Goal: Task Accomplishment & Management: Manage account settings

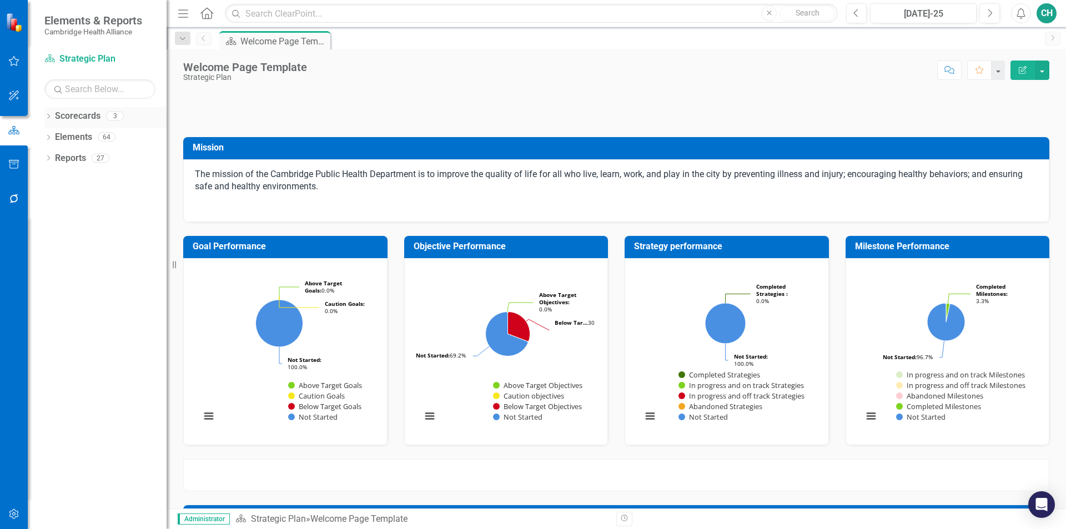
click at [46, 117] on icon "Dropdown" at bounding box center [48, 117] width 8 height 6
click at [90, 180] on link "QSD Division Dashboard" at bounding box center [114, 179] width 106 height 13
click at [86, 177] on link "QSD Division Dashboard" at bounding box center [114, 179] width 106 height 13
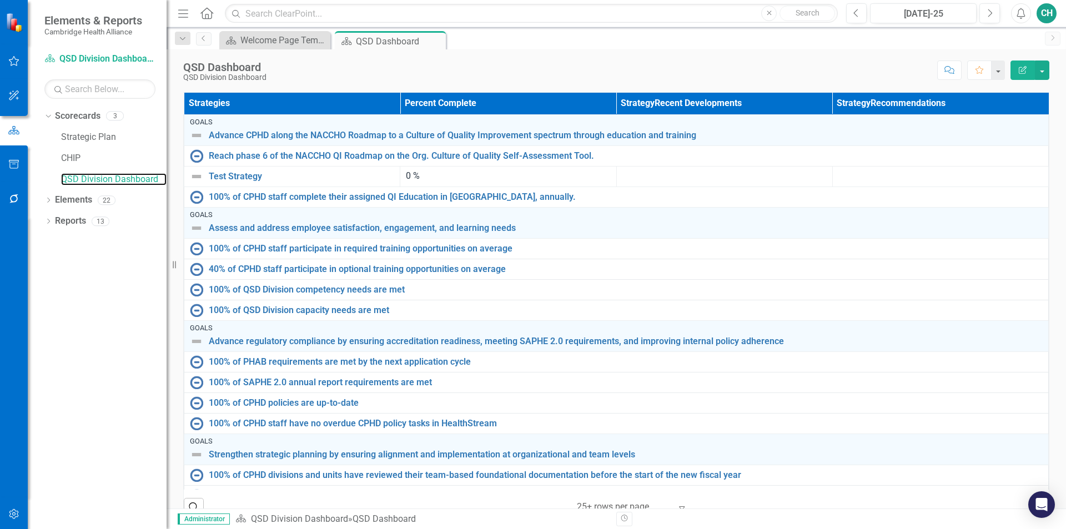
scroll to position [333, 0]
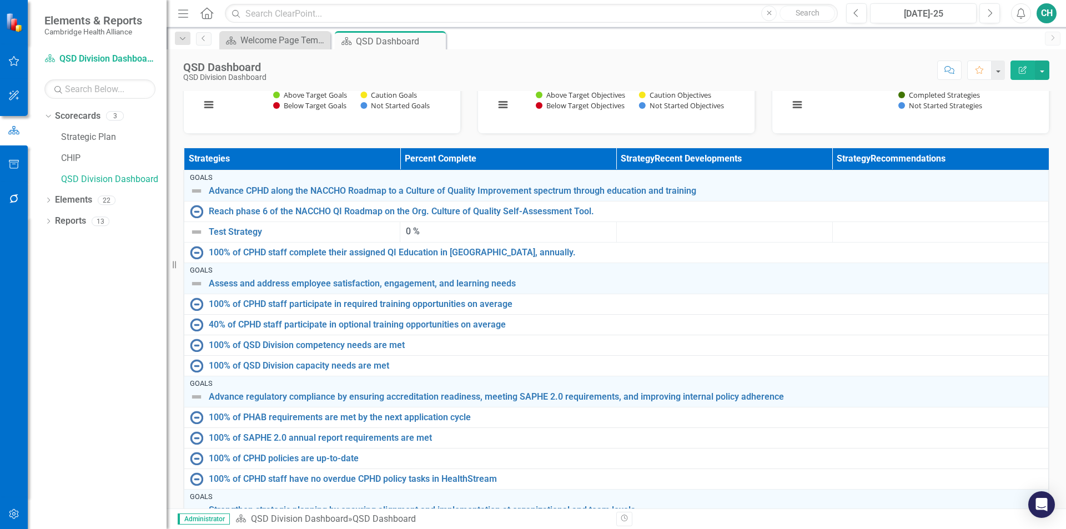
click at [298, 28] on div "Dropdown Search Scorecard Welcome Page Template Close Scorecard QSD Dashboard P…" at bounding box center [617, 38] width 900 height 22
click at [293, 33] on div "Scorecard Welcome Page Template Close" at bounding box center [274, 40] width 111 height 18
click at [275, 40] on div "Welcome Page Template" at bounding box center [276, 40] width 73 height 14
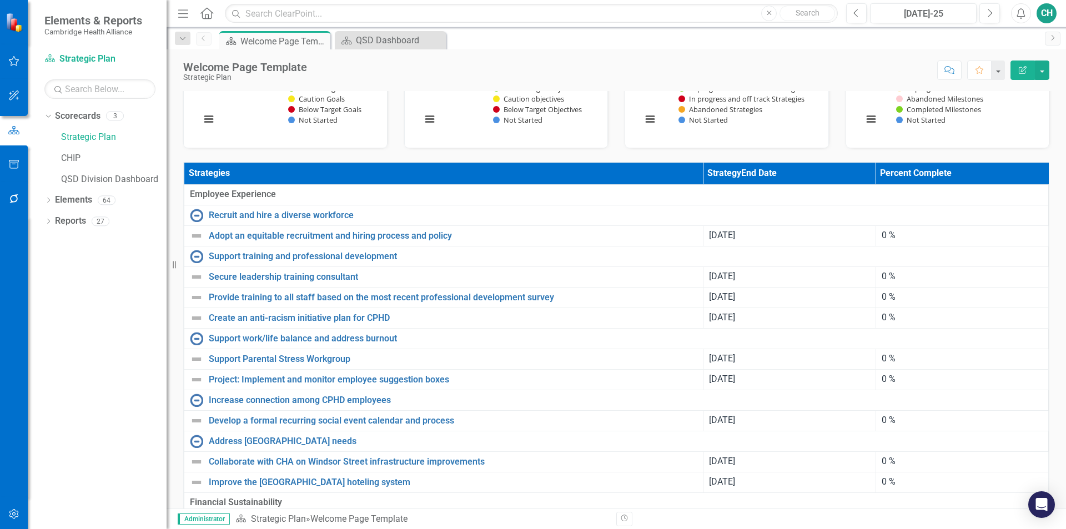
scroll to position [278, 0]
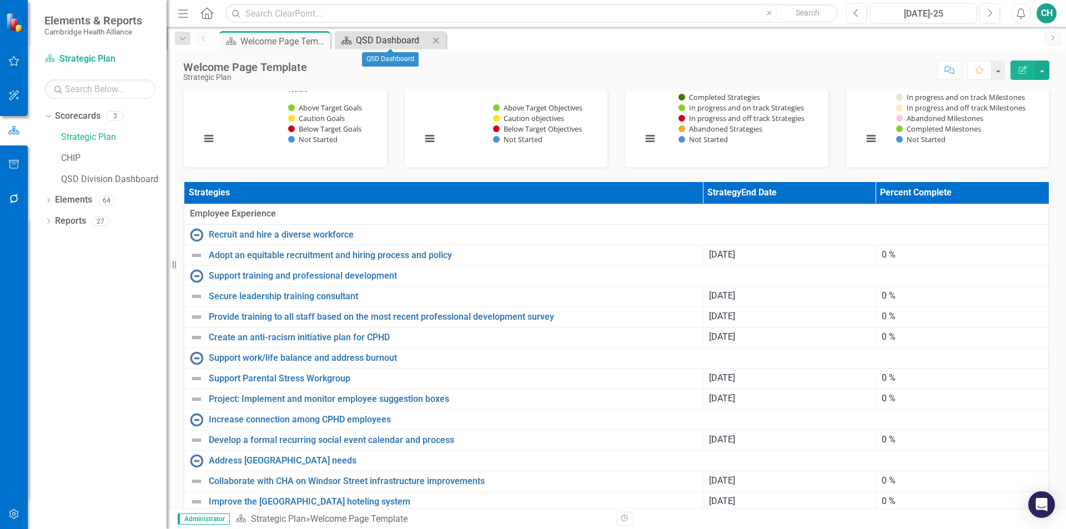
click at [403, 35] on div "QSD Dashboard" at bounding box center [392, 40] width 73 height 14
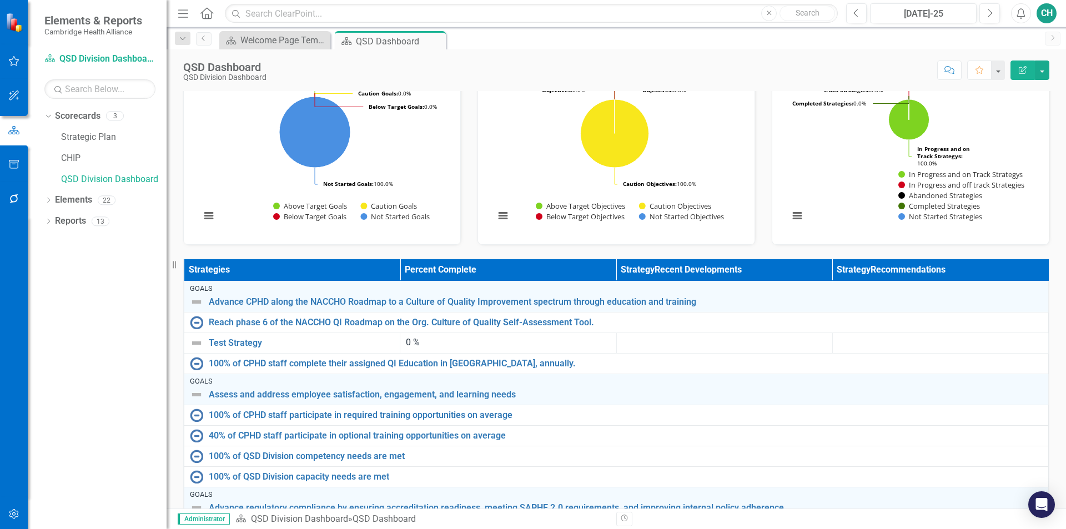
click at [254, 265] on th "Strategies" at bounding box center [292, 270] width 216 height 22
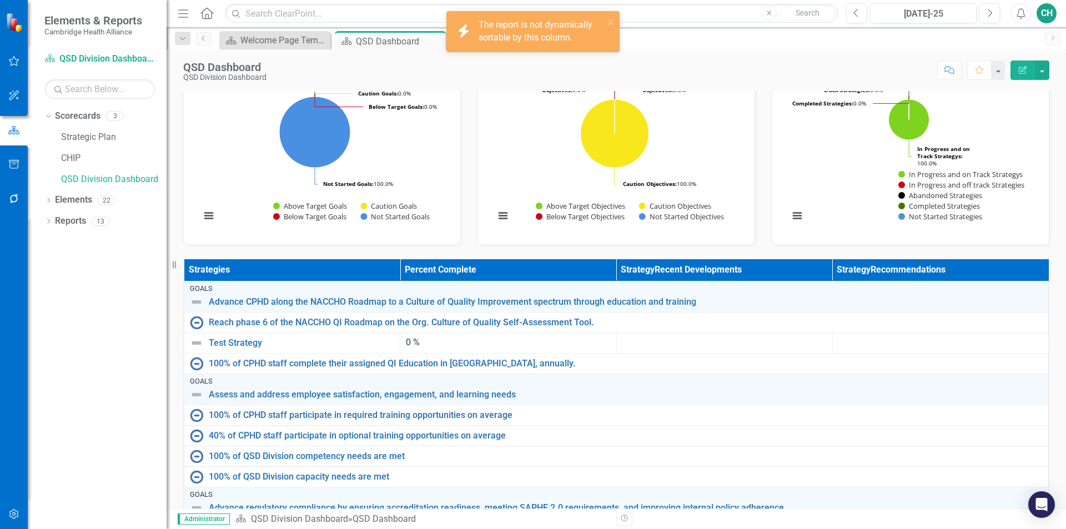
click at [254, 265] on th "Strategies" at bounding box center [292, 270] width 216 height 22
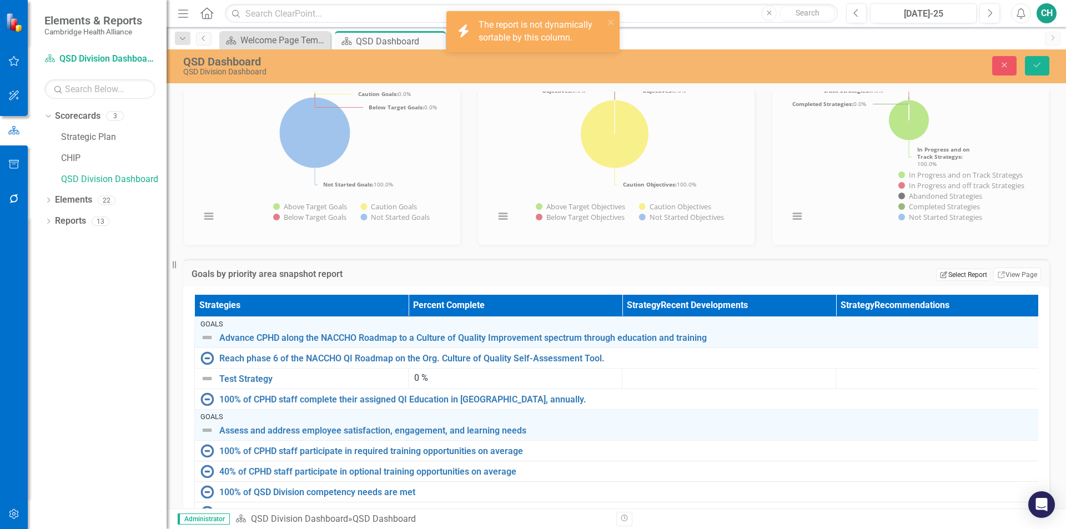
click at [947, 279] on button "Edit Report Select Report" at bounding box center [963, 275] width 54 height 12
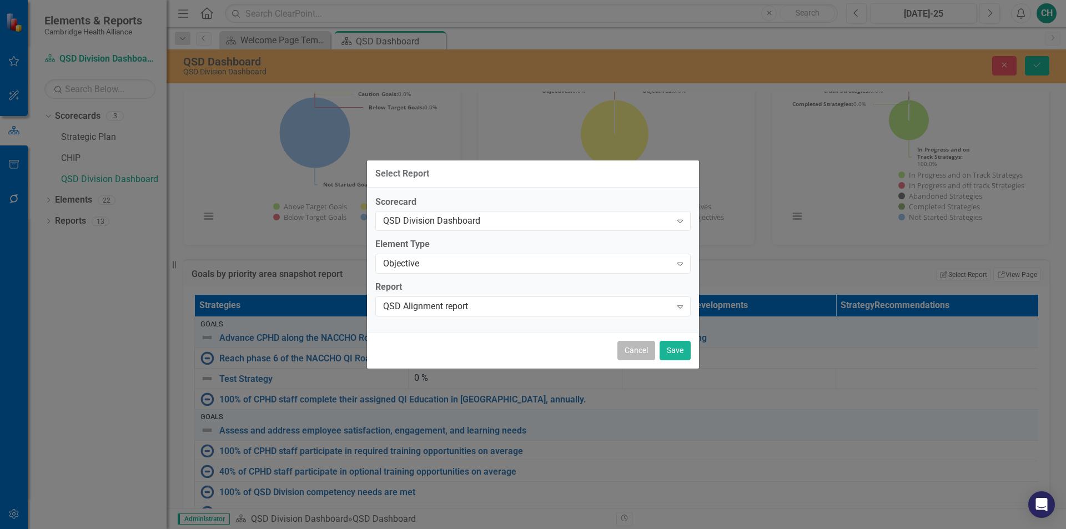
click at [641, 351] on button "Cancel" at bounding box center [637, 350] width 38 height 19
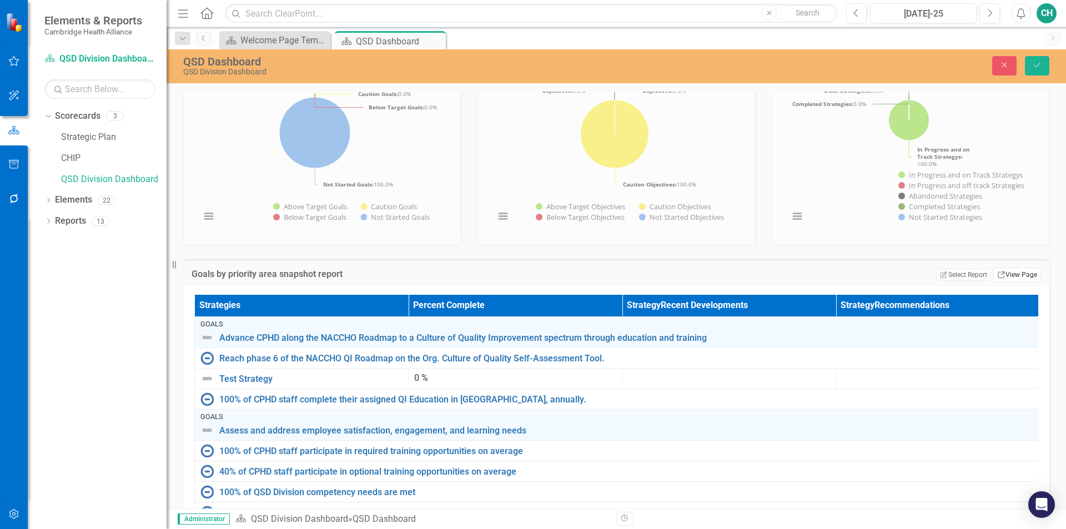
click at [1008, 277] on link "Link View Page" at bounding box center [1017, 275] width 48 height 14
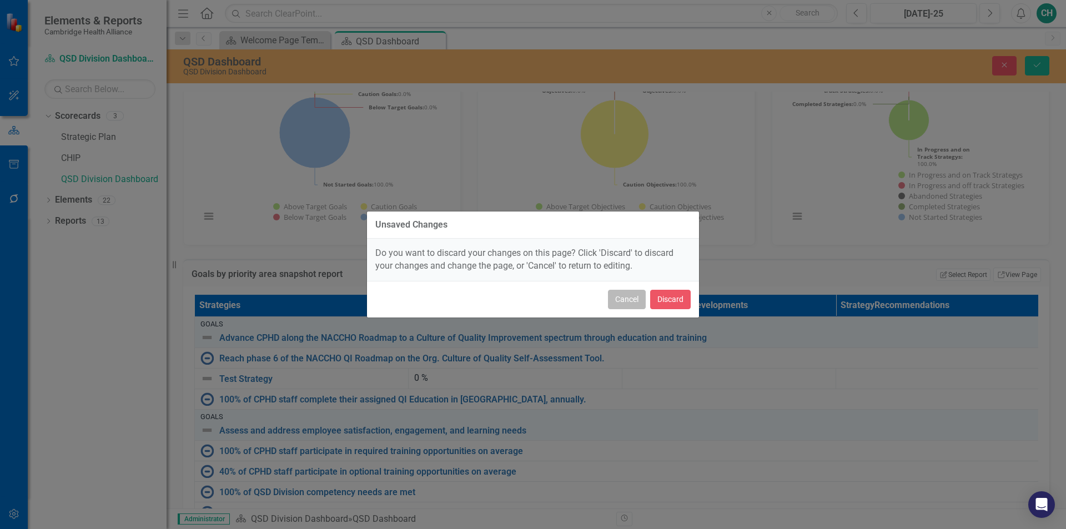
click at [618, 300] on button "Cancel" at bounding box center [627, 299] width 38 height 19
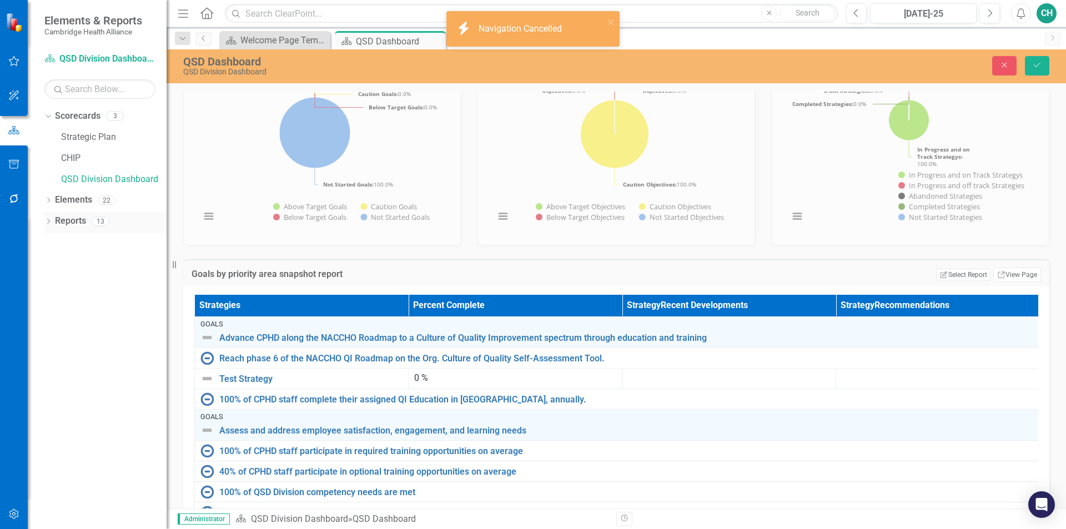
click at [58, 227] on link "Reports" at bounding box center [70, 221] width 31 height 13
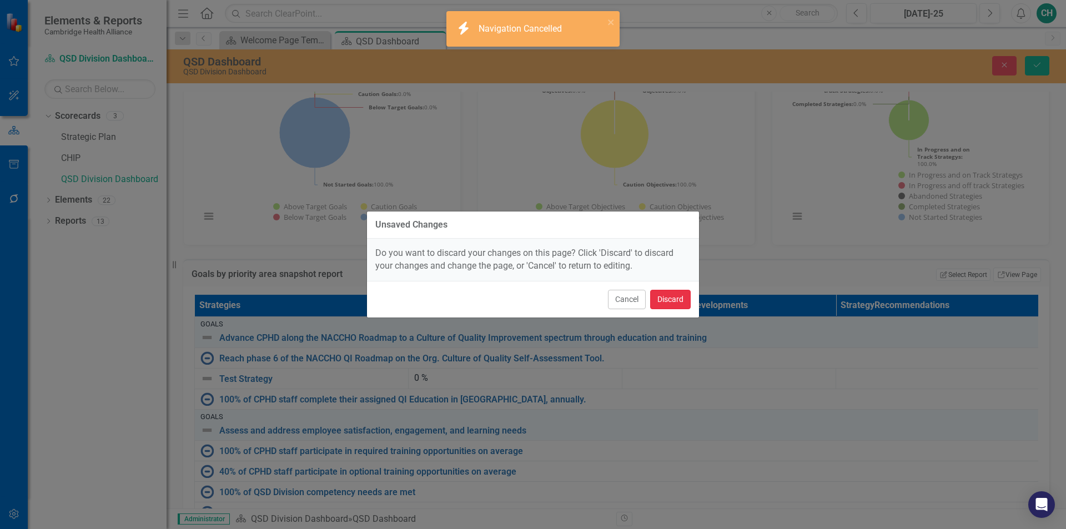
click at [673, 307] on button "Discard" at bounding box center [670, 299] width 41 height 19
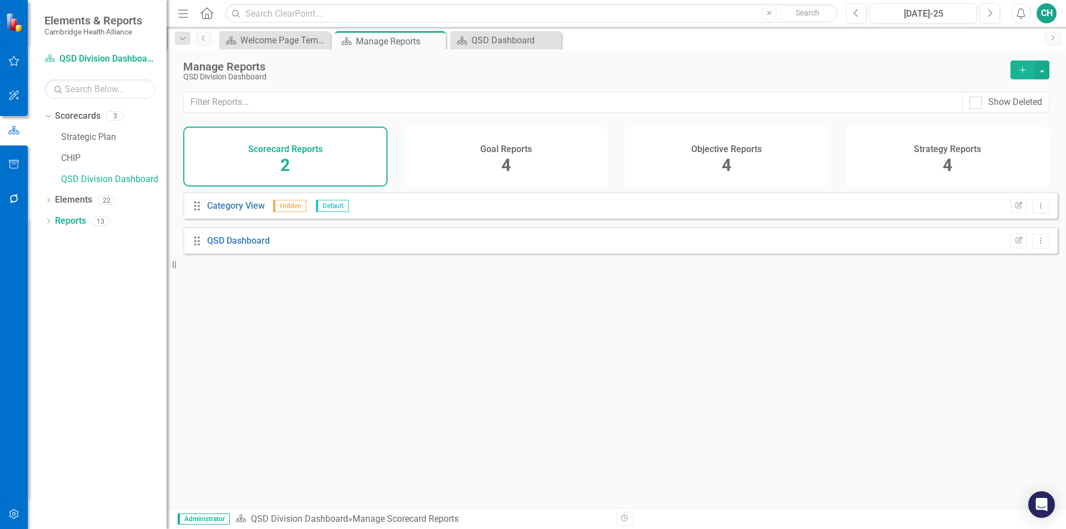
click at [581, 174] on div "Goal Reports 4" at bounding box center [506, 157] width 204 height 60
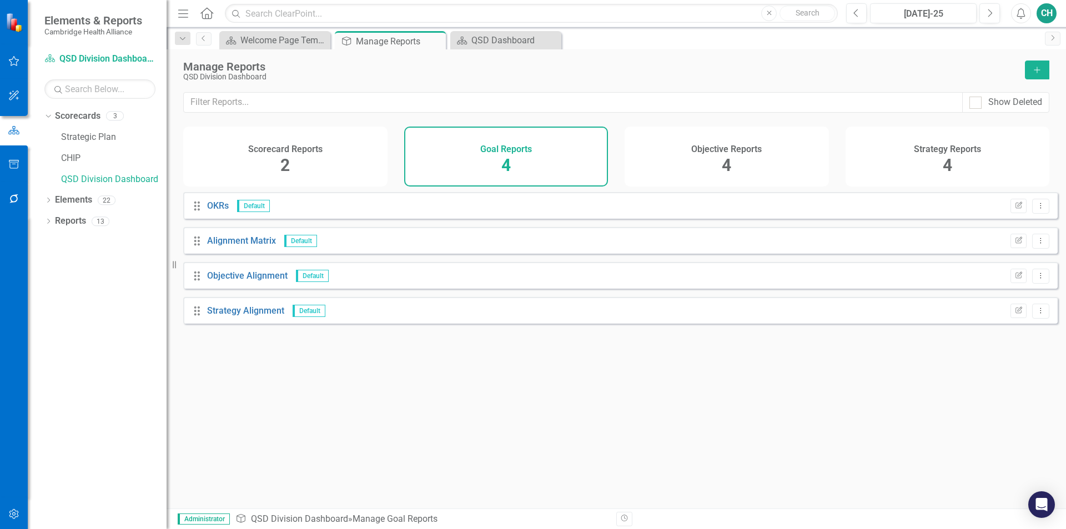
click at [747, 165] on div "Objective Reports 4" at bounding box center [727, 157] width 204 height 60
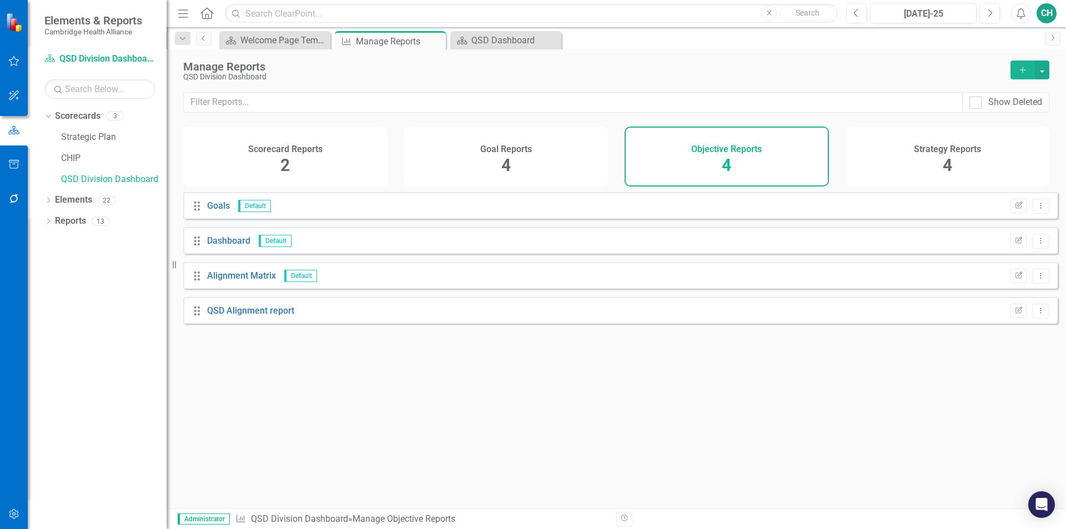
click at [907, 159] on div "Strategy Reports 4" at bounding box center [948, 157] width 204 height 60
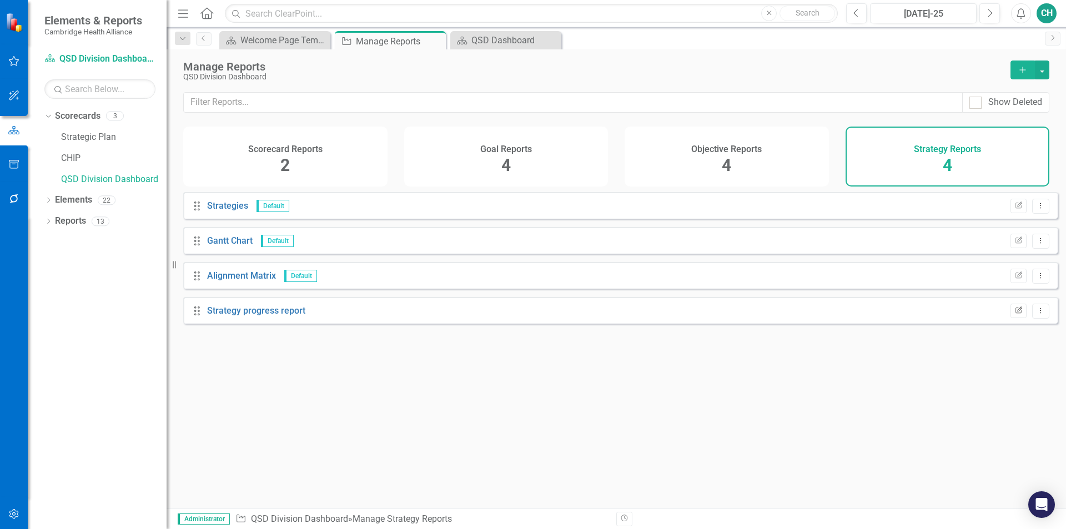
click at [1011, 318] on button "Edit Report" at bounding box center [1019, 311] width 16 height 14
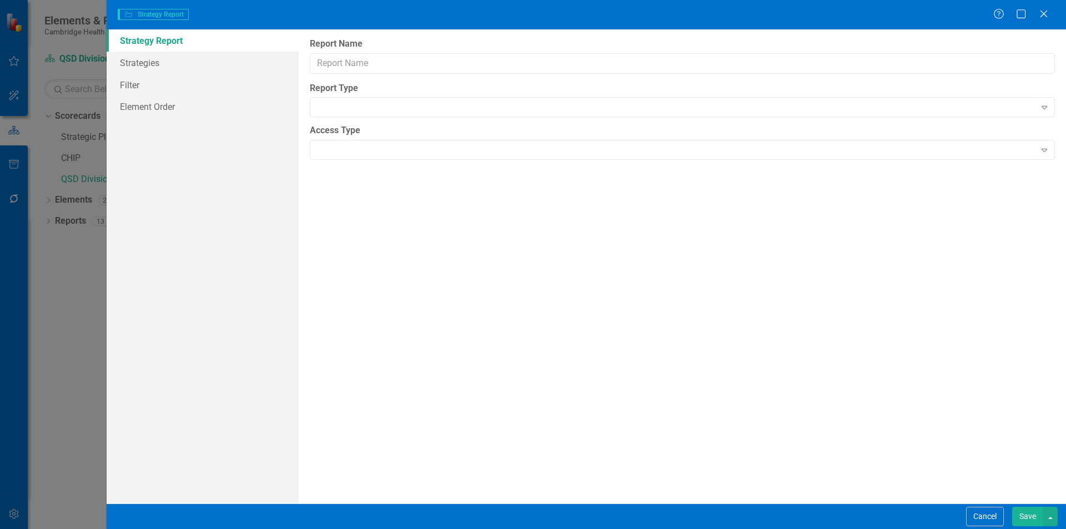
type input "Strategy progress report"
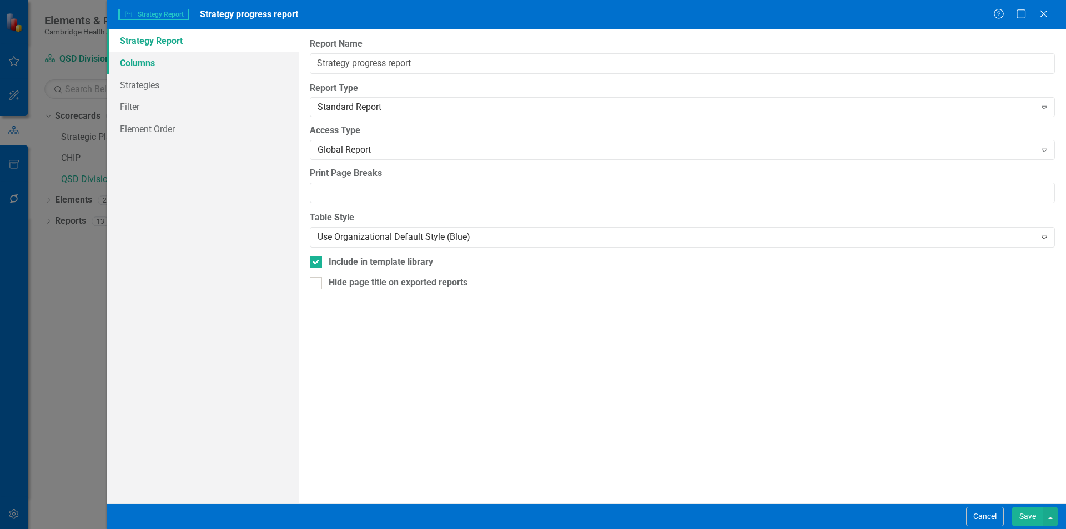
click at [168, 67] on link "Columns" at bounding box center [203, 63] width 192 height 22
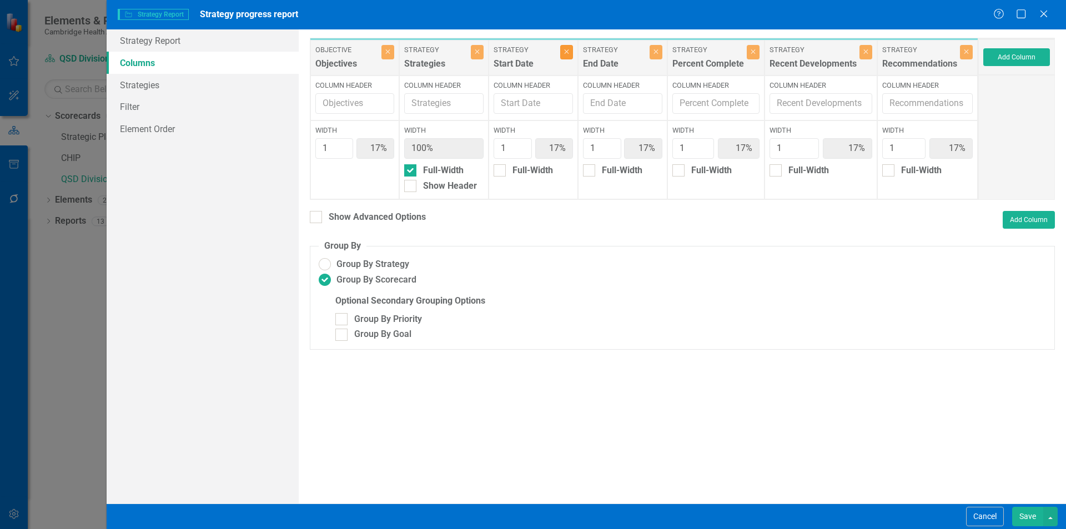
click at [569, 54] on button "Close" at bounding box center [566, 52] width 13 height 14
type input "20%"
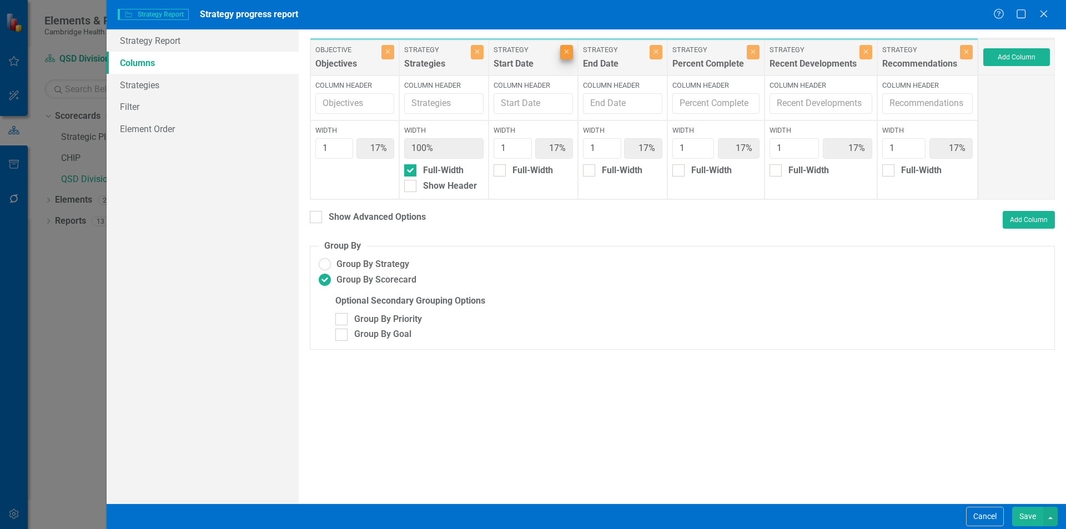
type input "20%"
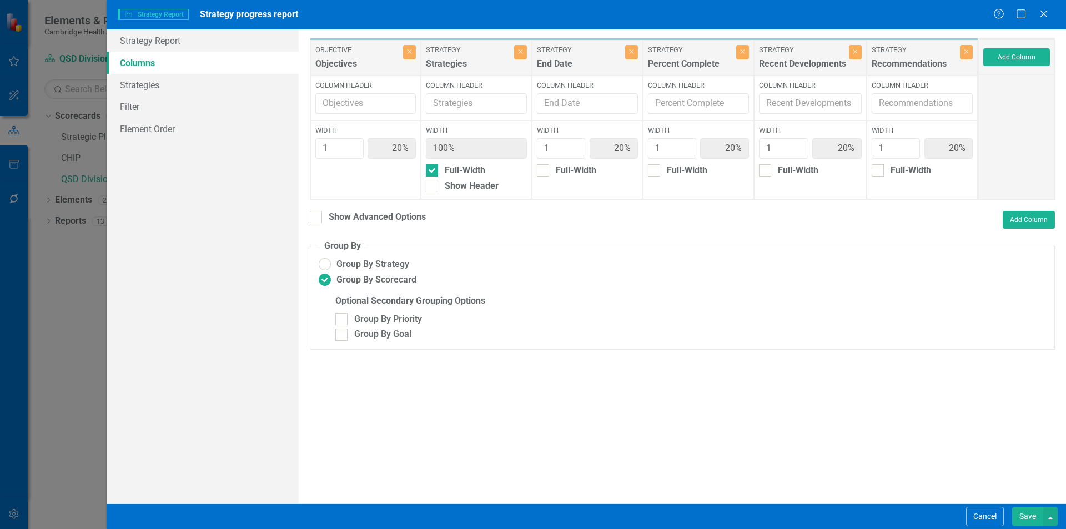
click at [1034, 511] on button "Save" at bounding box center [1027, 516] width 31 height 19
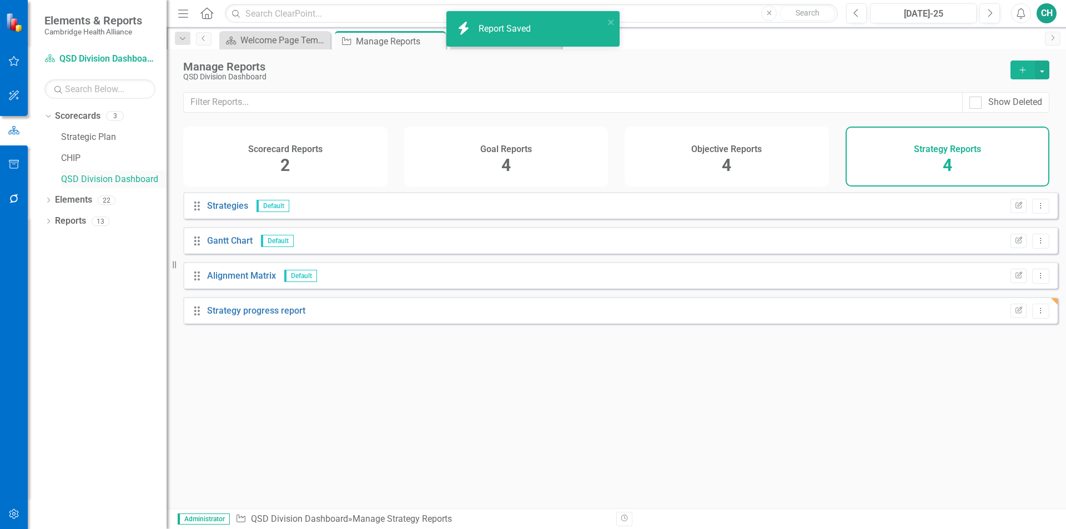
click at [97, 181] on link "QSD Division Dashboard" at bounding box center [114, 179] width 106 height 13
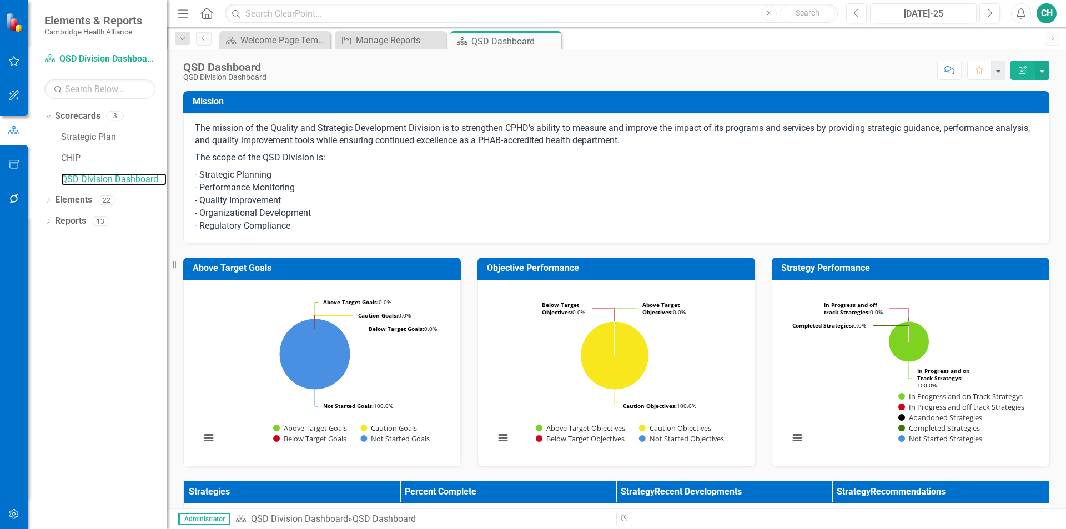
scroll to position [333, 0]
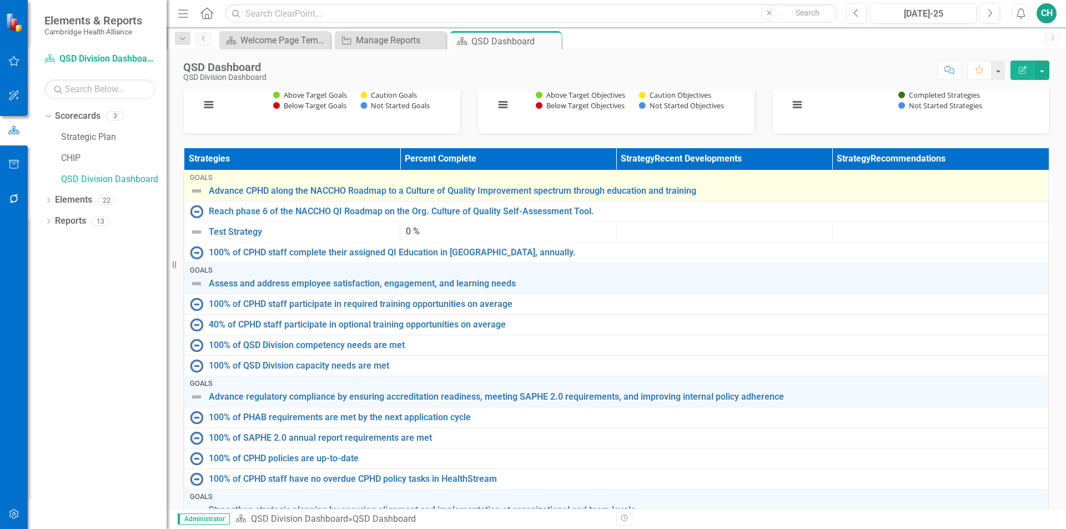
click at [194, 190] on img at bounding box center [196, 190] width 13 height 13
click at [201, 192] on img at bounding box center [196, 190] width 13 height 13
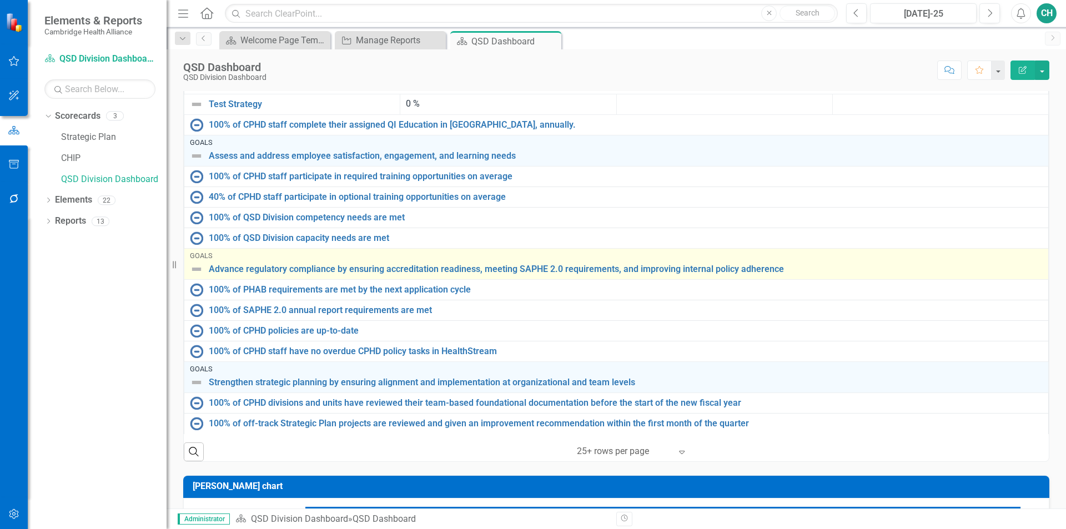
scroll to position [500, 0]
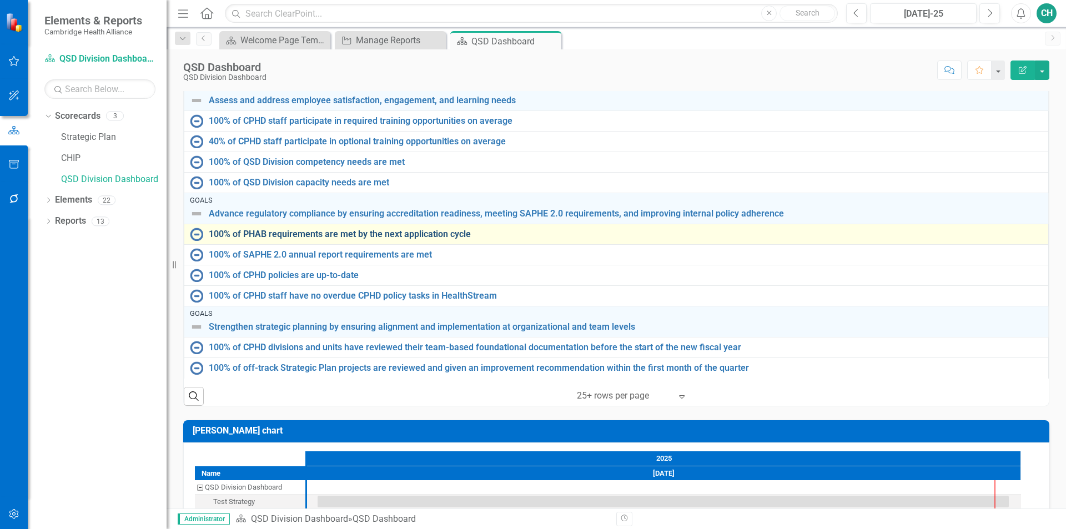
click at [317, 237] on link "100% of PHAB requirements are met by the next application cycle" at bounding box center [626, 234] width 834 height 10
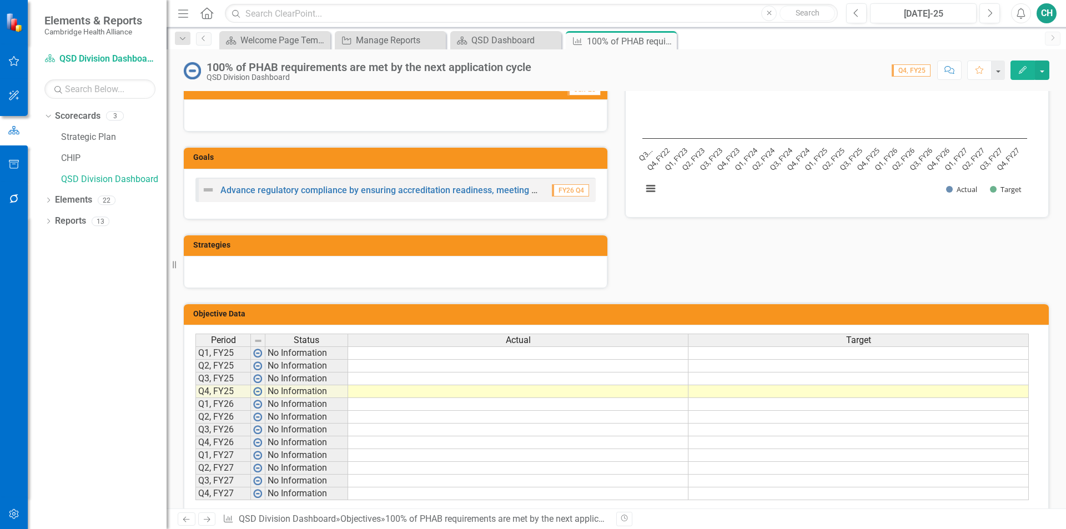
scroll to position [177, 0]
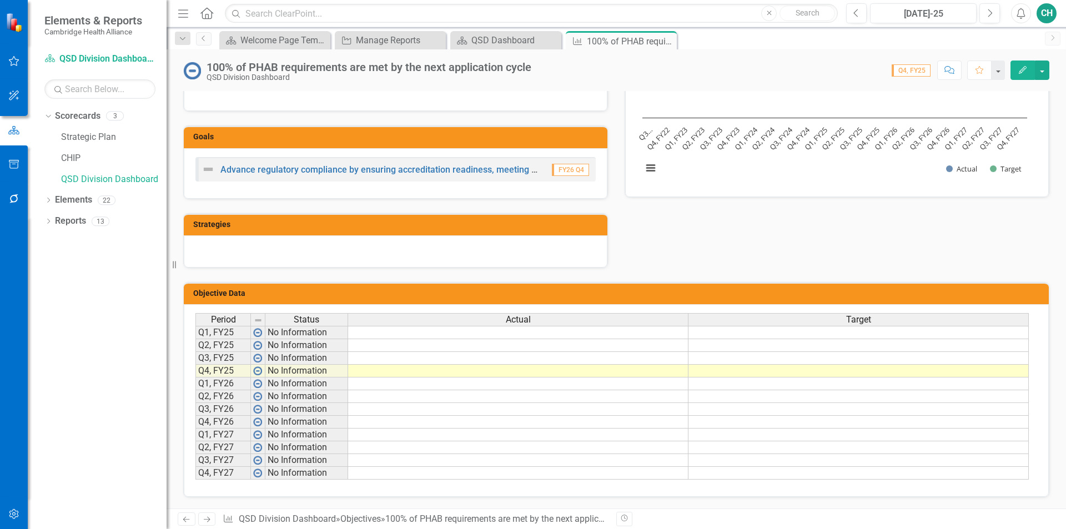
click at [856, 338] on td at bounding box center [859, 332] width 340 height 13
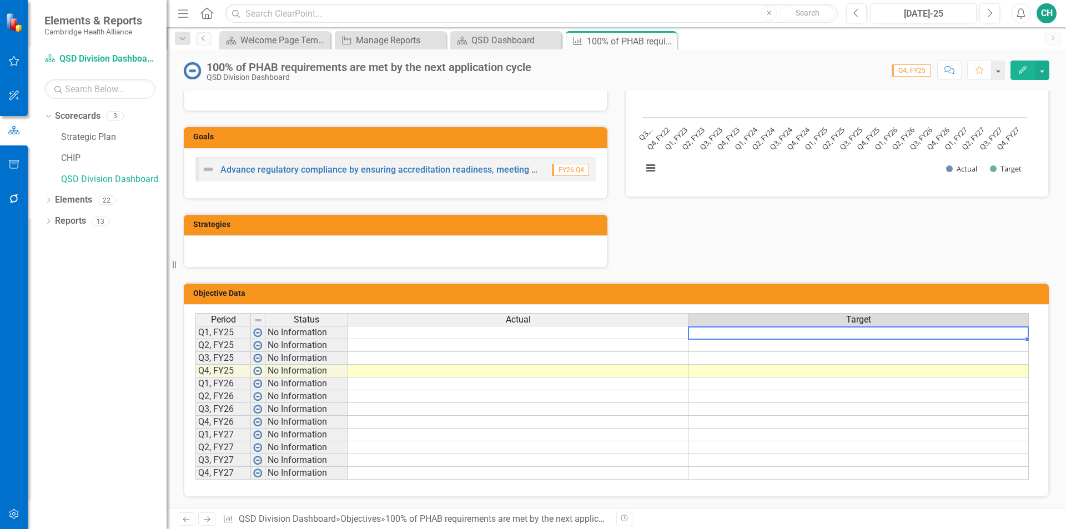
type textarea "63"
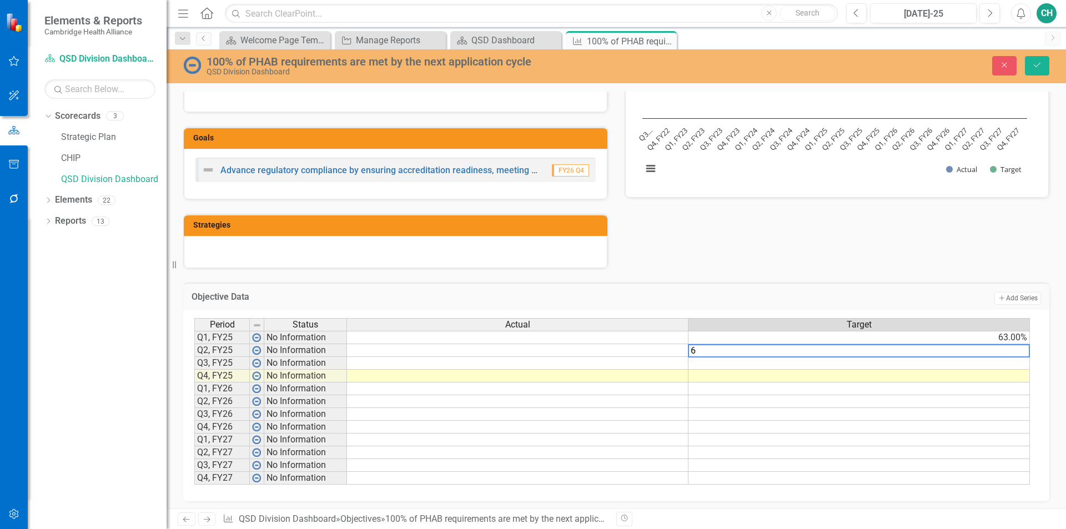
type textarea "63"
drag, startPoint x: 922, startPoint y: 338, endPoint x: 923, endPoint y: 353, distance: 14.4
click at [923, 353] on tbody "Q1, FY25 No Information 63.00% Q2, FY25 No Information 63.00% Q3, FY25 No Infor…" at bounding box center [612, 408] width 836 height 154
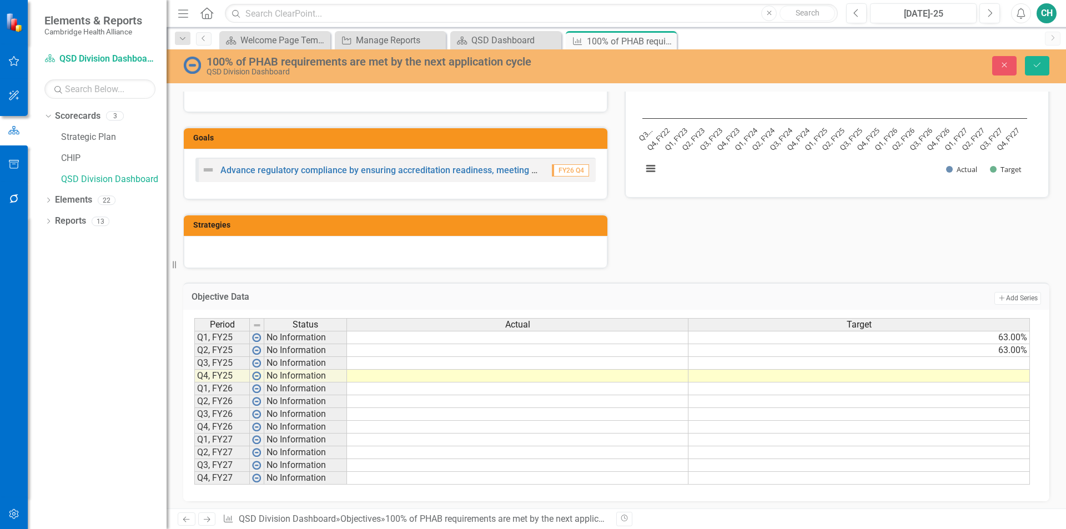
click at [213, 300] on h3 "Objective Data" at bounding box center [426, 297] width 469 height 10
click at [377, 169] on link "Advance regulatory compliance by ensuring accreditation readiness, meeting SAPH…" at bounding box center [507, 170] width 575 height 11
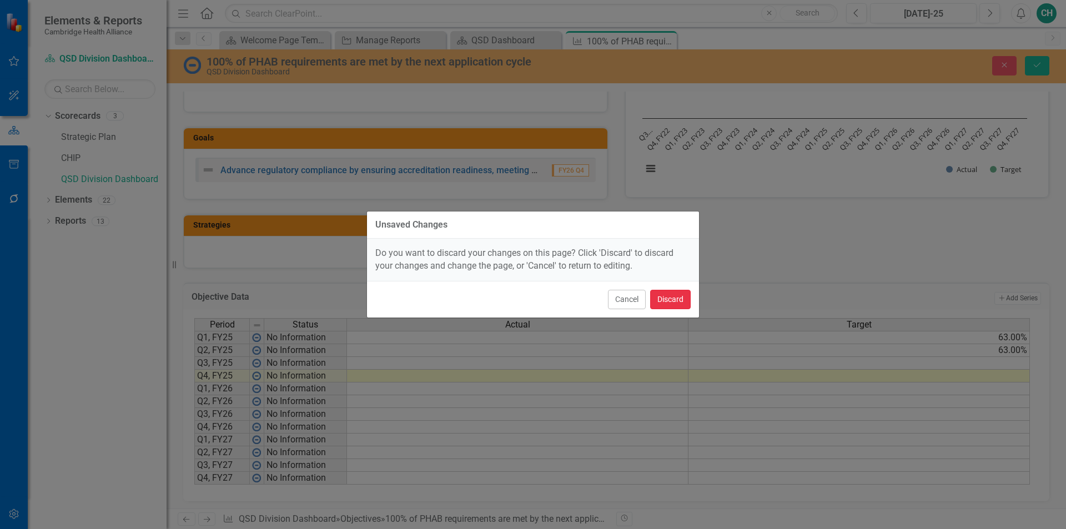
click at [668, 300] on button "Discard" at bounding box center [670, 299] width 41 height 19
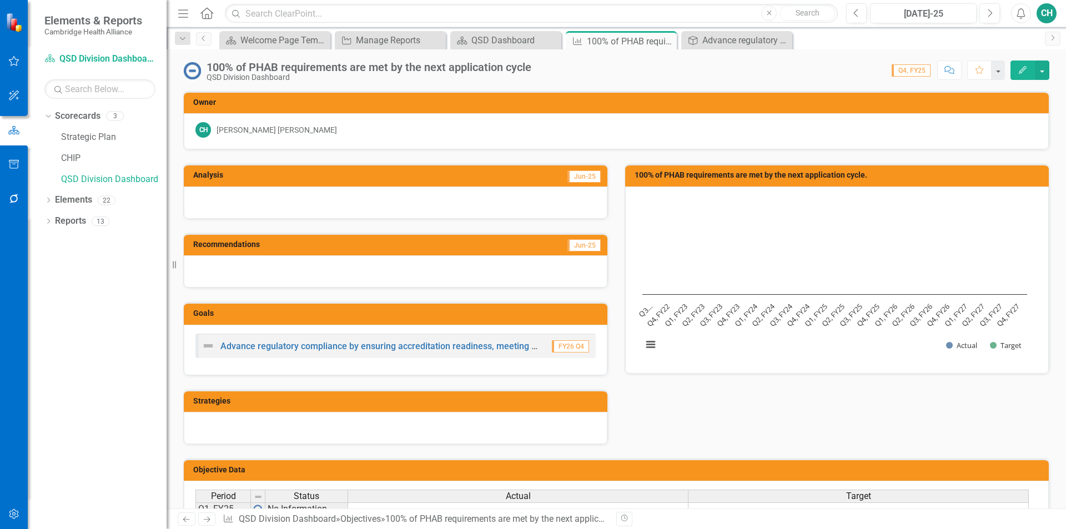
click at [1025, 73] on icon "Edit" at bounding box center [1023, 70] width 10 height 8
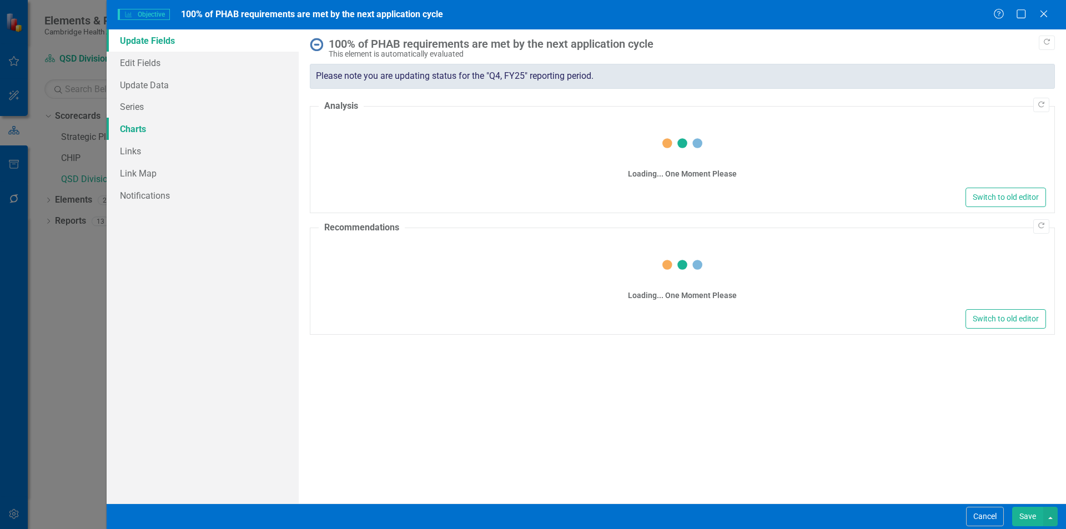
click at [149, 129] on link "Charts" at bounding box center [203, 129] width 192 height 22
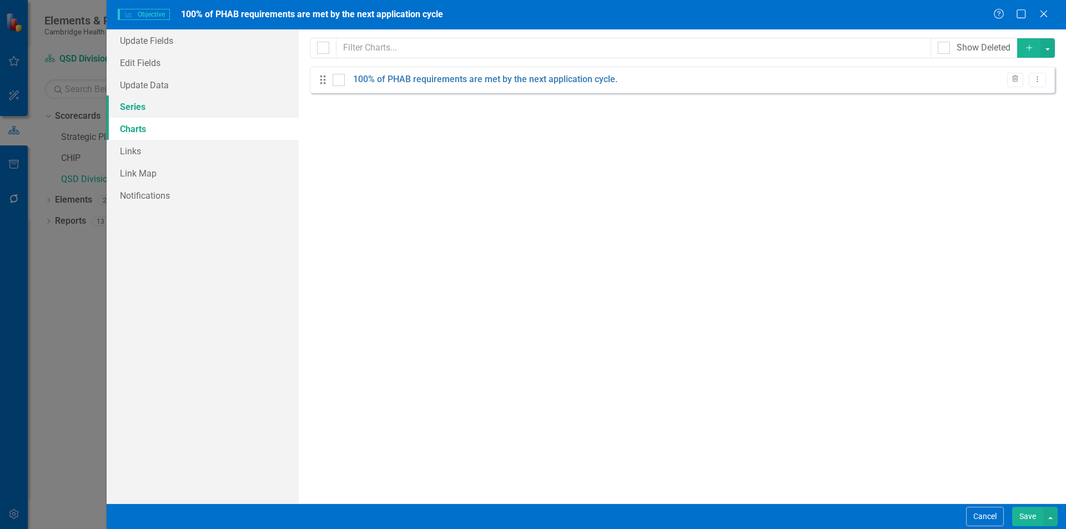
click at [156, 109] on link "Series" at bounding box center [203, 107] width 192 height 22
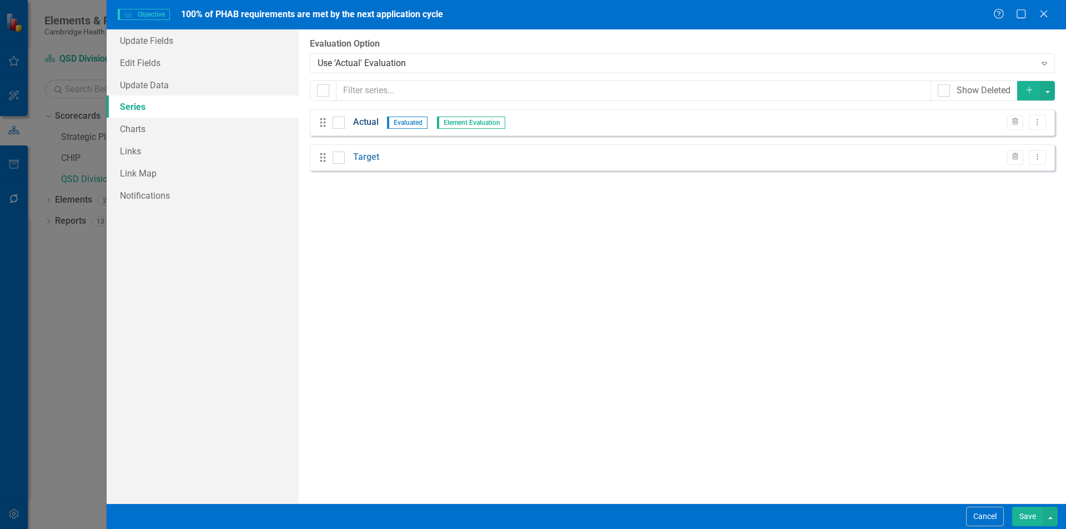
click at [375, 120] on link "Actual" at bounding box center [366, 122] width 26 height 13
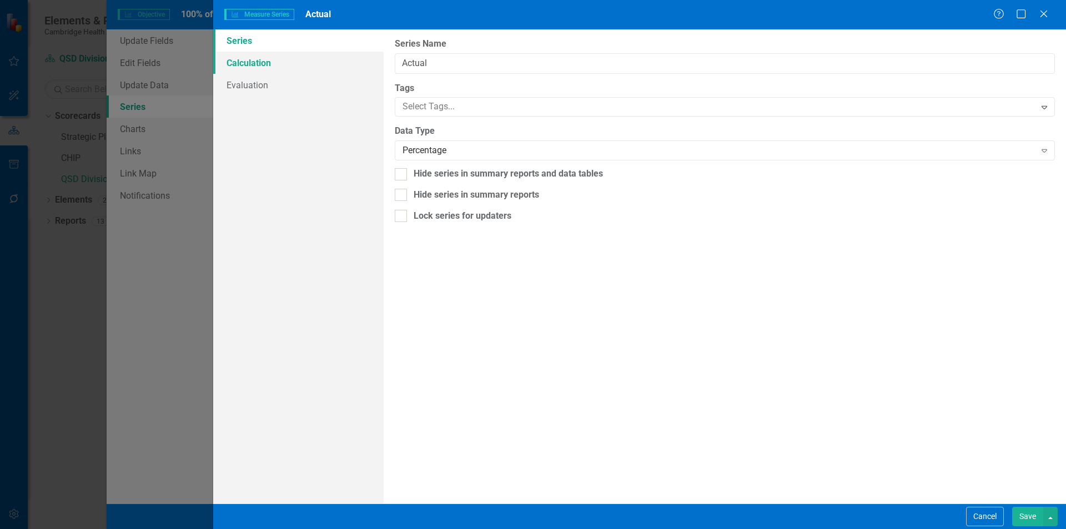
click at [246, 62] on link "Calculation" at bounding box center [298, 63] width 170 height 22
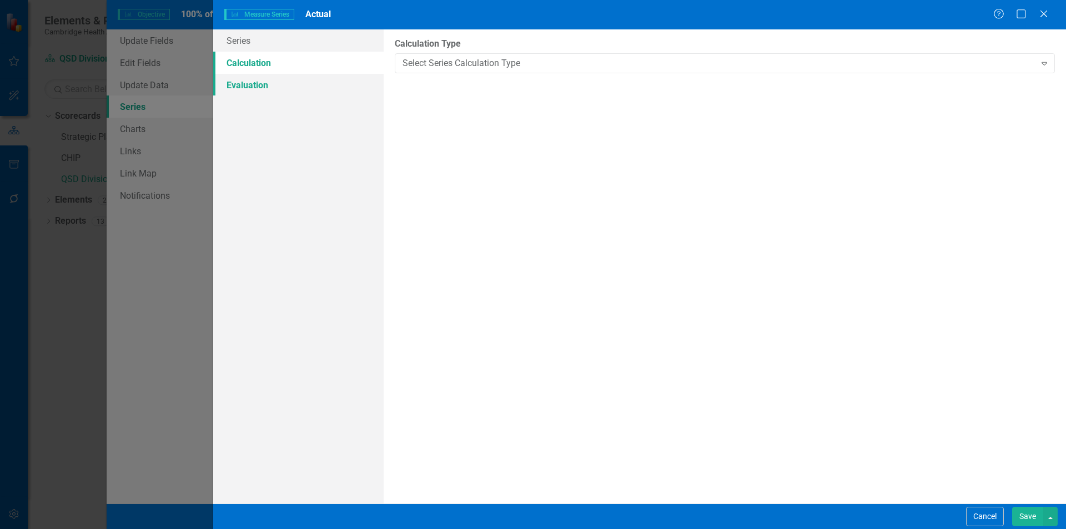
click at [309, 84] on link "Evaluation" at bounding box center [298, 85] width 170 height 22
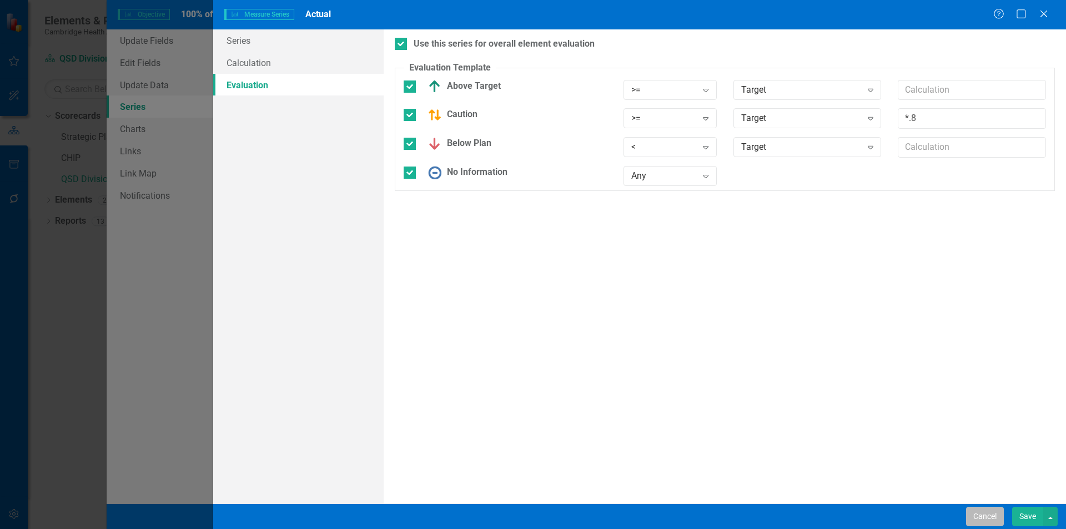
click at [978, 515] on button "Cancel" at bounding box center [985, 516] width 38 height 19
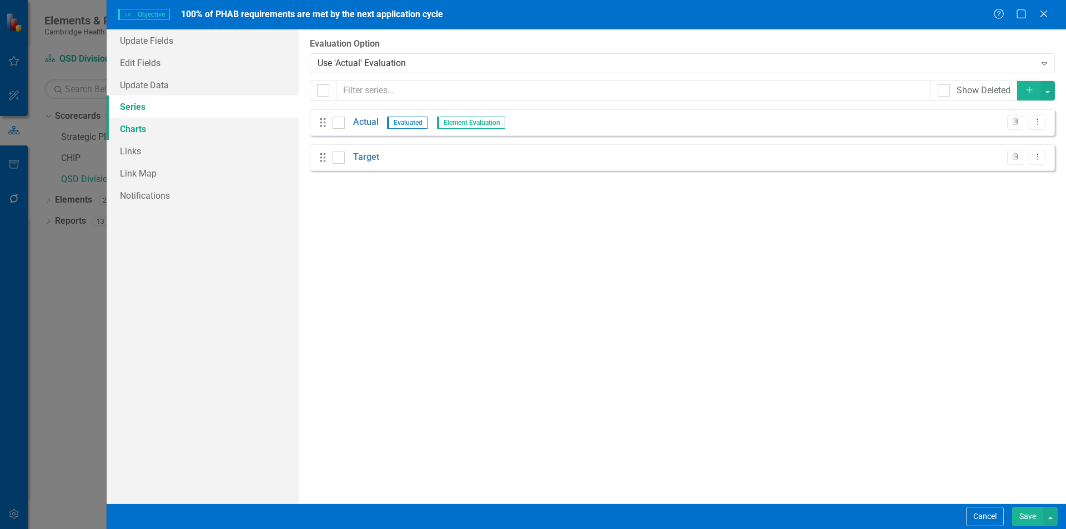
click at [164, 133] on link "Charts" at bounding box center [203, 129] width 192 height 22
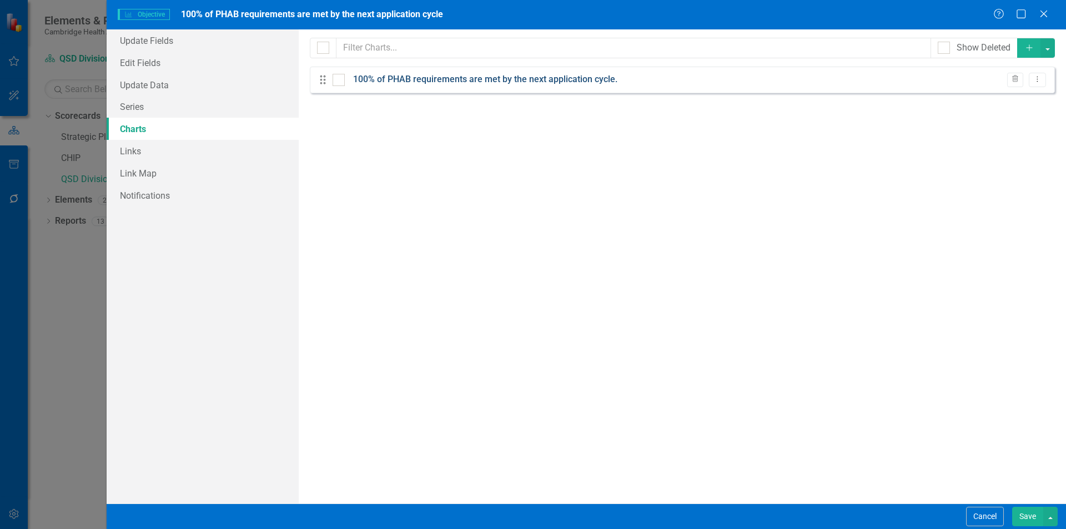
click at [545, 81] on link "100% of PHAB requirements are met by the next application cycle." at bounding box center [485, 79] width 264 height 13
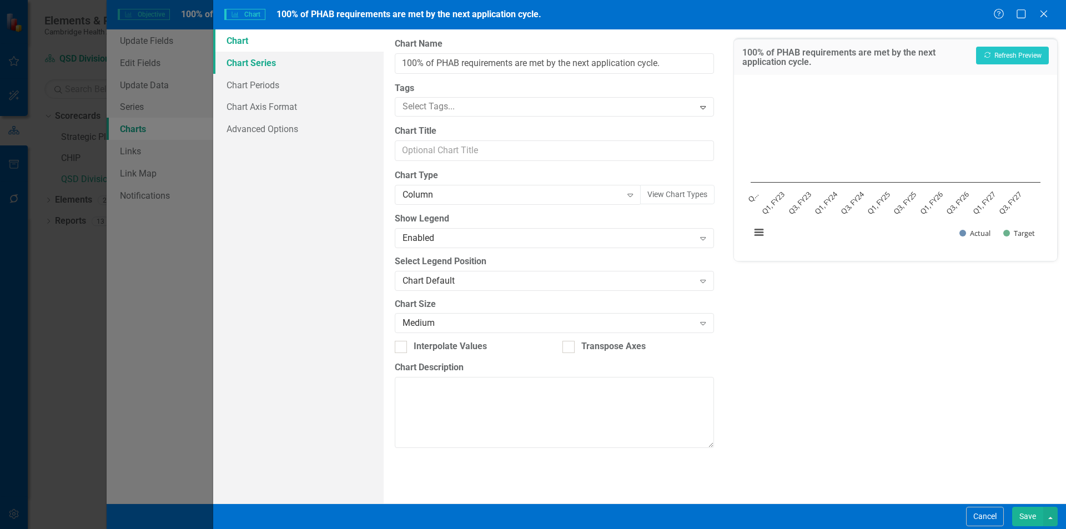
click at [259, 69] on link "Chart Series" at bounding box center [298, 63] width 170 height 22
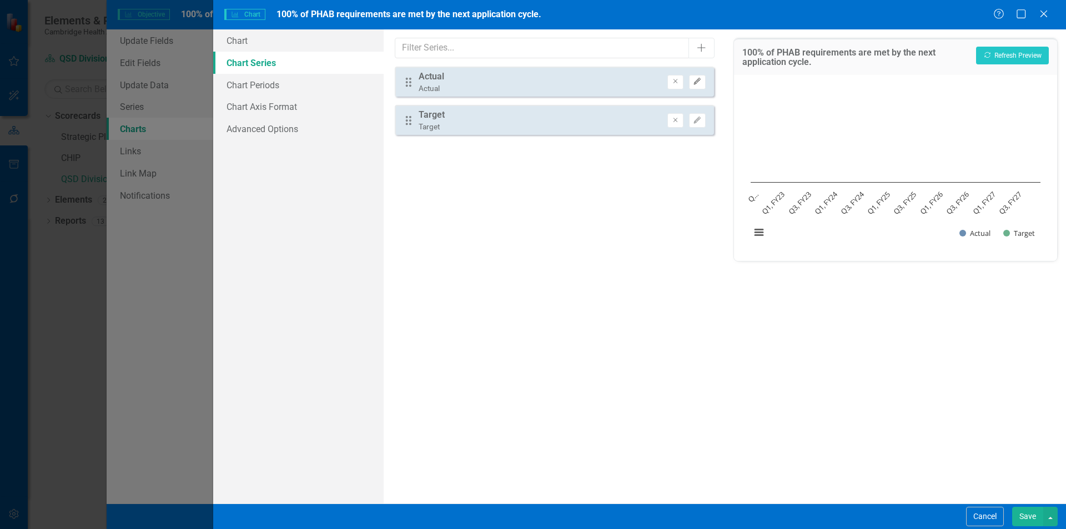
click at [699, 79] on icon "Edit" at bounding box center [697, 81] width 8 height 7
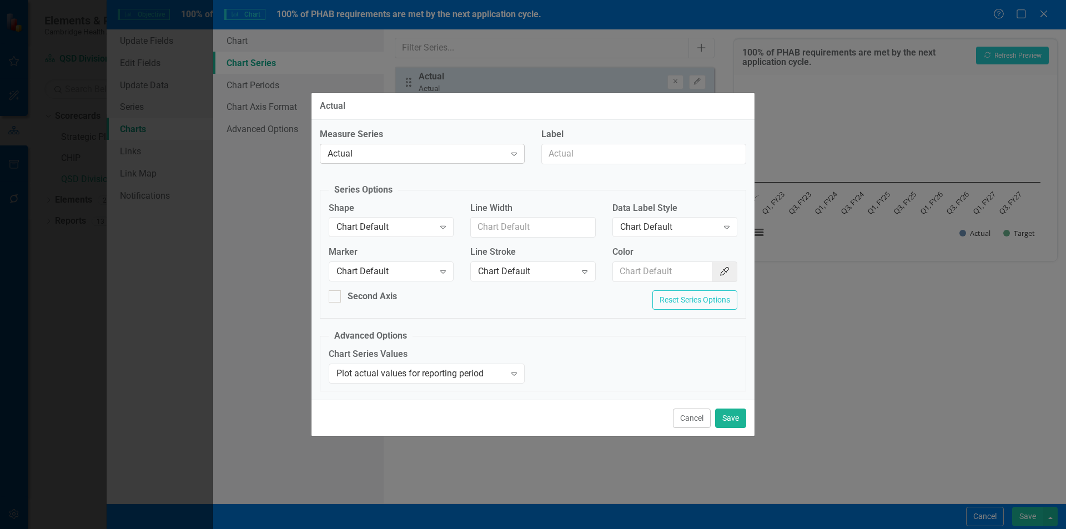
click at [511, 162] on div "Expand" at bounding box center [514, 154] width 20 height 18
click at [598, 179] on div "Measure Series 2 results available. Use Up and Down to choose options, press En…" at bounding box center [533, 260] width 443 height 280
click at [691, 424] on button "Cancel" at bounding box center [692, 418] width 38 height 19
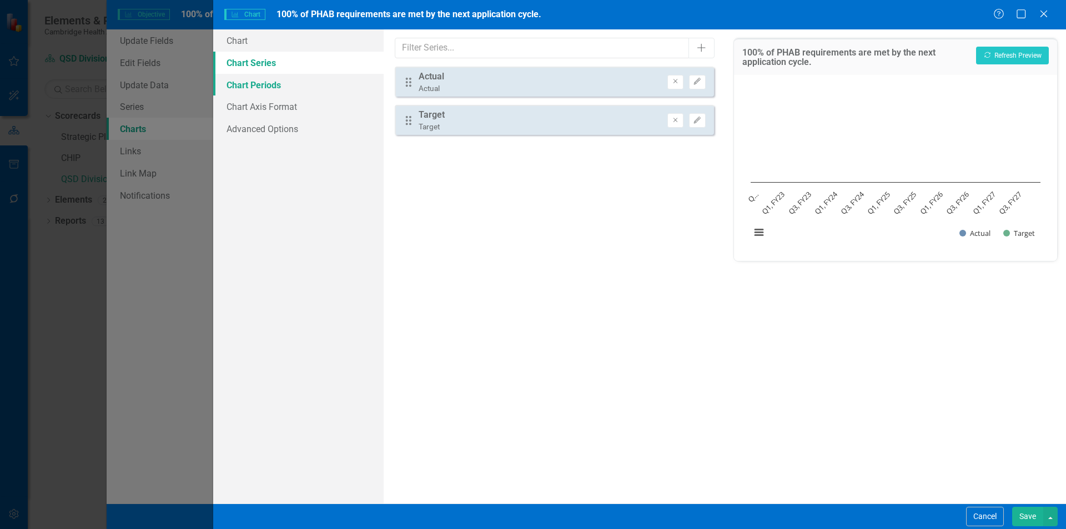
click at [309, 87] on link "Chart Periods" at bounding box center [298, 85] width 170 height 22
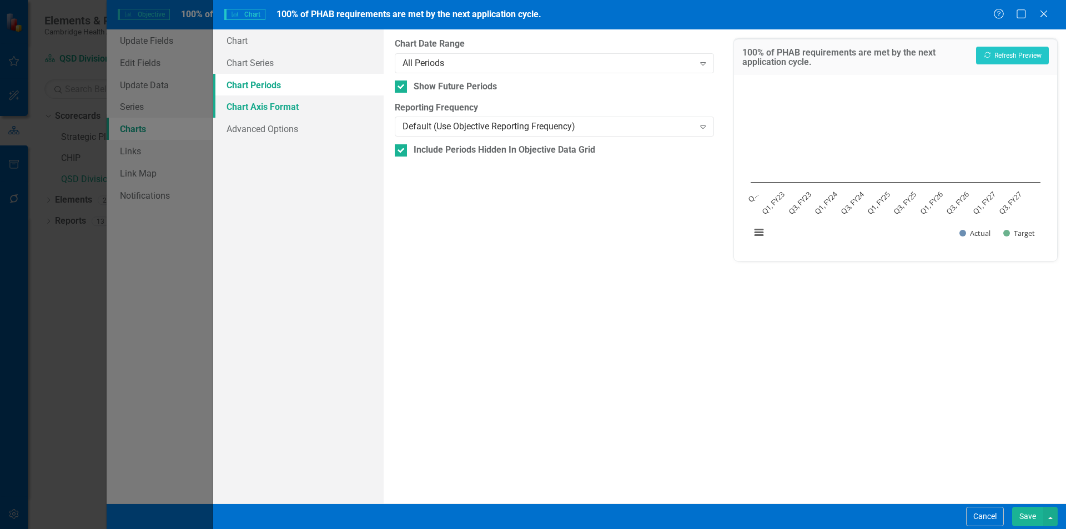
click at [321, 106] on link "Chart Axis Format" at bounding box center [298, 107] width 170 height 22
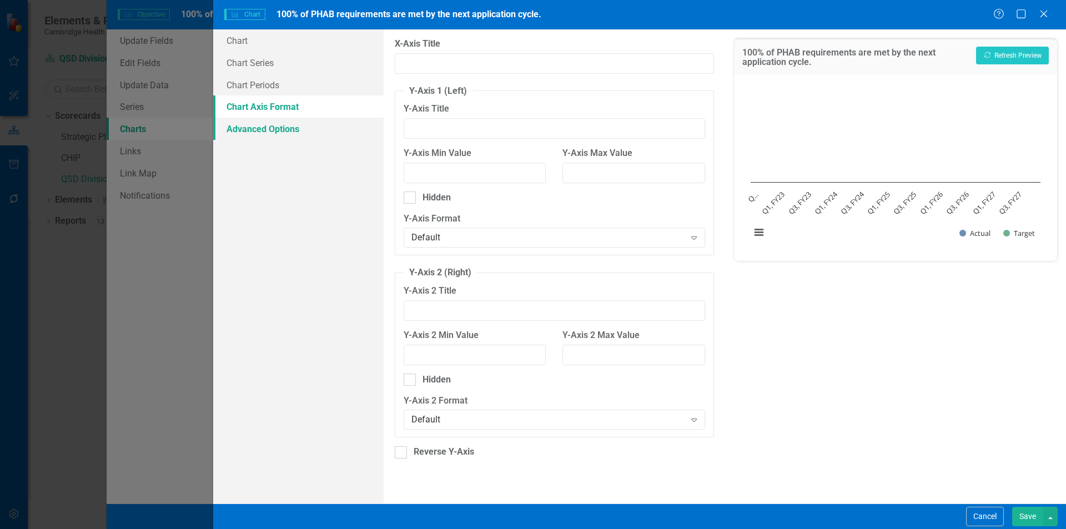
click at [301, 128] on link "Advanced Options" at bounding box center [298, 129] width 170 height 22
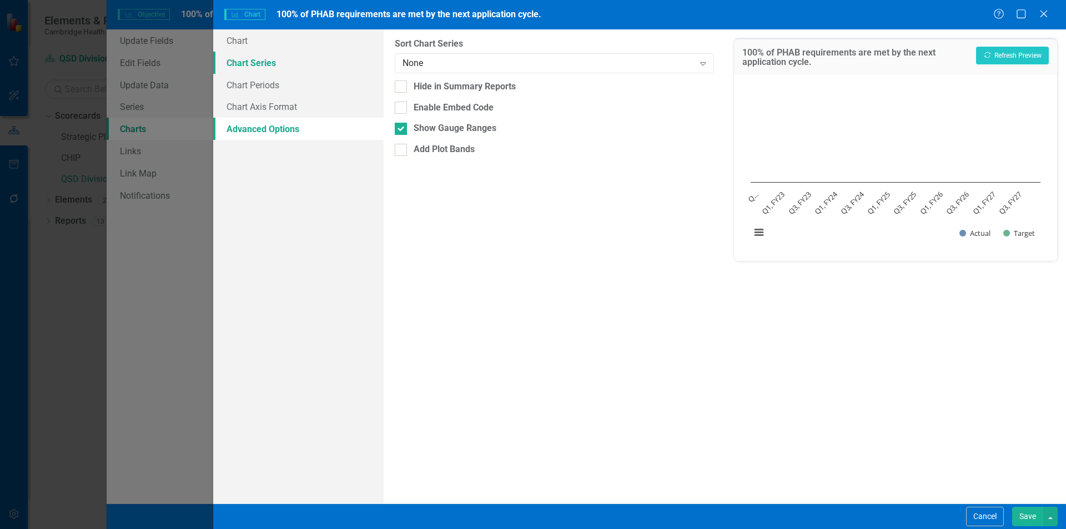
click at [284, 66] on link "Chart Series" at bounding box center [298, 63] width 170 height 22
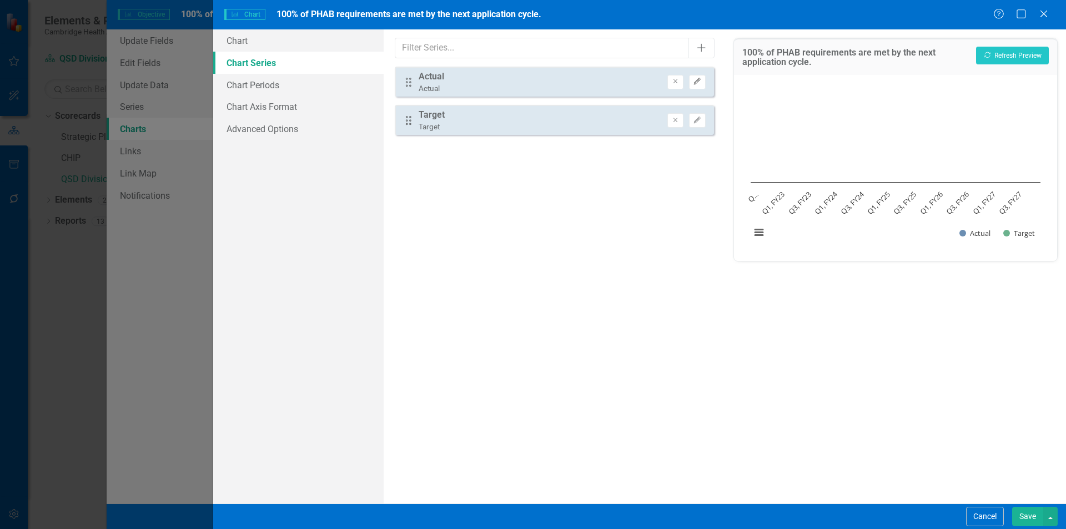
click at [693, 79] on icon "Edit" at bounding box center [697, 81] width 8 height 7
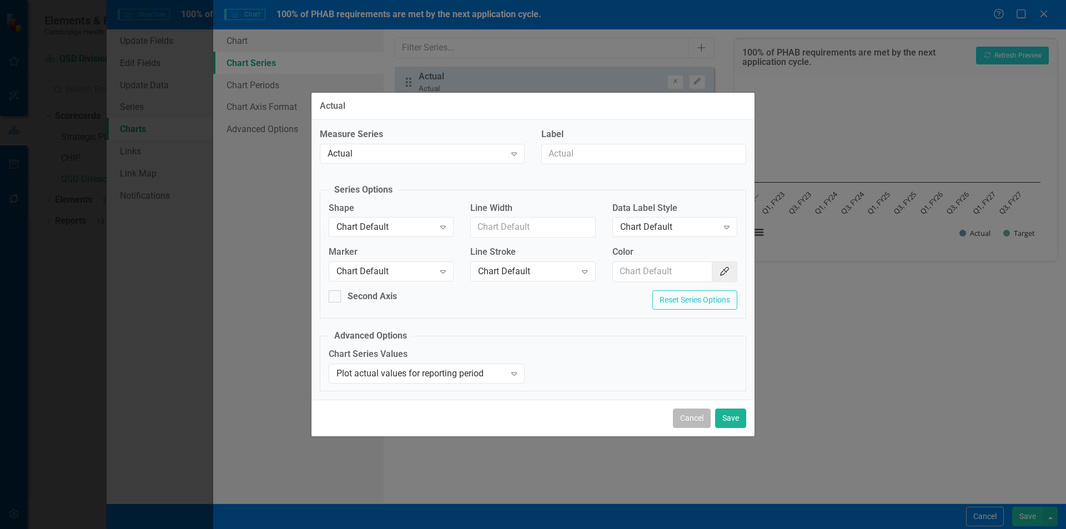
click at [689, 413] on button "Cancel" at bounding box center [692, 418] width 38 height 19
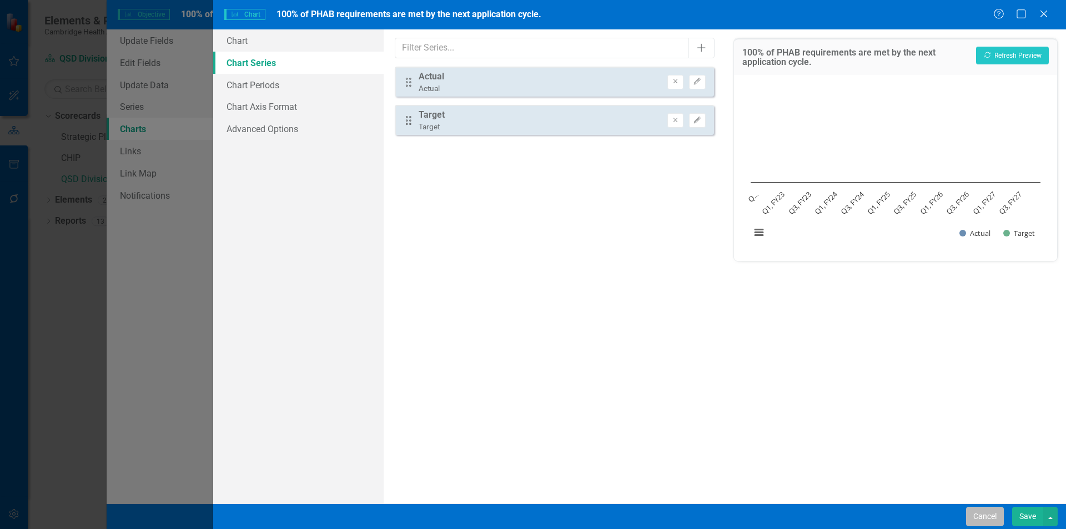
click at [998, 515] on button "Cancel" at bounding box center [985, 516] width 38 height 19
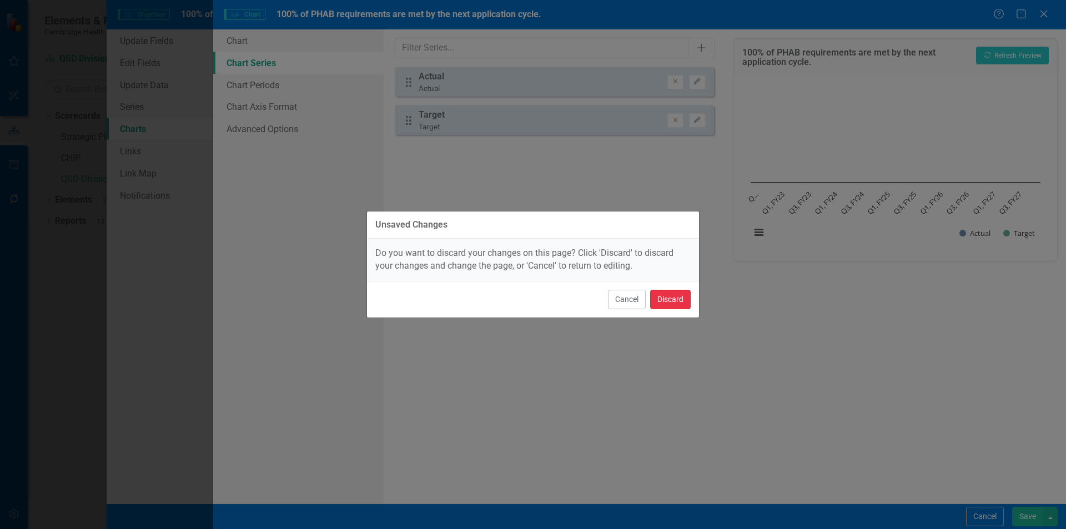
click at [657, 301] on button "Discard" at bounding box center [670, 299] width 41 height 19
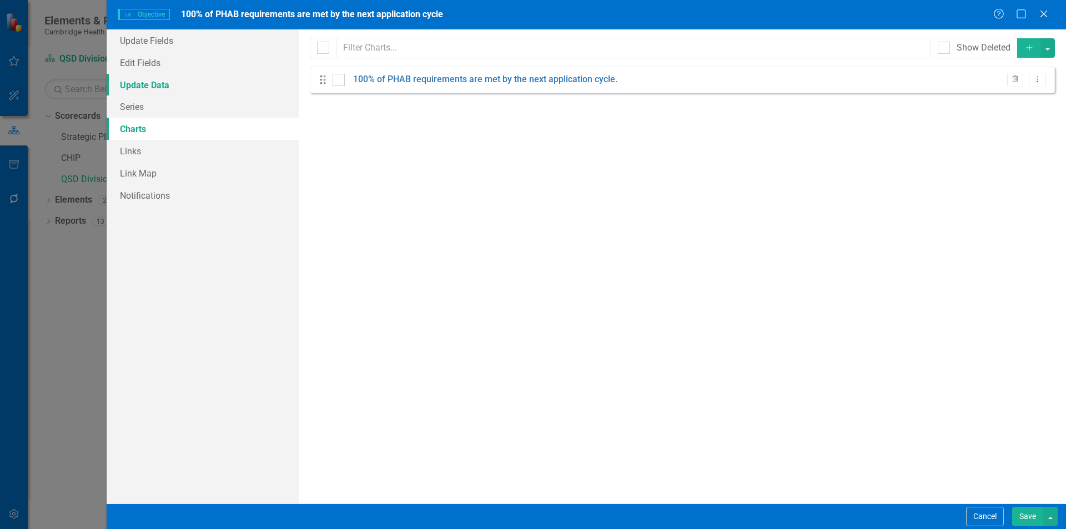
click at [172, 87] on link "Update Data" at bounding box center [203, 85] width 192 height 22
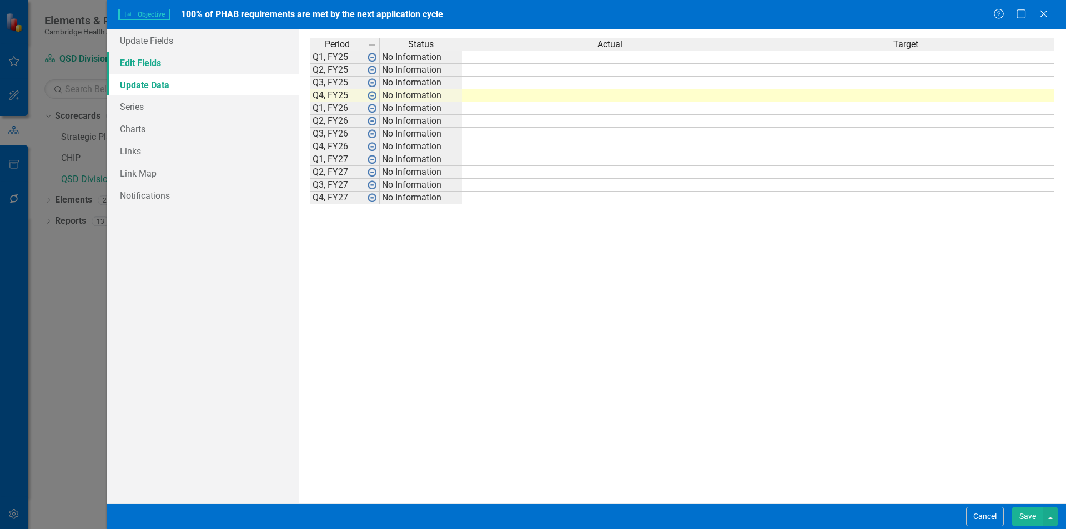
click at [202, 62] on link "Edit Fields" at bounding box center [203, 63] width 192 height 22
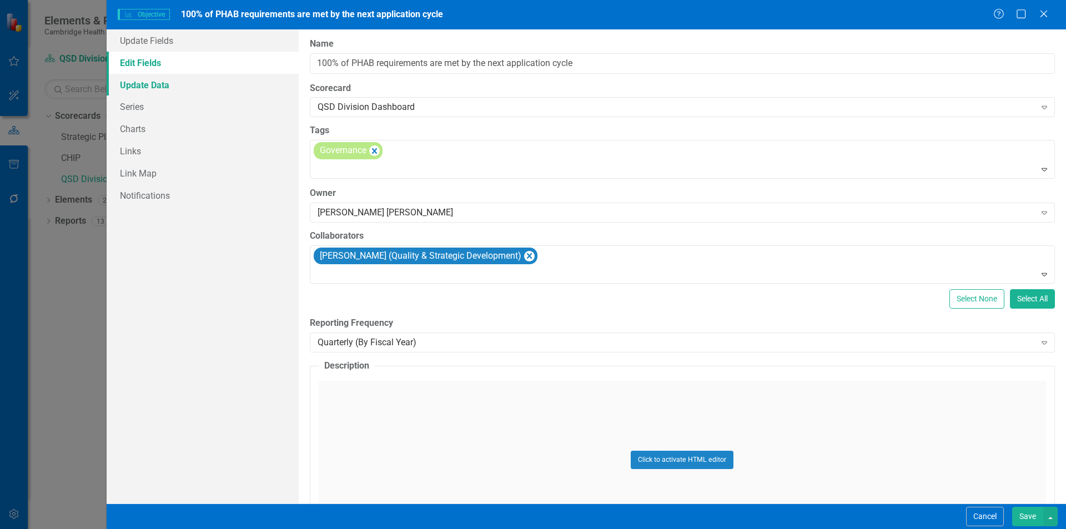
click at [174, 80] on link "Update Data" at bounding box center [203, 85] width 192 height 22
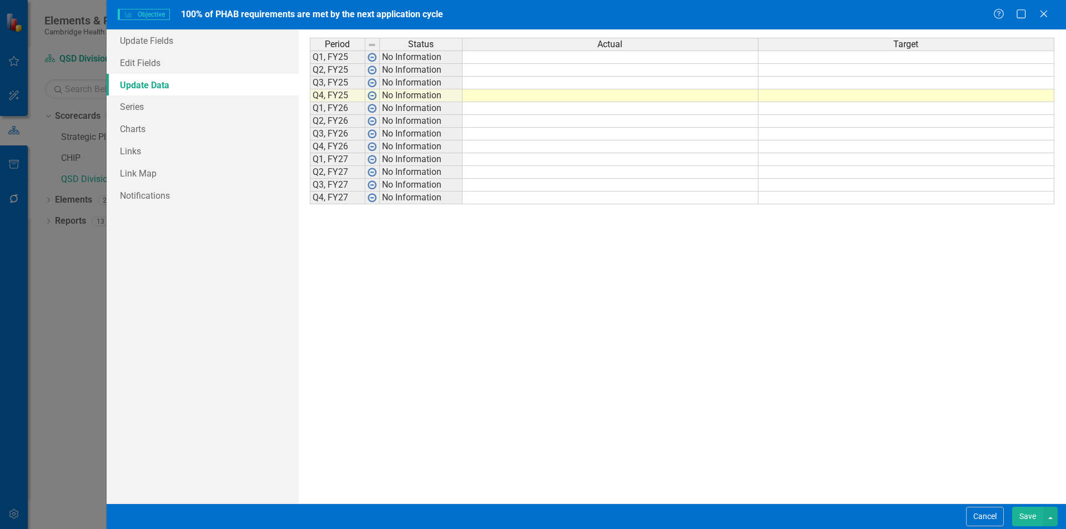
click at [904, 53] on td at bounding box center [907, 57] width 296 height 13
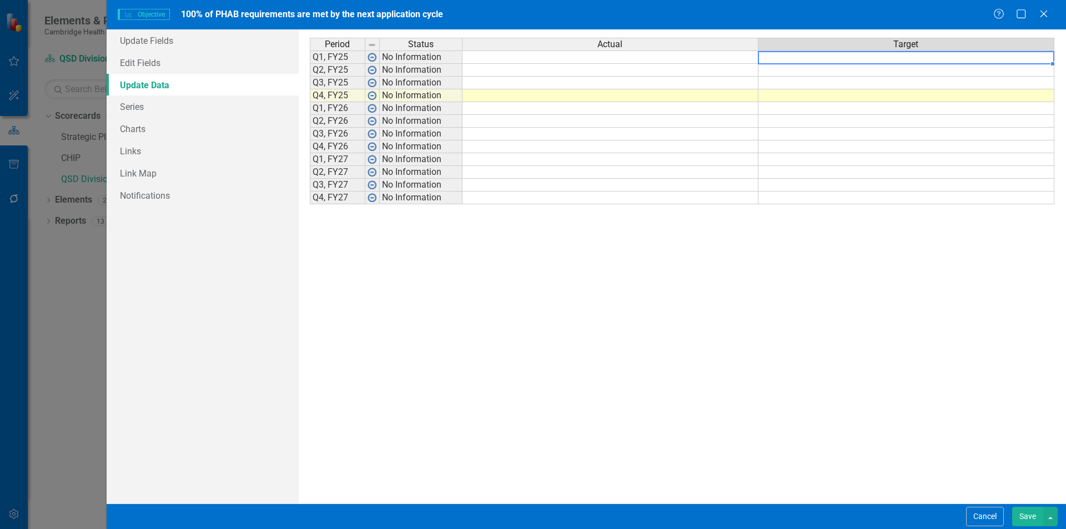
click at [901, 54] on td at bounding box center [907, 57] width 296 height 13
click at [901, 54] on textarea at bounding box center [906, 57] width 297 height 13
click at [191, 107] on link "Series" at bounding box center [203, 107] width 192 height 22
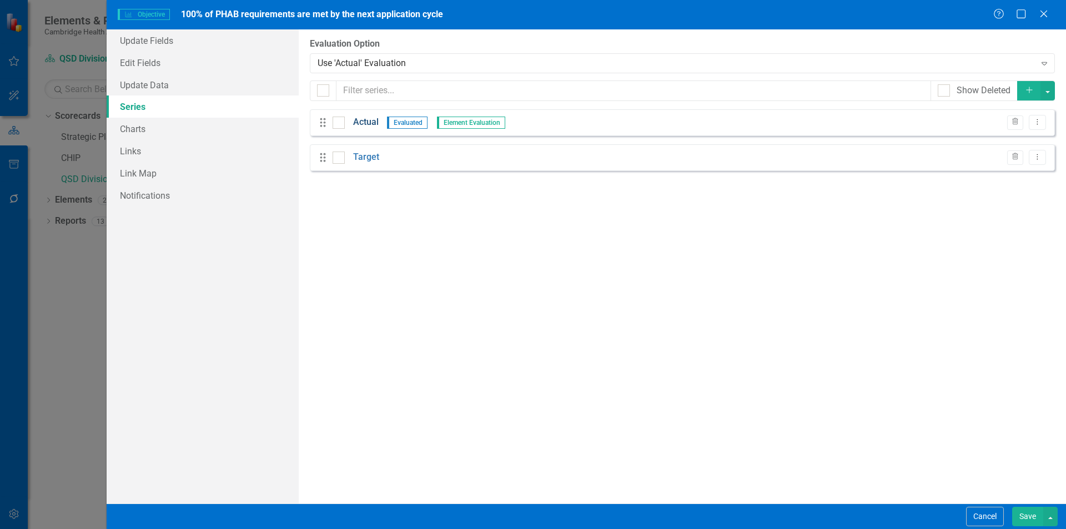
click at [370, 118] on link "Actual" at bounding box center [366, 122] width 26 height 13
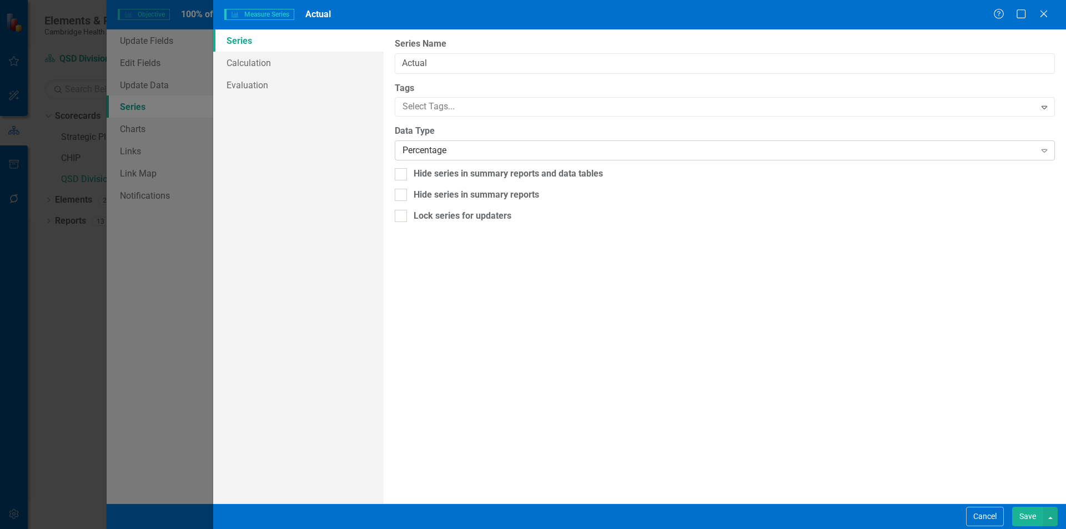
click at [449, 148] on div "Percentage" at bounding box center [719, 150] width 633 height 13
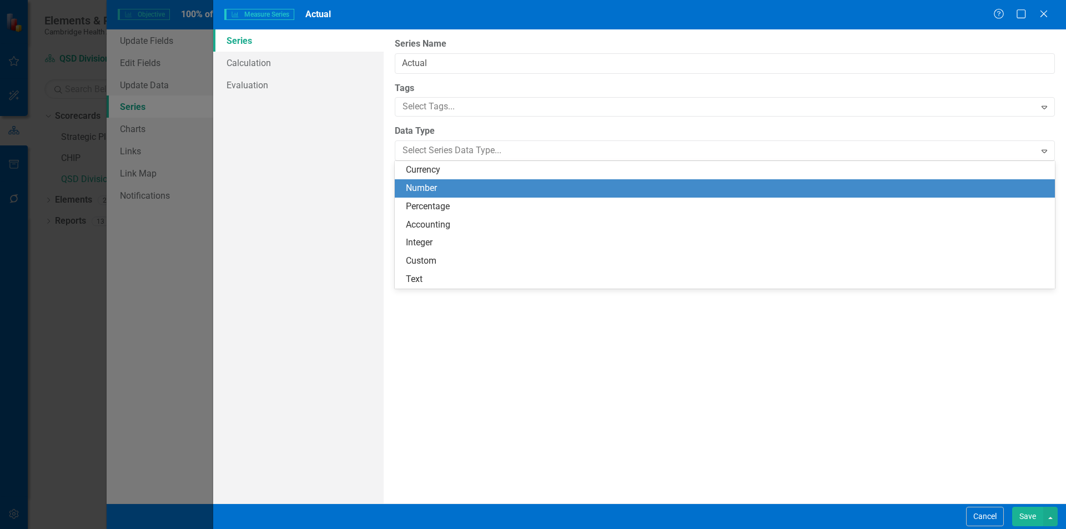
click at [446, 184] on div "Number" at bounding box center [727, 188] width 643 height 13
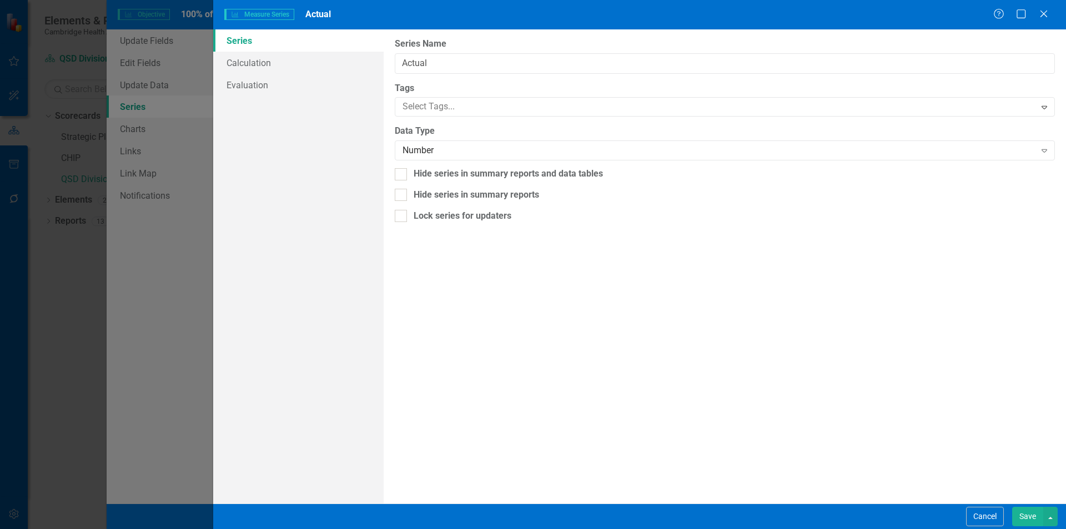
click at [1024, 510] on button "Save" at bounding box center [1027, 516] width 31 height 19
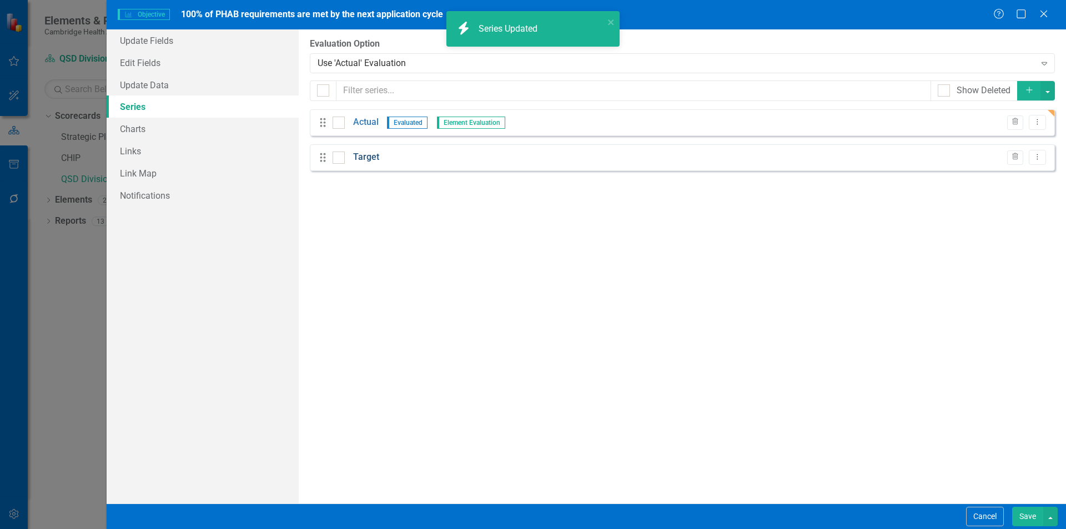
click at [360, 160] on link "Target" at bounding box center [366, 157] width 26 height 13
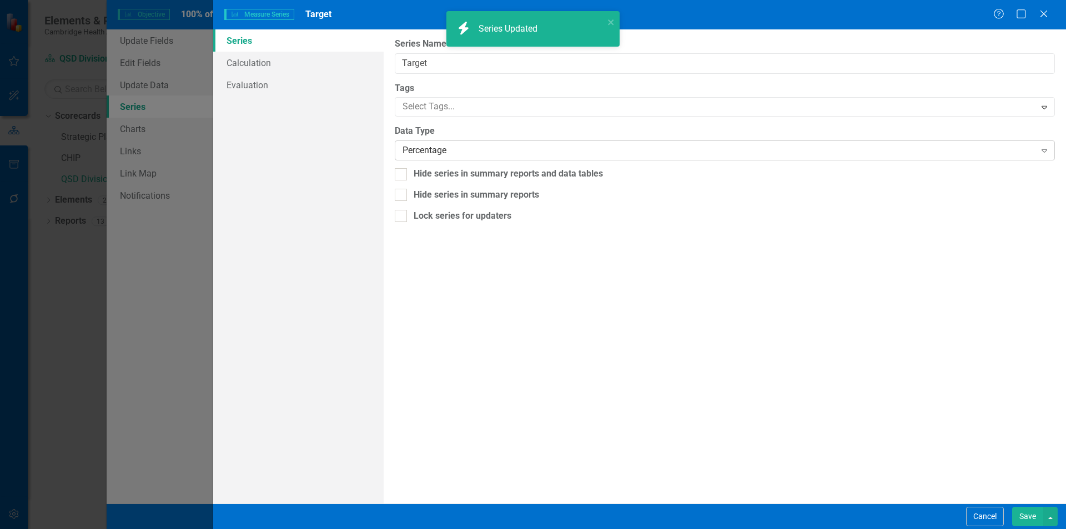
click at [416, 156] on div "Percentage" at bounding box center [719, 150] width 633 height 13
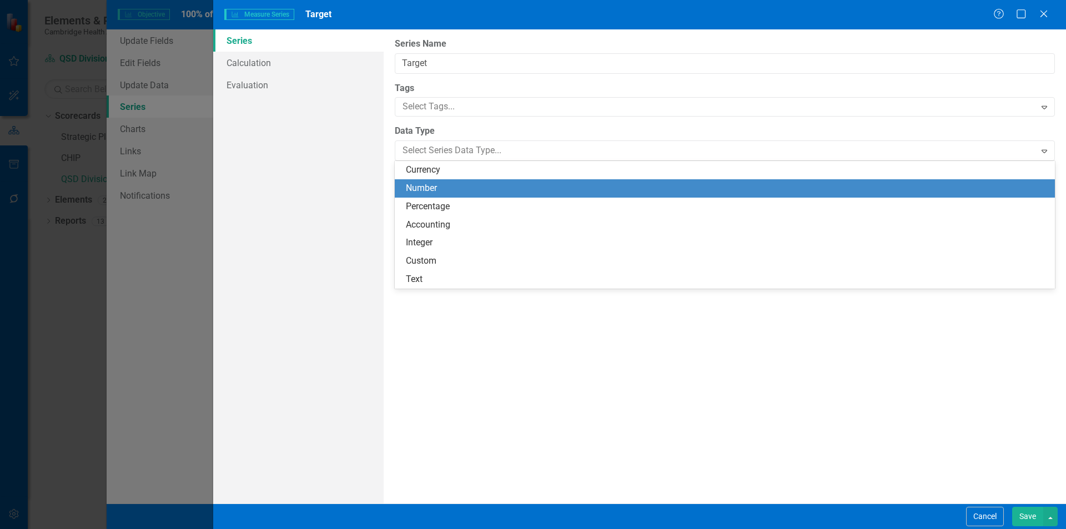
click at [429, 191] on div "Number" at bounding box center [727, 188] width 643 height 13
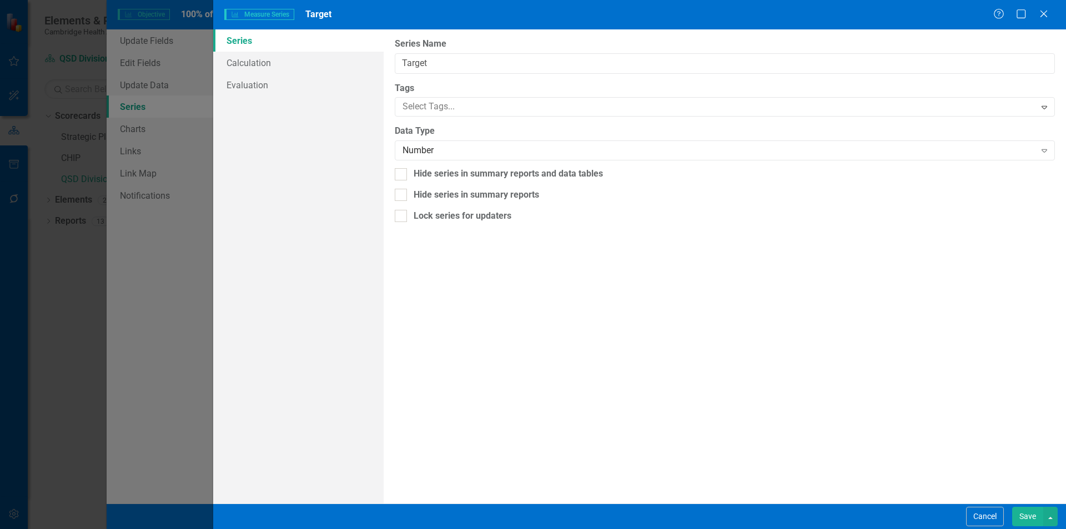
click at [1021, 516] on button "Save" at bounding box center [1027, 516] width 31 height 19
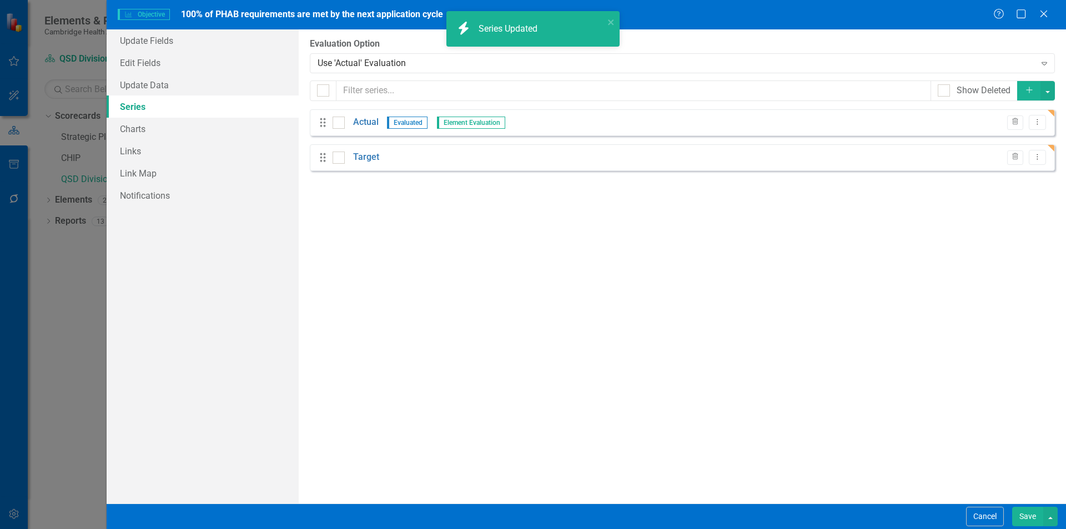
click at [1028, 518] on button "Save" at bounding box center [1027, 516] width 31 height 19
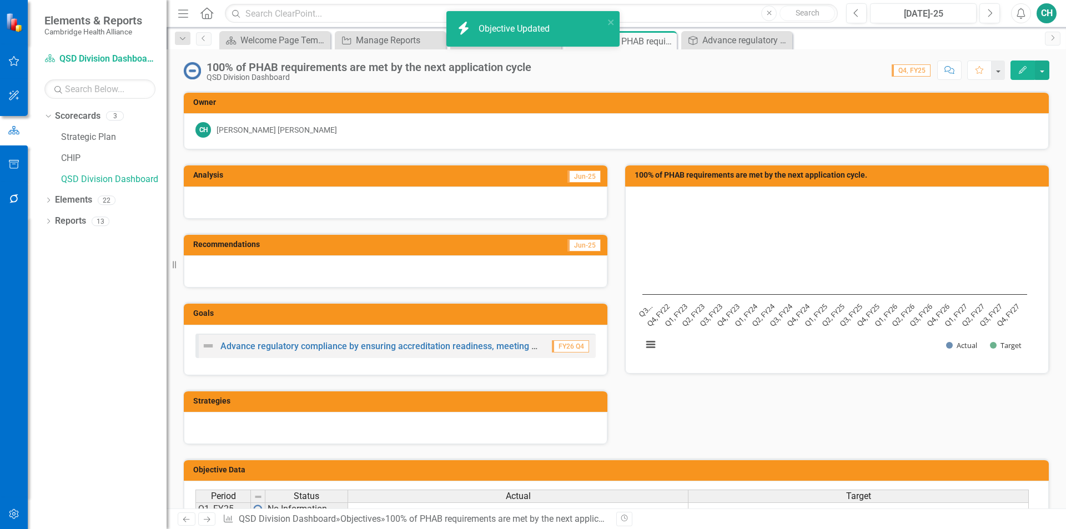
scroll to position [177, 0]
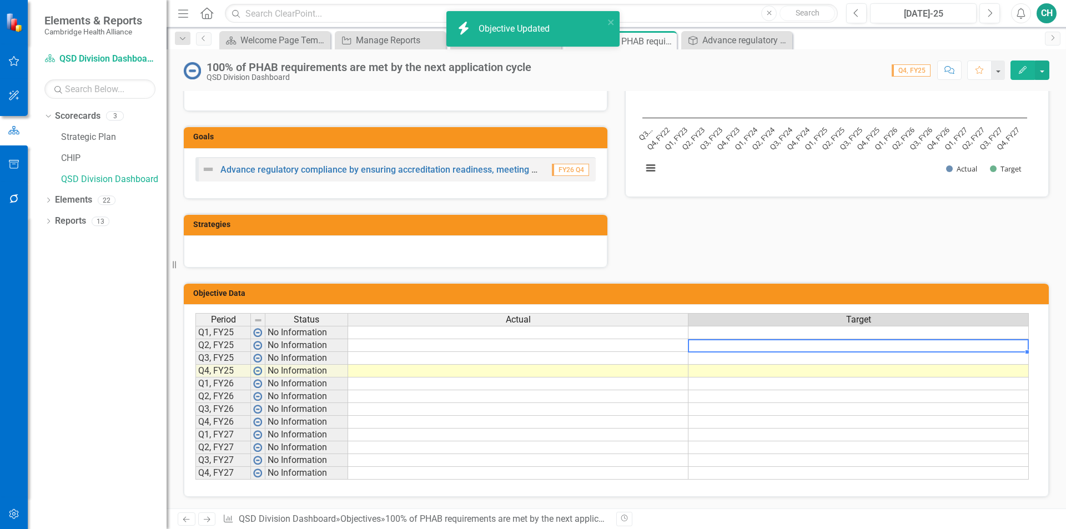
click at [195, 340] on div "Period Status Actual Target Q1, FY25 No Information Q2, FY25 No Information Q3,…" at bounding box center [195, 396] width 0 height 167
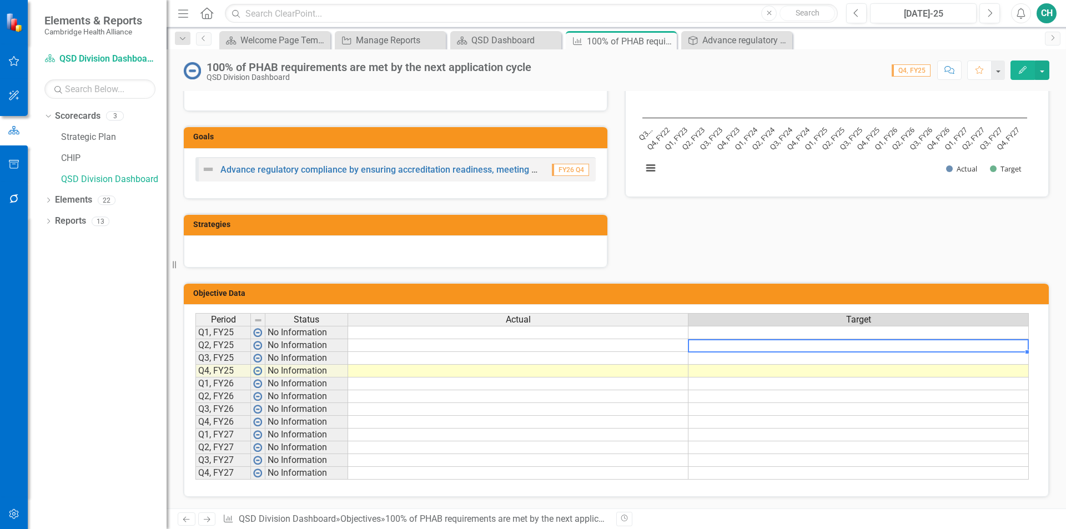
click at [805, 335] on td at bounding box center [859, 332] width 340 height 13
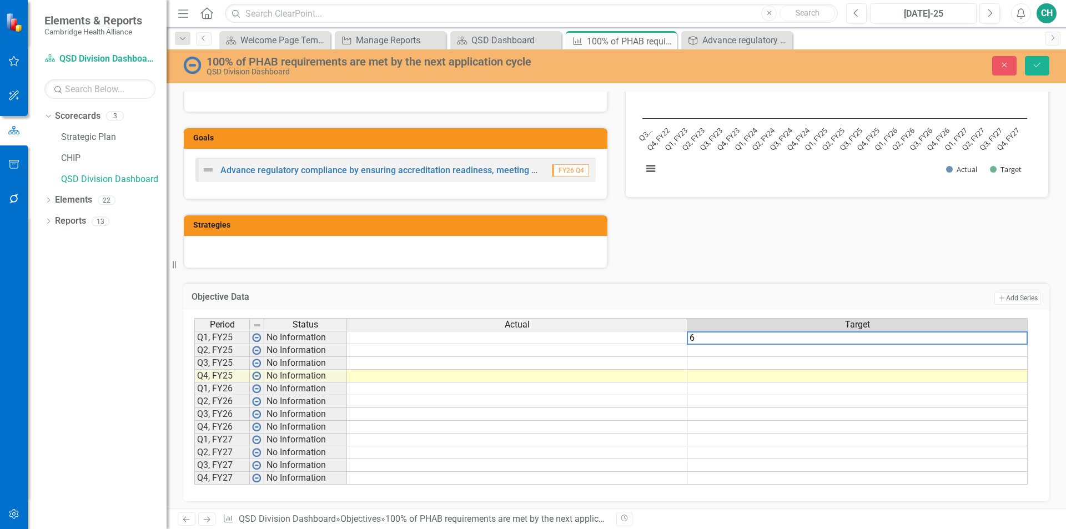
type textarea "63"
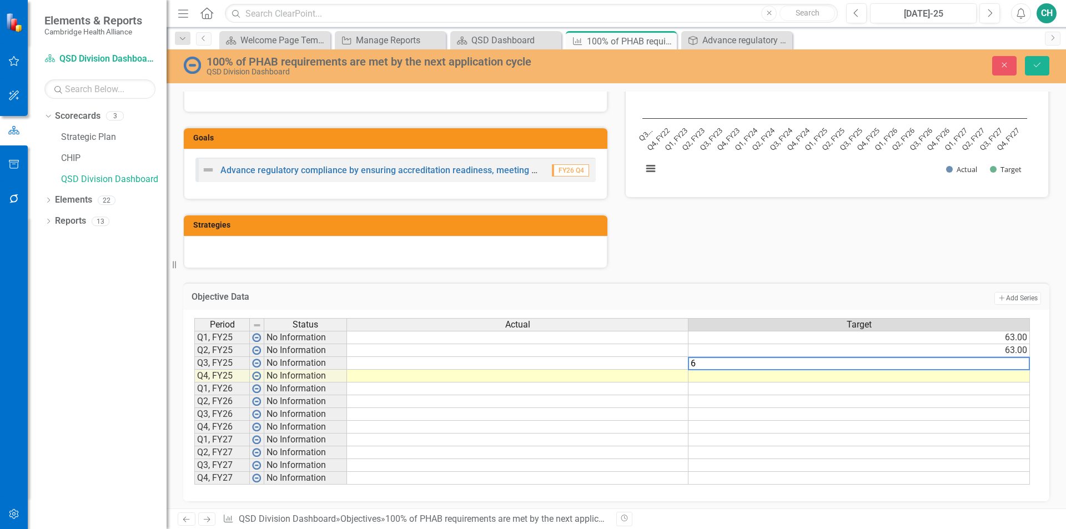
type textarea "63"
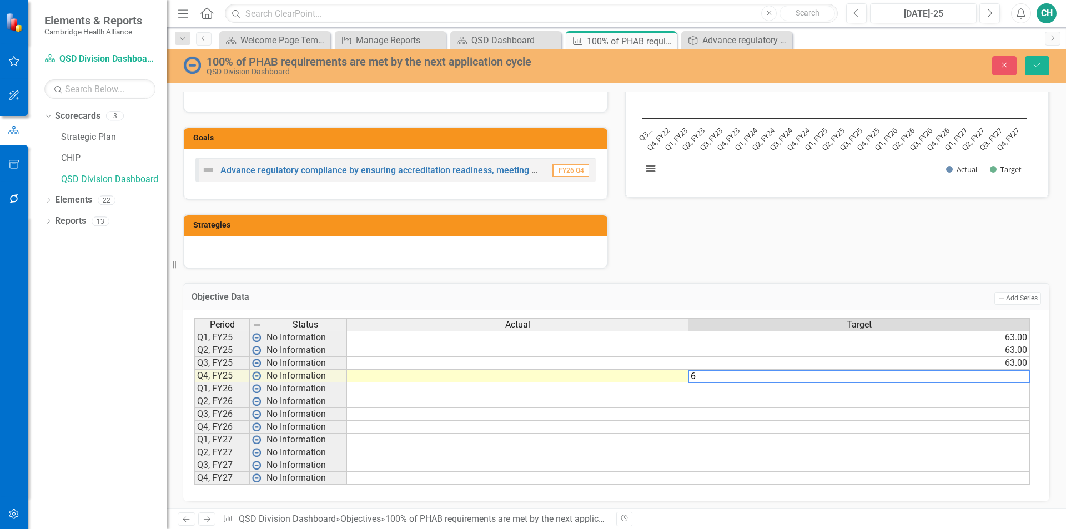
type textarea "63"
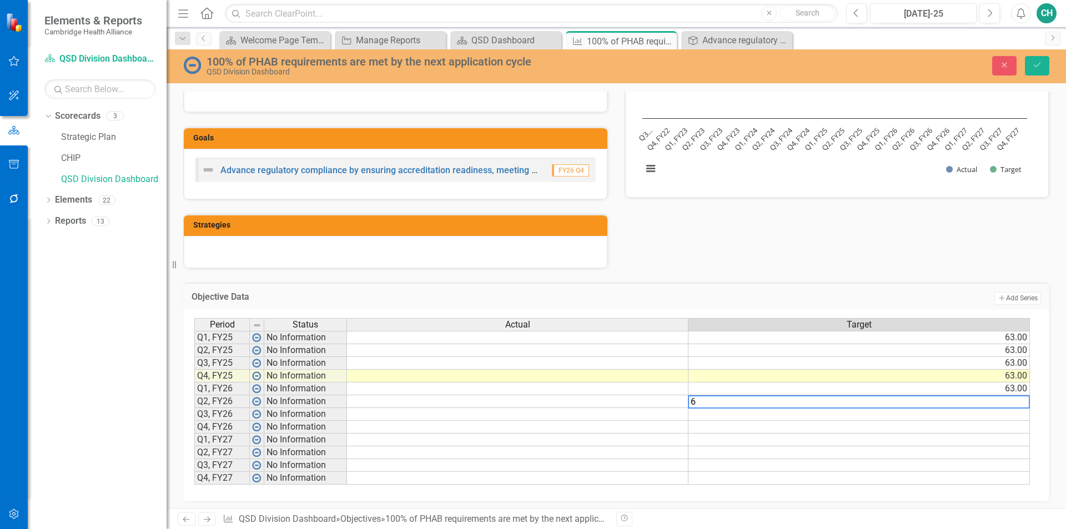
type textarea "63"
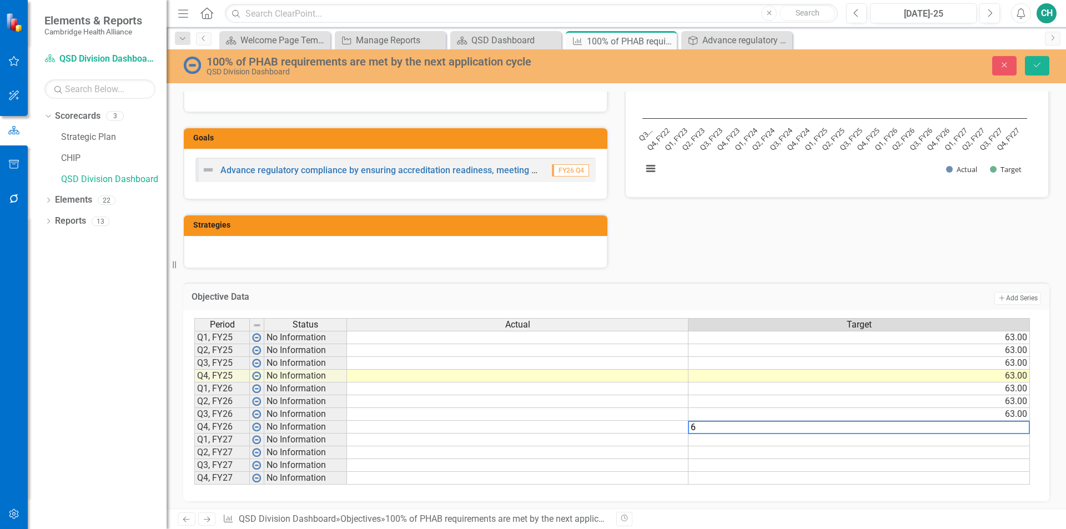
type textarea "63"
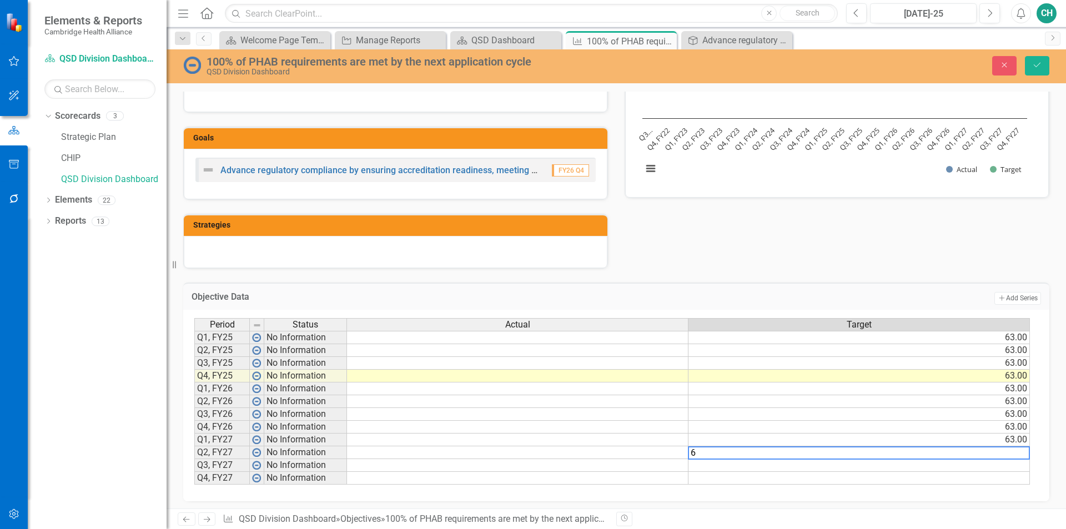
type textarea "63"
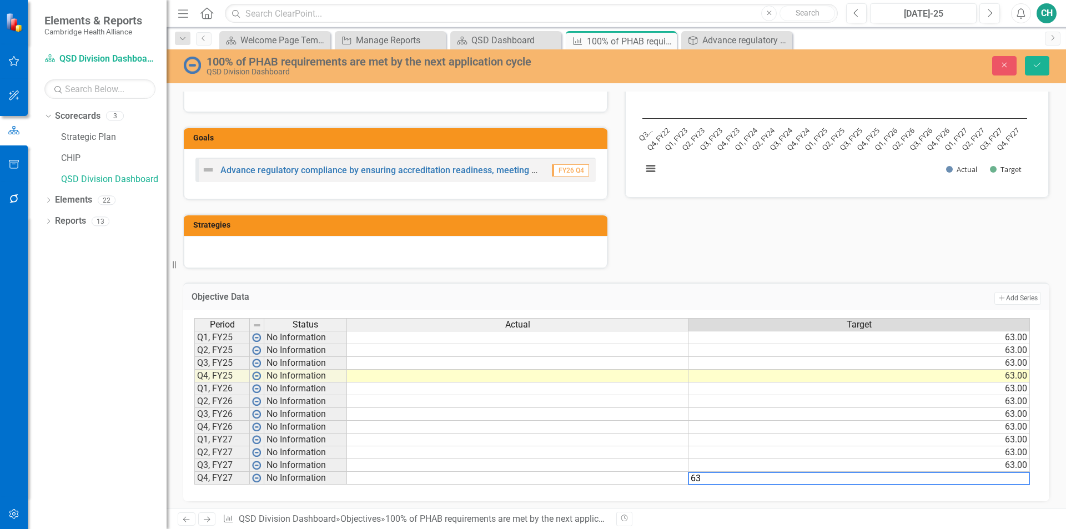
type textarea "63"
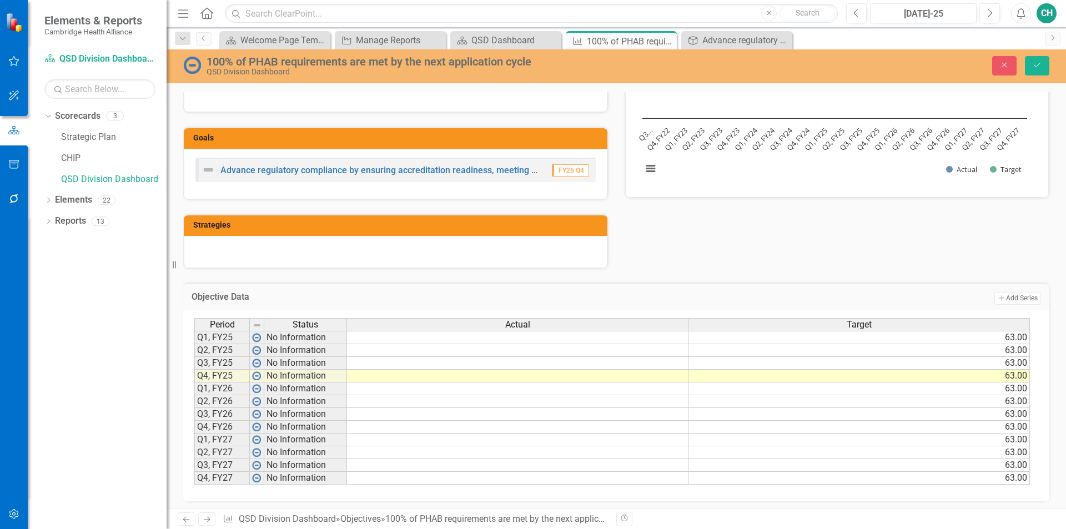
click at [915, 265] on div "Analysis Jun-25 Recommendations Jun-25 Goals Advance regulatory compliance by e…" at bounding box center [616, 121] width 883 height 295
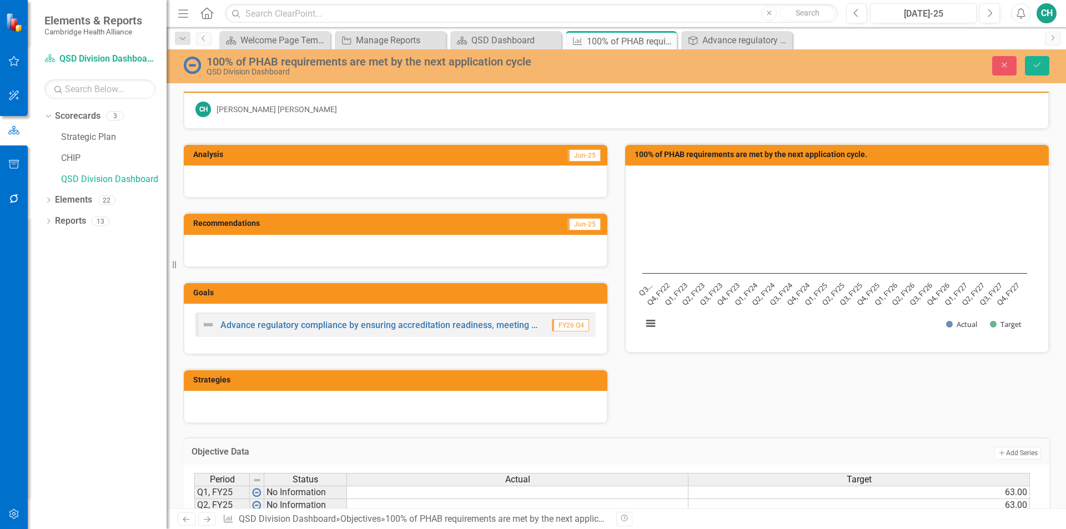
scroll to position [0, 0]
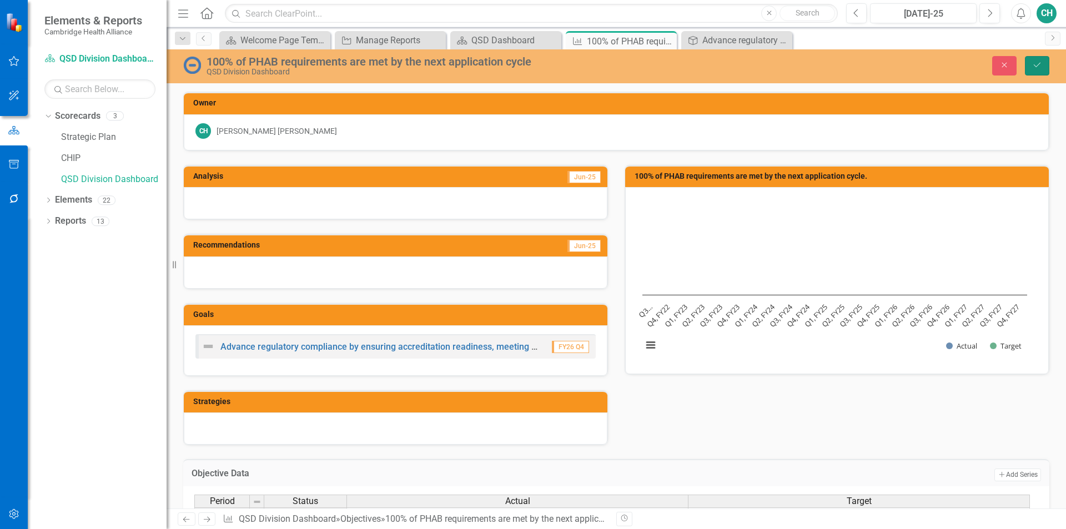
click at [1039, 66] on icon "Save" at bounding box center [1037, 65] width 10 height 8
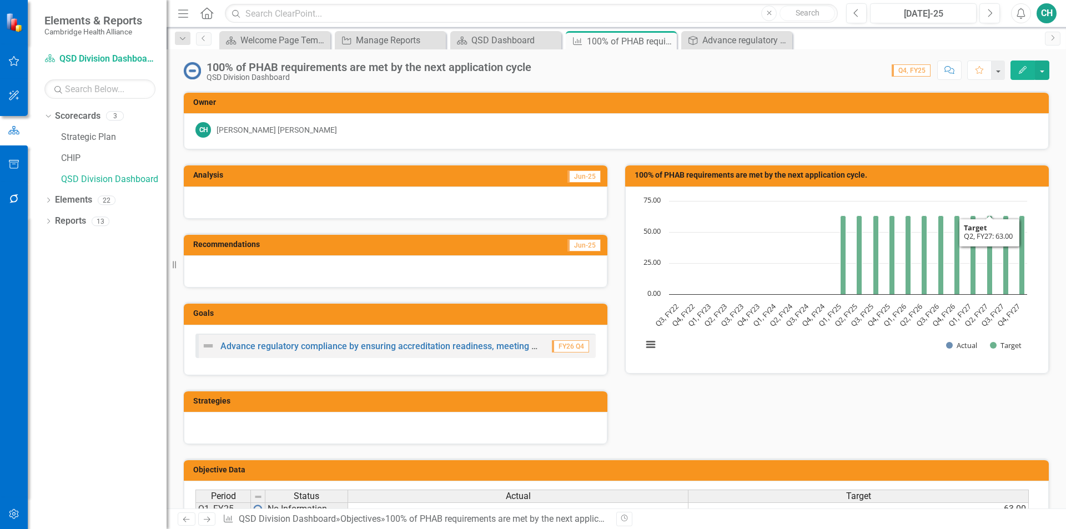
scroll to position [111, 0]
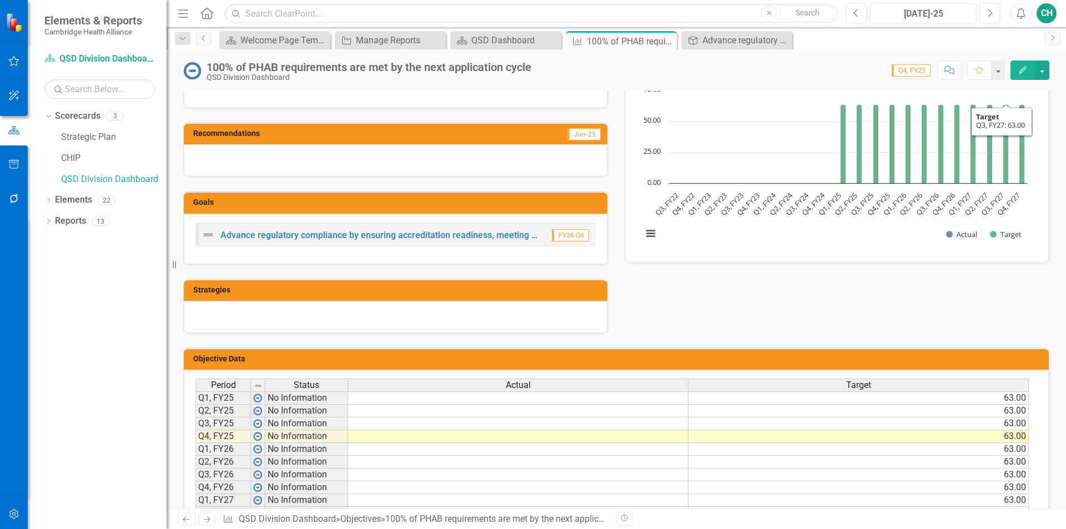
click at [1019, 68] on icon "Edit" at bounding box center [1023, 70] width 10 height 8
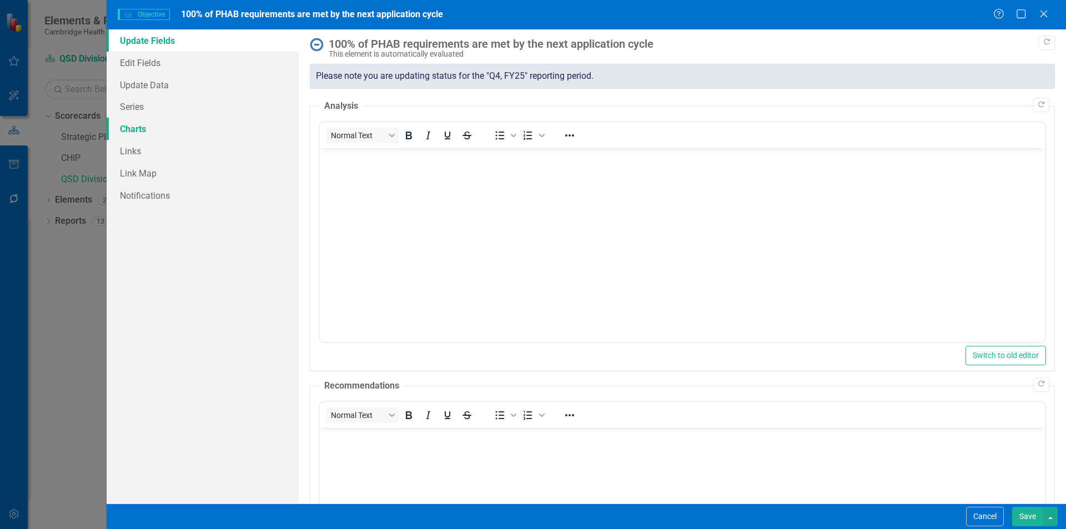
scroll to position [0, 0]
click at [149, 71] on link "Edit Fields" at bounding box center [203, 63] width 192 height 22
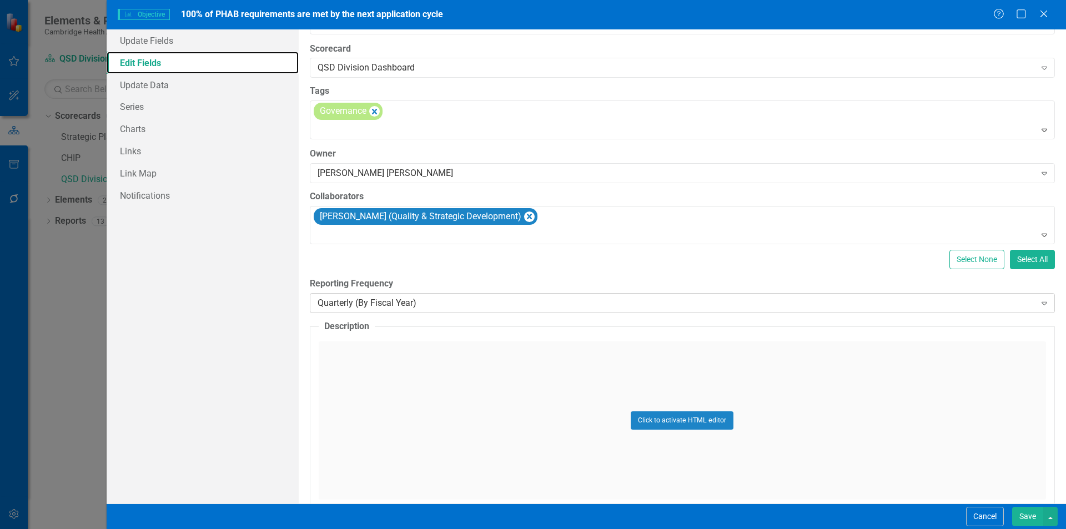
scroll to position [89, 0]
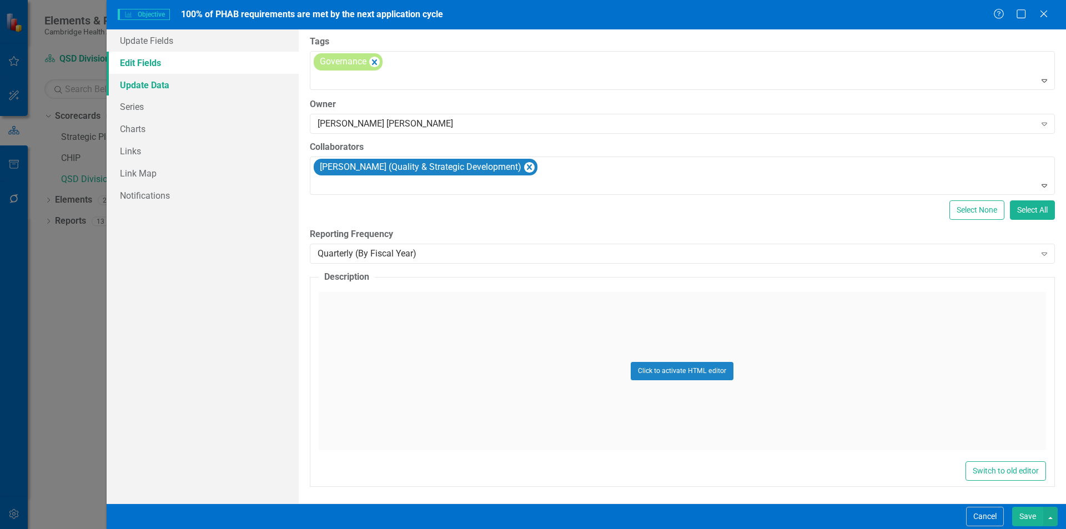
click at [179, 87] on link "Update Data" at bounding box center [203, 85] width 192 height 22
click at [165, 103] on link "Series" at bounding box center [203, 107] width 192 height 22
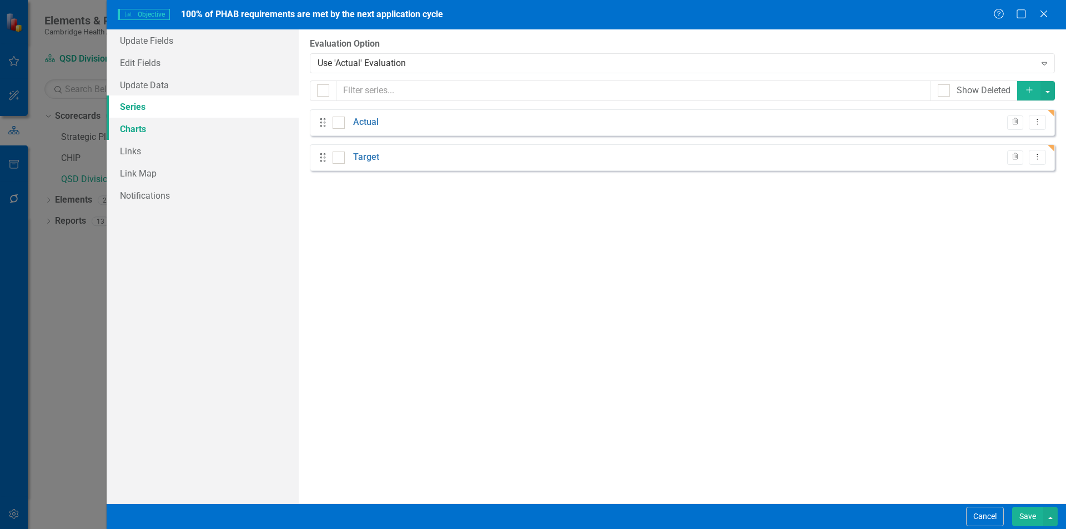
click at [167, 126] on link "Charts" at bounding box center [203, 129] width 192 height 22
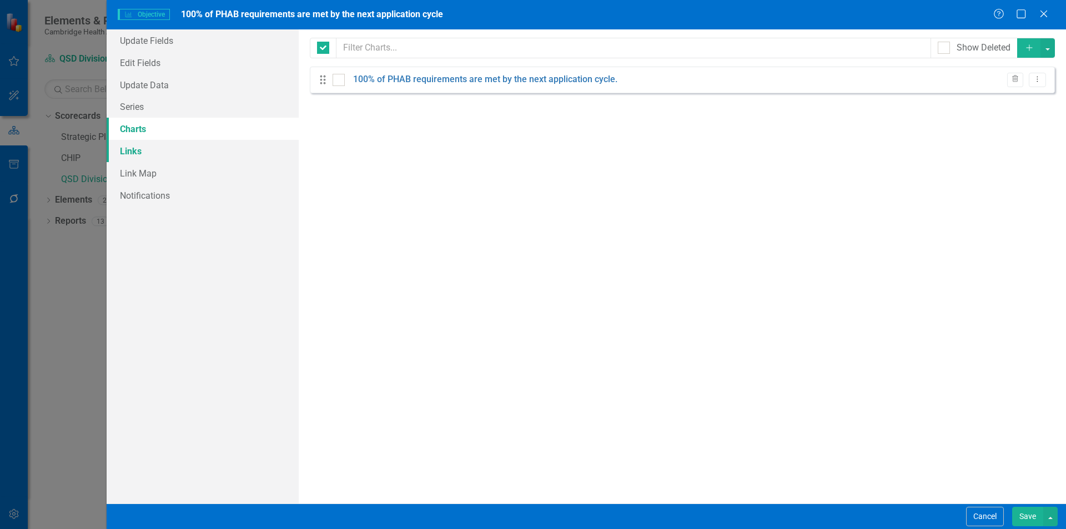
click at [168, 157] on link "Links" at bounding box center [203, 151] width 192 height 22
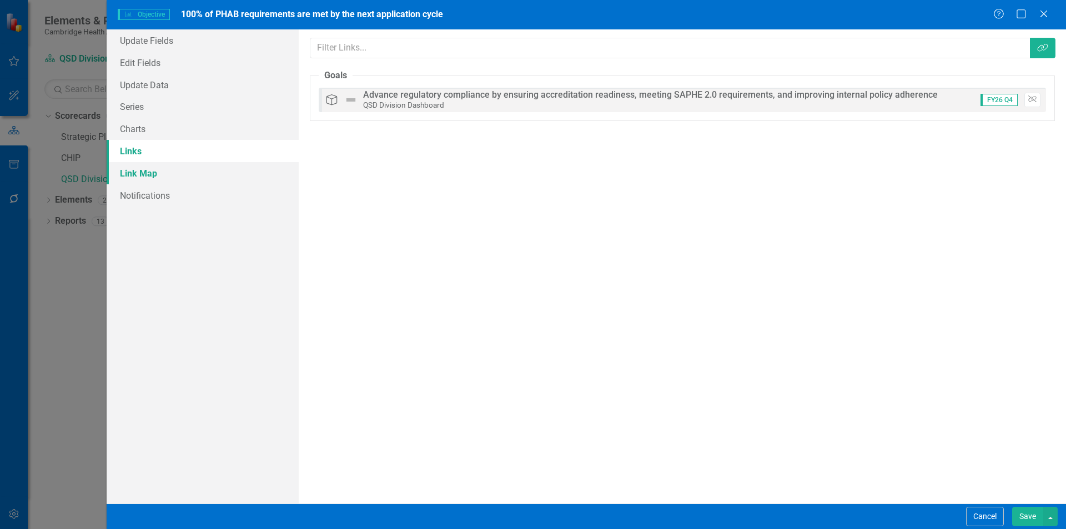
click at [169, 172] on link "Link Map" at bounding box center [203, 173] width 192 height 22
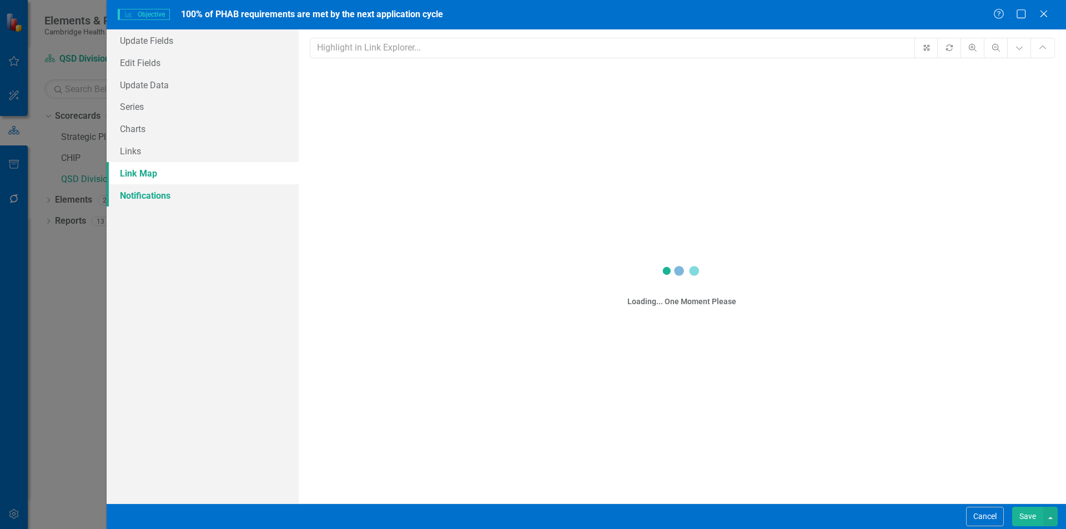
click at [161, 193] on link "Notifications" at bounding box center [203, 195] width 192 height 22
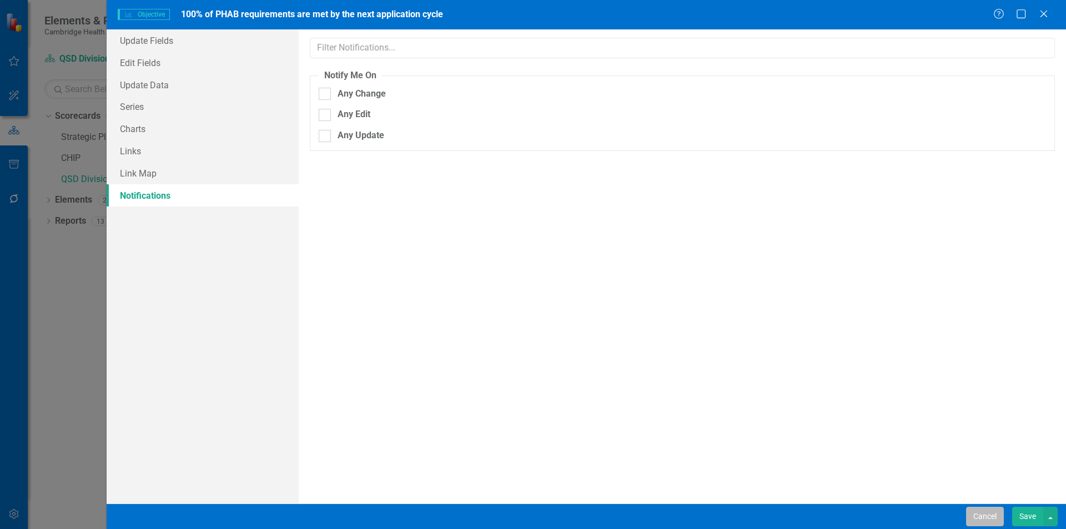
click at [990, 518] on button "Cancel" at bounding box center [985, 516] width 38 height 19
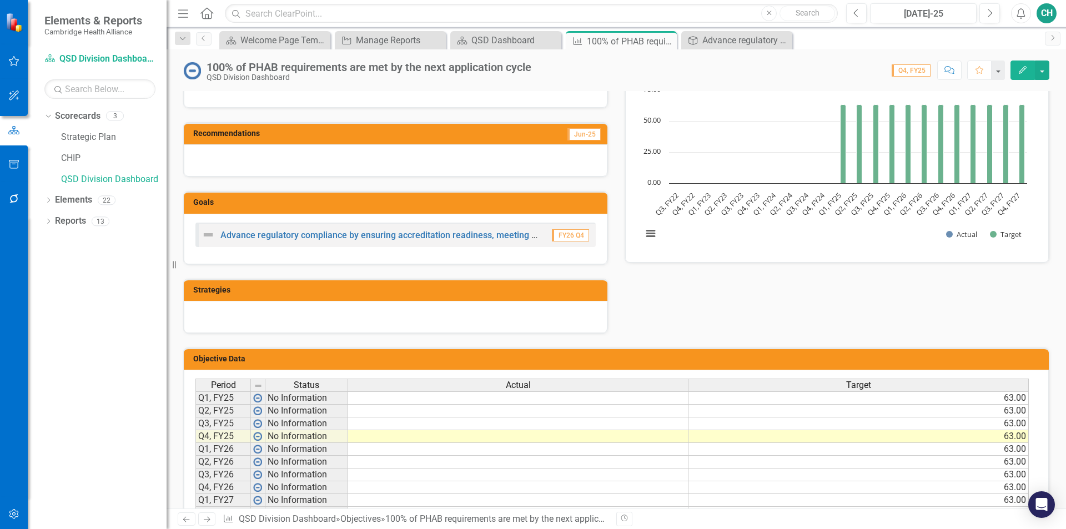
scroll to position [0, 0]
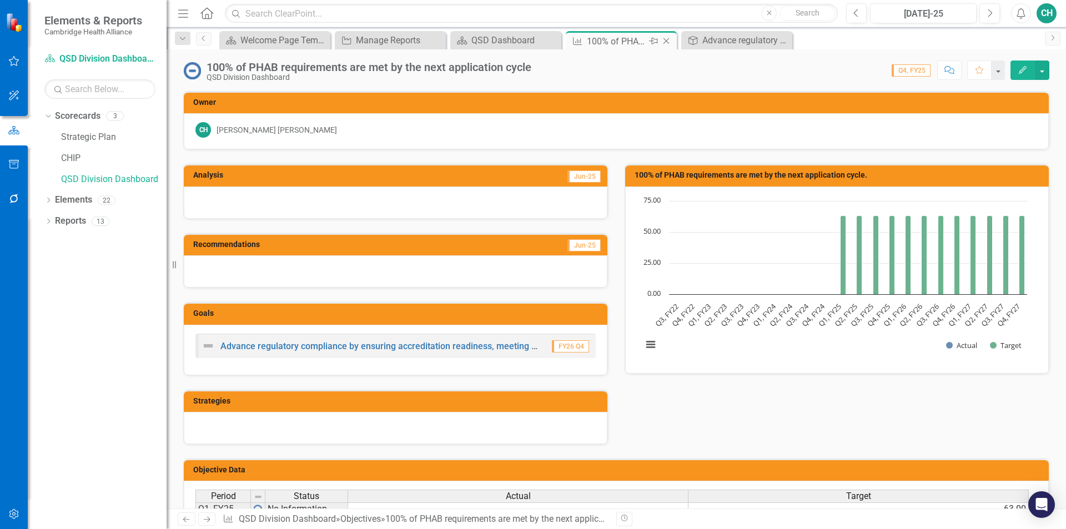
click at [668, 39] on icon at bounding box center [667, 41] width 6 height 6
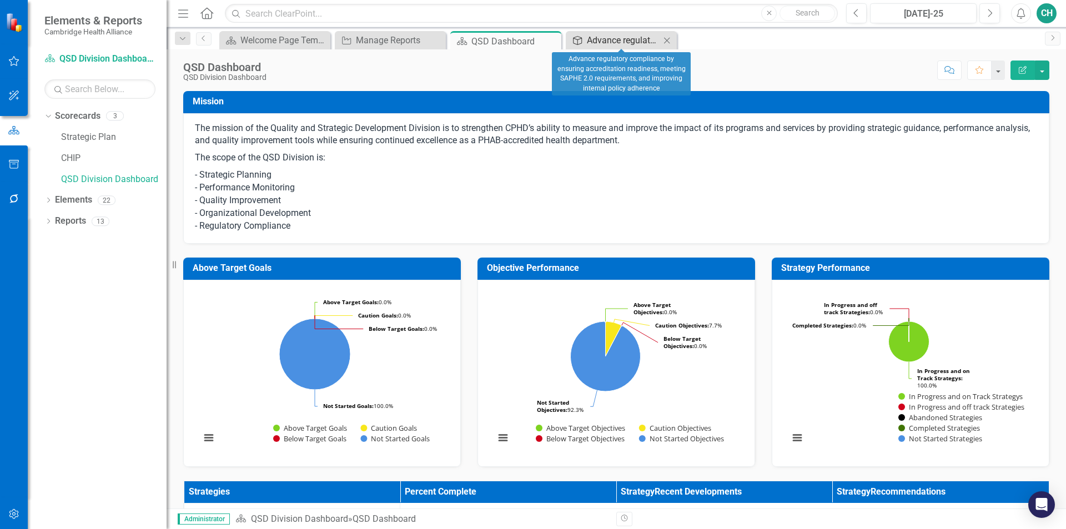
click at [647, 37] on div "Advance regulatory compliance by ensuring accreditation readiness, meeting SAPH…" at bounding box center [623, 40] width 73 height 14
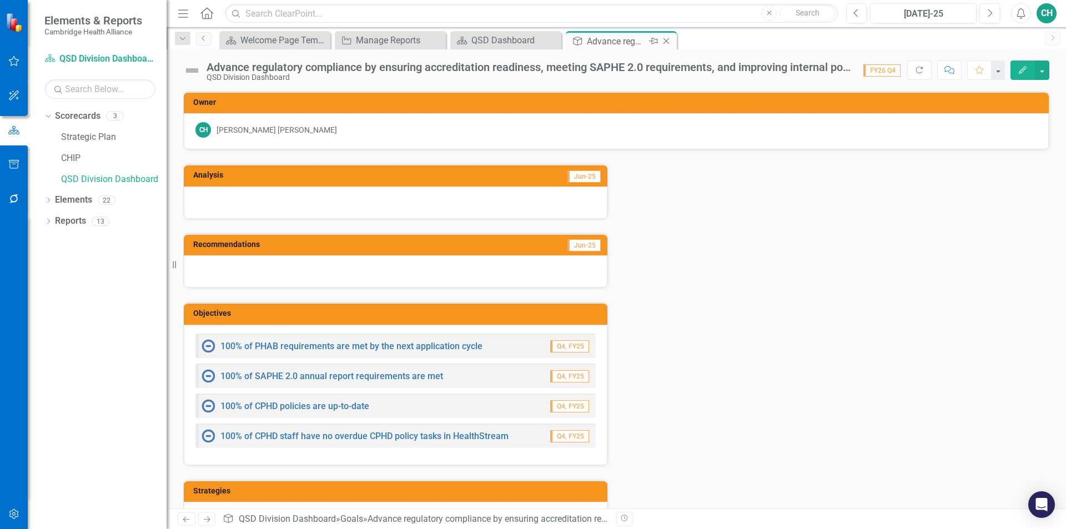
drag, startPoint x: 647, startPoint y: 37, endPoint x: 666, endPoint y: 42, distance: 18.9
click at [666, 42] on icon at bounding box center [667, 41] width 6 height 6
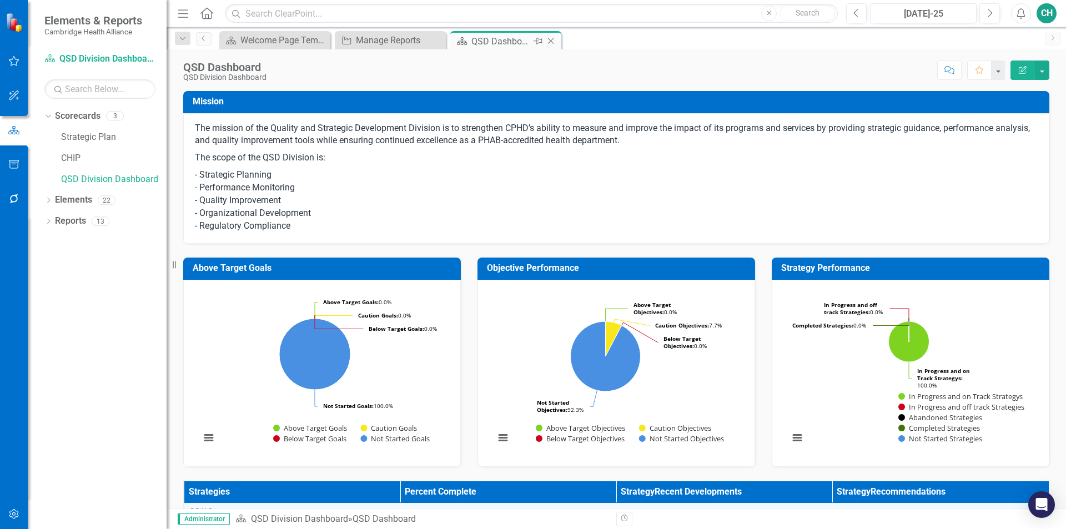
click at [503, 41] on div "QSD Dashboard" at bounding box center [500, 41] width 59 height 14
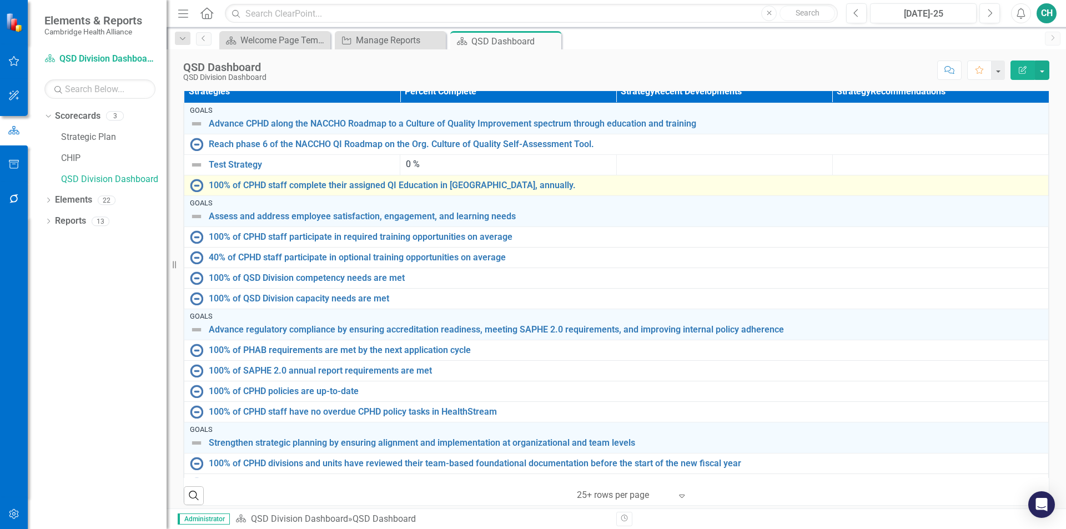
scroll to position [384, 0]
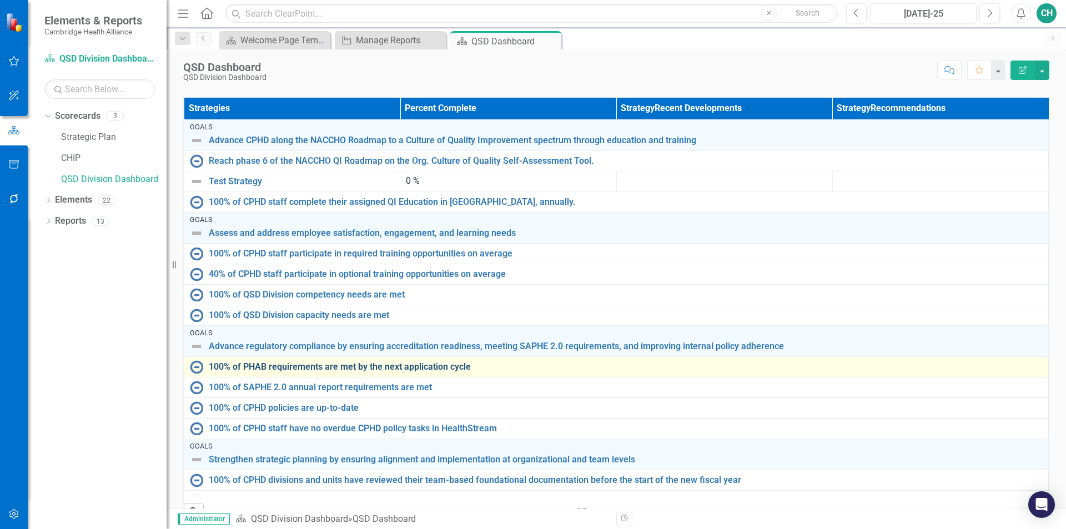
click at [369, 367] on link "100% of PHAB requirements are met by the next application cycle" at bounding box center [626, 367] width 834 height 10
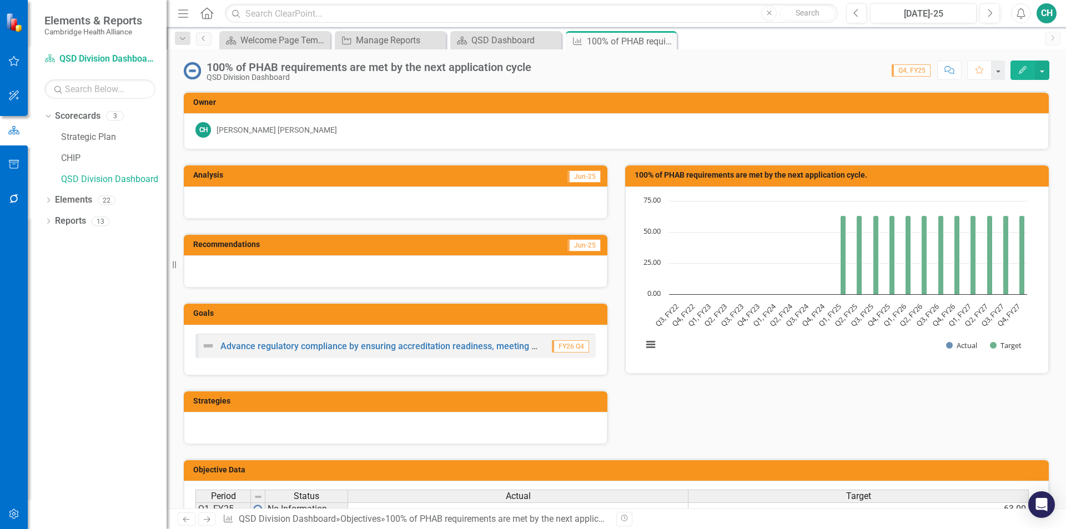
click at [1013, 67] on button "Edit" at bounding box center [1023, 70] width 24 height 19
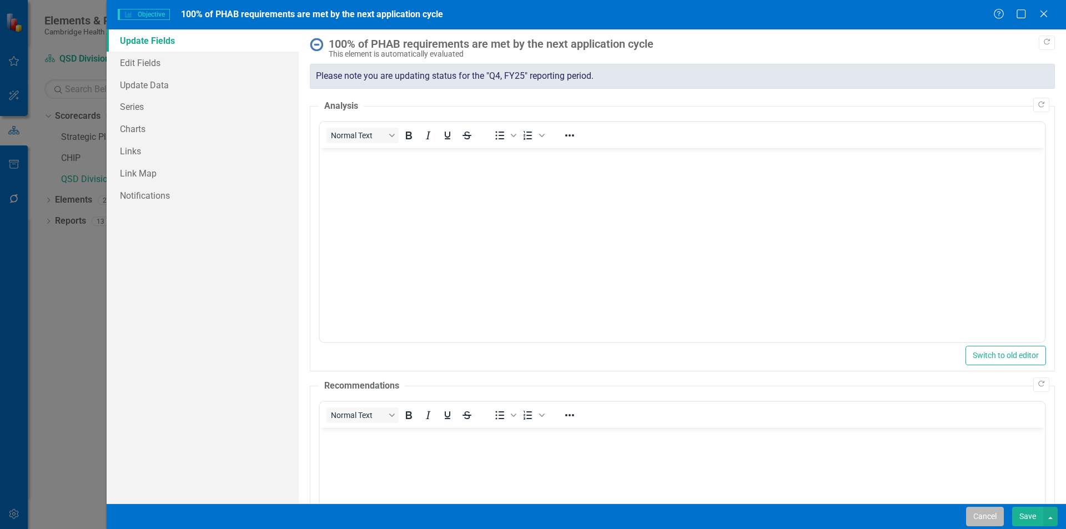
click at [969, 517] on button "Cancel" at bounding box center [985, 516] width 38 height 19
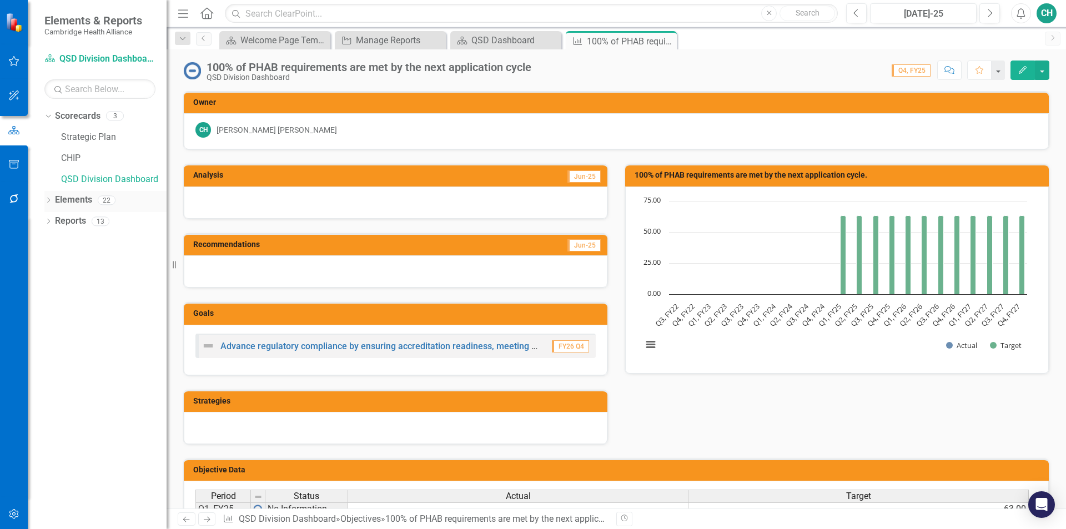
click at [47, 197] on div "Dropdown" at bounding box center [48, 201] width 8 height 9
click at [76, 263] on link "Strategy Strategies" at bounding box center [89, 263] width 56 height 13
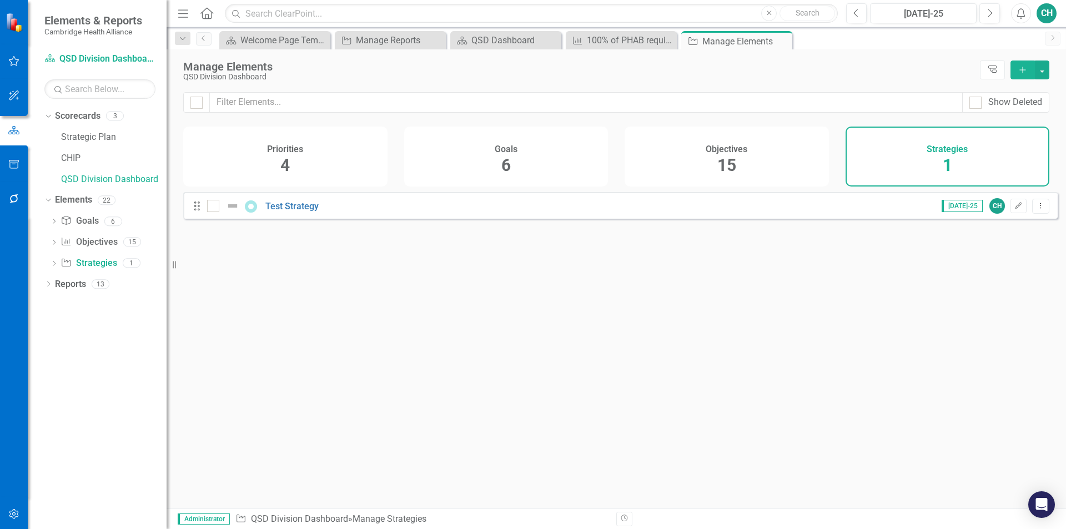
click at [1022, 66] on icon "Add" at bounding box center [1023, 70] width 10 height 8
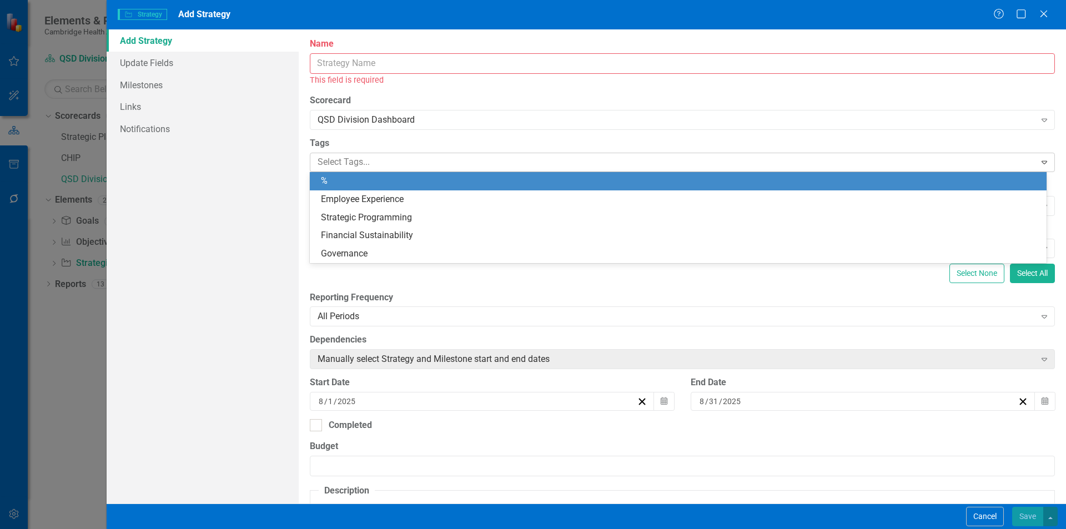
click at [344, 162] on div at bounding box center [674, 162] width 722 height 15
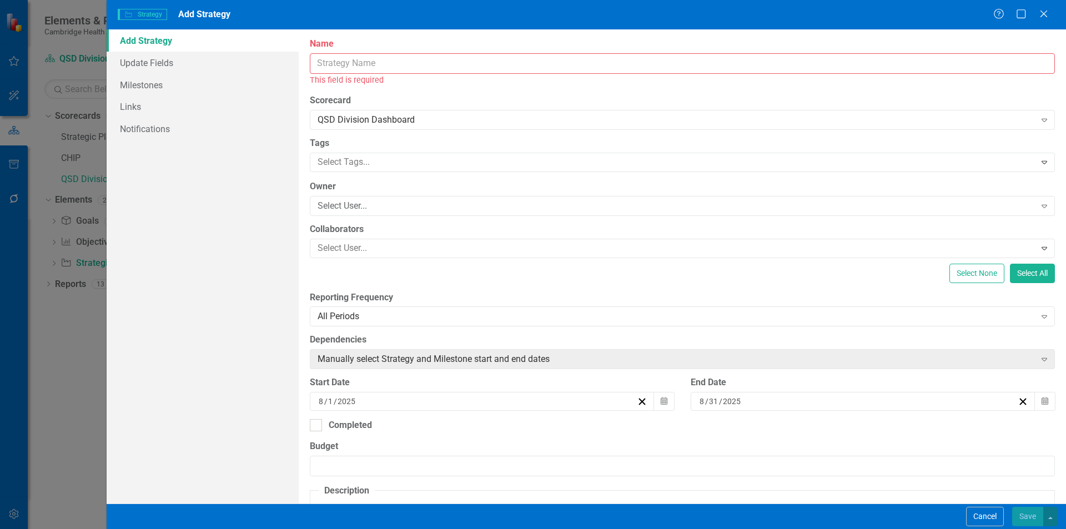
click at [453, 285] on div "ClearPoint Can Do More! How ClearPoint Can Help Close Enterprise plans can auto…" at bounding box center [682, 266] width 767 height 474
click at [396, 240] on div "Select User..." at bounding box center [673, 248] width 722 height 17
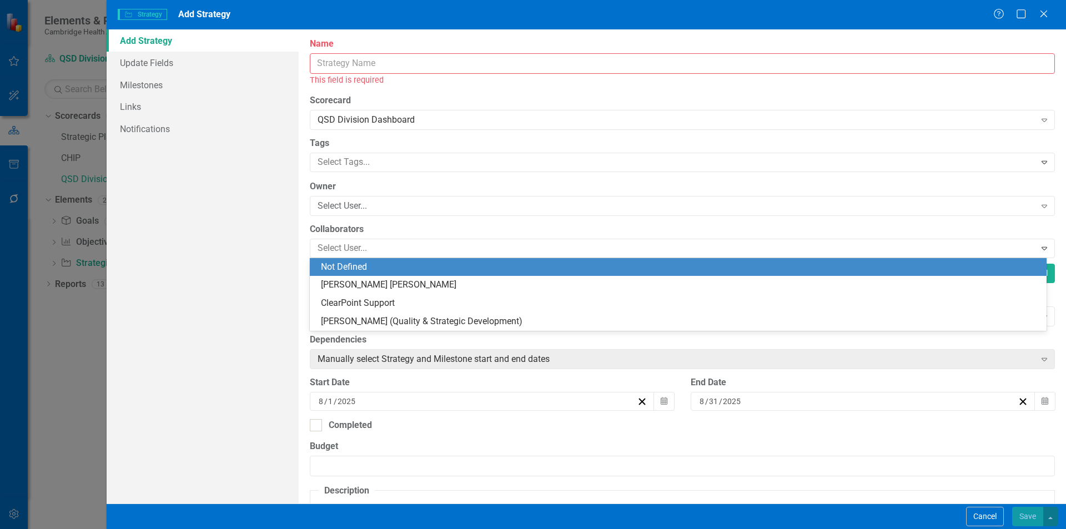
click at [292, 205] on div "Add Strategy Update Fields Milestones Links Notifications" at bounding box center [203, 266] width 192 height 474
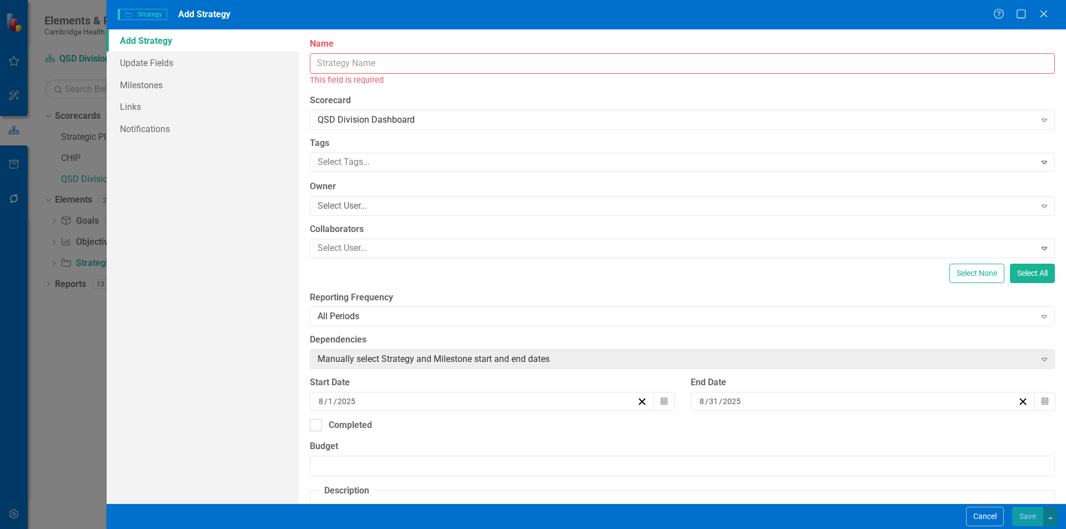
click at [372, 72] on input "Name" at bounding box center [682, 63] width 745 height 21
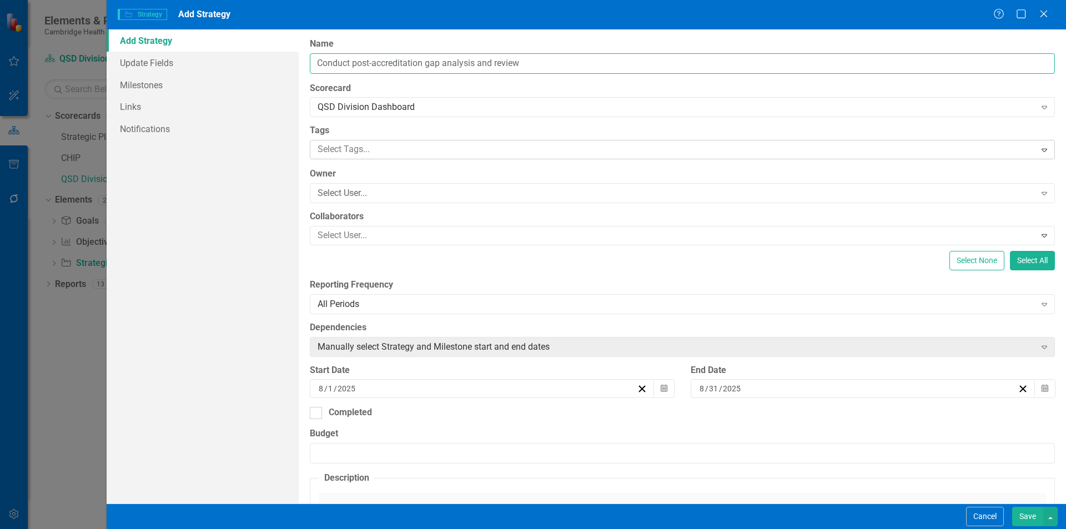
type input "Conduct post-accreditation gap analysis and review"
click at [452, 149] on div at bounding box center [674, 149] width 722 height 15
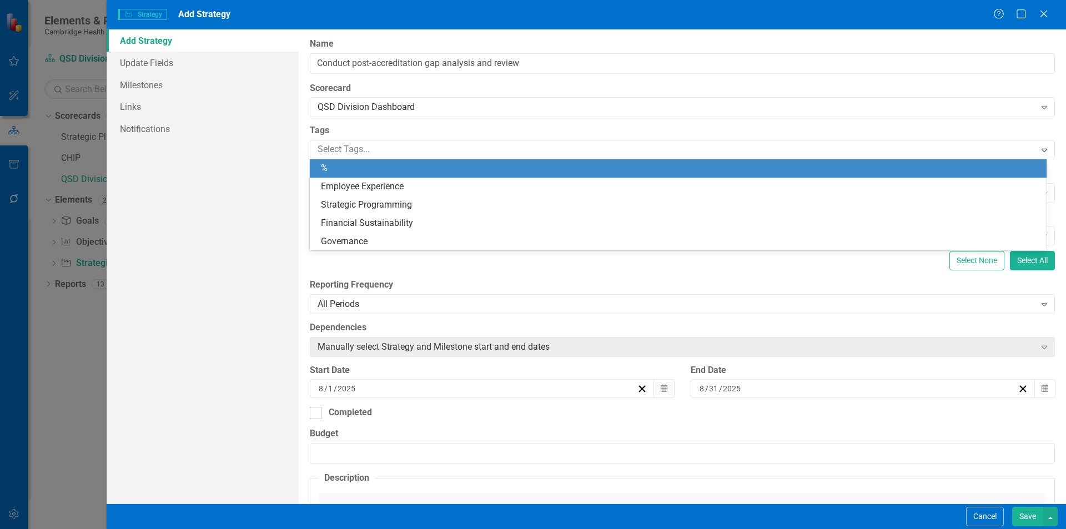
click at [469, 126] on label "Tags" at bounding box center [682, 130] width 745 height 13
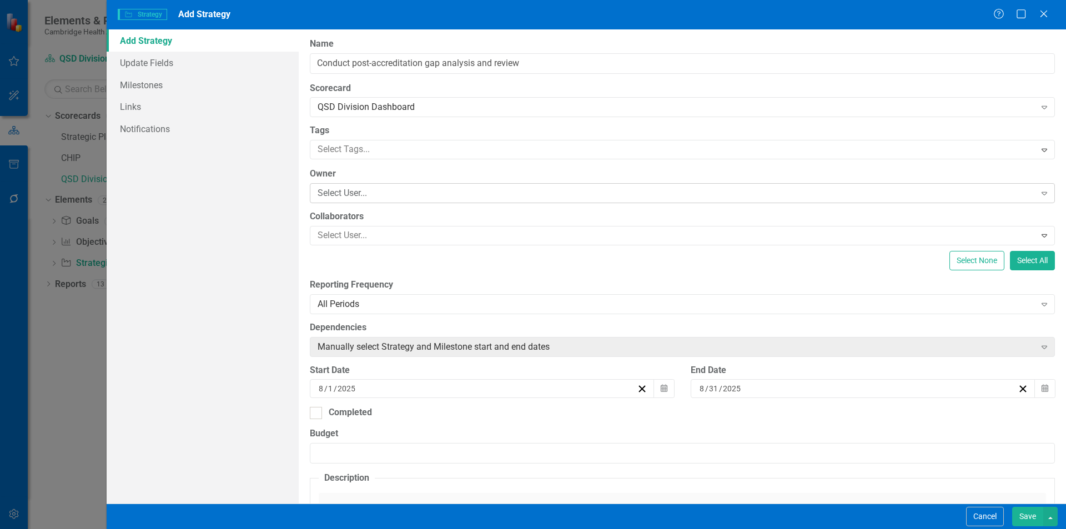
click at [358, 187] on div "Select User..." at bounding box center [677, 193] width 718 height 13
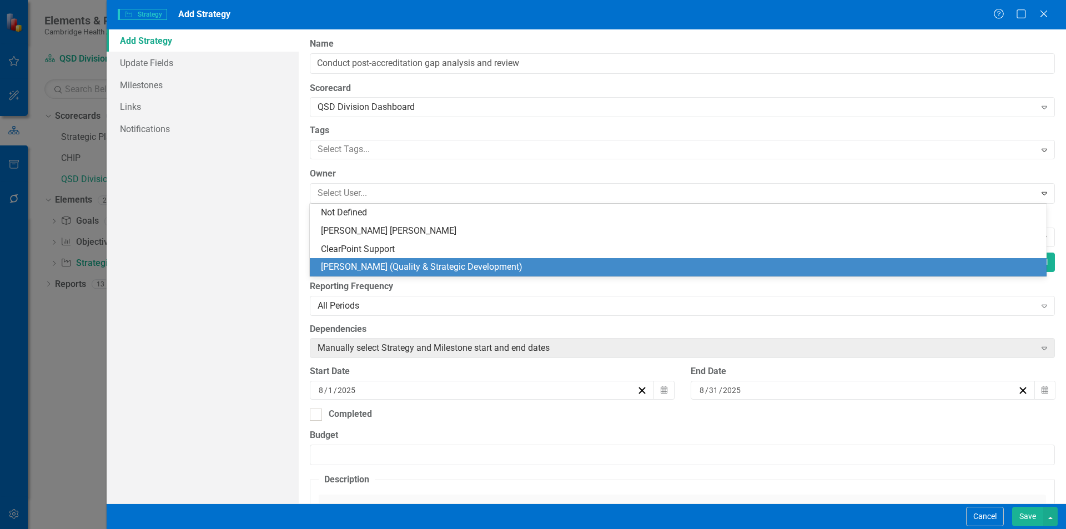
click at [358, 261] on div "[PERSON_NAME] (Quality & Strategic Development)" at bounding box center [680, 267] width 719 height 13
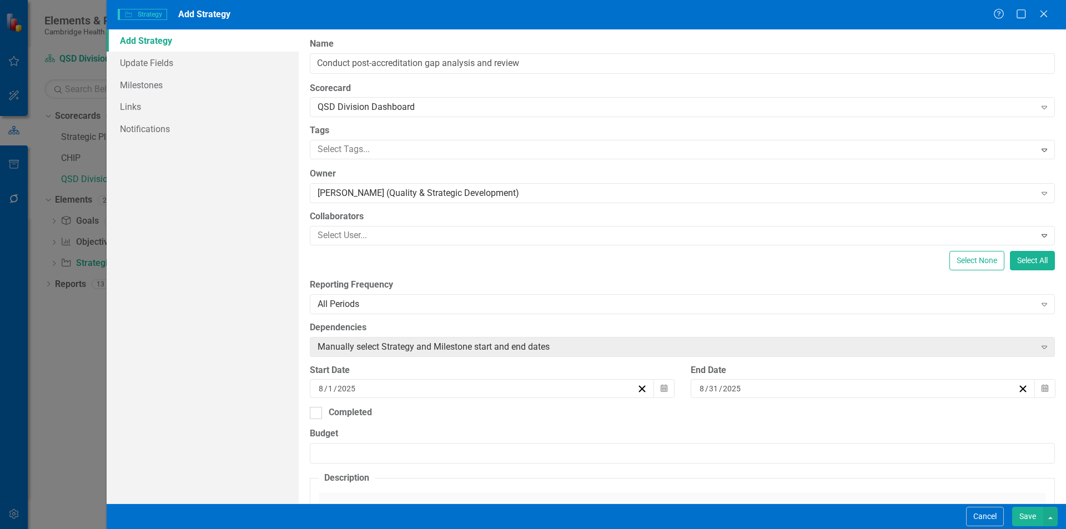
click at [359, 224] on div "Collaborators Select User... Expand" at bounding box center [682, 227] width 745 height 35
click at [362, 231] on div at bounding box center [674, 235] width 722 height 15
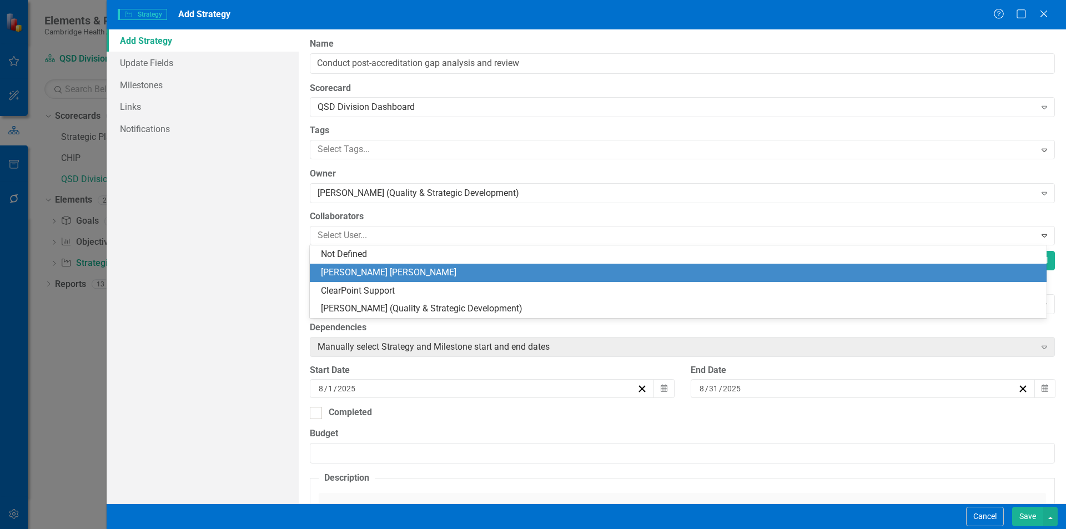
click at [354, 272] on div "[PERSON_NAME] [PERSON_NAME]" at bounding box center [680, 273] width 719 height 13
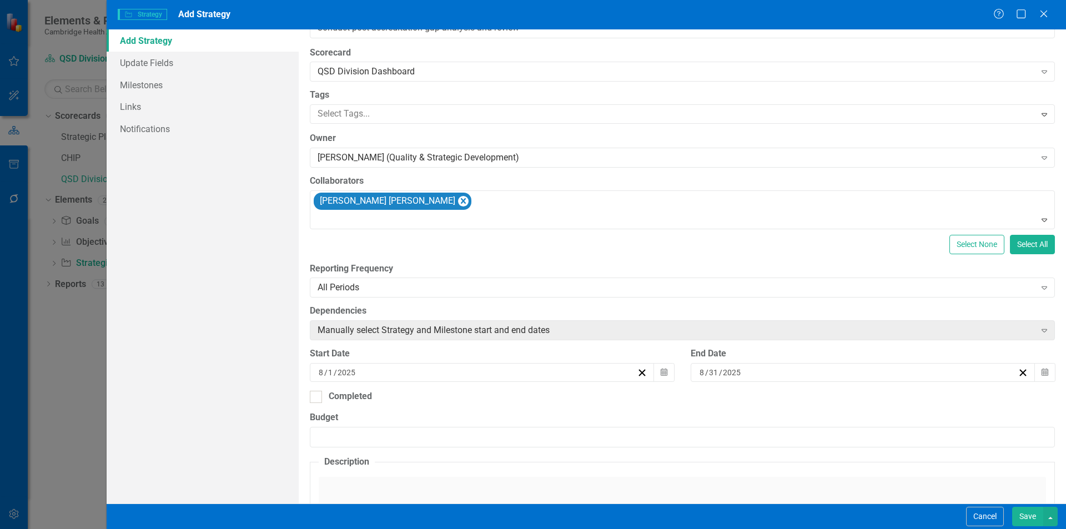
scroll to position [56, 0]
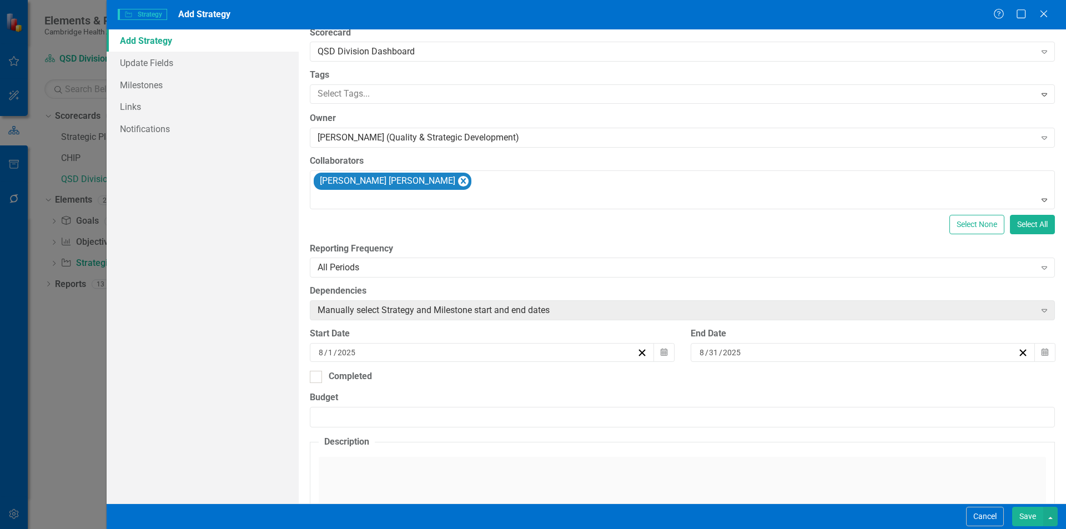
click at [405, 268] on div "All Periods" at bounding box center [677, 268] width 718 height 13
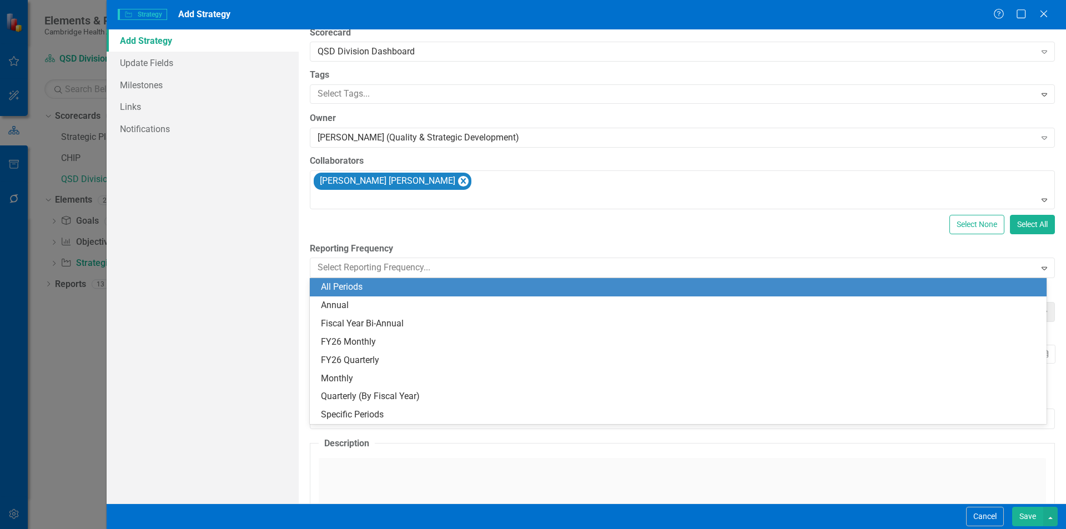
click at [426, 212] on div "ClearPoint Can Do More! How ClearPoint Can Help Close Enterprise plans can auto…" at bounding box center [682, 266] width 767 height 474
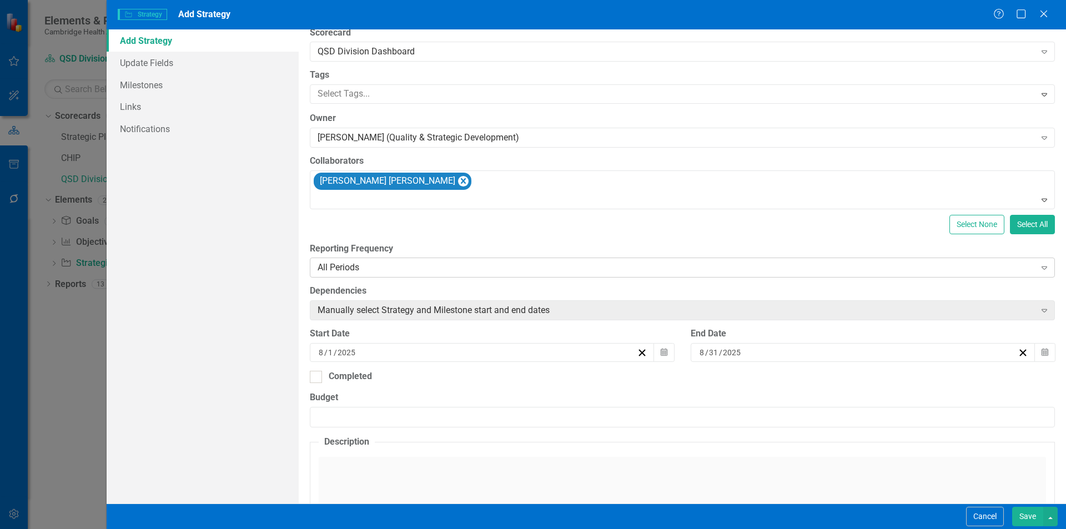
click at [393, 260] on div "All Periods Expand" at bounding box center [682, 268] width 745 height 20
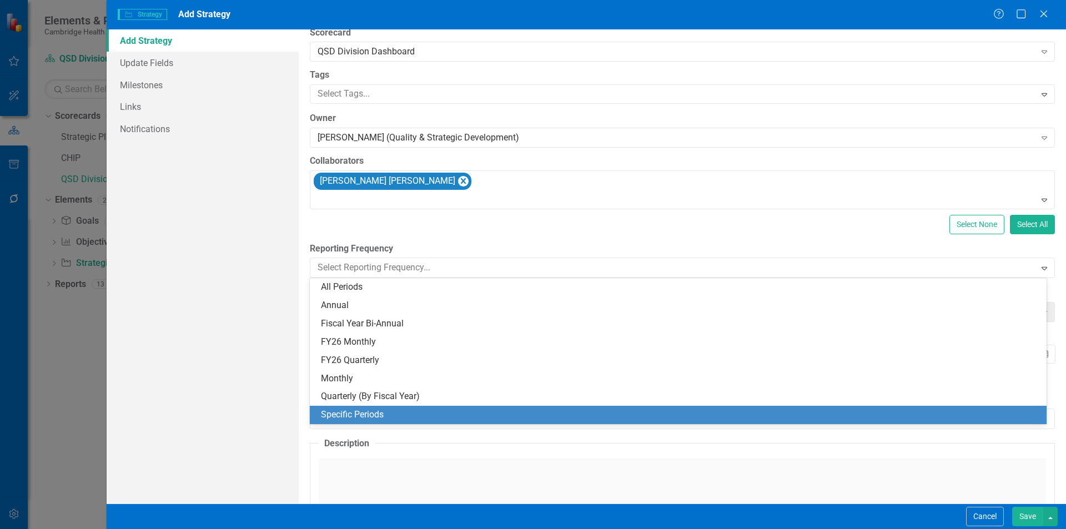
click at [366, 411] on div "Specific Periods" at bounding box center [680, 415] width 719 height 13
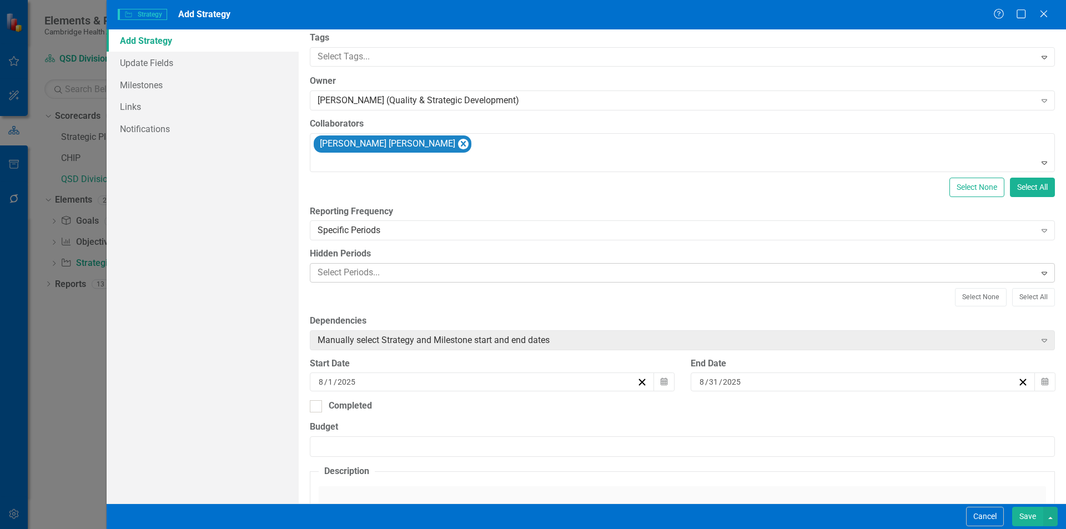
scroll to position [111, 0]
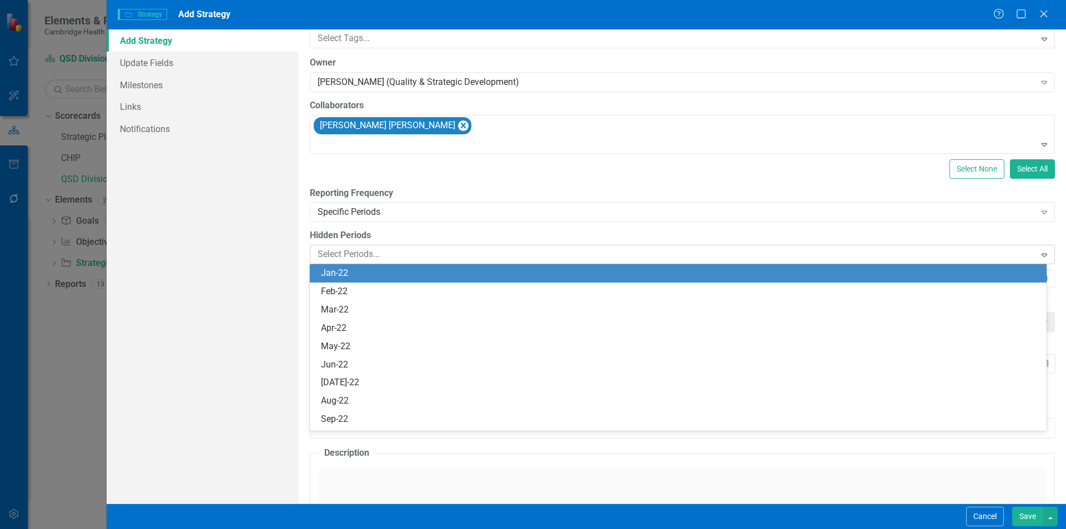
click at [423, 259] on div at bounding box center [674, 254] width 722 height 15
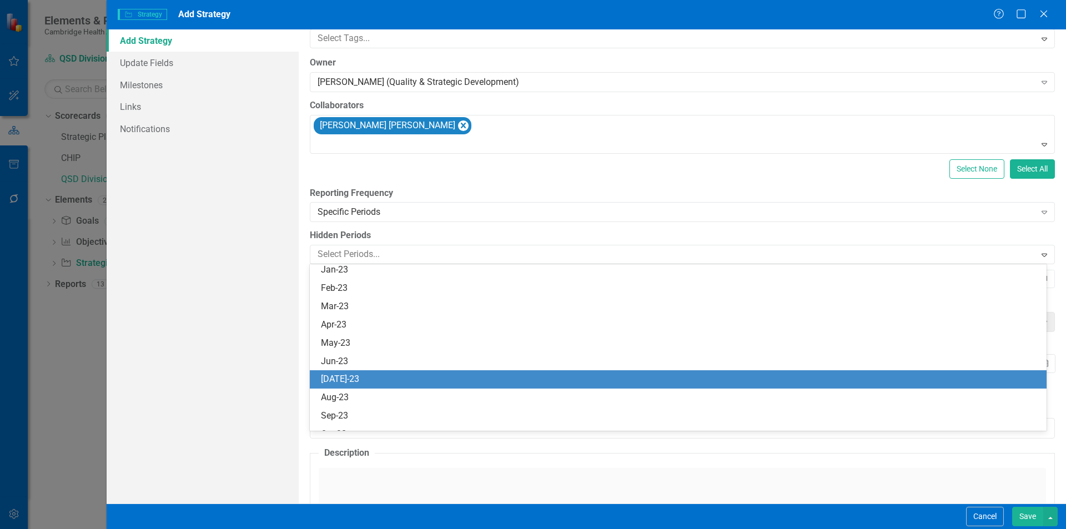
scroll to position [278, 0]
click at [359, 375] on div "Oct-23" at bounding box center [680, 379] width 719 height 13
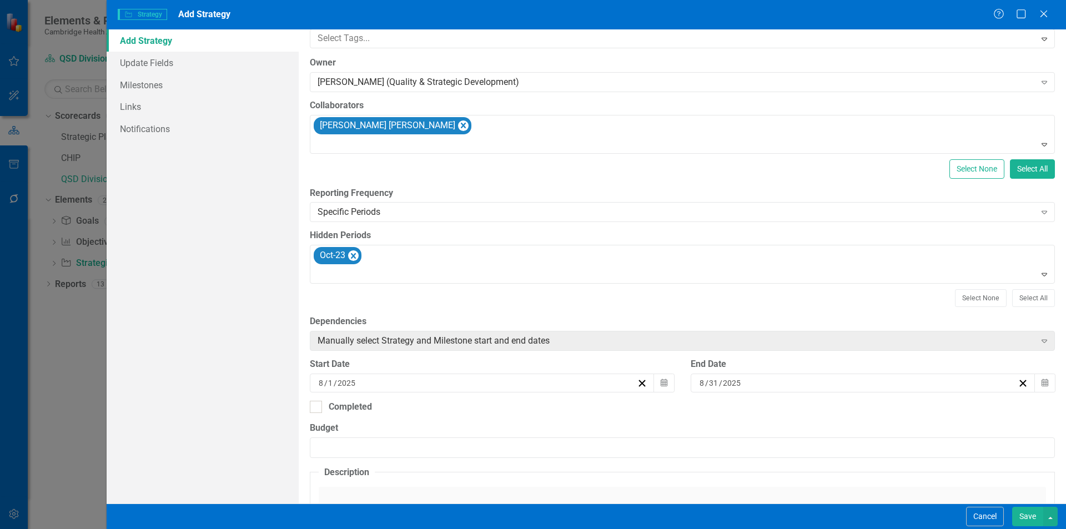
click at [543, 307] on div "Select None Select All" at bounding box center [682, 298] width 745 height 18
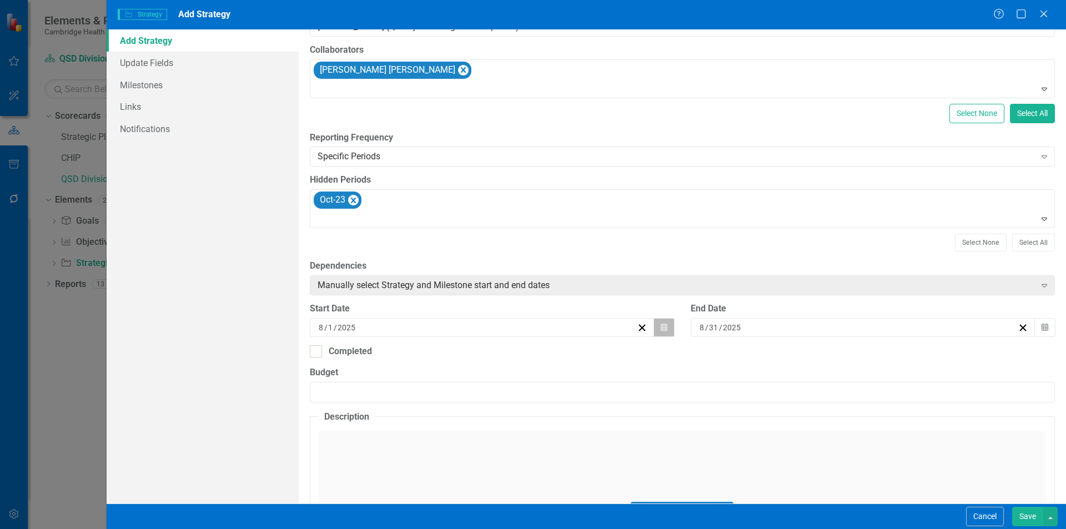
click at [665, 325] on button "Calendar" at bounding box center [664, 327] width 21 height 19
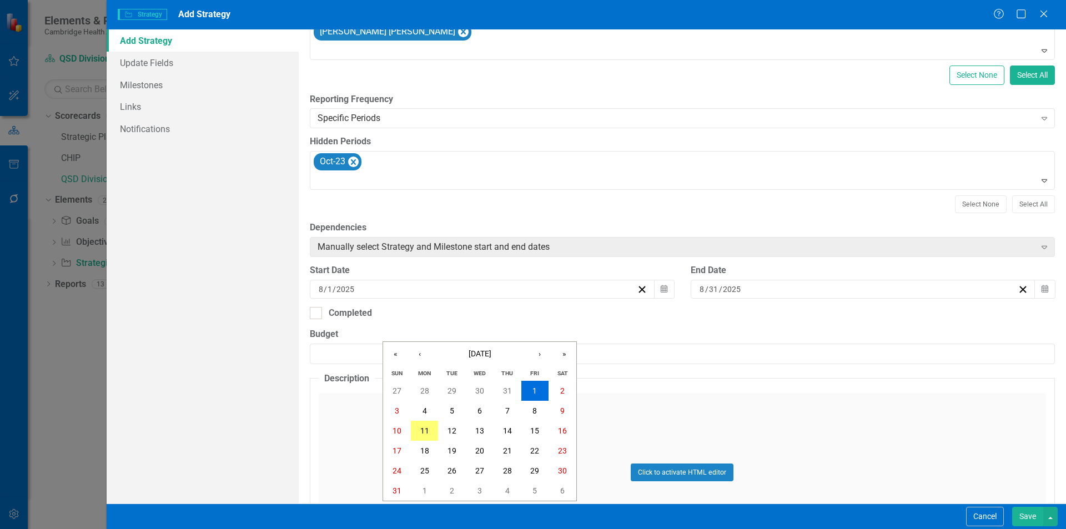
scroll to position [222, 0]
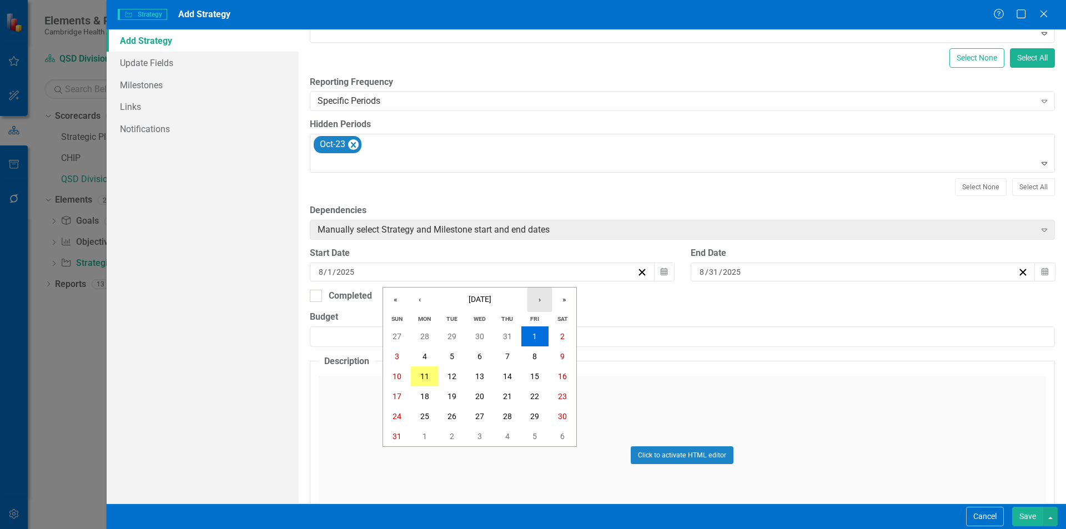
click at [543, 302] on button "›" at bounding box center [540, 300] width 24 height 24
click at [425, 336] on abbr "1" at bounding box center [425, 336] width 4 height 9
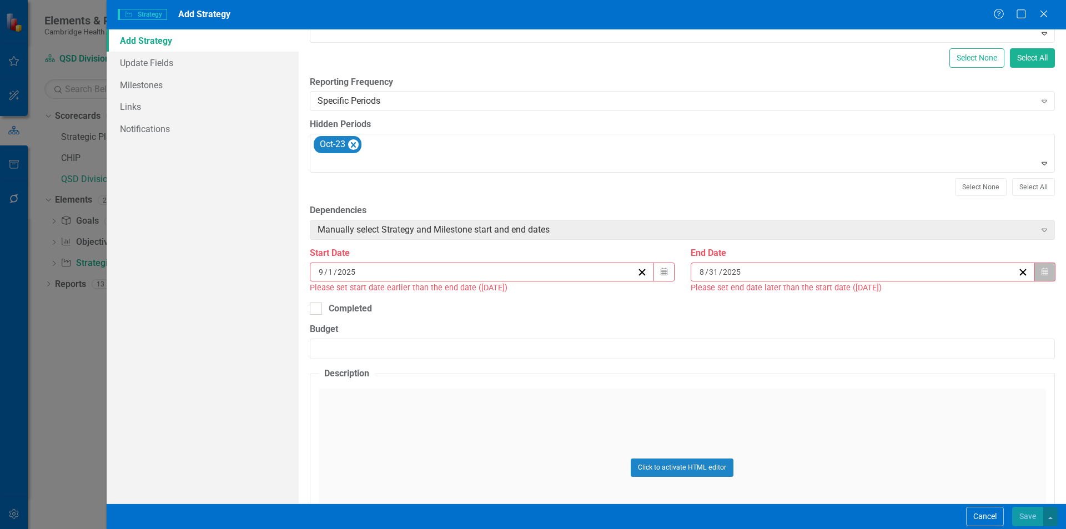
click at [1042, 273] on icon "Calendar" at bounding box center [1045, 272] width 7 height 8
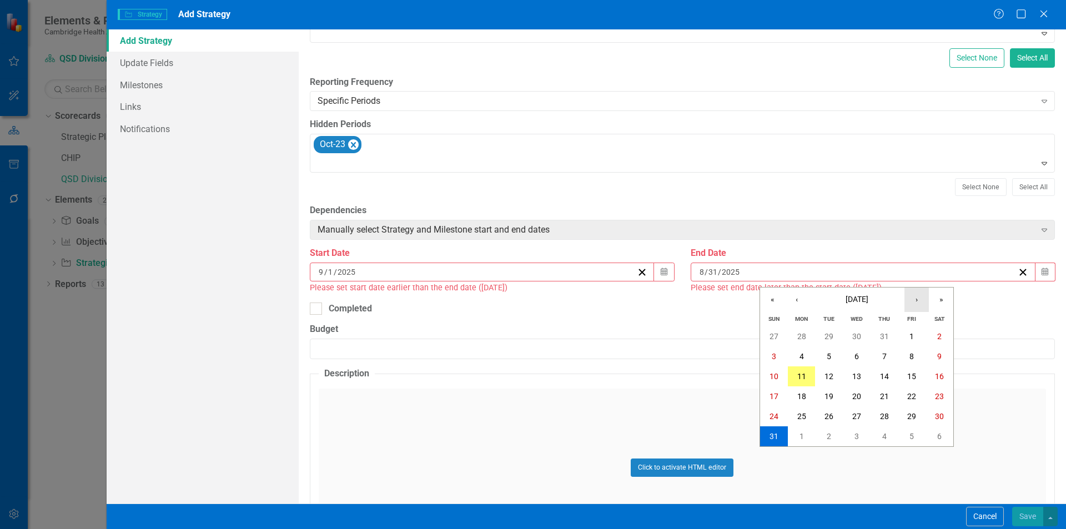
click at [917, 307] on button "›" at bounding box center [917, 300] width 24 height 24
click at [820, 418] on button "30" at bounding box center [829, 416] width 28 height 20
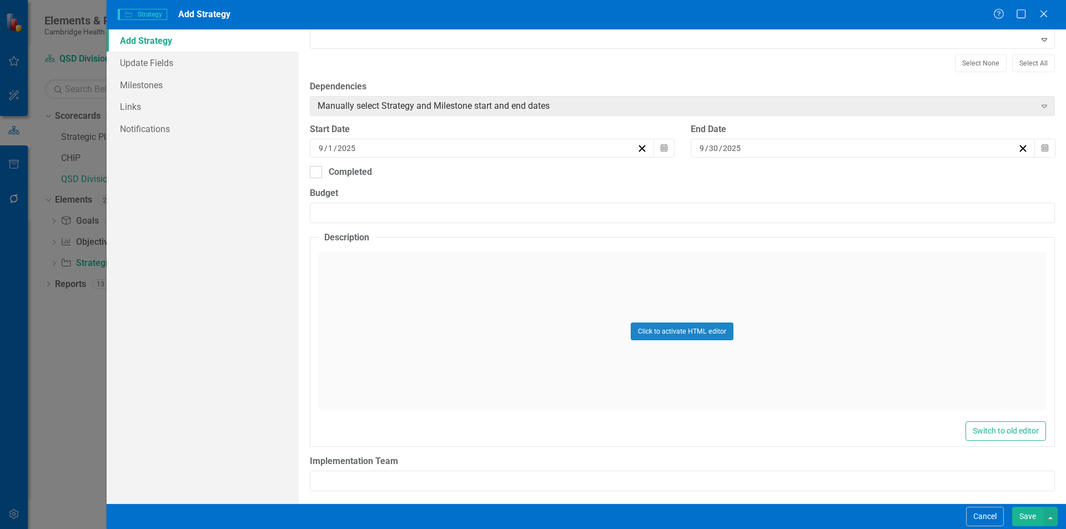
scroll to position [350, 0]
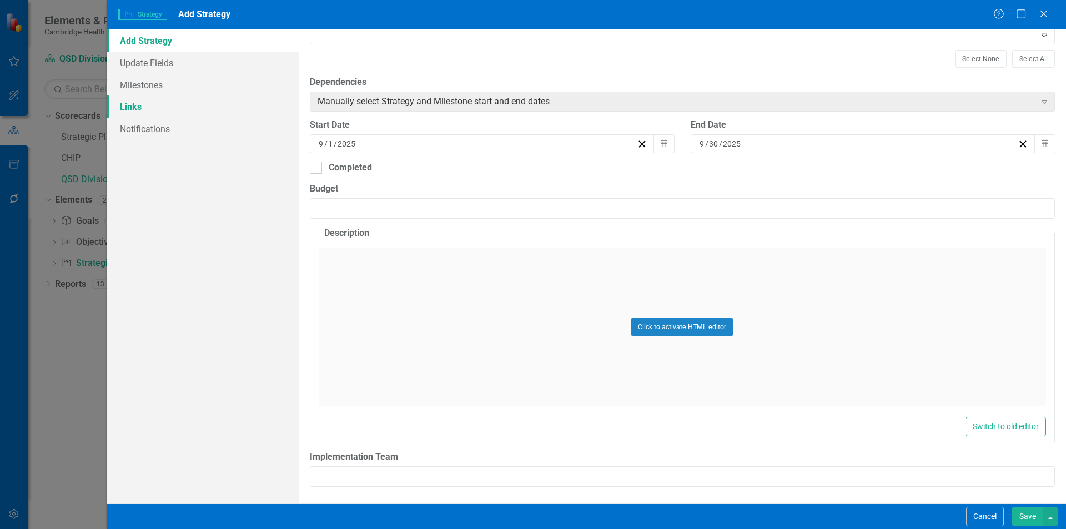
click at [142, 102] on link "Links" at bounding box center [203, 107] width 192 height 22
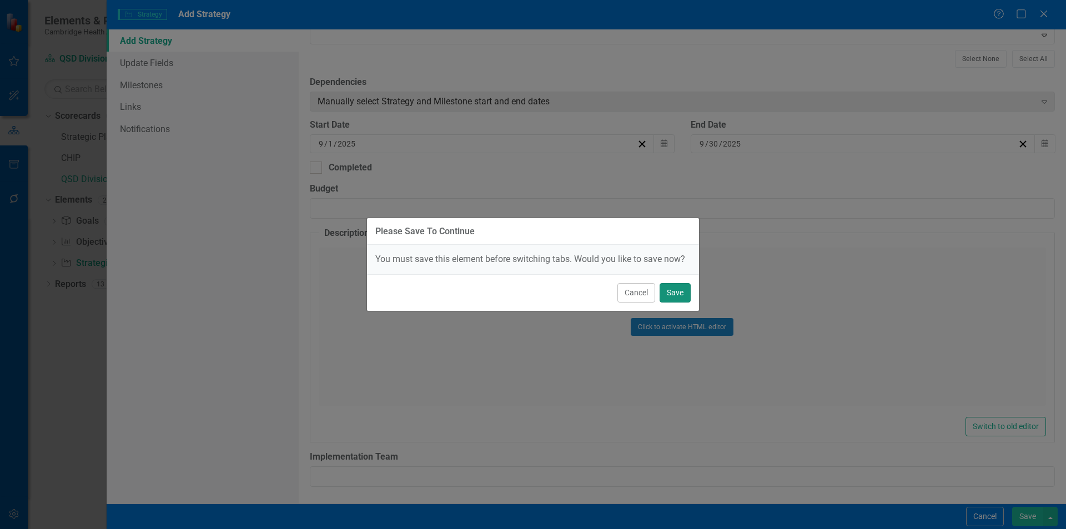
click at [672, 293] on button "Save" at bounding box center [675, 292] width 31 height 19
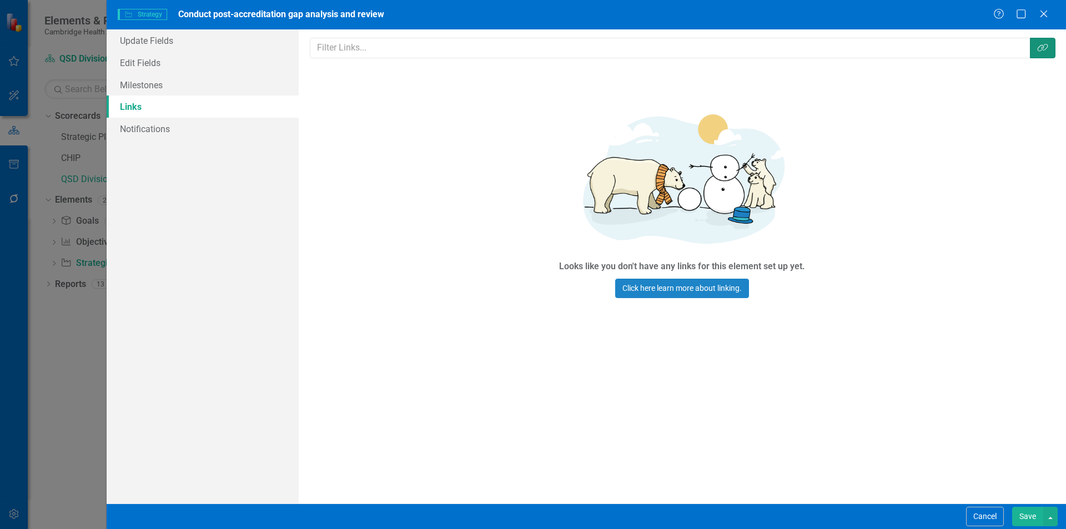
click at [1036, 52] on button "Link Tag" at bounding box center [1043, 48] width 26 height 21
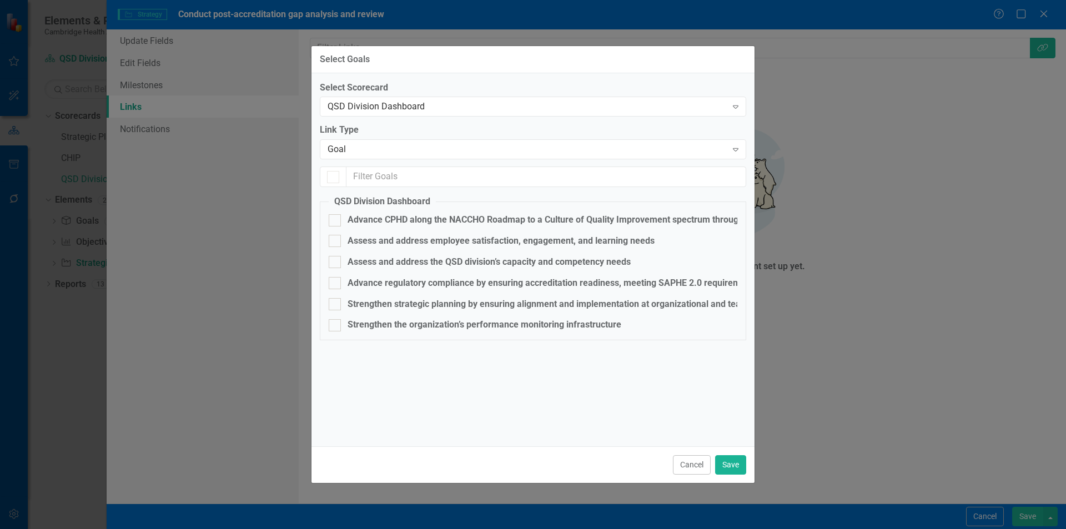
checkbox input "false"
click at [402, 147] on div "Goal" at bounding box center [527, 149] width 399 height 13
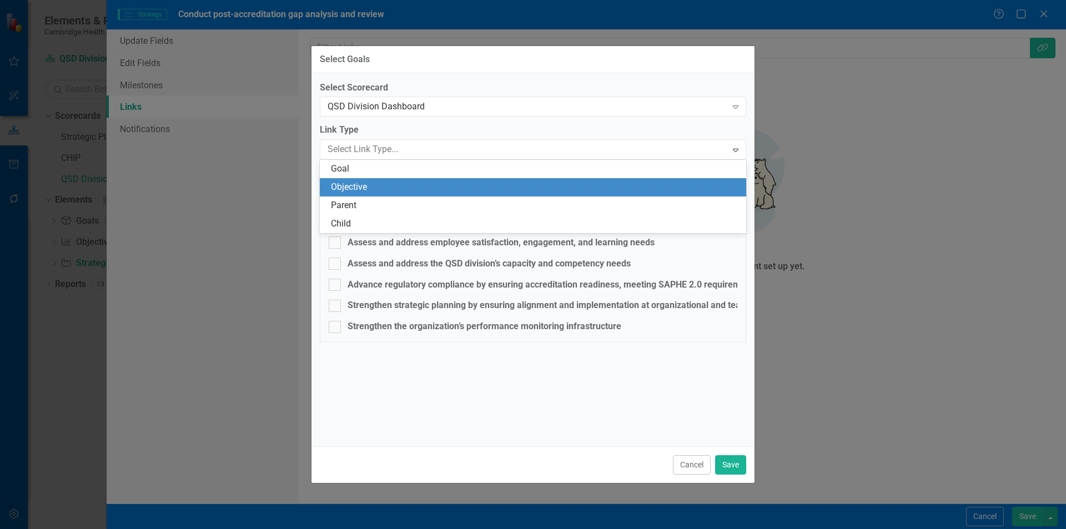
click at [390, 185] on div "Objective" at bounding box center [535, 187] width 409 height 13
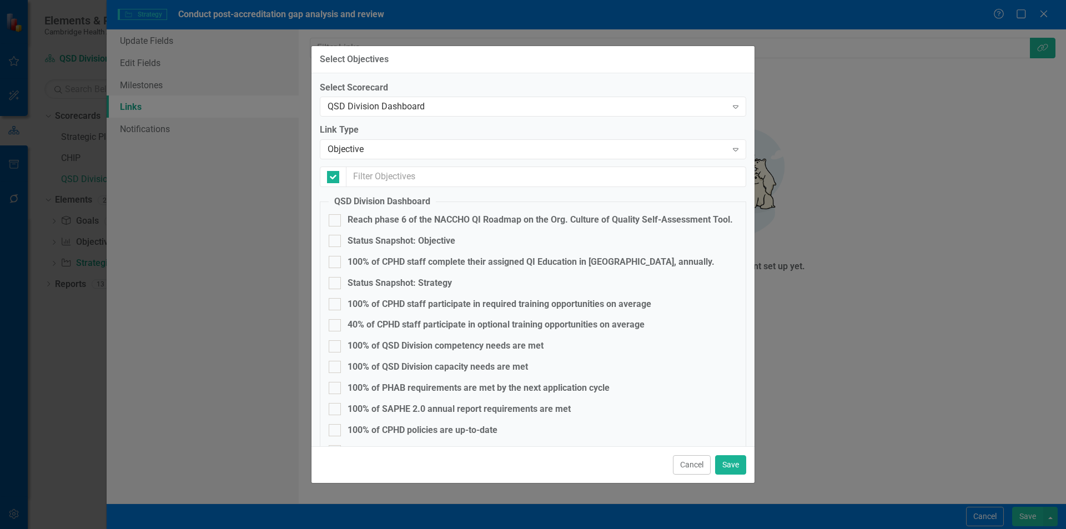
checkbox input "false"
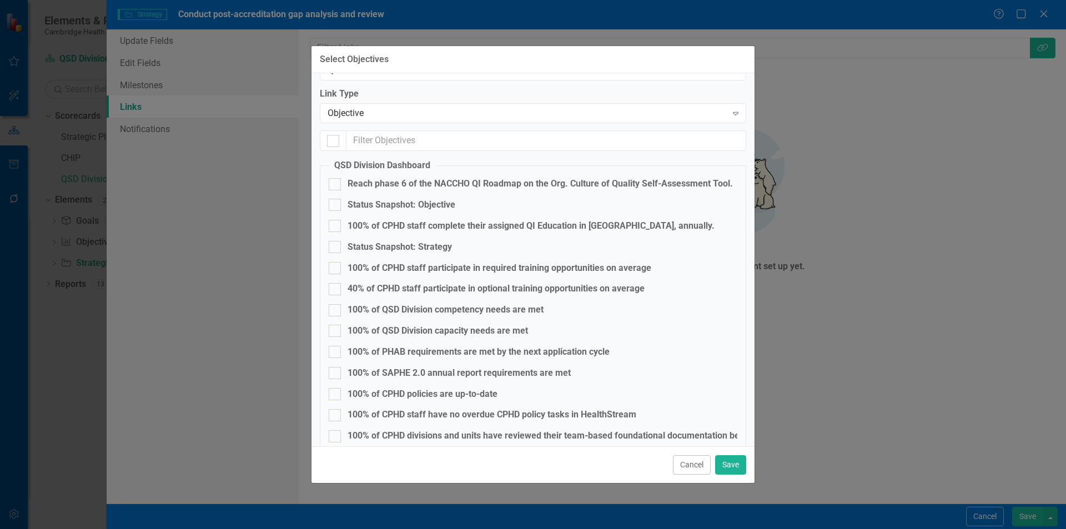
scroll to position [56, 0]
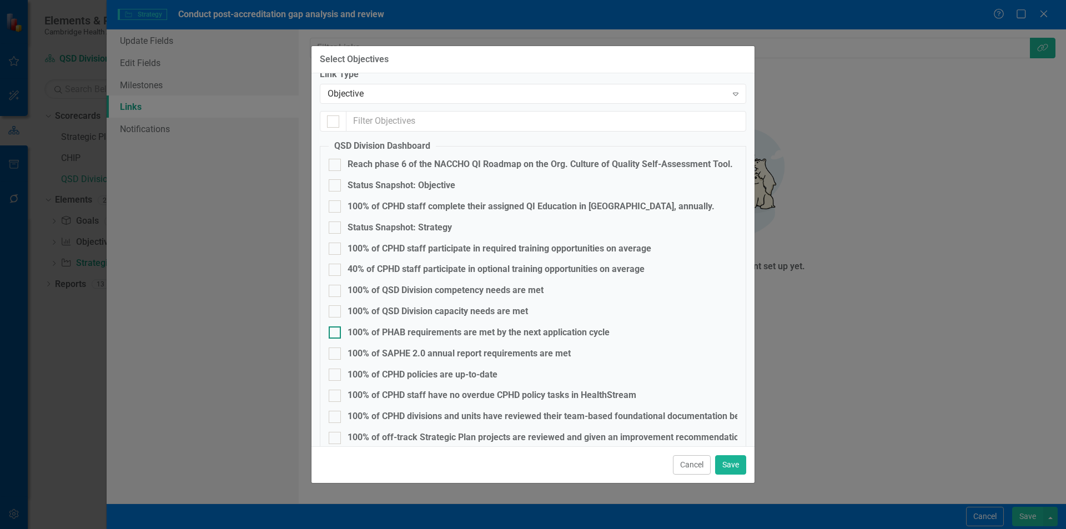
click at [475, 337] on div "100% of PHAB requirements are met by the next application cycle" at bounding box center [479, 333] width 262 height 13
click at [336, 334] on input "100% of PHAB requirements are met by the next application cycle" at bounding box center [332, 330] width 7 height 7
checkbox input "true"
click at [728, 472] on button "Save" at bounding box center [730, 464] width 31 height 19
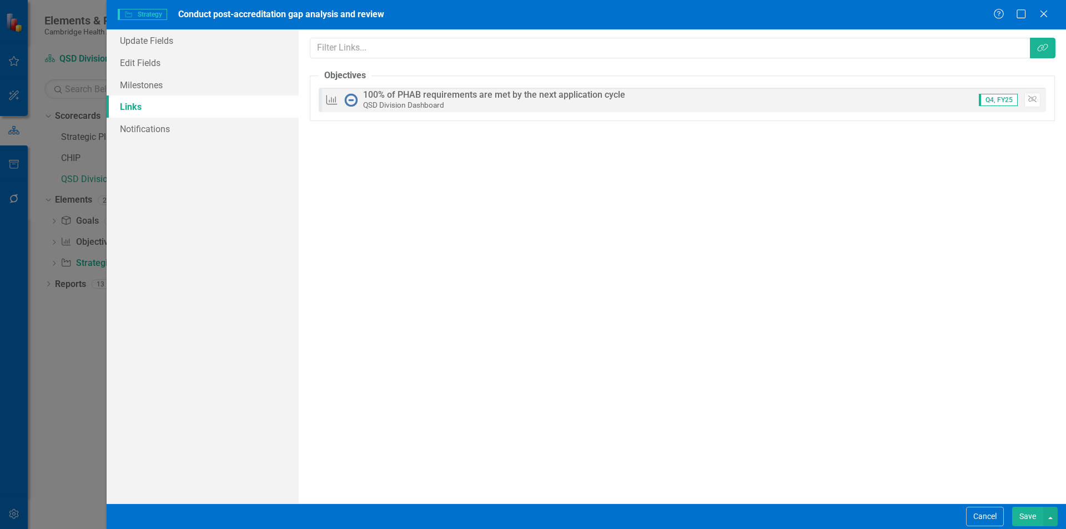
click at [1032, 515] on button "Save" at bounding box center [1027, 516] width 31 height 19
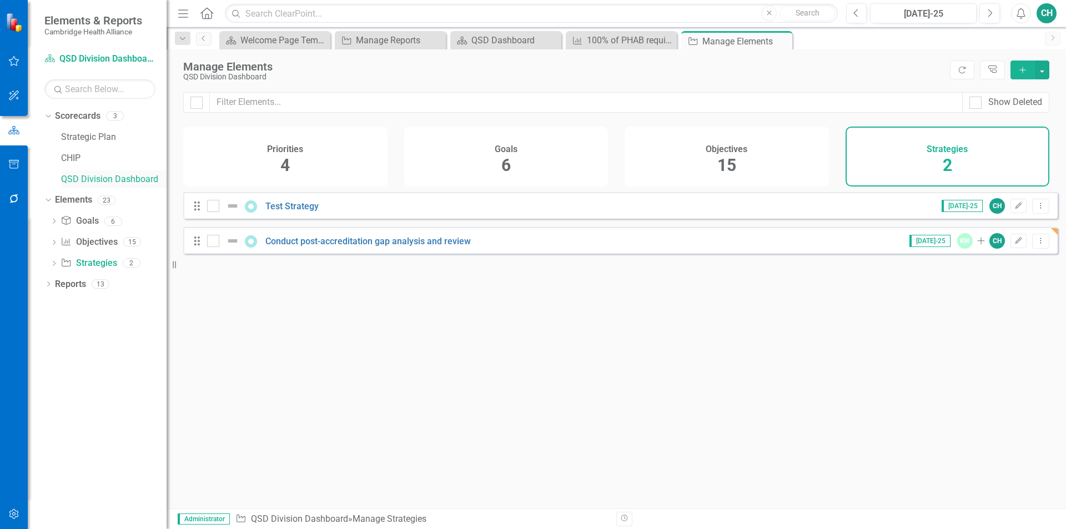
click at [91, 182] on link "QSD Division Dashboard" at bounding box center [114, 179] width 106 height 13
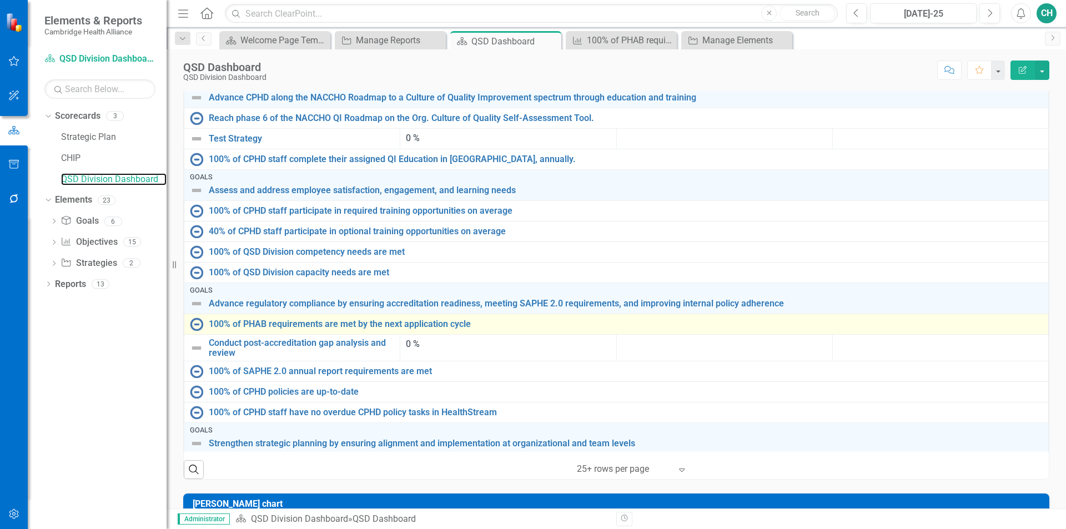
scroll to position [398, 0]
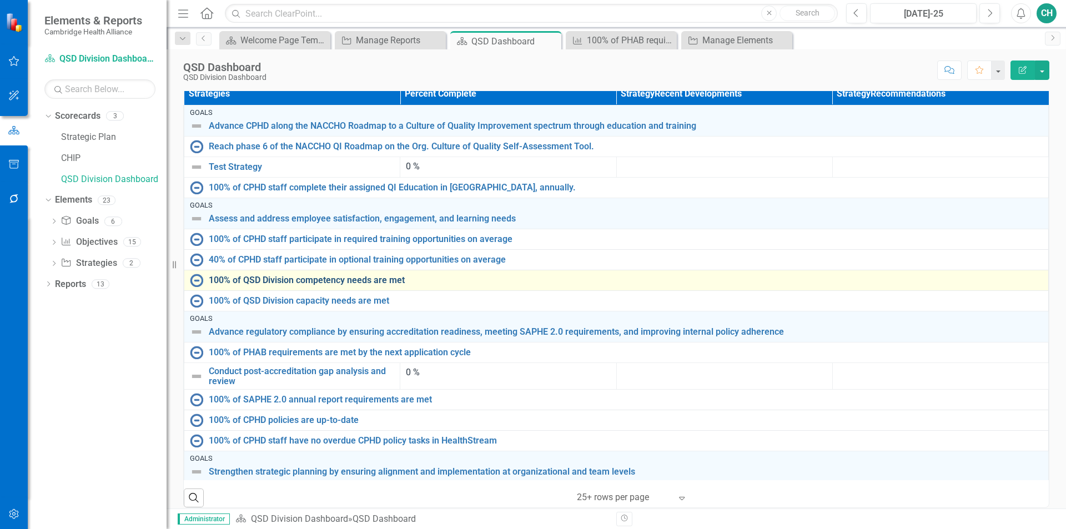
click at [405, 278] on link "100% of QSD Division competency needs are met" at bounding box center [626, 280] width 834 height 10
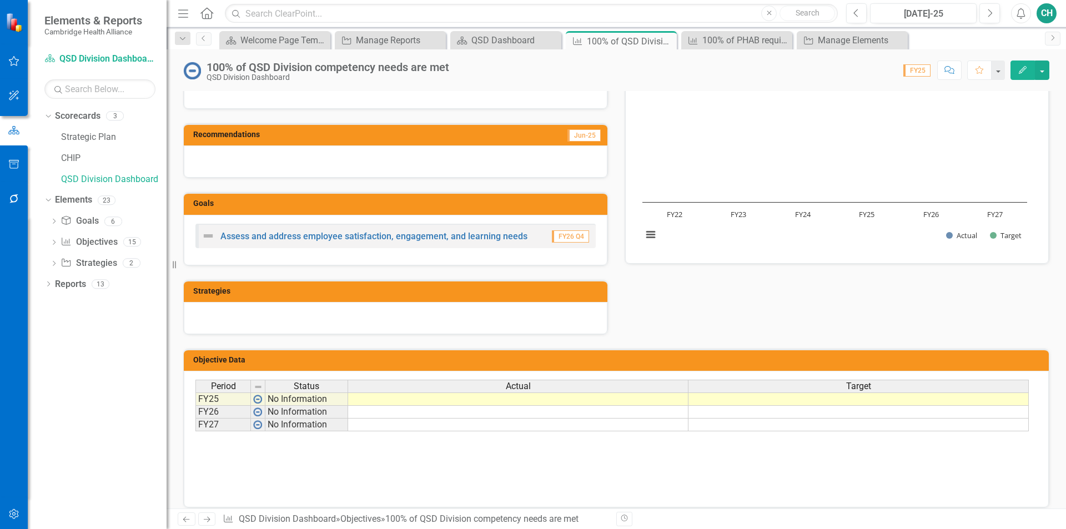
scroll to position [111, 0]
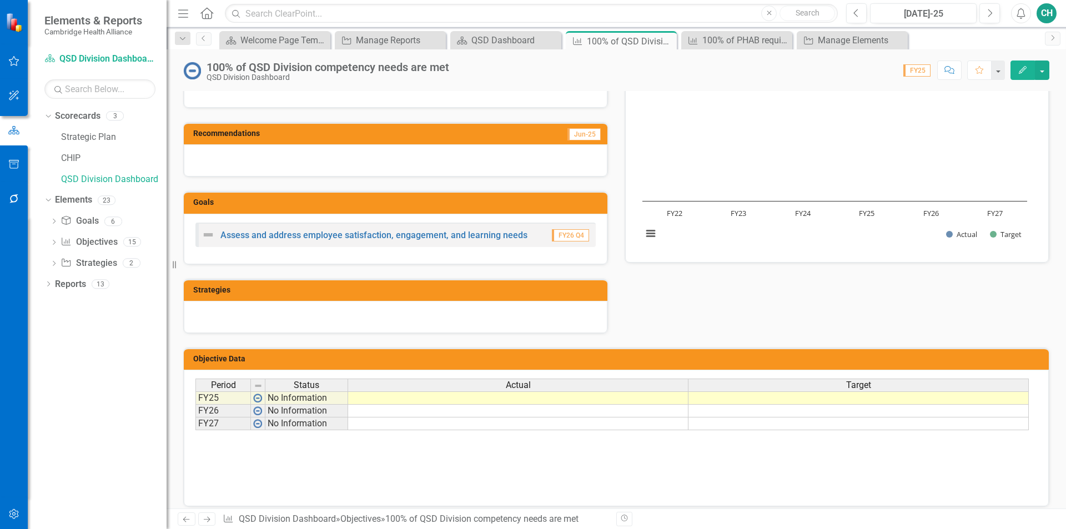
click at [446, 319] on div at bounding box center [396, 317] width 424 height 32
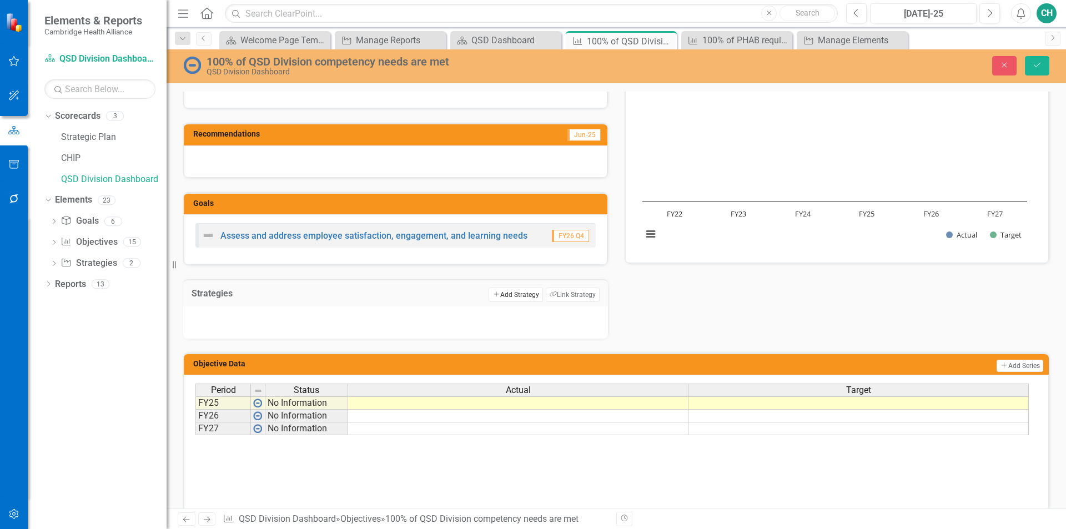
click at [518, 295] on button "Add Add Strategy" at bounding box center [516, 295] width 54 height 14
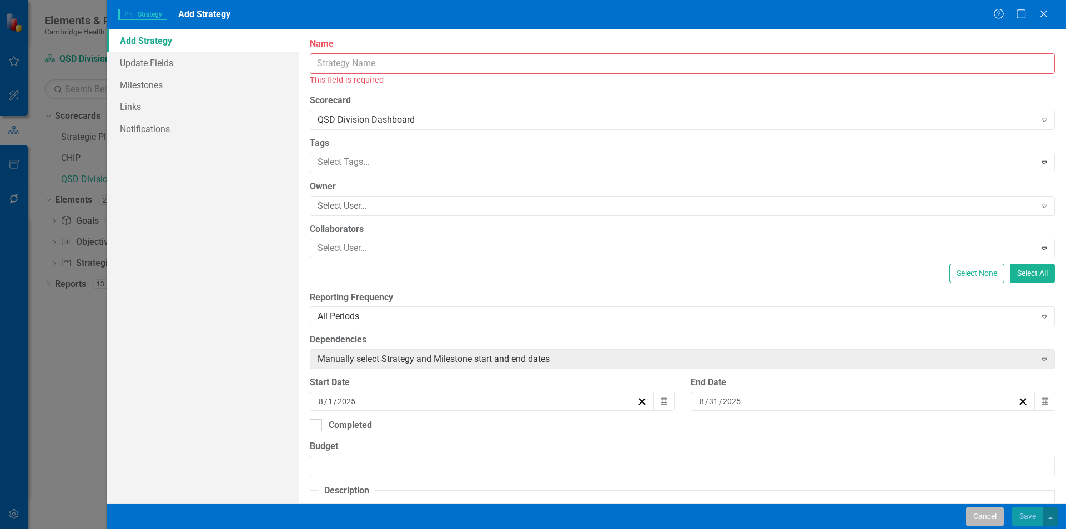
click at [981, 511] on button "Cancel" at bounding box center [985, 516] width 38 height 19
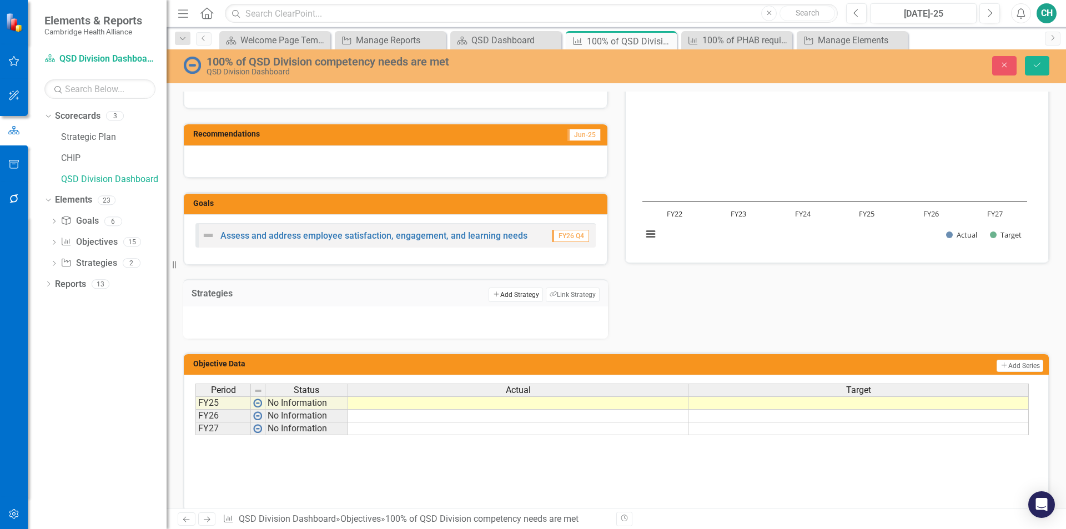
click at [501, 300] on button "Add Add Strategy" at bounding box center [516, 295] width 54 height 14
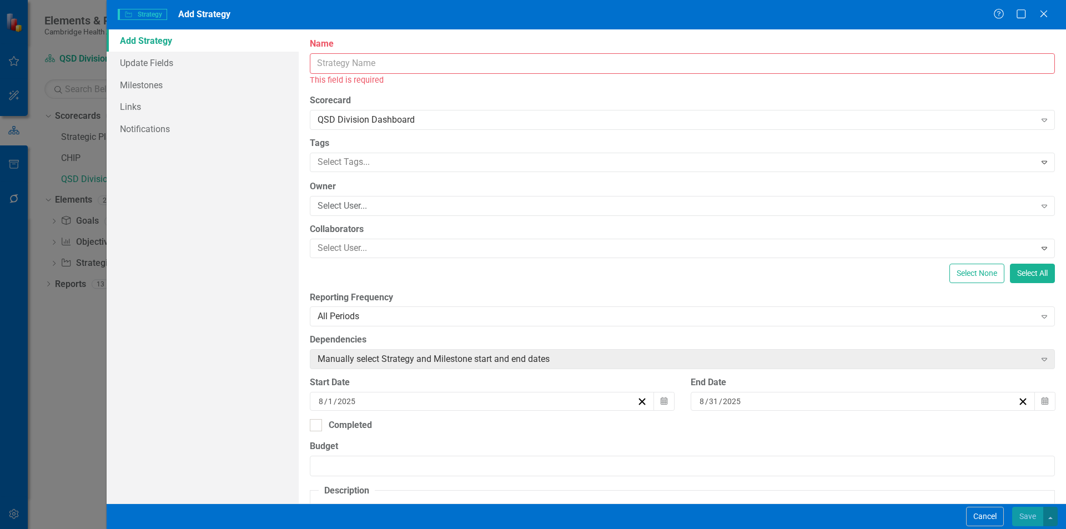
click at [400, 66] on input "Name" at bounding box center [682, 63] width 745 height 21
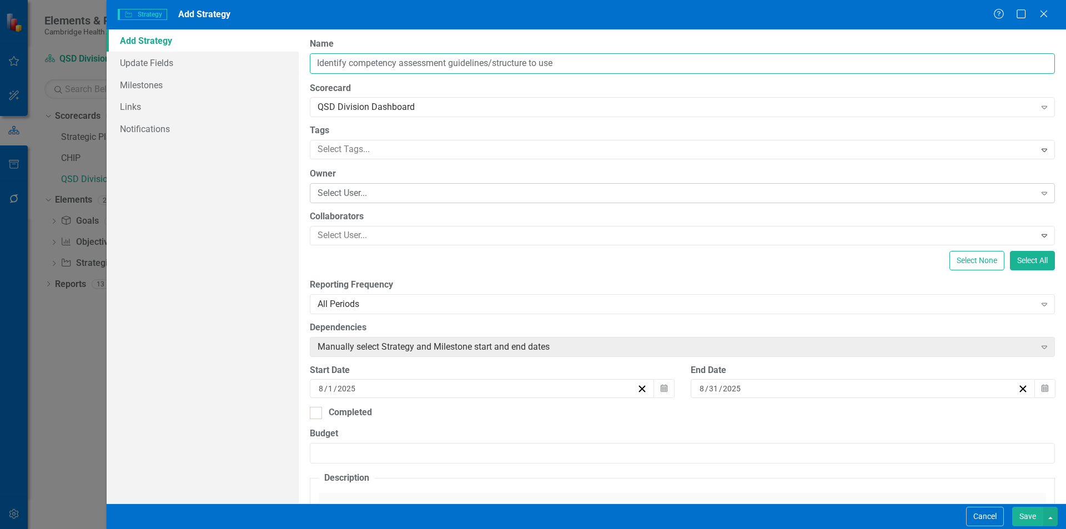
type input "Identify competency assessment guidelines/structure to use"
click at [385, 193] on div "Select User..." at bounding box center [677, 193] width 718 height 13
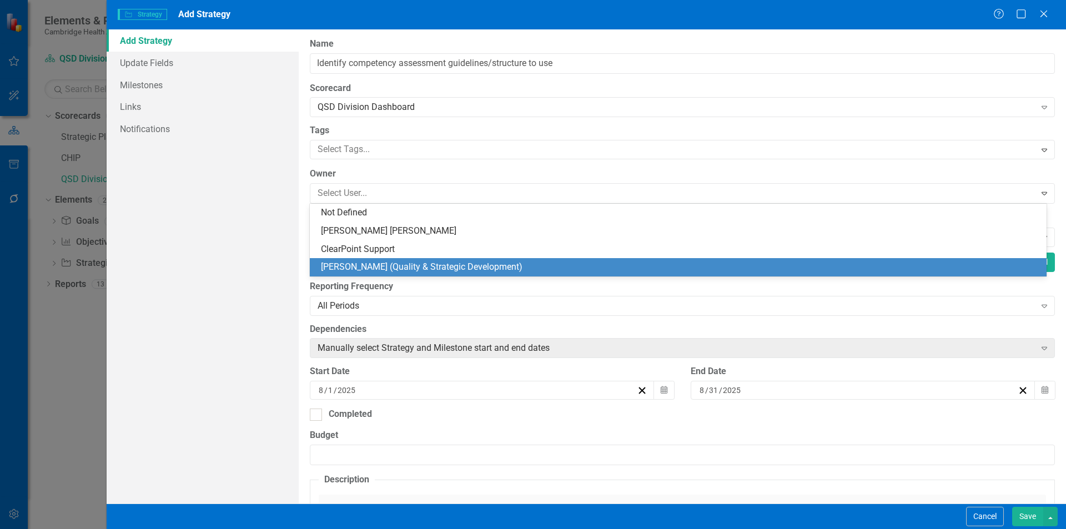
click at [384, 266] on div "[PERSON_NAME] (Quality & Strategic Development)" at bounding box center [680, 267] width 719 height 13
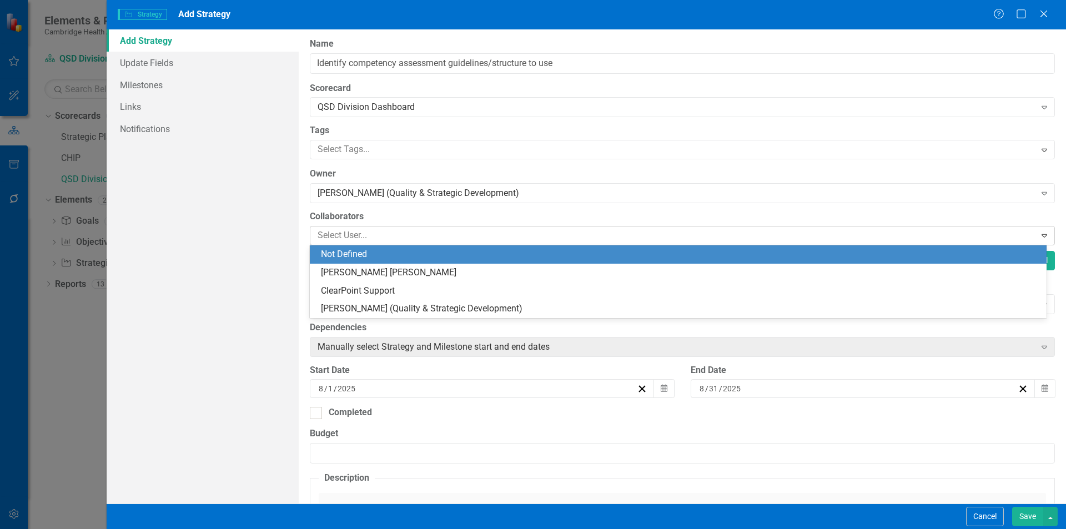
click at [380, 234] on div at bounding box center [674, 235] width 722 height 15
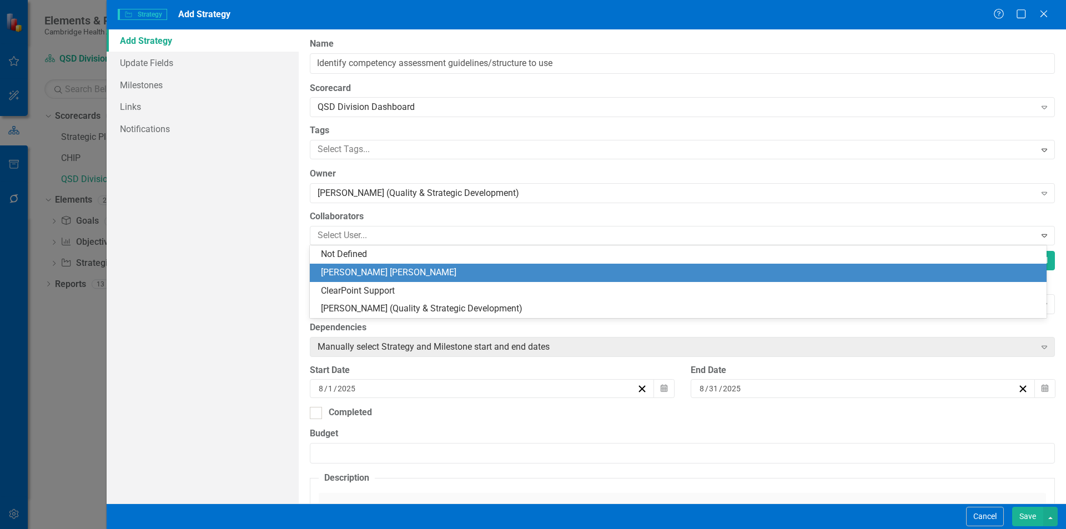
drag, startPoint x: 377, startPoint y: 280, endPoint x: 374, endPoint y: 298, distance: 18.6
click at [377, 282] on div "Not Defined Connor Hogan ClearPoint Support Kristin Ward (Quality & Strategic D…" at bounding box center [678, 281] width 737 height 73
click at [382, 276] on div "[PERSON_NAME] [PERSON_NAME]" at bounding box center [680, 273] width 719 height 13
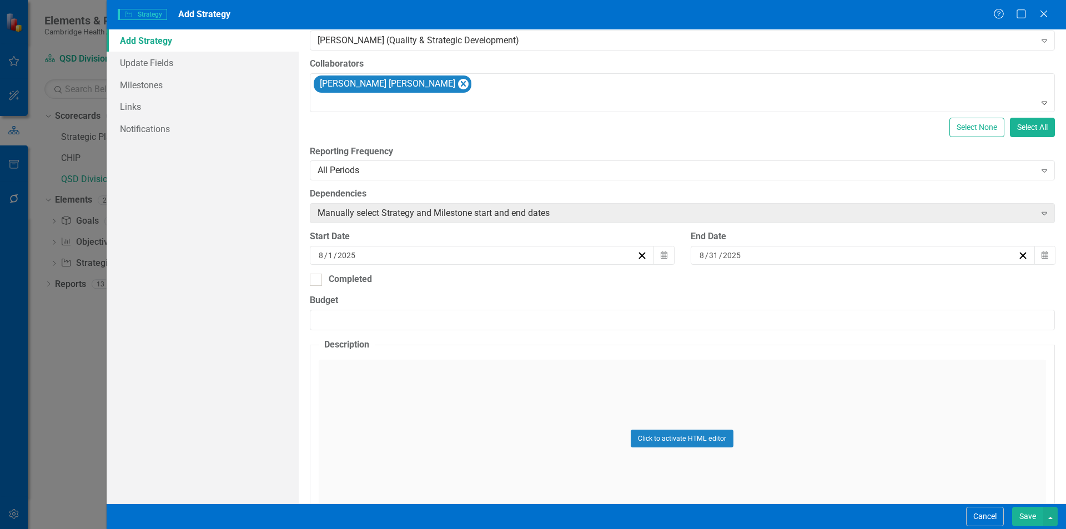
scroll to position [167, 0]
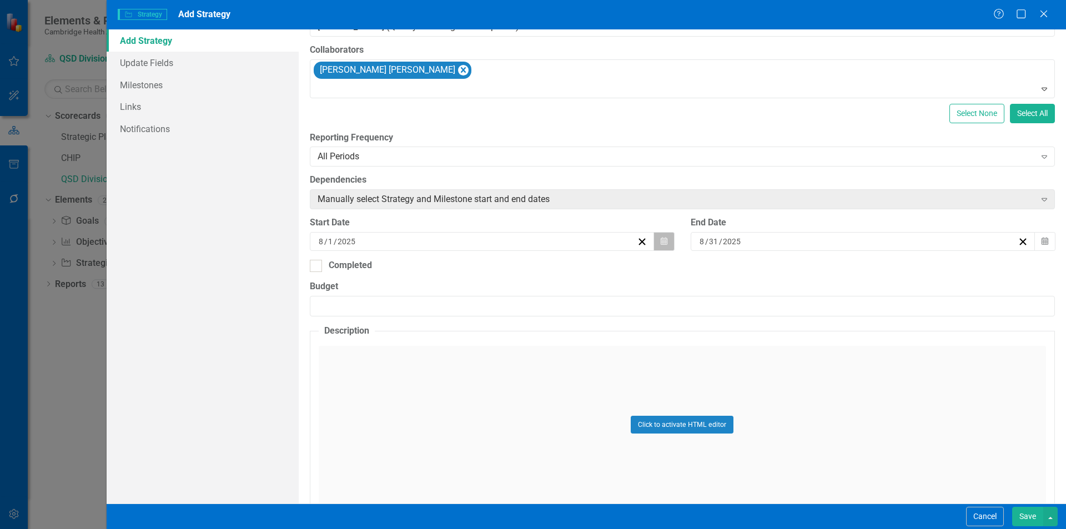
click at [661, 242] on icon "button" at bounding box center [664, 241] width 7 height 8
click at [565, 269] on button "»" at bounding box center [564, 269] width 24 height 24
click at [543, 268] on button "›" at bounding box center [540, 269] width 24 height 24
click at [393, 272] on button "«" at bounding box center [395, 269] width 24 height 24
click at [426, 308] on abbr "1" at bounding box center [425, 306] width 4 height 9
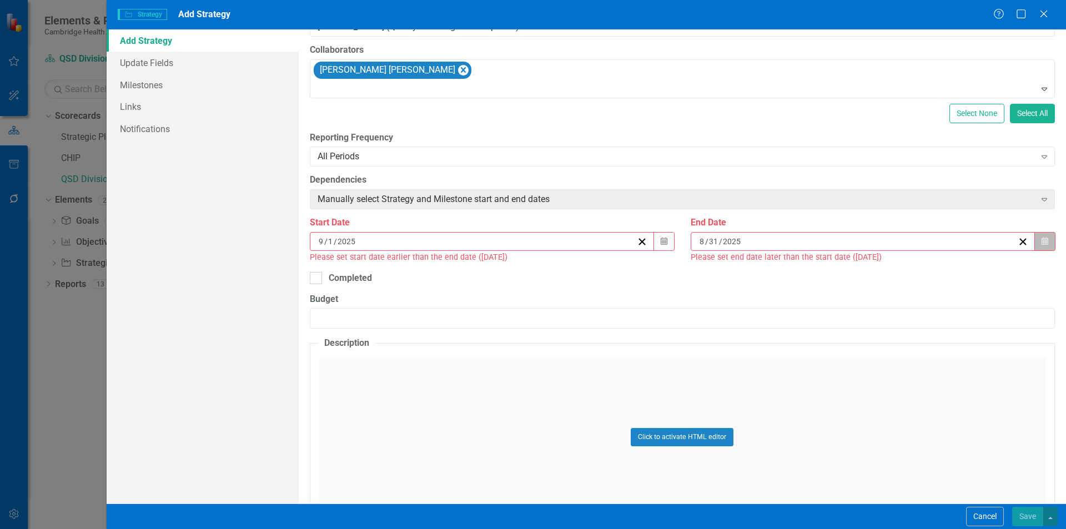
click at [1035, 242] on button "Calendar" at bounding box center [1045, 241] width 21 height 19
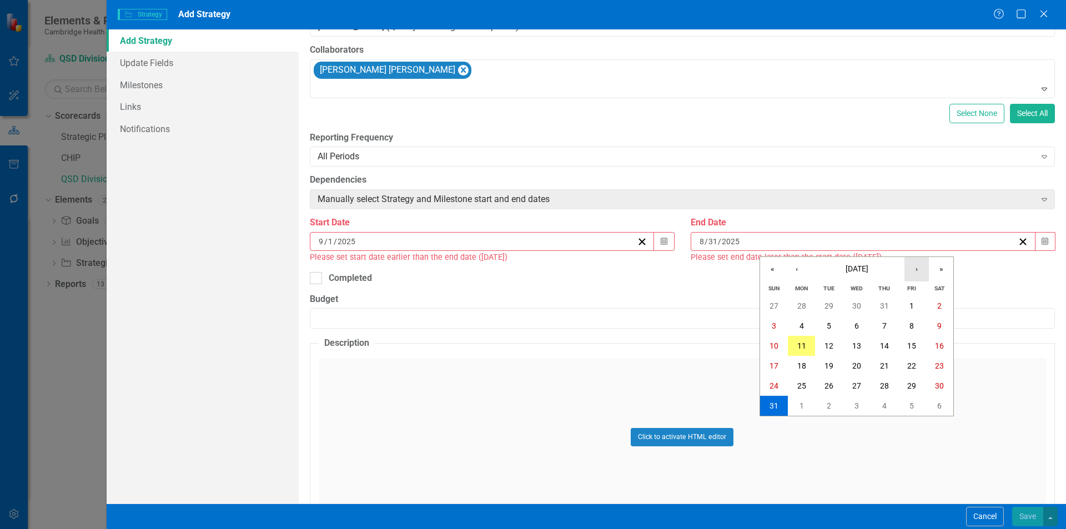
click at [910, 272] on button "›" at bounding box center [917, 269] width 24 height 24
click at [854, 384] on abbr "31" at bounding box center [856, 386] width 9 height 9
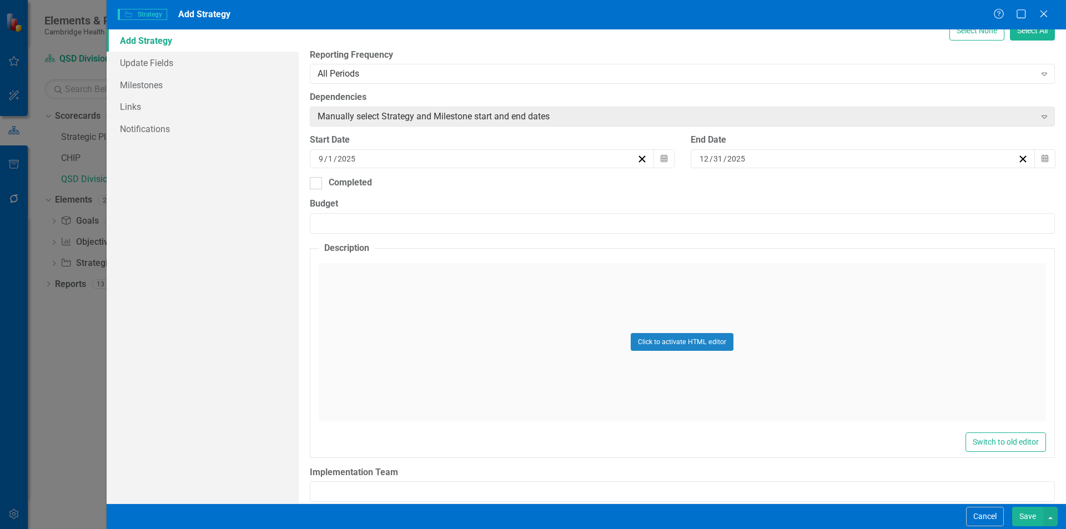
scroll to position [264, 0]
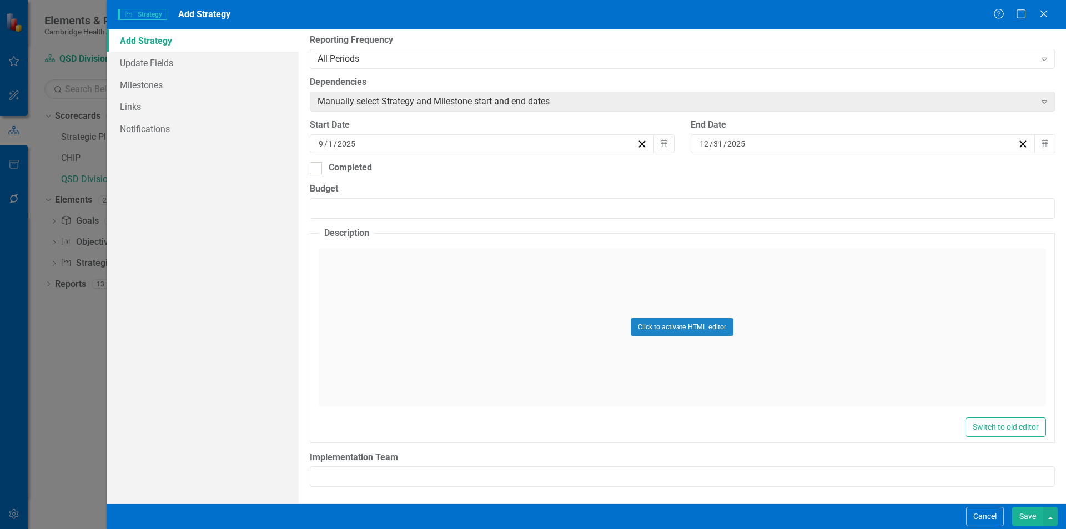
click at [1024, 516] on button "Save" at bounding box center [1027, 516] width 31 height 19
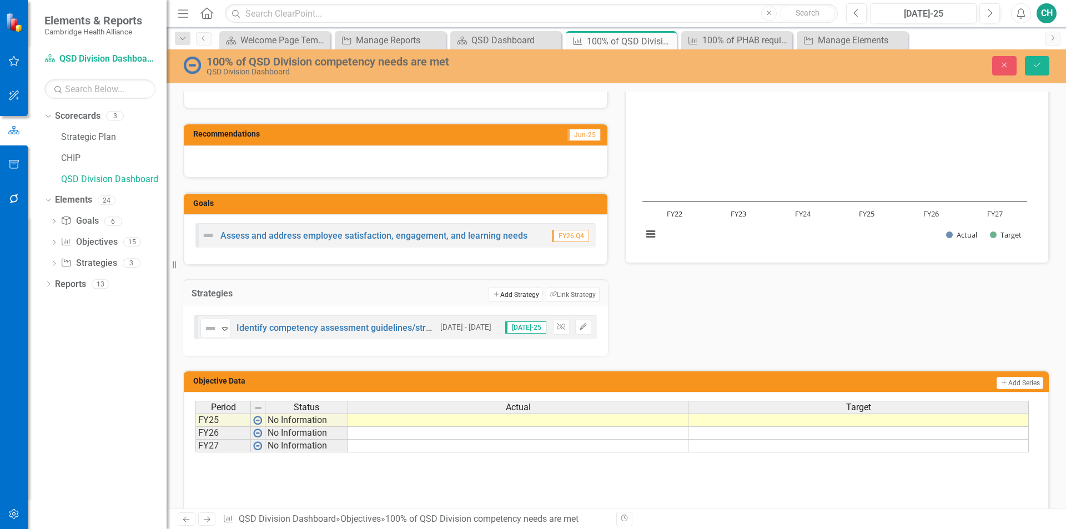
click at [506, 300] on button "Add Add Strategy" at bounding box center [516, 295] width 54 height 14
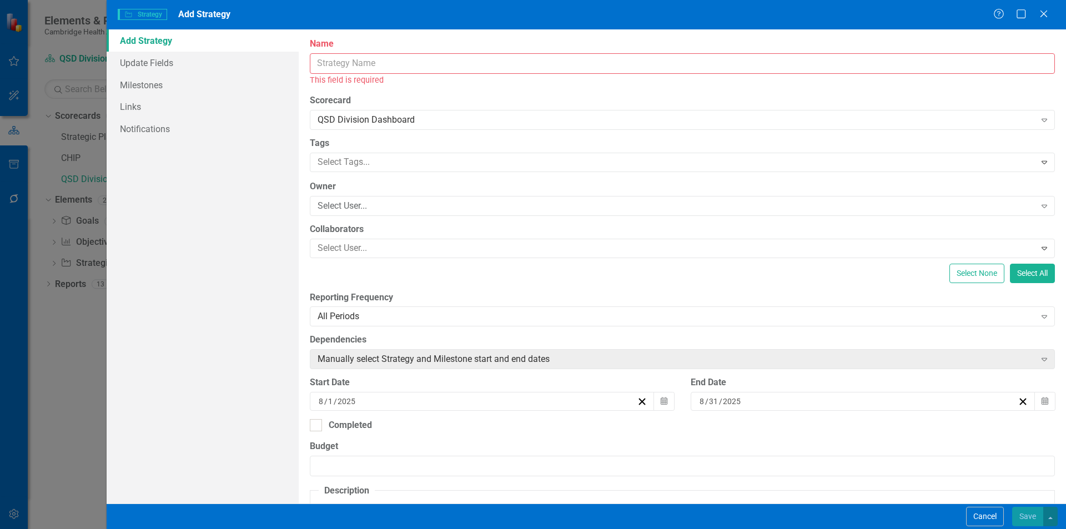
click at [458, 63] on input "Name" at bounding box center [682, 63] width 745 height 21
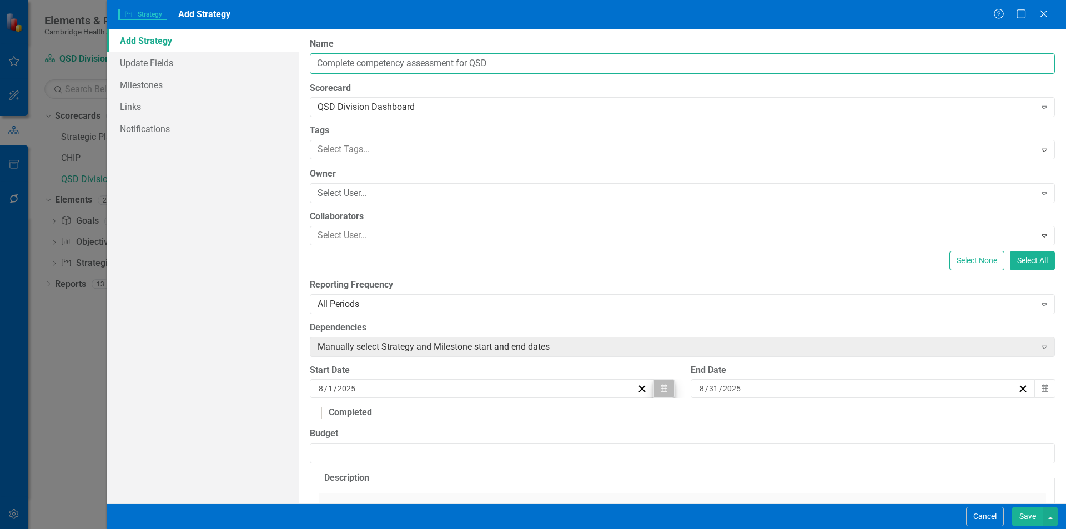
type input "Complete competency assessment for QSD"
click at [654, 391] on button "Calendar" at bounding box center [664, 388] width 21 height 19
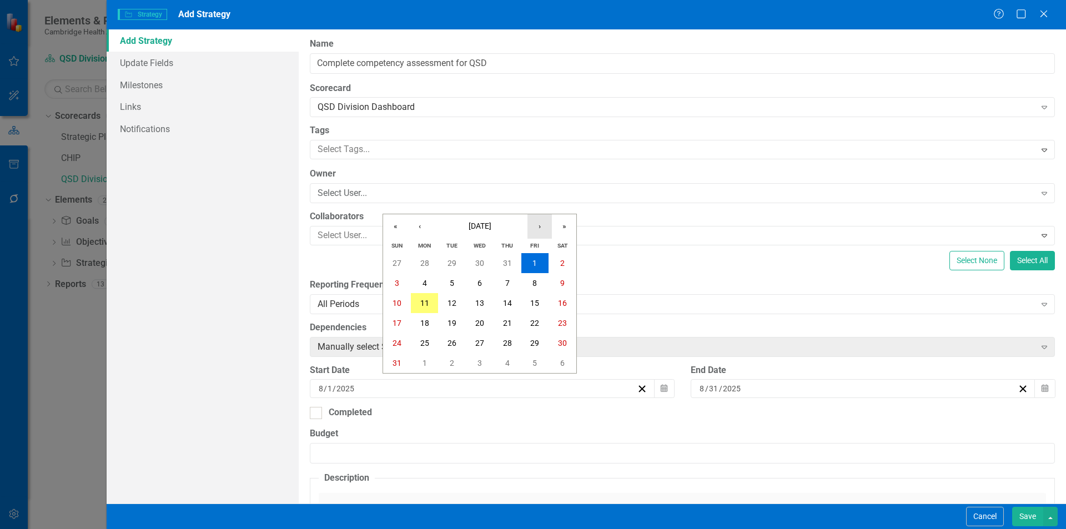
click at [539, 228] on button "›" at bounding box center [540, 226] width 24 height 24
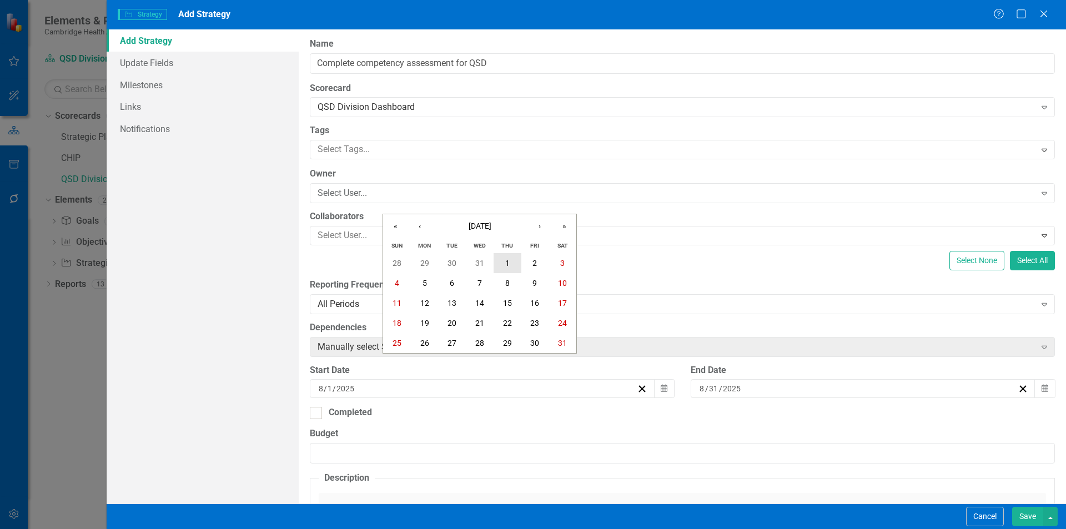
click at [504, 265] on button "1" at bounding box center [508, 263] width 28 height 20
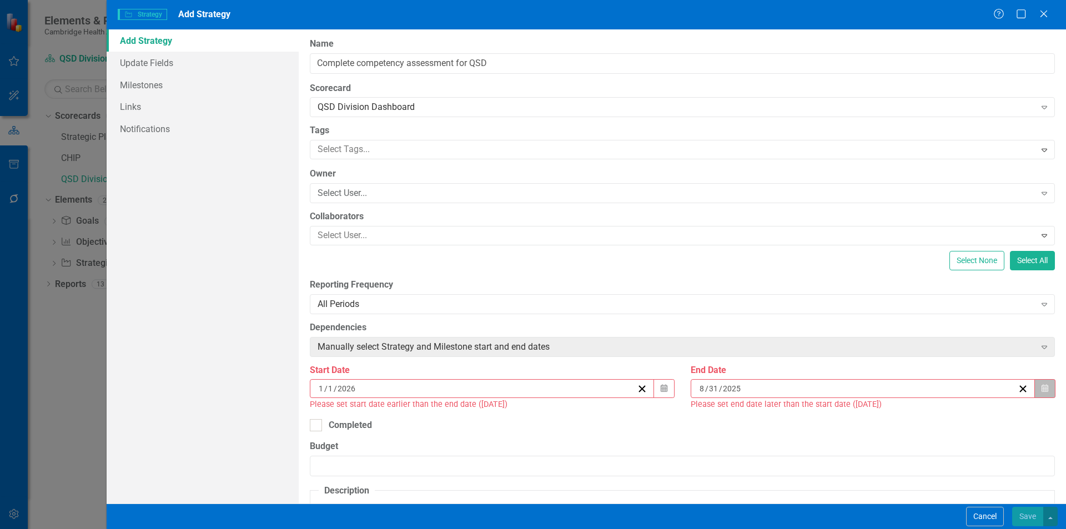
click at [1042, 386] on icon "button" at bounding box center [1045, 389] width 7 height 8
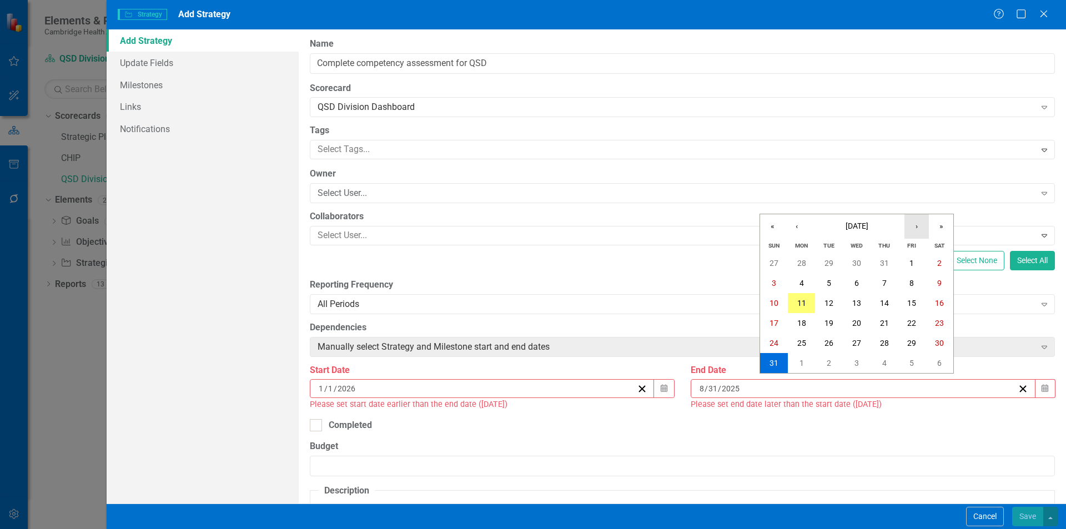
click at [913, 232] on button "›" at bounding box center [917, 226] width 24 height 24
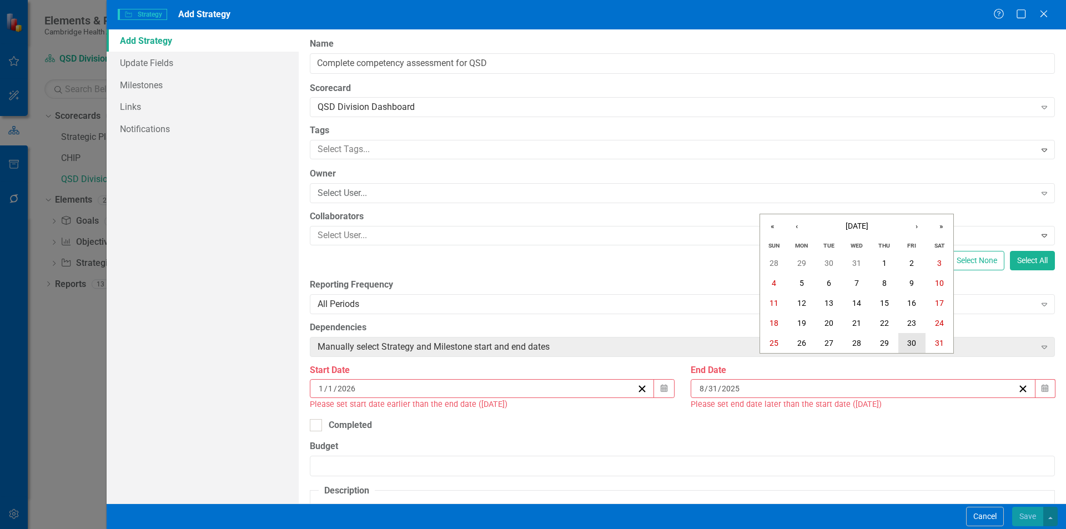
click at [914, 342] on abbr "30" at bounding box center [911, 343] width 9 height 9
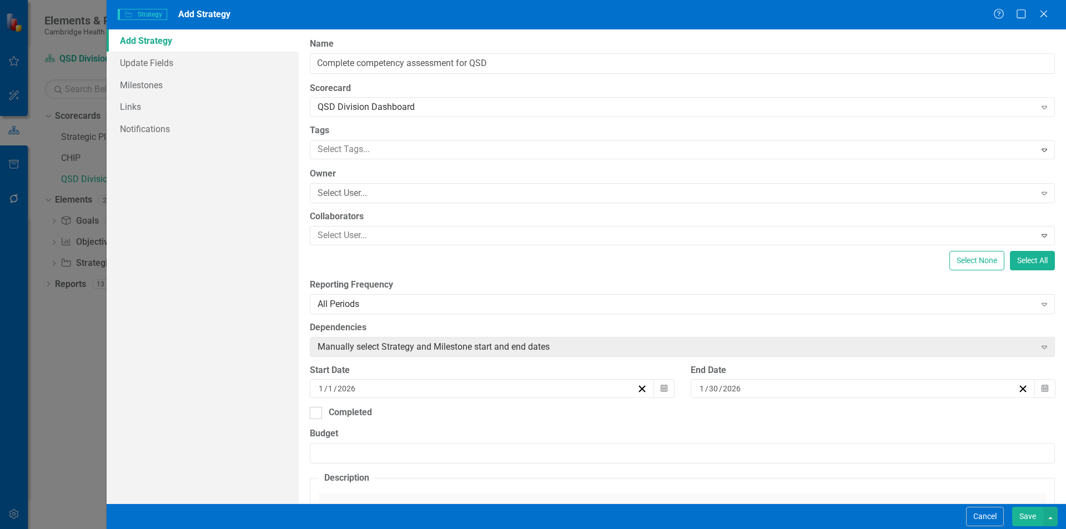
click at [1033, 519] on button "Save" at bounding box center [1027, 516] width 31 height 19
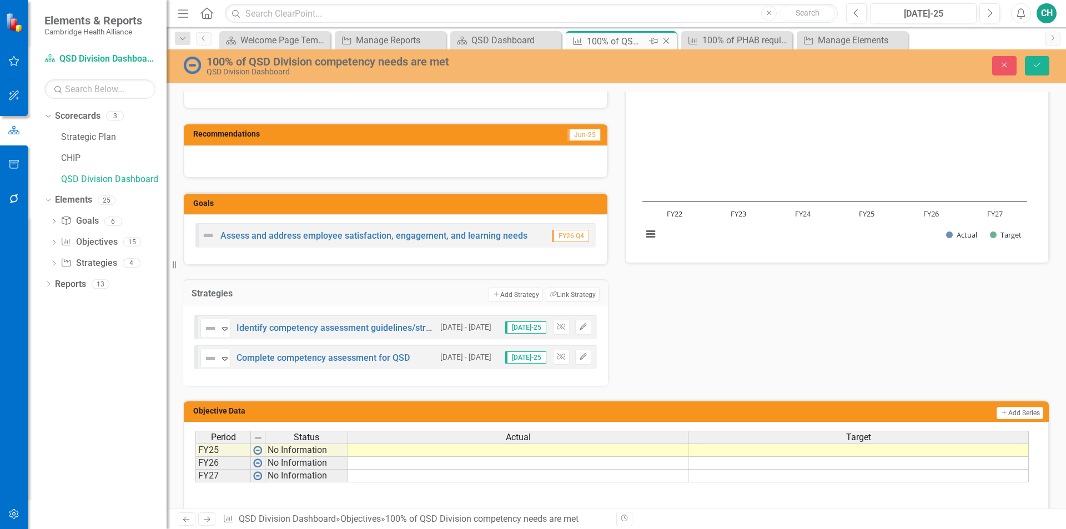
click at [669, 42] on icon "Close" at bounding box center [666, 41] width 11 height 9
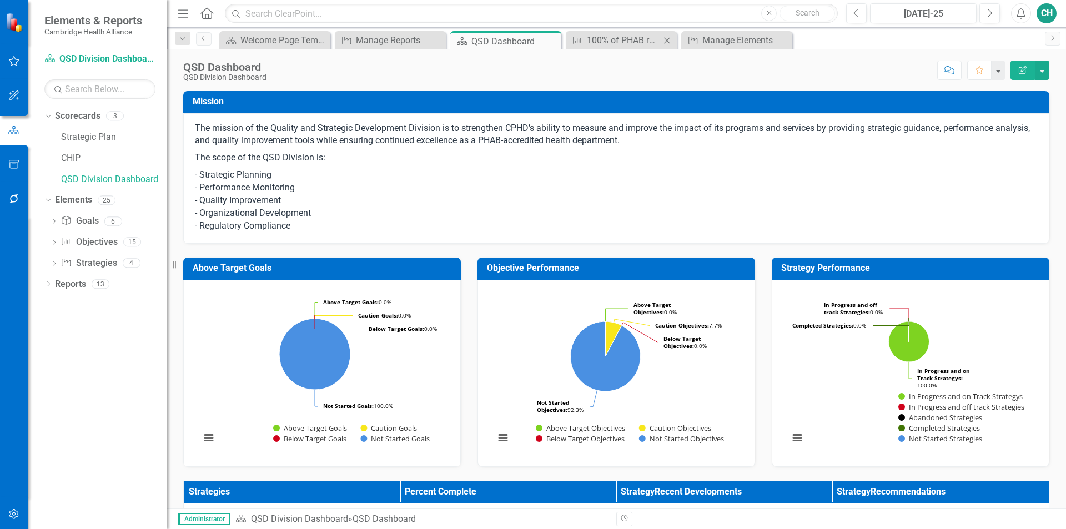
click at [661, 45] on div "Close" at bounding box center [667, 40] width 14 height 14
drag, startPoint x: 669, startPoint y: 37, endPoint x: 667, endPoint y: 66, distance: 29.0
click at [0, 0] on icon "Close" at bounding box center [0, 0] width 0 height 0
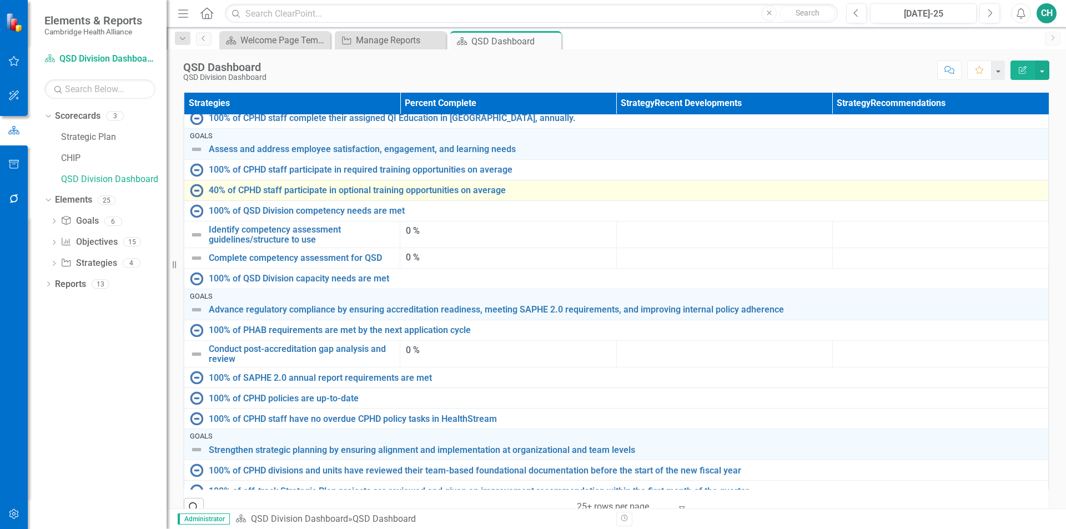
scroll to position [91, 0]
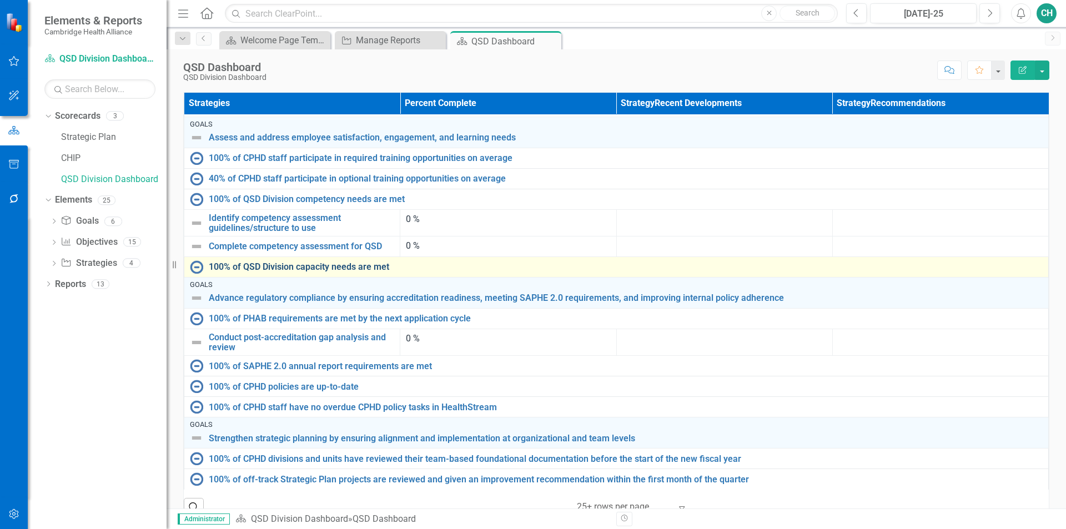
click at [341, 264] on link "100% of QSD Division capacity needs are met" at bounding box center [626, 267] width 834 height 10
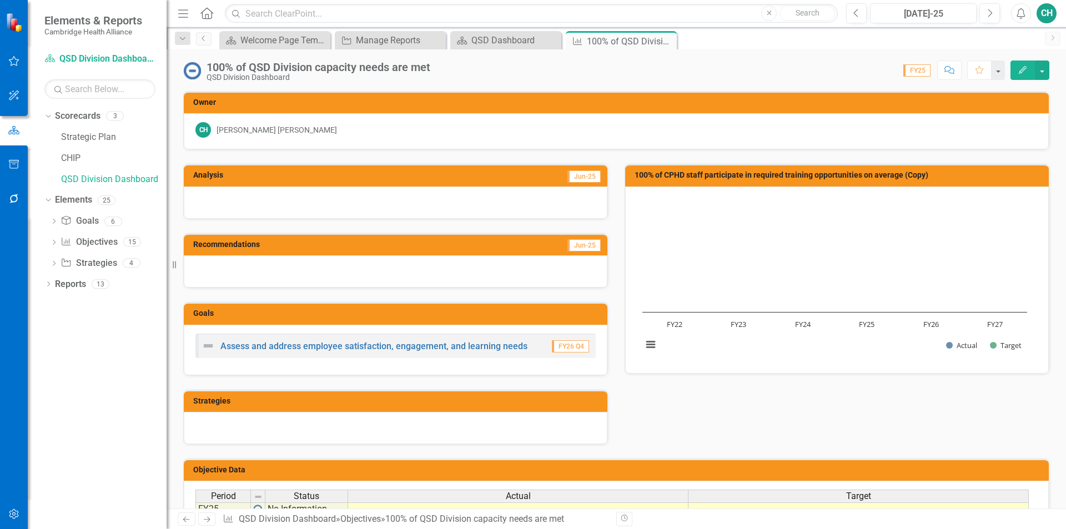
click at [447, 406] on td "Strategies" at bounding box center [397, 402] width 409 height 17
click at [452, 406] on td "Strategies" at bounding box center [397, 402] width 409 height 17
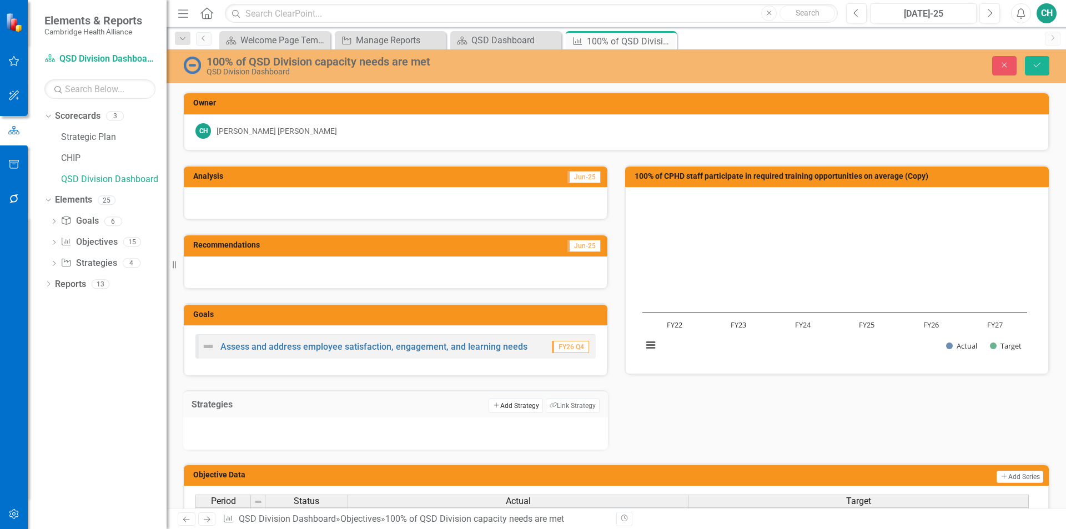
click at [509, 402] on button "Add Add Strategy" at bounding box center [516, 406] width 54 height 14
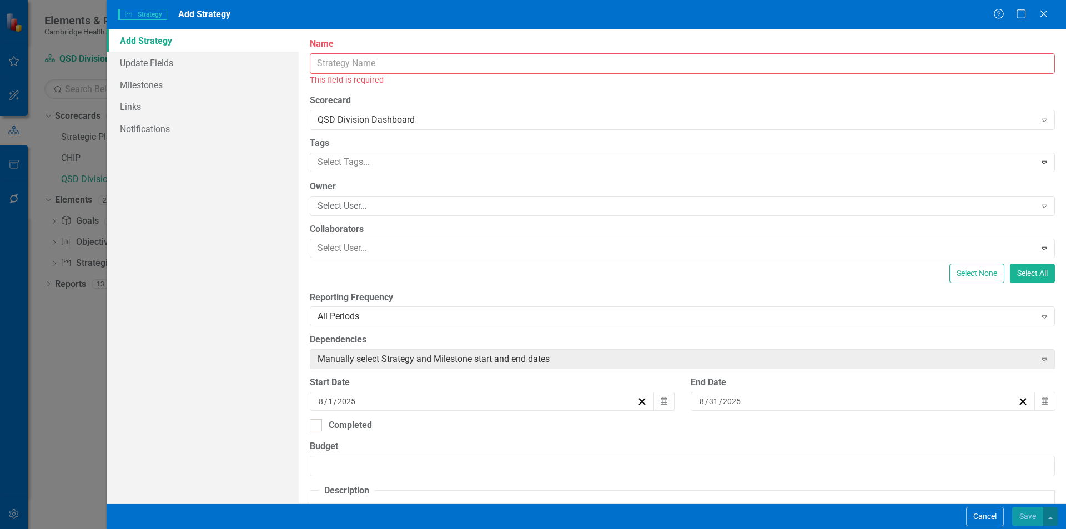
click at [409, 73] on input "Name" at bounding box center [682, 63] width 745 height 21
click at [967, 520] on button "Cancel" at bounding box center [985, 516] width 38 height 19
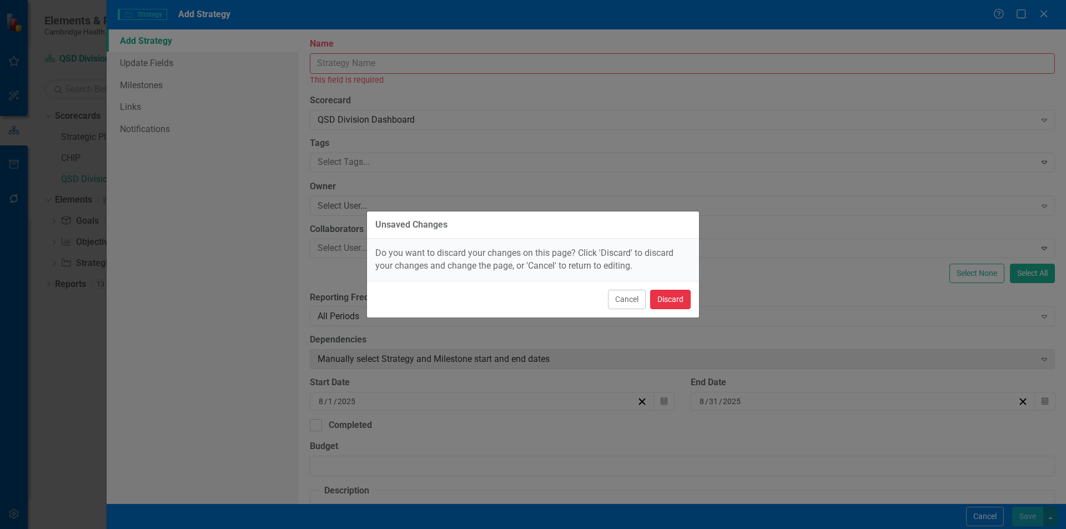
click at [664, 294] on button "Discard" at bounding box center [670, 299] width 41 height 19
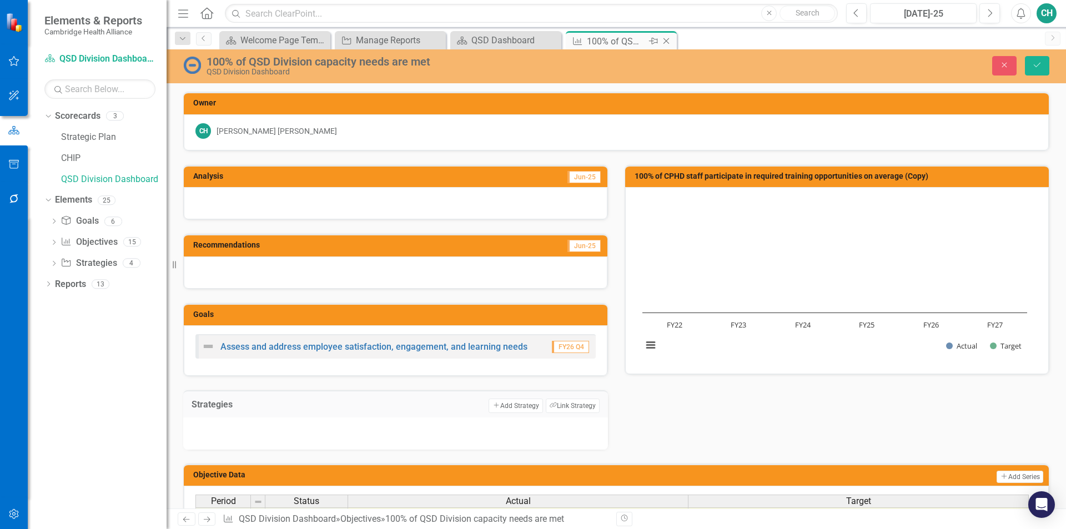
click at [669, 38] on icon at bounding box center [667, 41] width 6 height 6
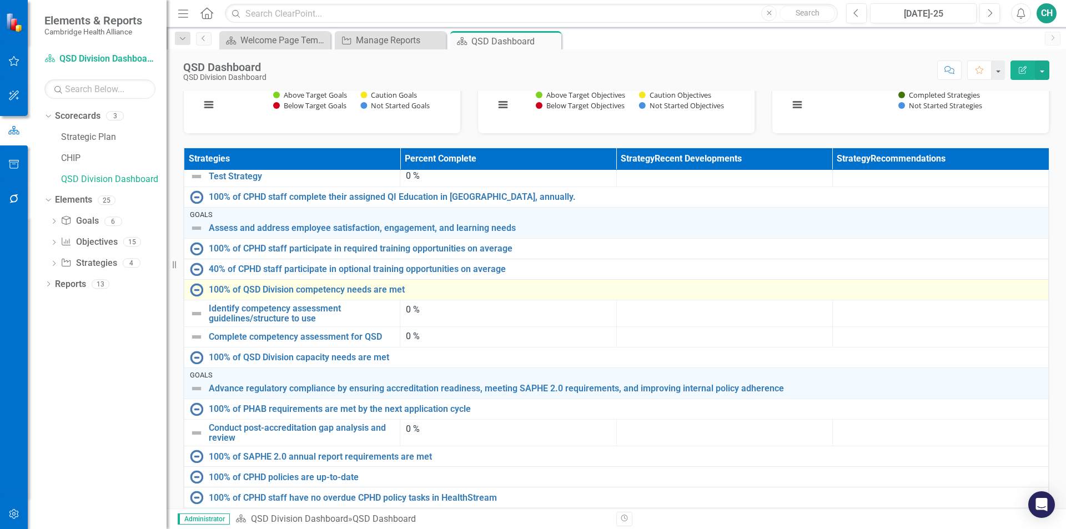
scroll to position [99, 0]
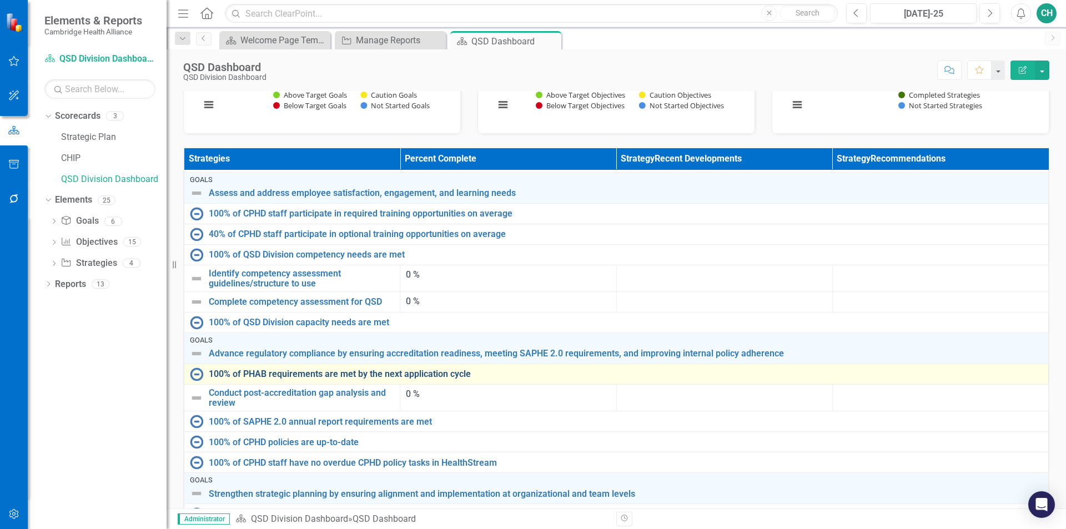
click at [286, 369] on link "100% of PHAB requirements are met by the next application cycle" at bounding box center [626, 374] width 834 height 10
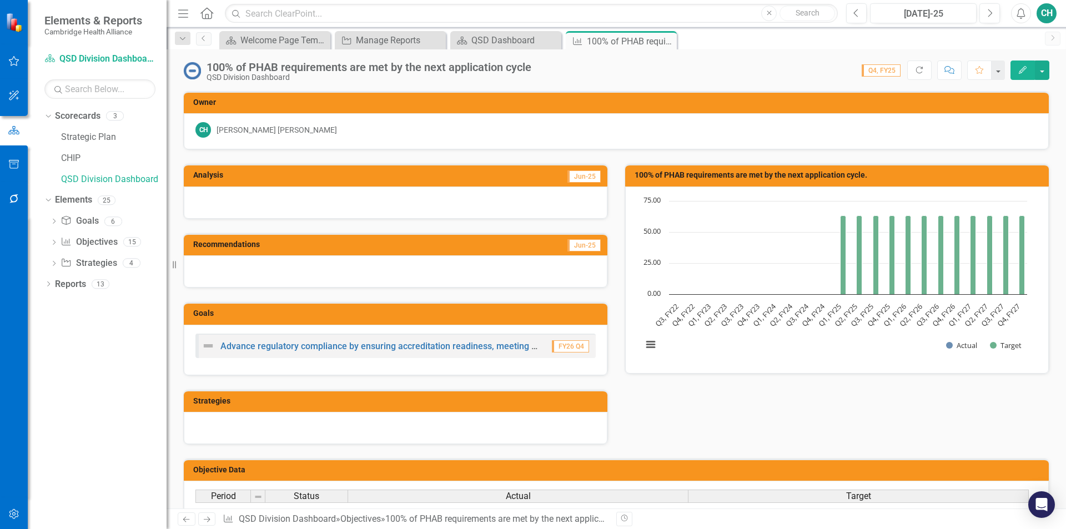
scroll to position [56, 0]
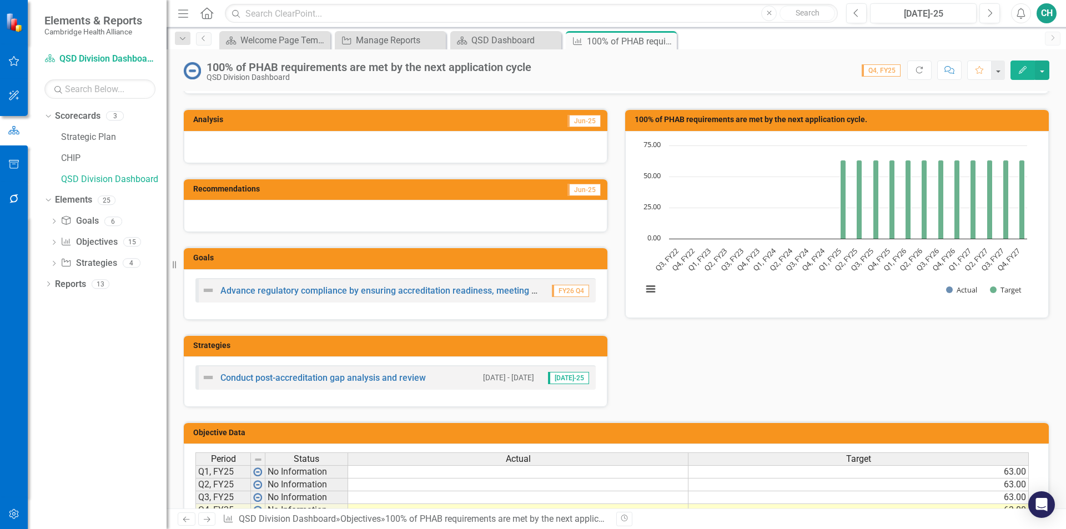
click at [475, 349] on h3 "Strategies" at bounding box center [397, 346] width 409 height 8
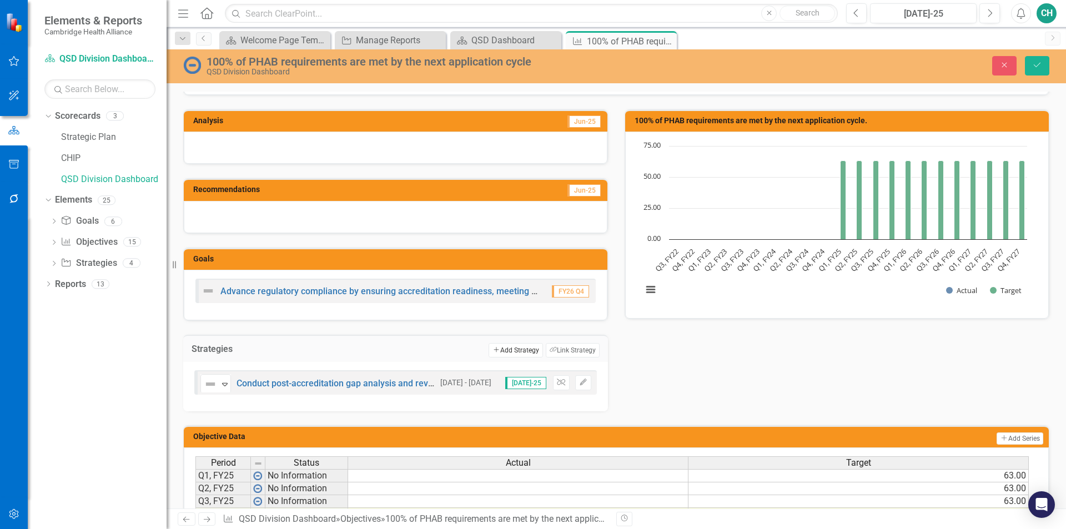
click at [521, 350] on button "Add Add Strategy" at bounding box center [516, 350] width 54 height 14
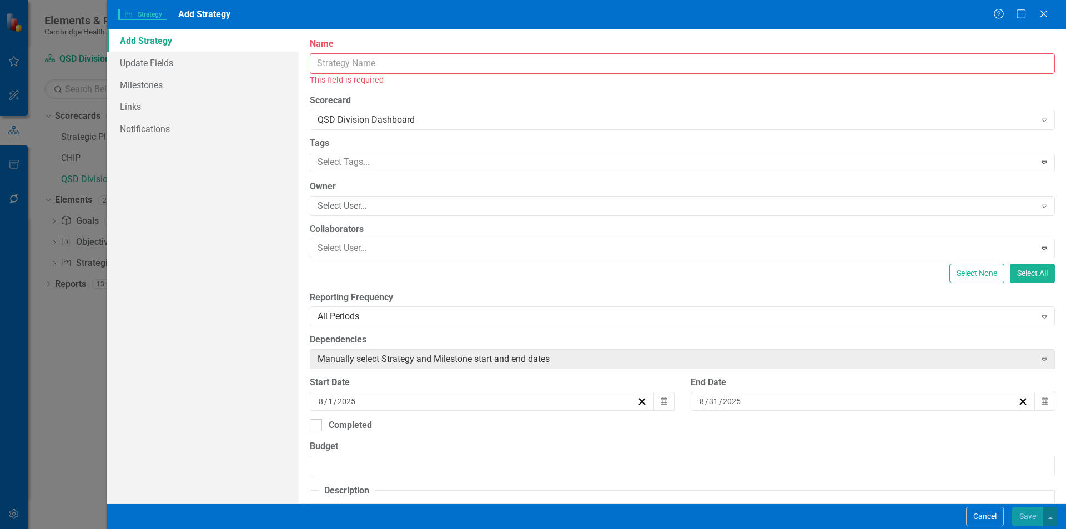
click at [419, 67] on input "Name" at bounding box center [682, 63] width 745 height 21
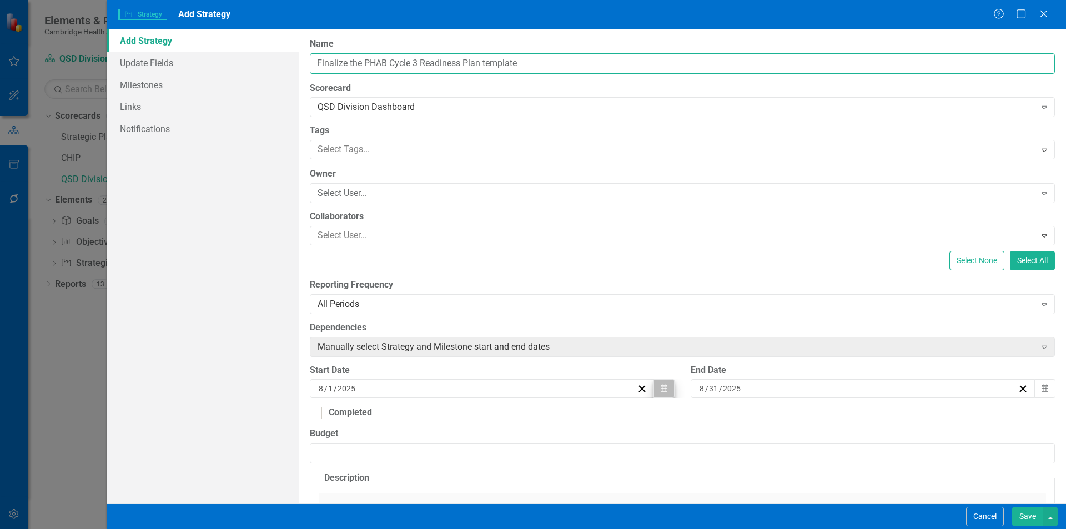
type input "Finalize the PHAB Cycle 3 Readiness Plan template"
click at [661, 391] on icon "button" at bounding box center [664, 389] width 7 height 8
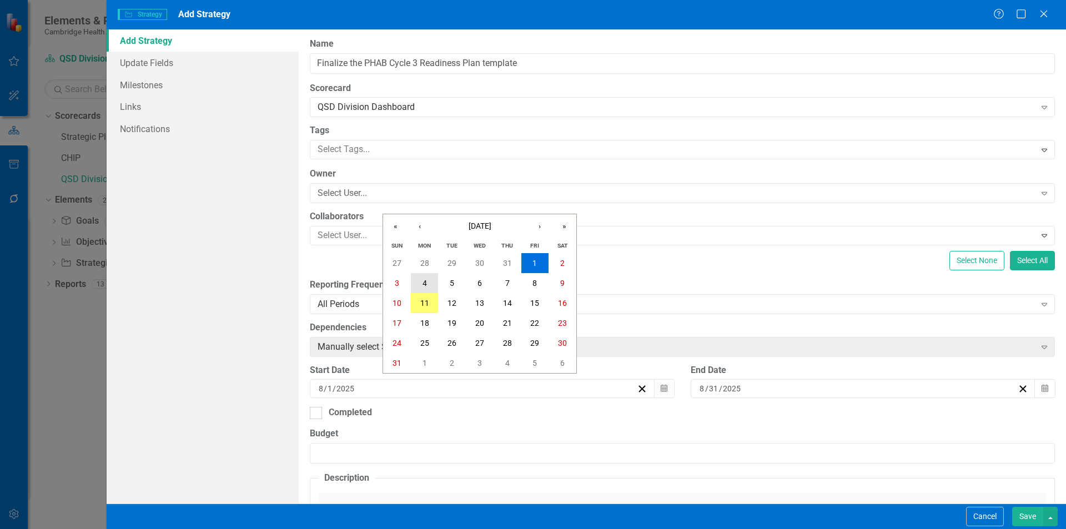
click at [430, 280] on button "4" at bounding box center [425, 283] width 28 height 20
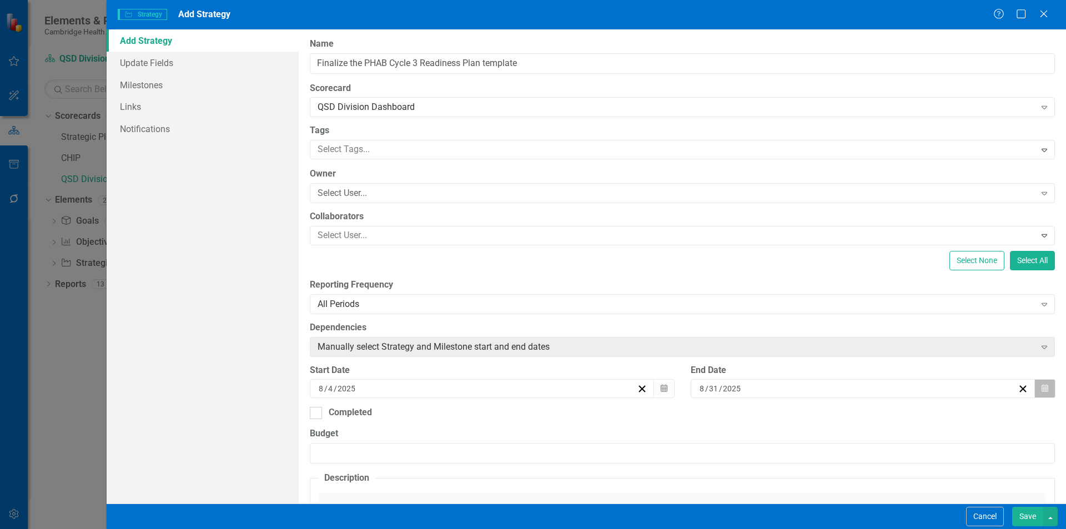
click at [1035, 385] on button "Calendar" at bounding box center [1045, 388] width 21 height 19
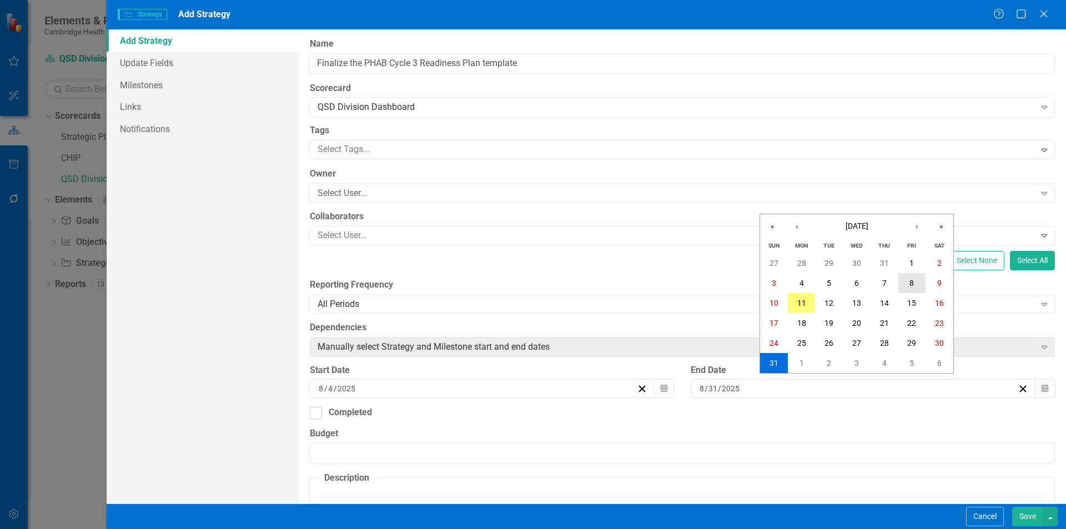
click at [910, 289] on button "8" at bounding box center [913, 283] width 28 height 20
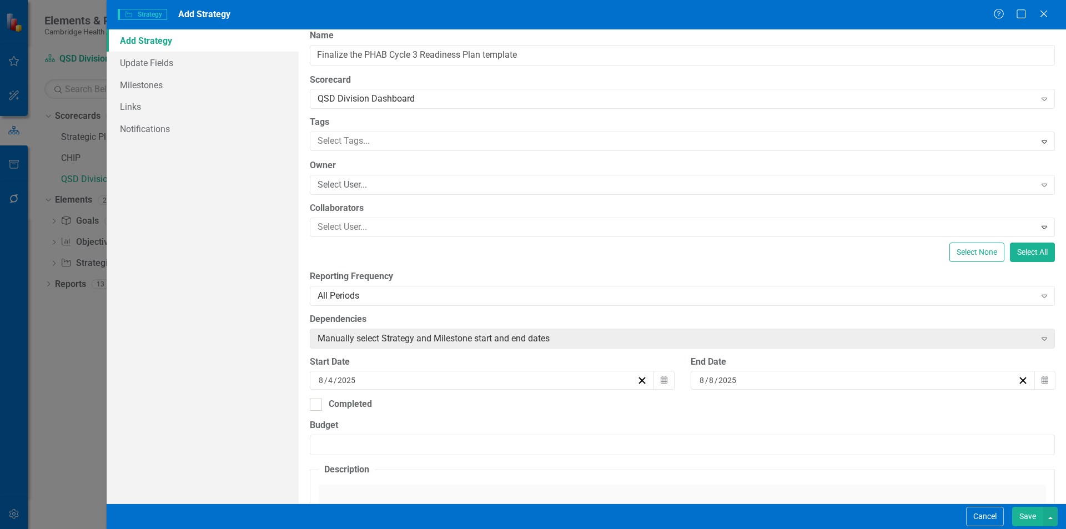
scroll to position [0, 0]
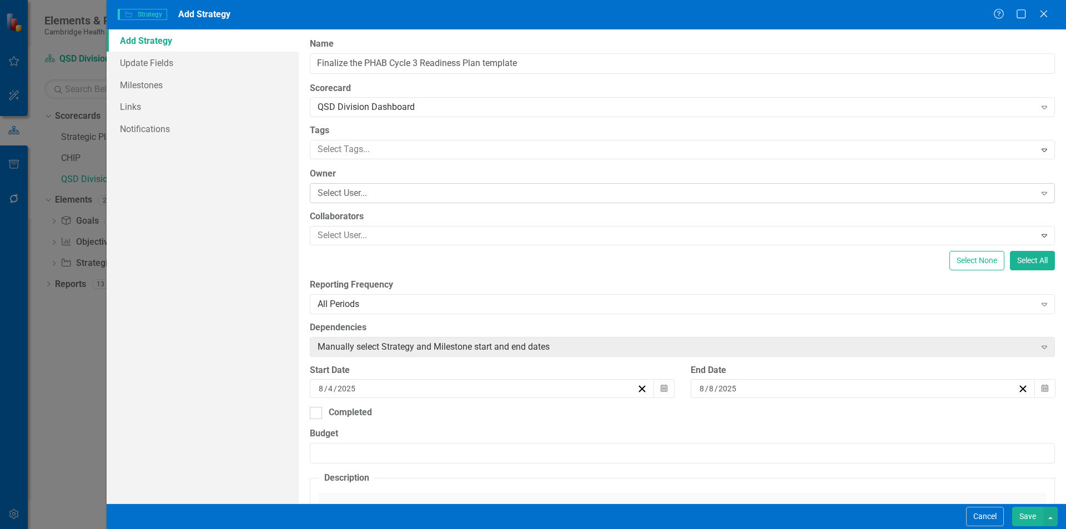
click at [377, 194] on div "Select User..." at bounding box center [677, 193] width 718 height 13
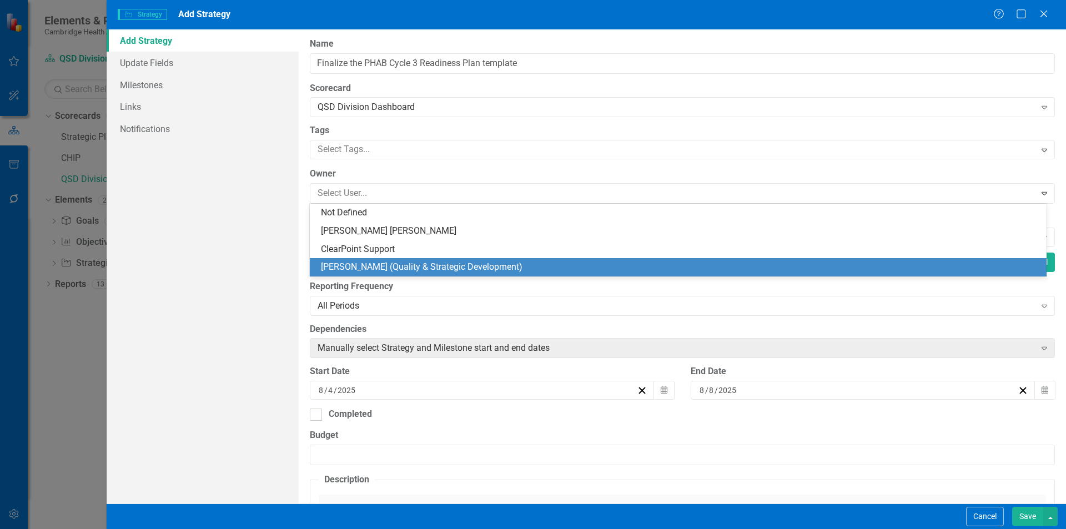
click at [370, 261] on div "[PERSON_NAME] (Quality & Strategic Development)" at bounding box center [680, 267] width 719 height 13
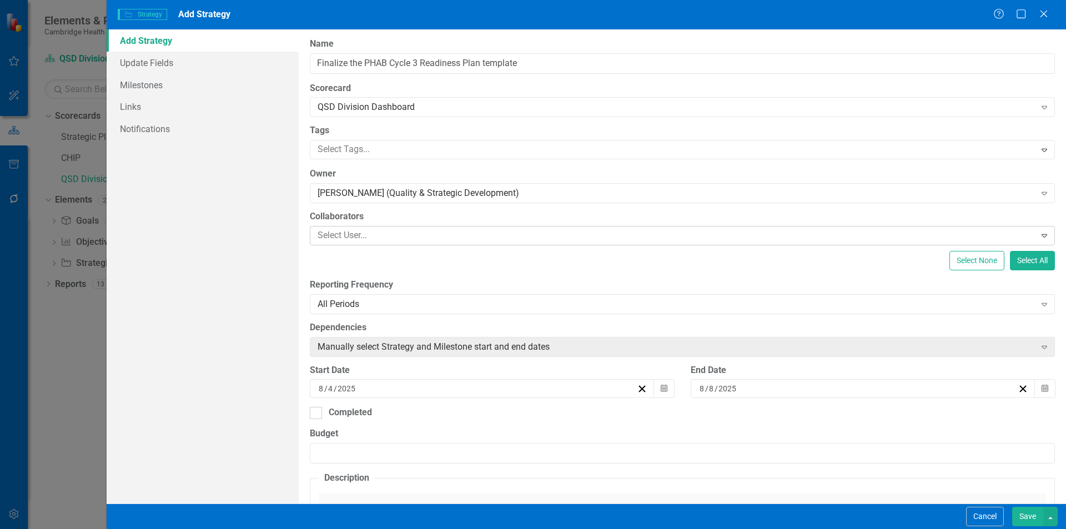
click at [359, 226] on div "Select User... Expand" at bounding box center [682, 235] width 745 height 19
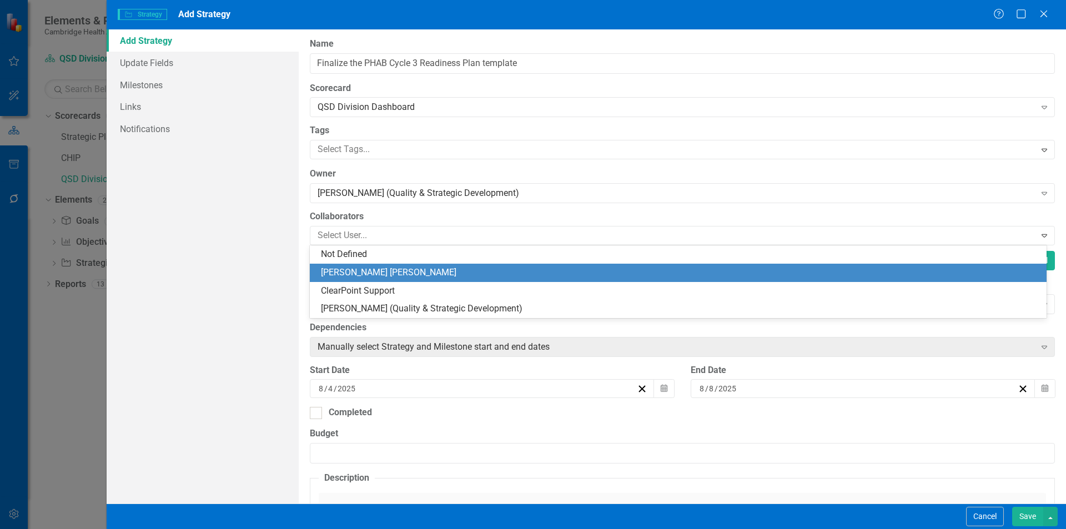
click at [354, 270] on div "[PERSON_NAME] [PERSON_NAME]" at bounding box center [680, 273] width 719 height 13
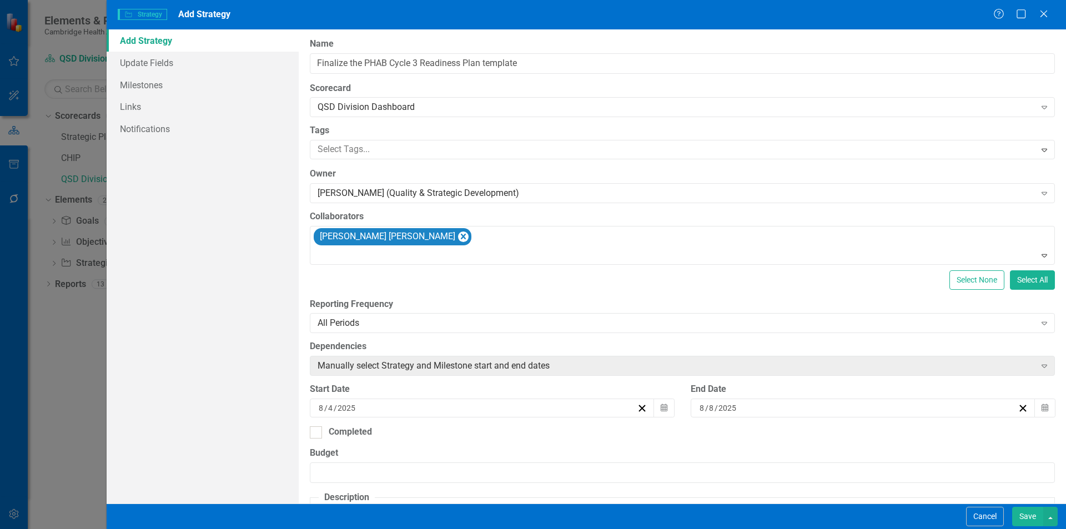
click at [1027, 511] on button "Save" at bounding box center [1027, 516] width 31 height 19
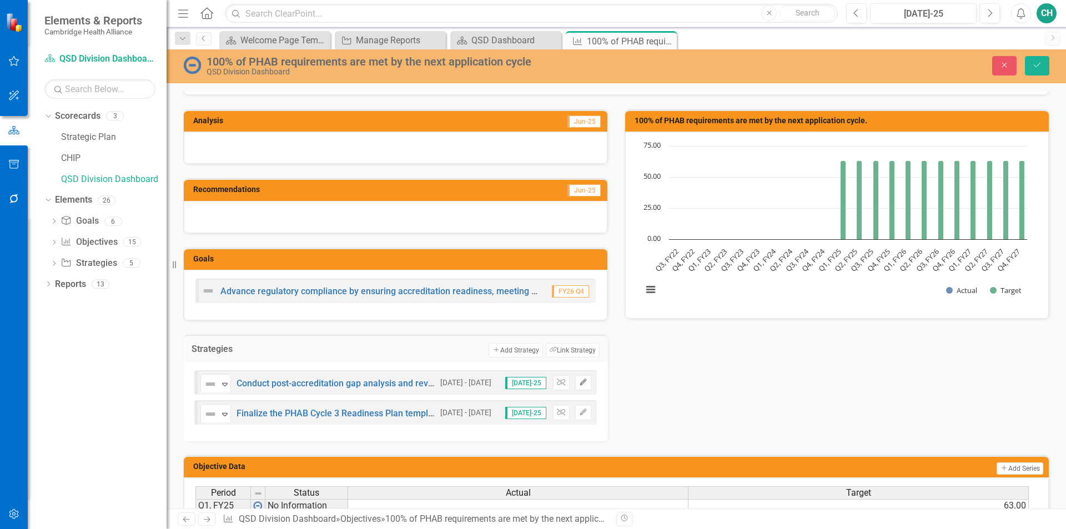
click at [575, 387] on button "Edit" at bounding box center [583, 382] width 16 height 14
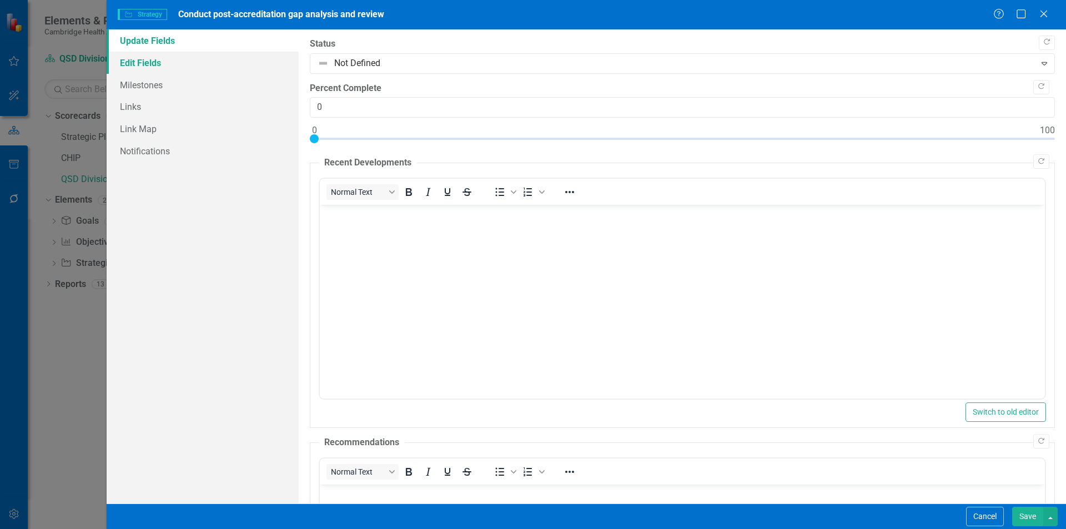
click at [141, 64] on link "Edit Fields" at bounding box center [203, 63] width 192 height 22
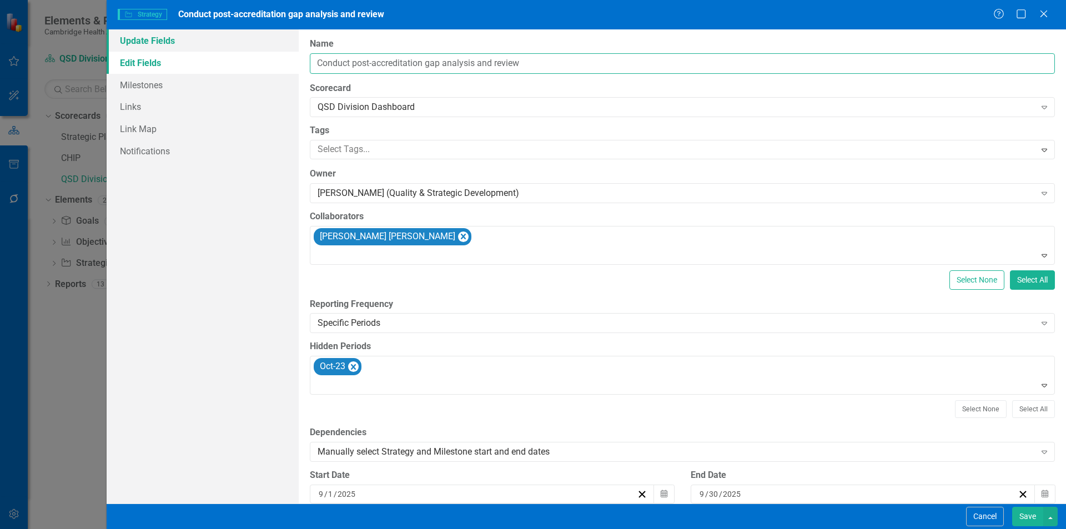
drag, startPoint x: 587, startPoint y: 69, endPoint x: 131, endPoint y: 39, distance: 456.9
click at [131, 39] on div "Update Fields Edit Fields Milestones Links Link Map Notifications "Update" fiel…" at bounding box center [587, 266] width 960 height 474
type input "Develop the PHAB Cycle 3 Readiness Plan"
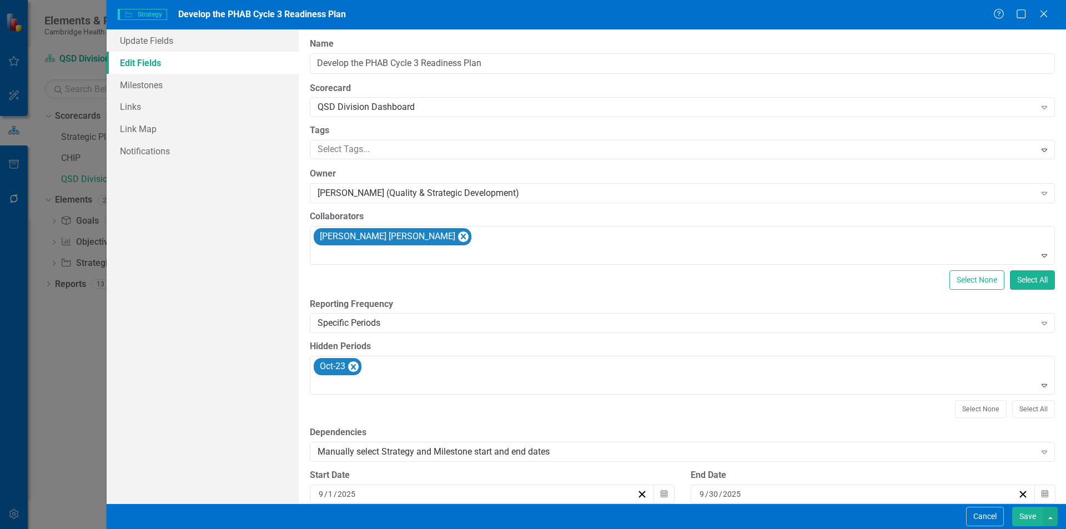
click at [1026, 512] on button "Save" at bounding box center [1027, 516] width 31 height 19
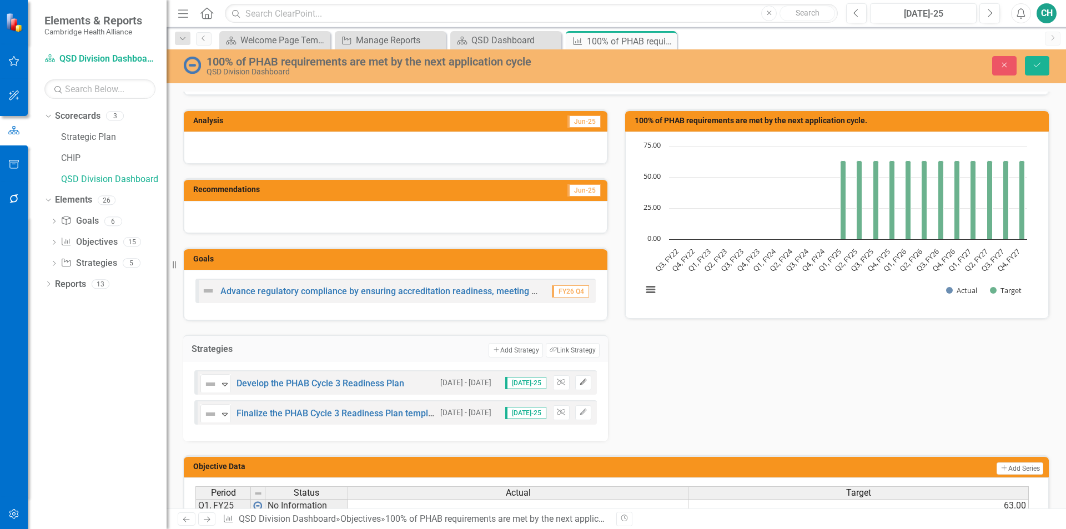
click at [578, 386] on button "Edit" at bounding box center [583, 382] width 16 height 14
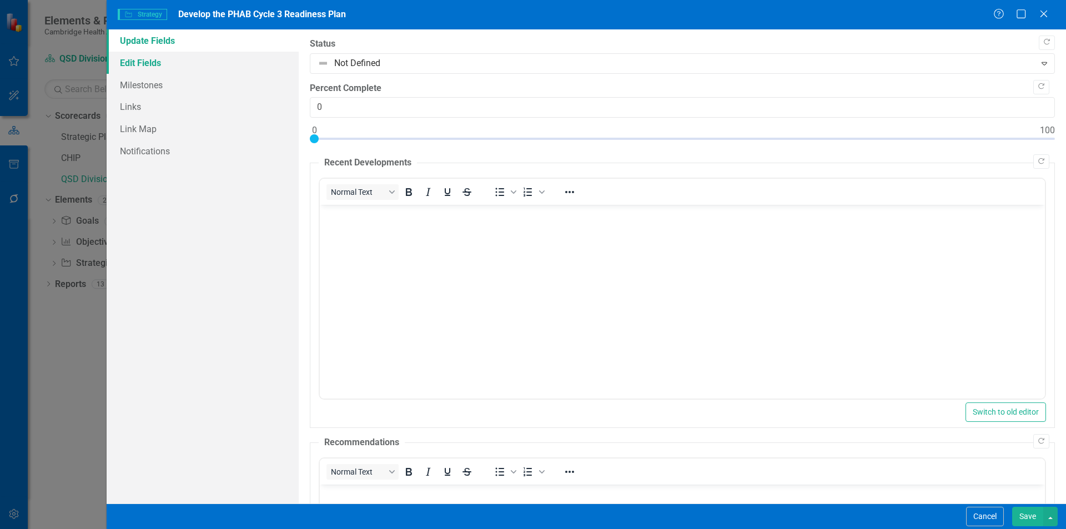
click at [158, 57] on link "Edit Fields" at bounding box center [203, 63] width 192 height 22
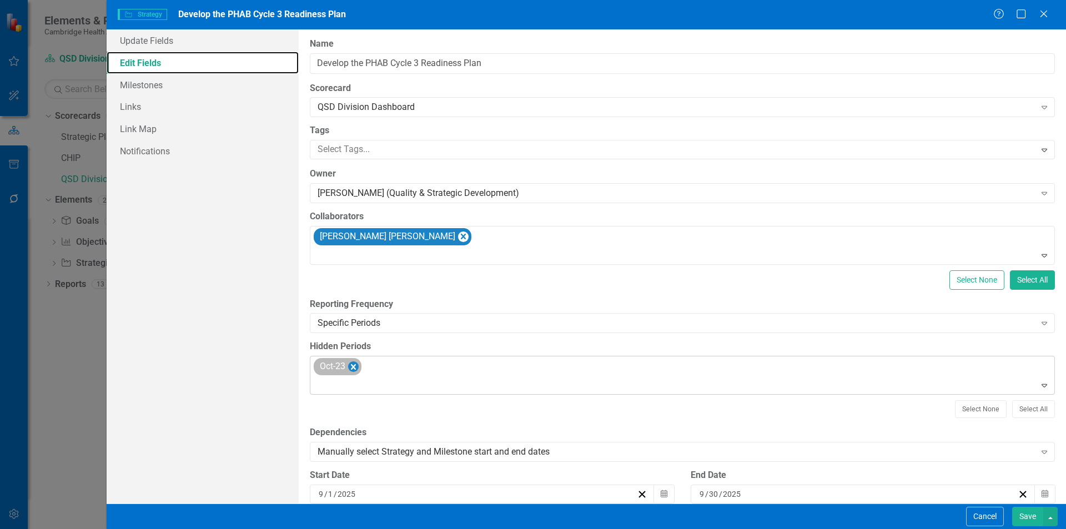
click at [358, 362] on icon "Remove Oct-23" at bounding box center [353, 367] width 11 height 14
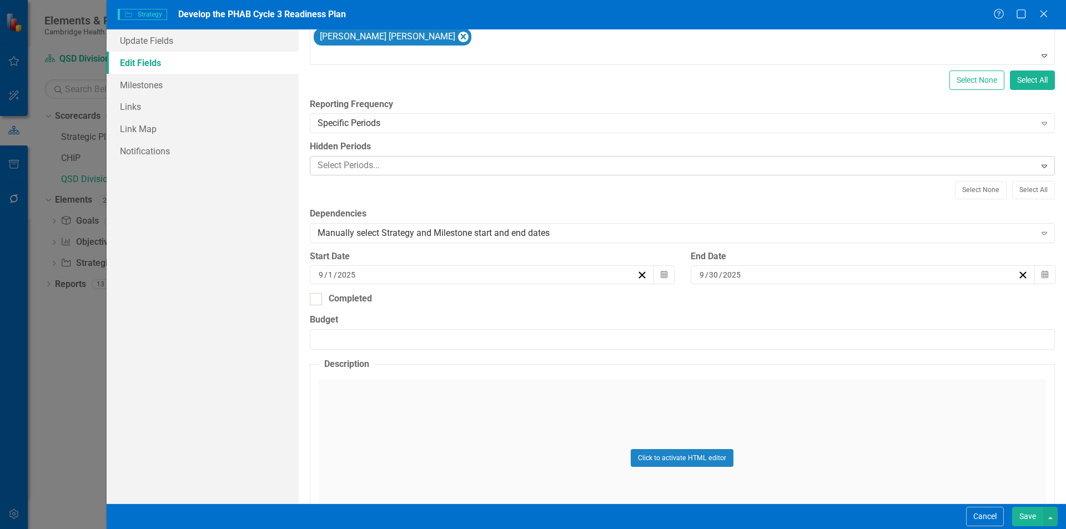
scroll to position [222, 0]
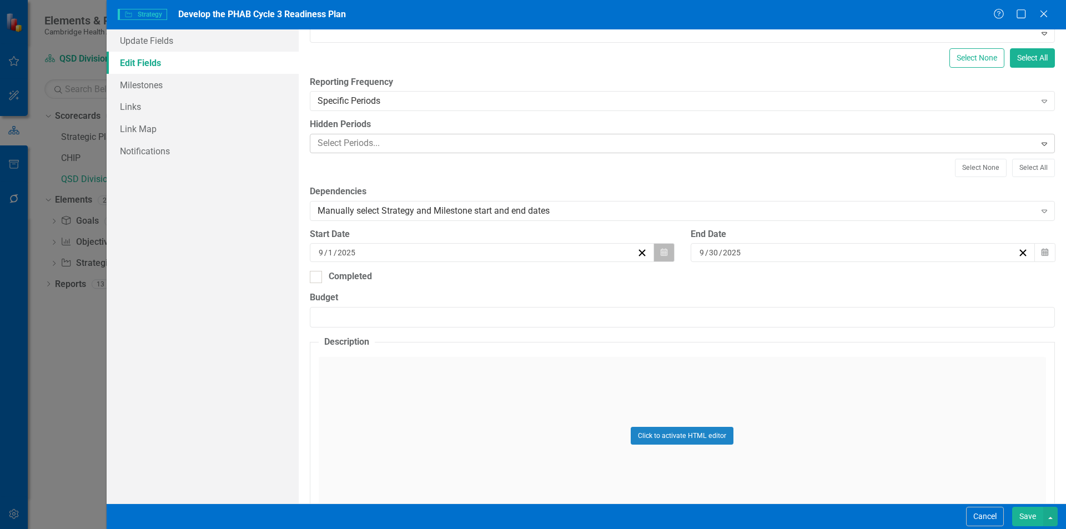
click at [661, 254] on icon "Calendar" at bounding box center [664, 253] width 7 height 8
click at [543, 287] on button "›" at bounding box center [540, 280] width 24 height 24
click at [426, 279] on button "‹" at bounding box center [420, 280] width 24 height 24
click at [425, 337] on abbr "4" at bounding box center [425, 337] width 4 height 9
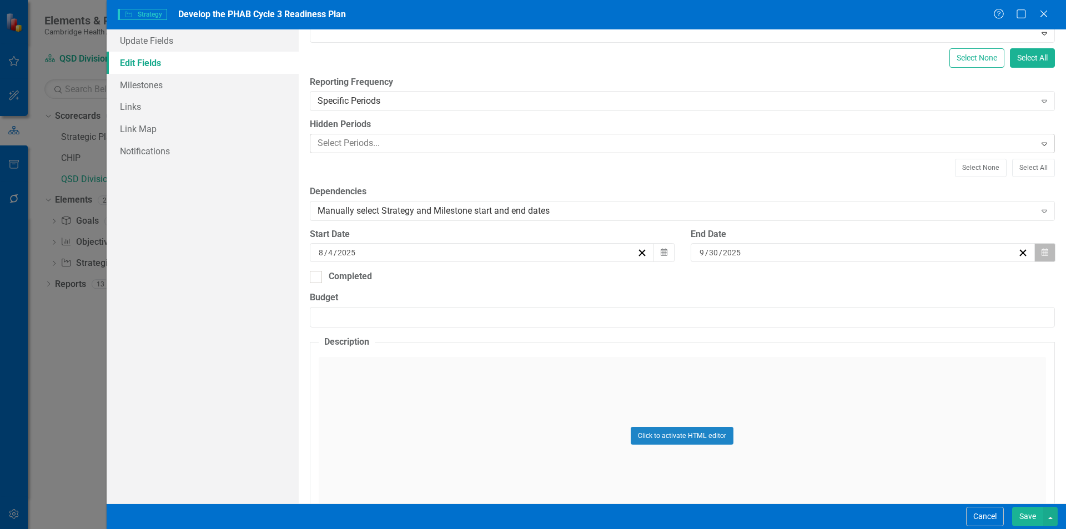
click at [1037, 246] on button "Calendar" at bounding box center [1045, 252] width 21 height 19
click at [917, 282] on button "›" at bounding box center [917, 280] width 24 height 24
click at [908, 377] on abbr "26" at bounding box center [911, 377] width 9 height 9
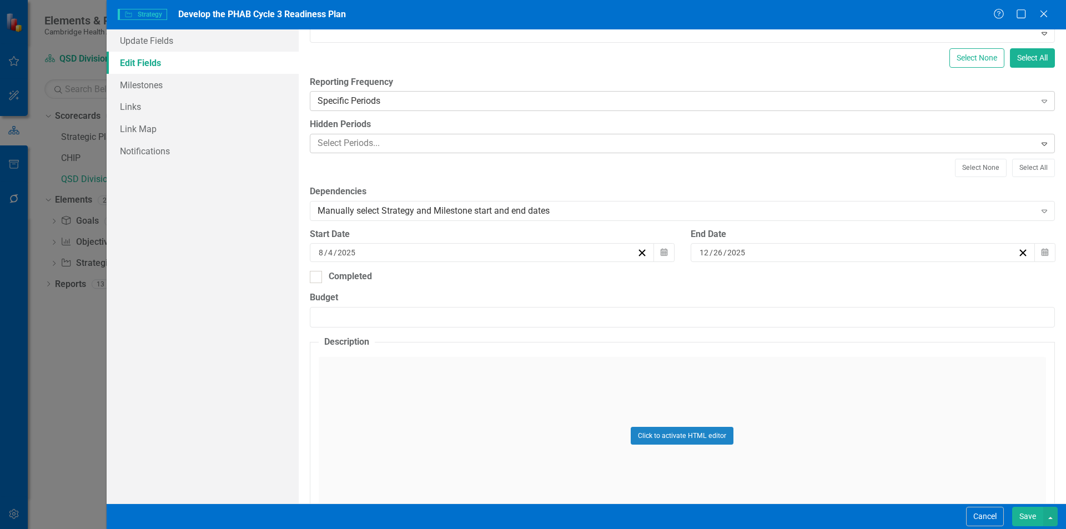
click at [453, 99] on div "Specific Periods" at bounding box center [677, 101] width 718 height 13
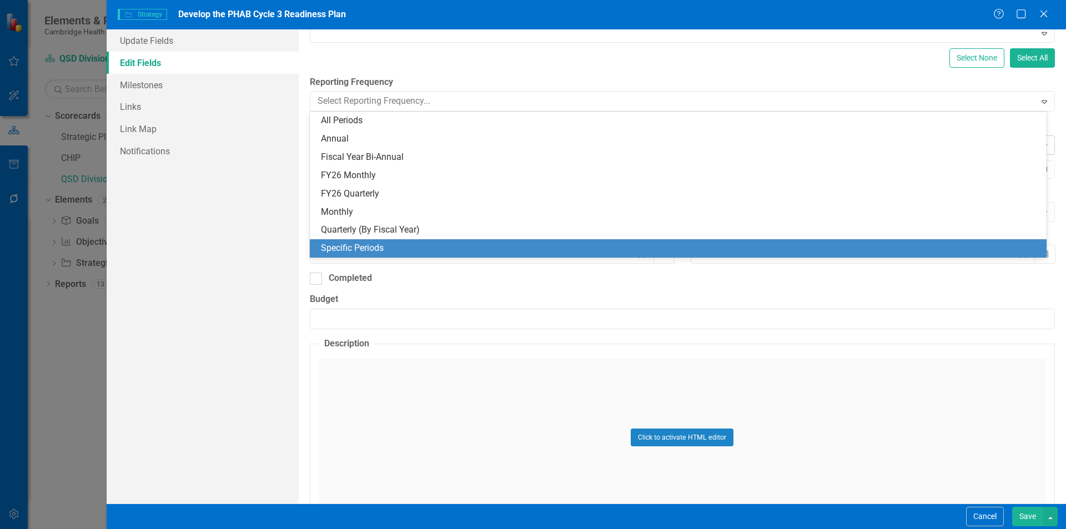
click at [361, 255] on div "Specific Periods" at bounding box center [680, 248] width 719 height 13
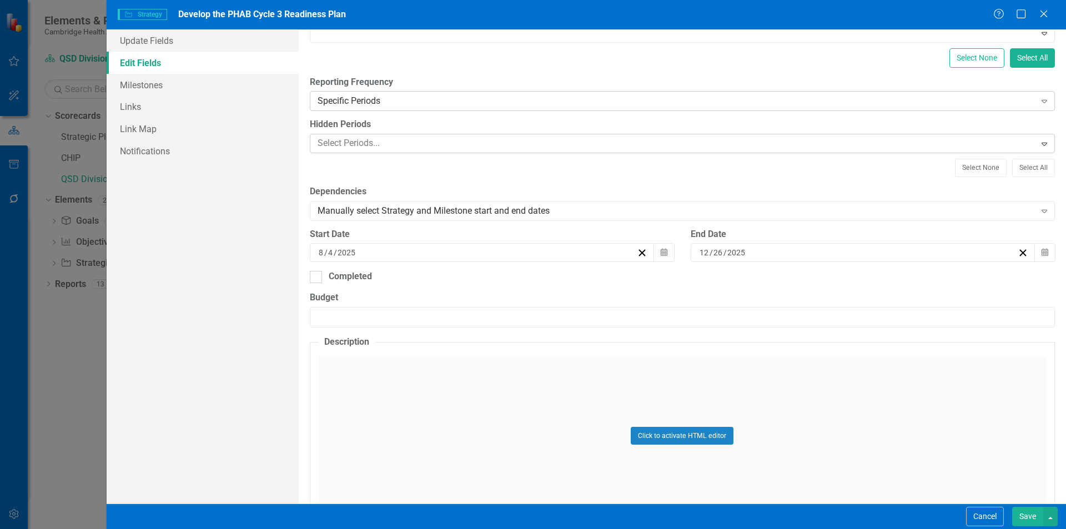
click at [373, 94] on div "Specific Periods Expand" at bounding box center [682, 101] width 745 height 20
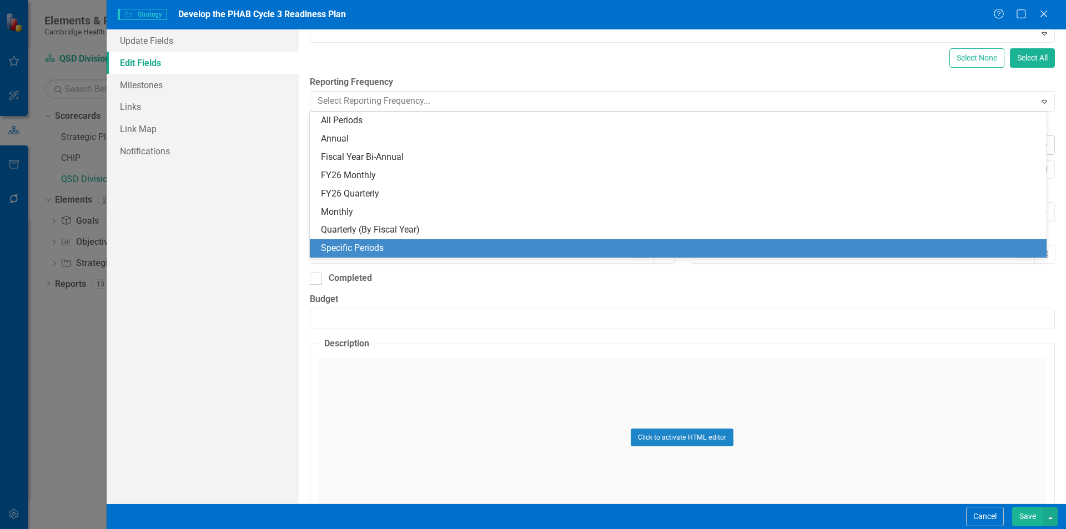
click at [448, 78] on label "Reporting Frequency" at bounding box center [682, 82] width 745 height 13
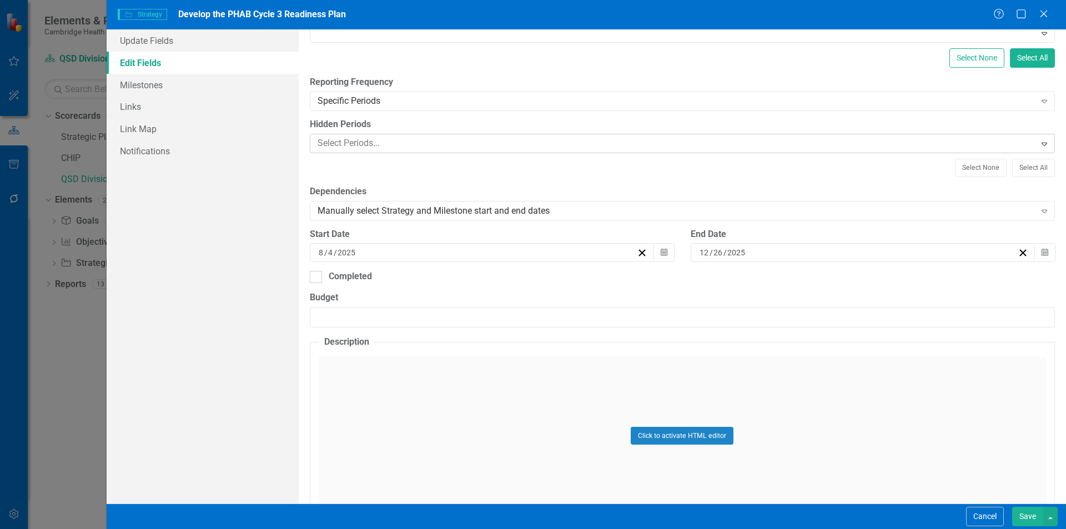
click at [380, 140] on div at bounding box center [674, 143] width 722 height 15
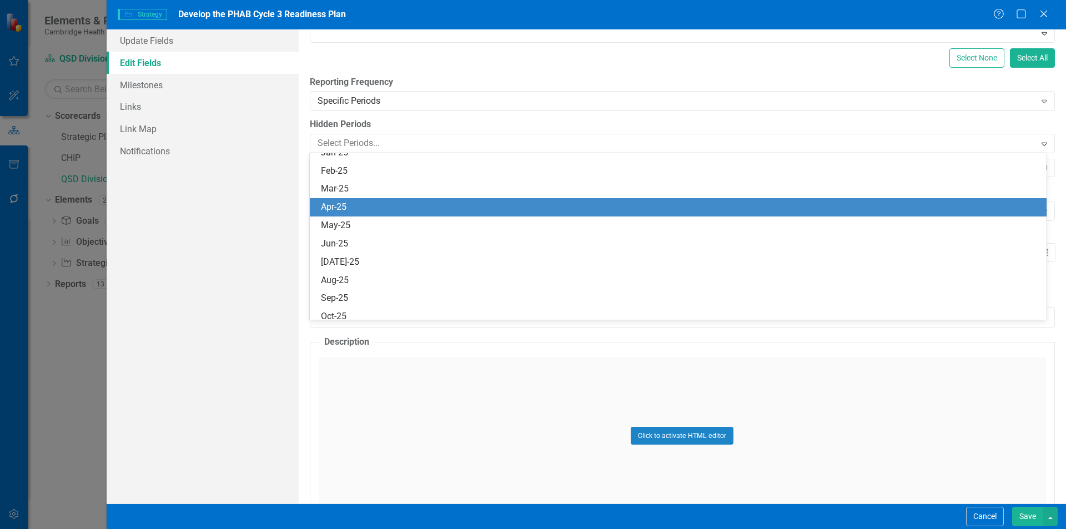
scroll to position [722, 0]
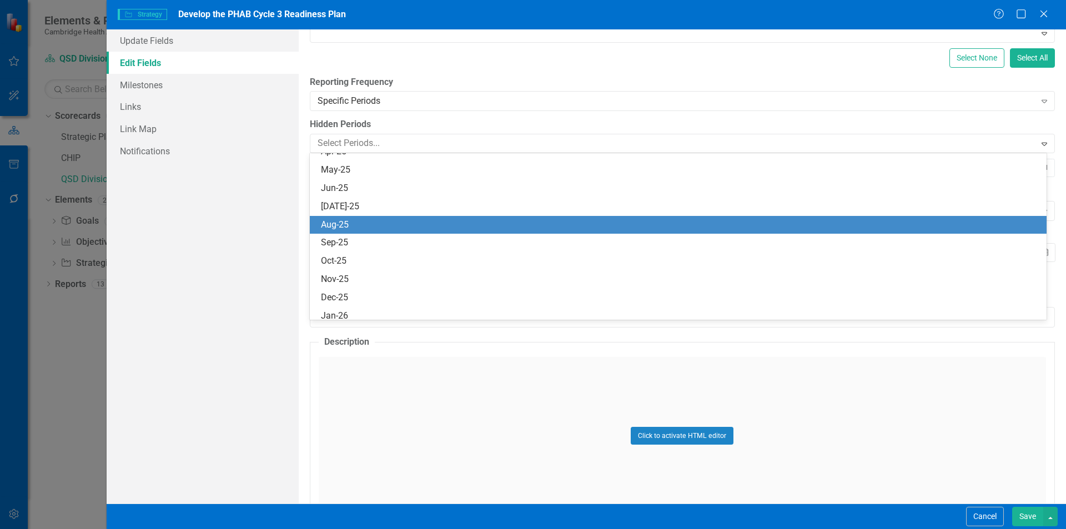
click at [389, 230] on div "Aug-25" at bounding box center [680, 225] width 719 height 13
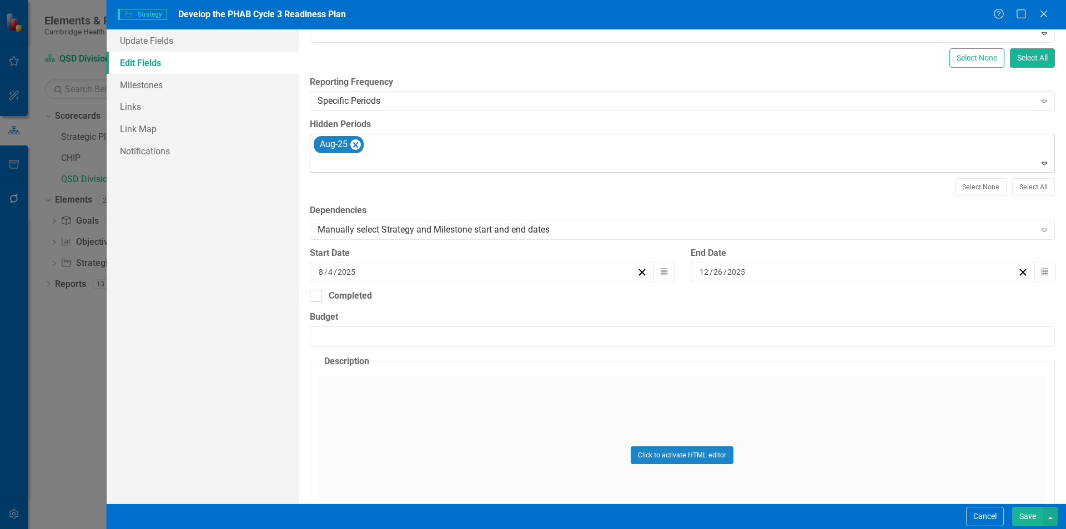
click at [396, 151] on div "Aug-25" at bounding box center [683, 153] width 742 height 38
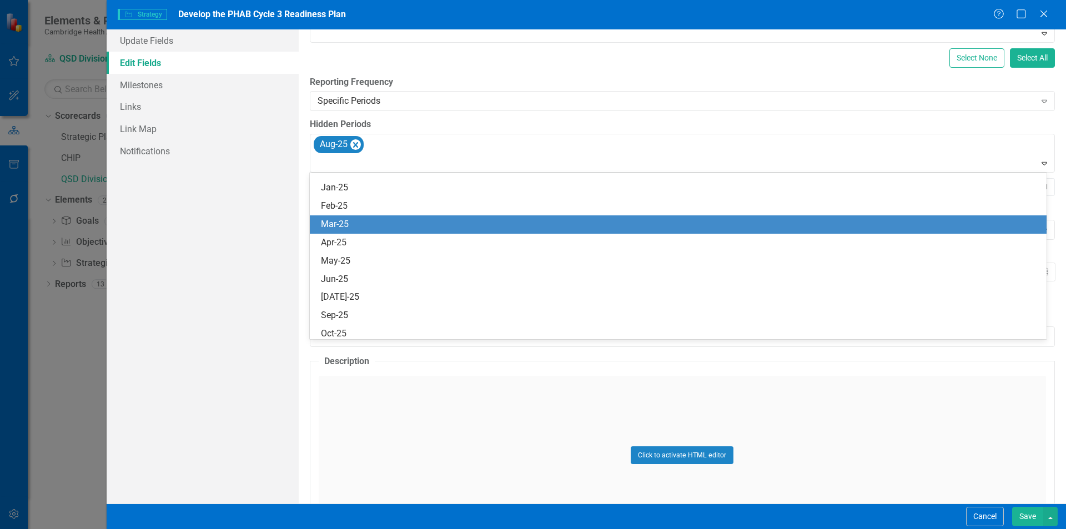
scroll to position [666, 0]
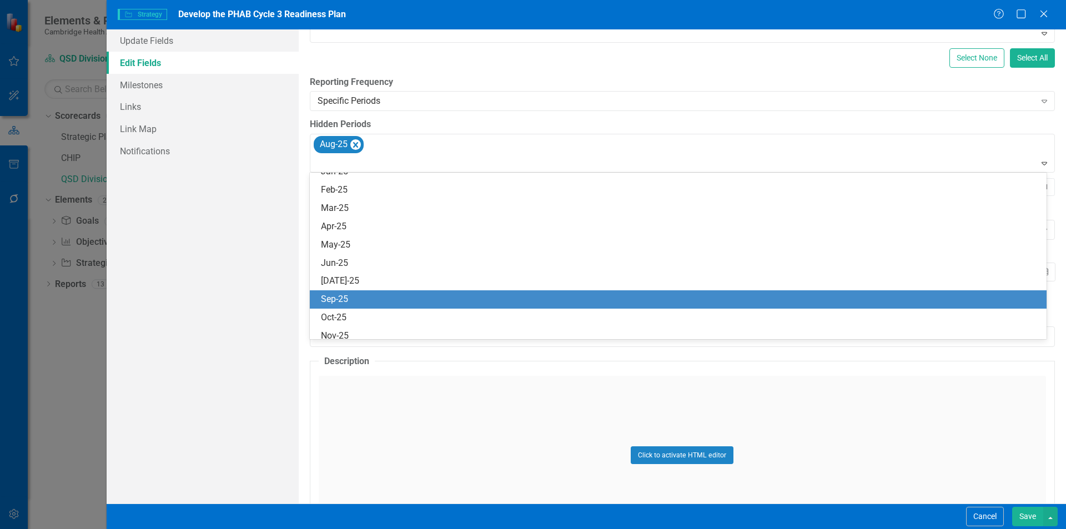
click at [357, 294] on div "Sep-25" at bounding box center [680, 299] width 719 height 13
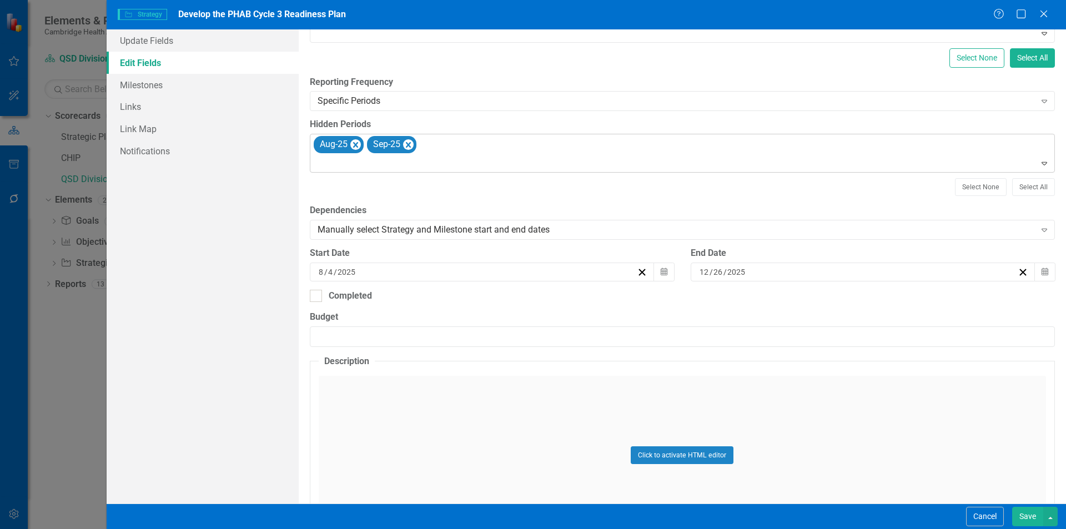
click at [443, 152] on div "Aug-25 Sep-25" at bounding box center [683, 153] width 742 height 38
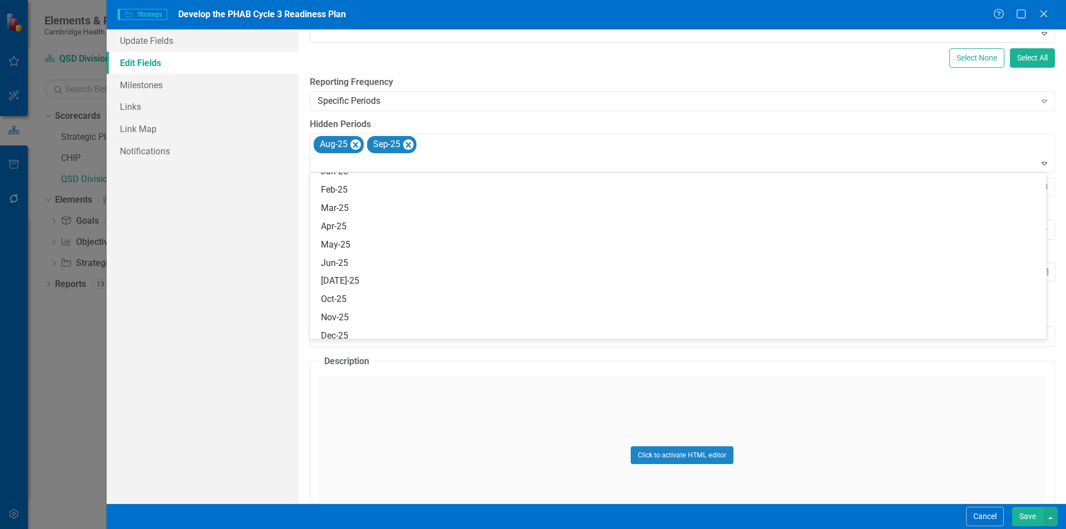
scroll to position [722, 0]
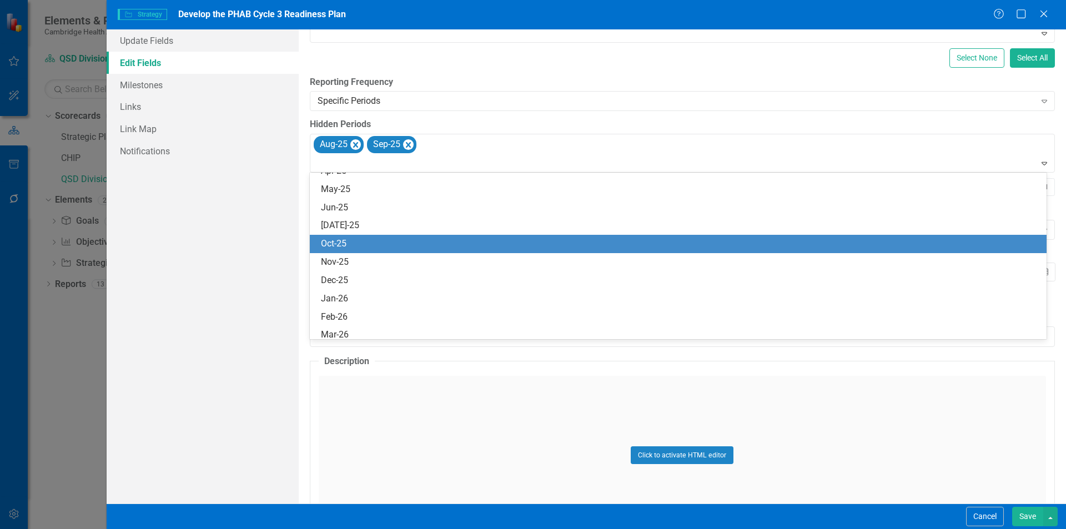
click at [379, 248] on div "Oct-25" at bounding box center [680, 244] width 719 height 13
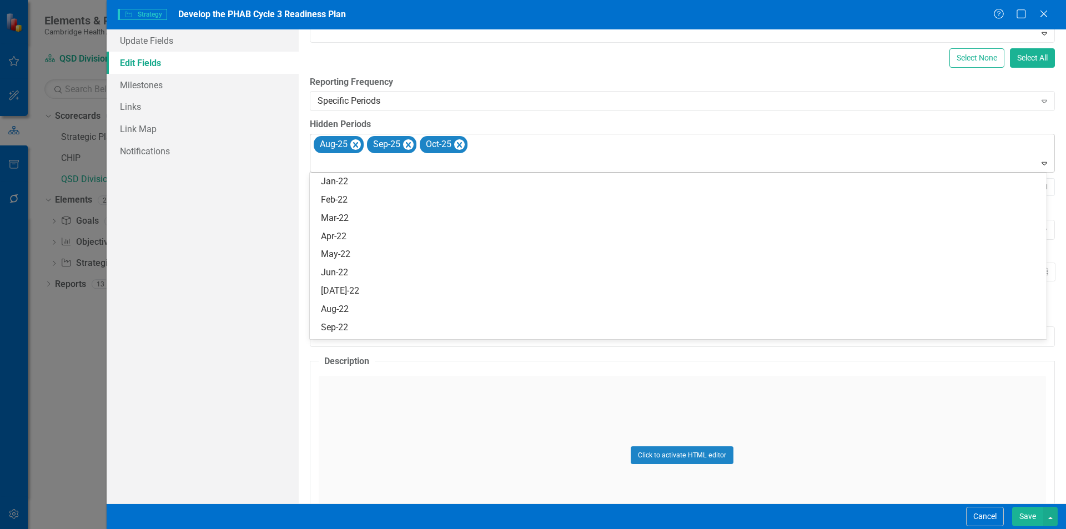
click at [495, 146] on div "Aug-25 Sep-25 Oct-25" at bounding box center [683, 153] width 742 height 38
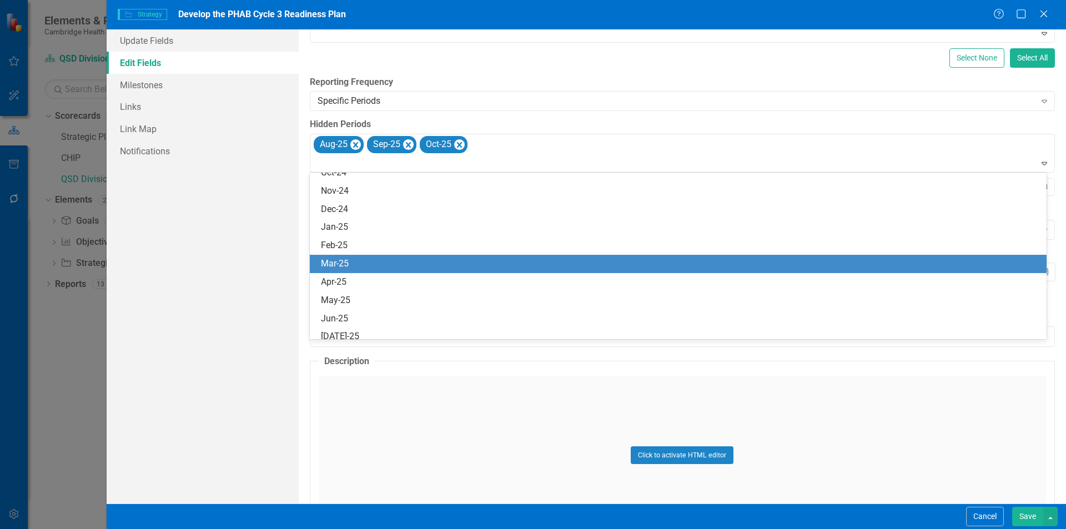
scroll to position [666, 0]
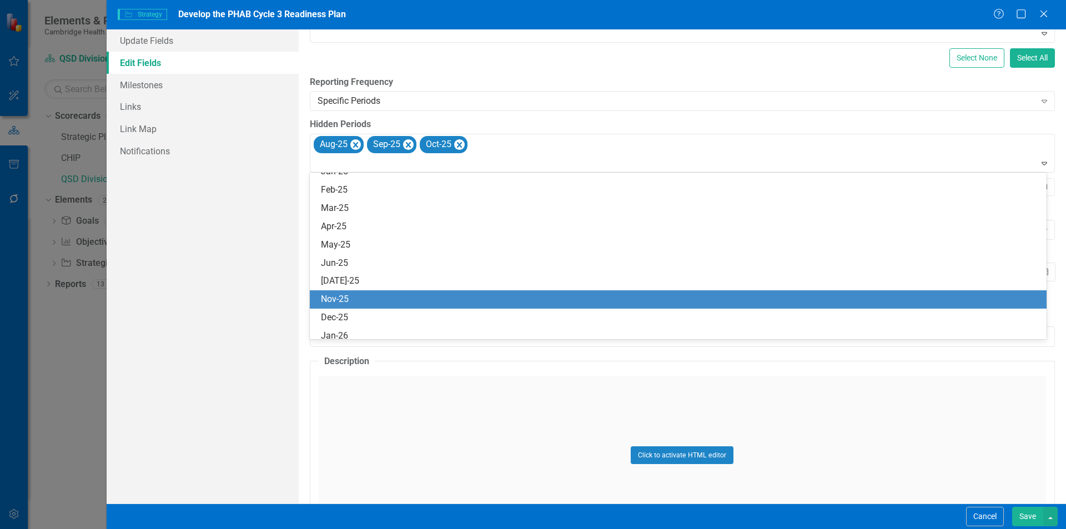
click at [354, 293] on div "Nov-25" at bounding box center [680, 299] width 719 height 13
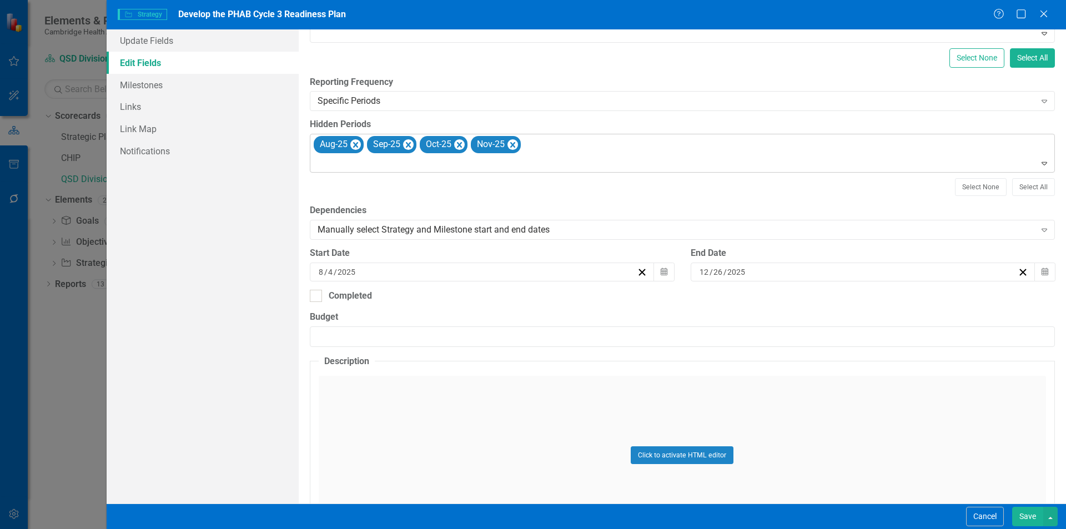
click at [562, 152] on div "Aug-25 Sep-25 Oct-25 Nov-25" at bounding box center [683, 153] width 742 height 38
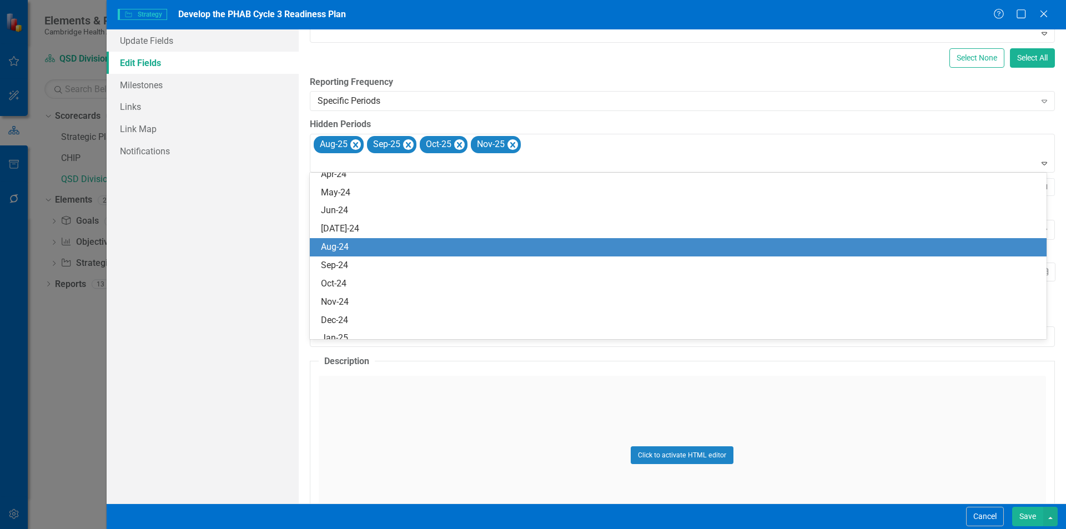
scroll to position [555, 0]
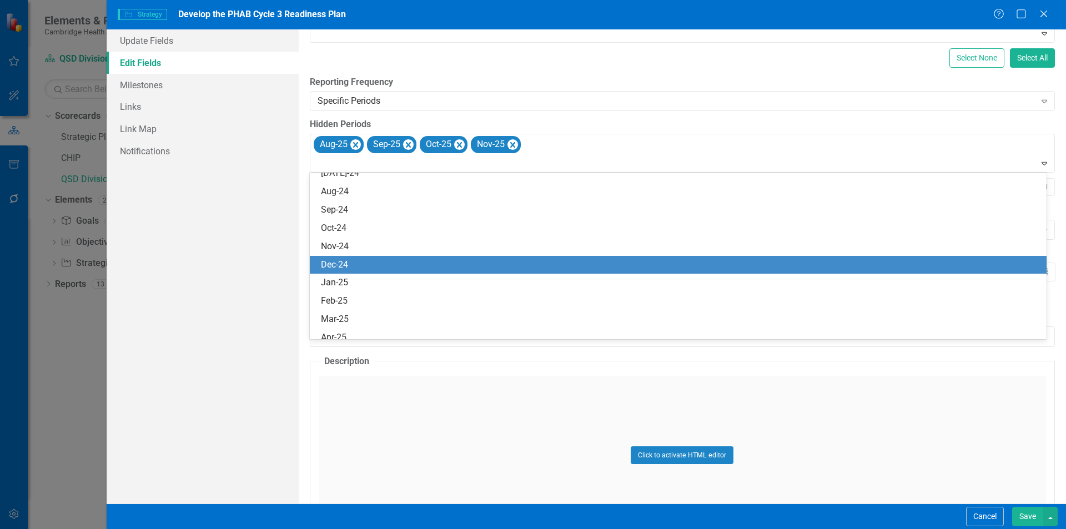
click at [372, 259] on div "Dec-24" at bounding box center [680, 265] width 719 height 13
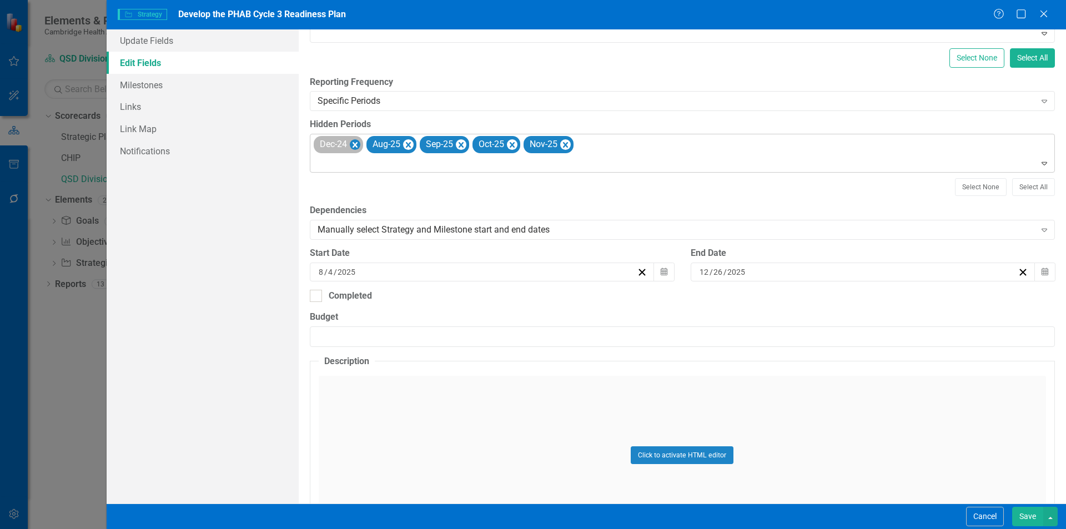
click at [354, 152] on icon "Remove Dec-24" at bounding box center [354, 145] width 11 height 14
click at [569, 169] on div at bounding box center [683, 163] width 740 height 15
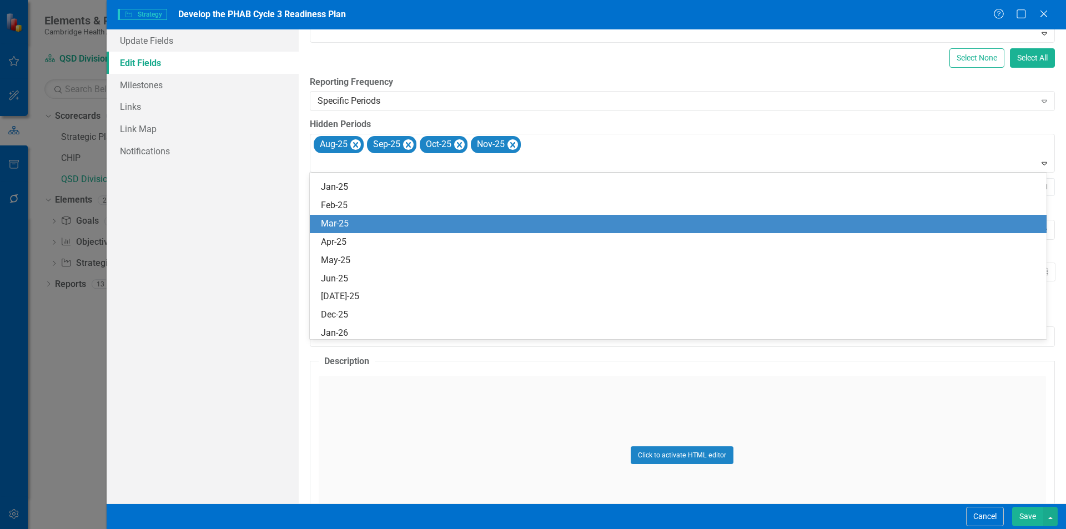
scroll to position [666, 0]
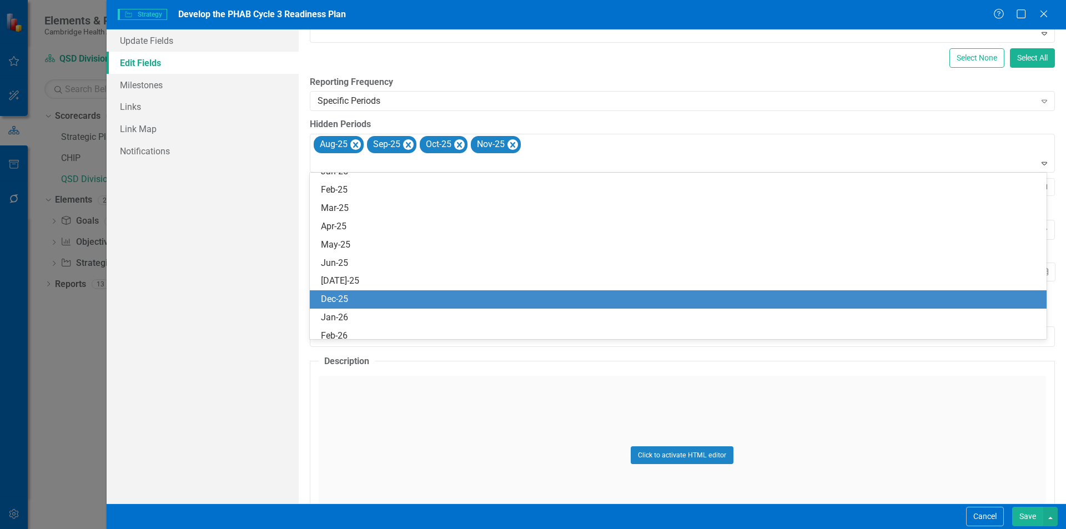
click at [367, 299] on div "Dec-25" at bounding box center [680, 299] width 719 height 13
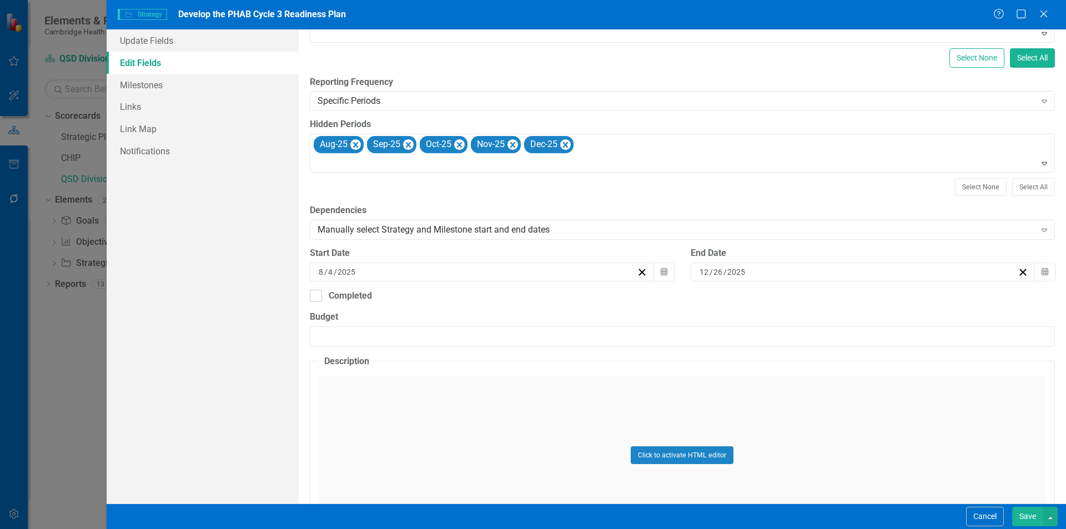
click at [1028, 512] on button "Save" at bounding box center [1027, 516] width 31 height 19
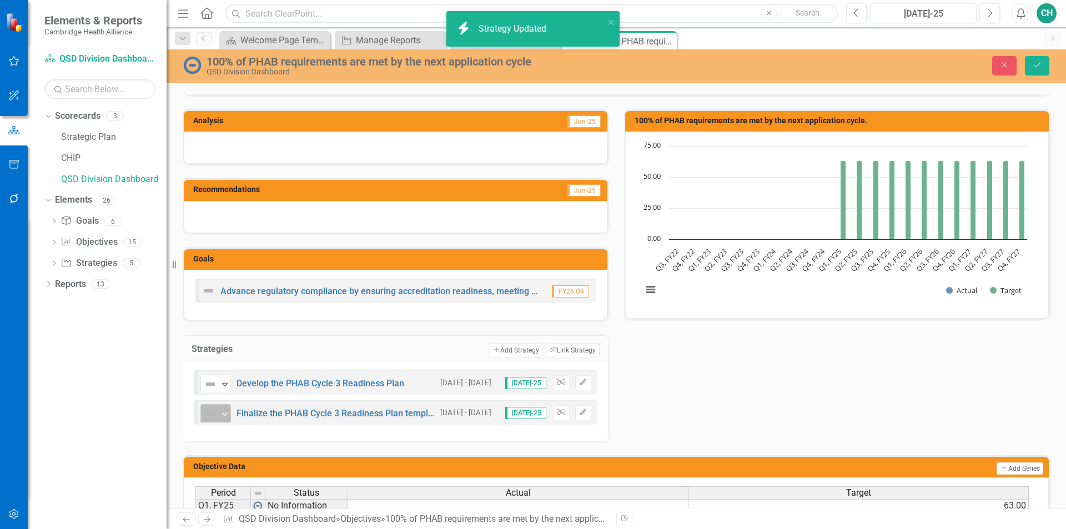
click at [224, 414] on icon "Expand" at bounding box center [224, 414] width 11 height 9
click at [588, 435] on div "Not Defined Expand Develop the PHAB Cycle 3 Readiness Plan 8/4/25 - 12/26/25 Ju…" at bounding box center [395, 401] width 425 height 79
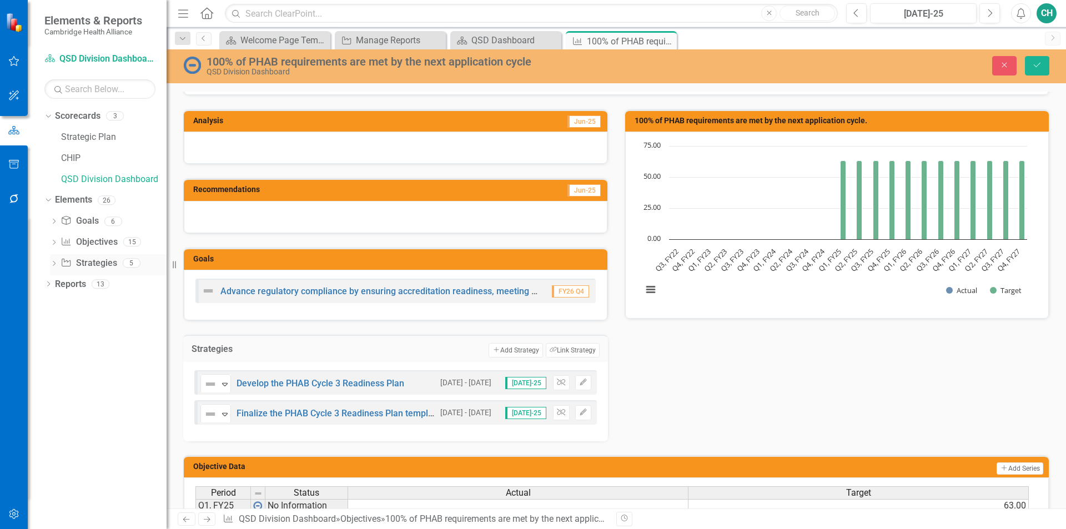
click at [76, 257] on link "Strategy Strategies" at bounding box center [89, 263] width 56 height 13
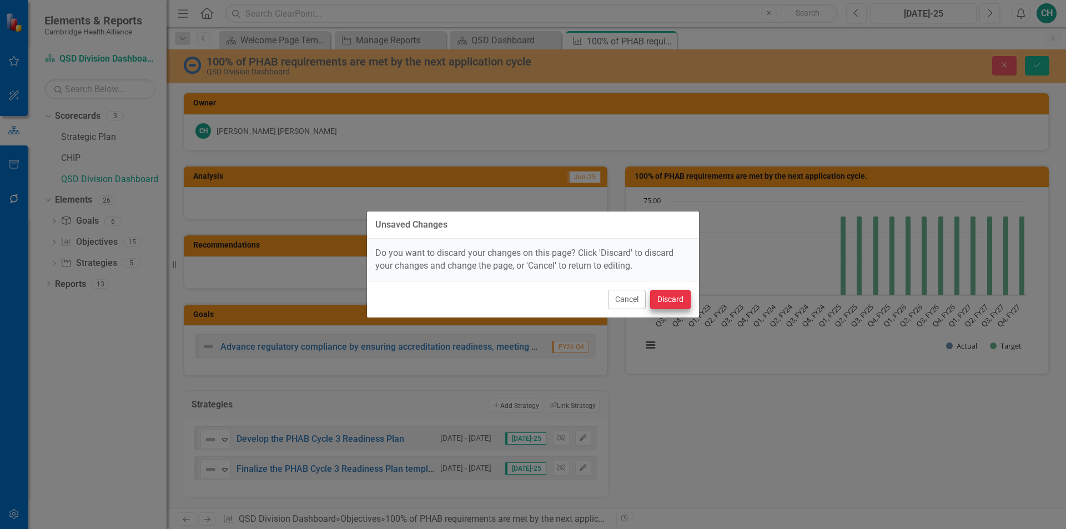
scroll to position [56, 0]
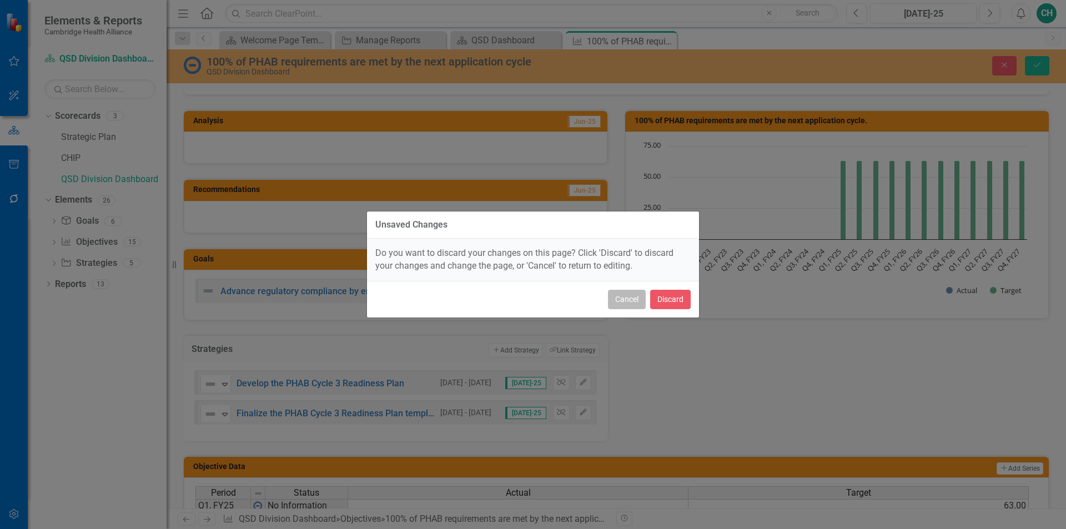
click at [633, 298] on button "Cancel" at bounding box center [627, 299] width 38 height 19
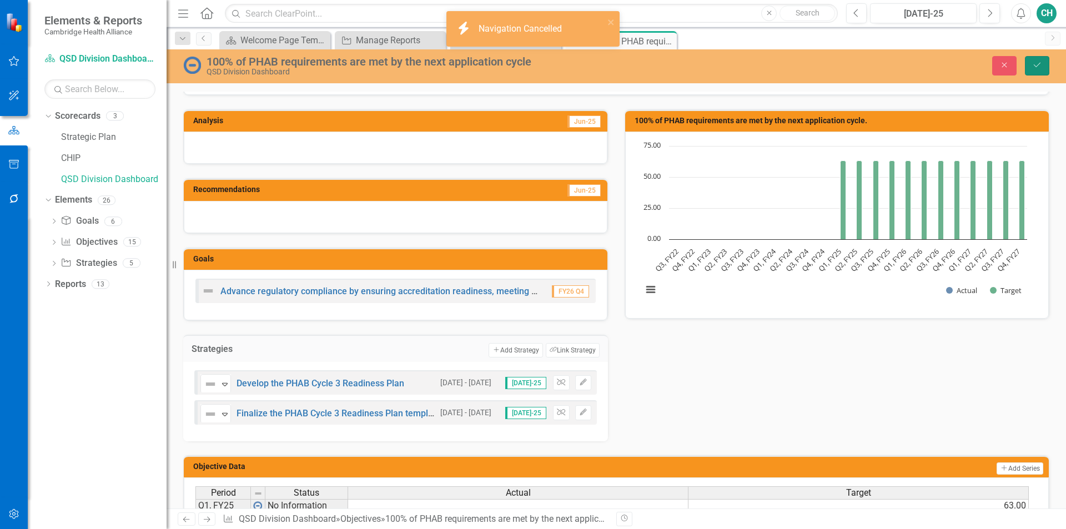
click at [1034, 69] on icon "Save" at bounding box center [1037, 65] width 10 height 8
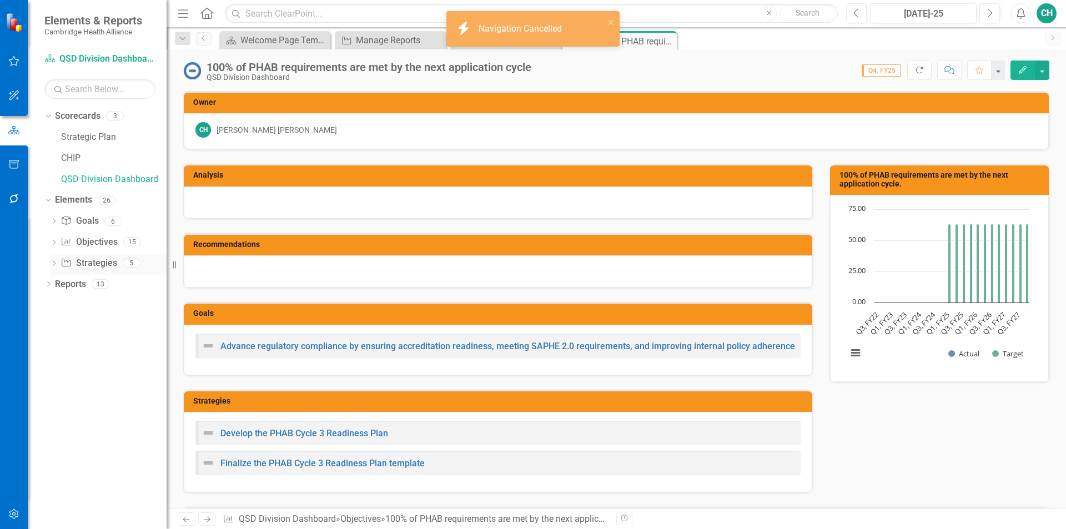
click at [72, 264] on icon "Strategy" at bounding box center [66, 262] width 11 height 9
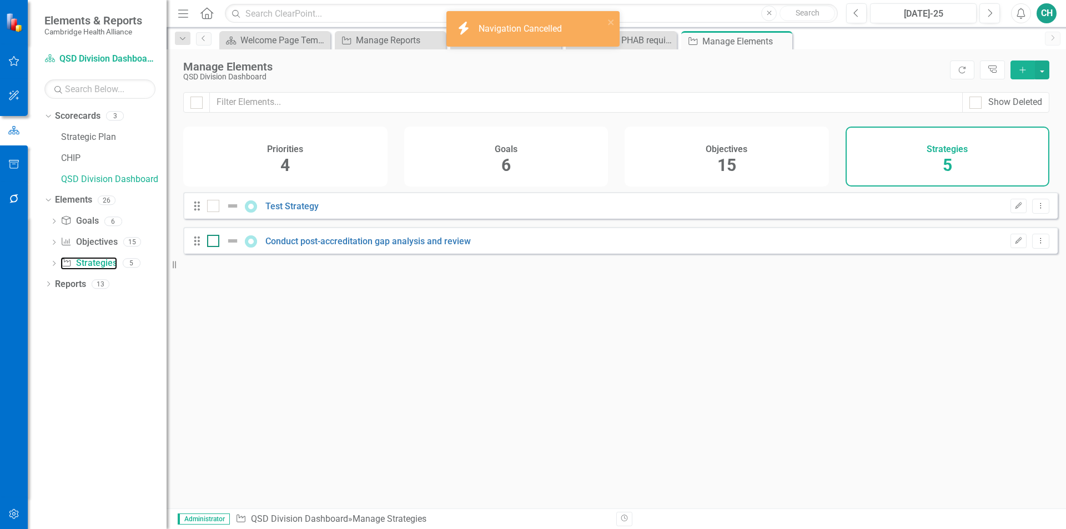
checkbox input "false"
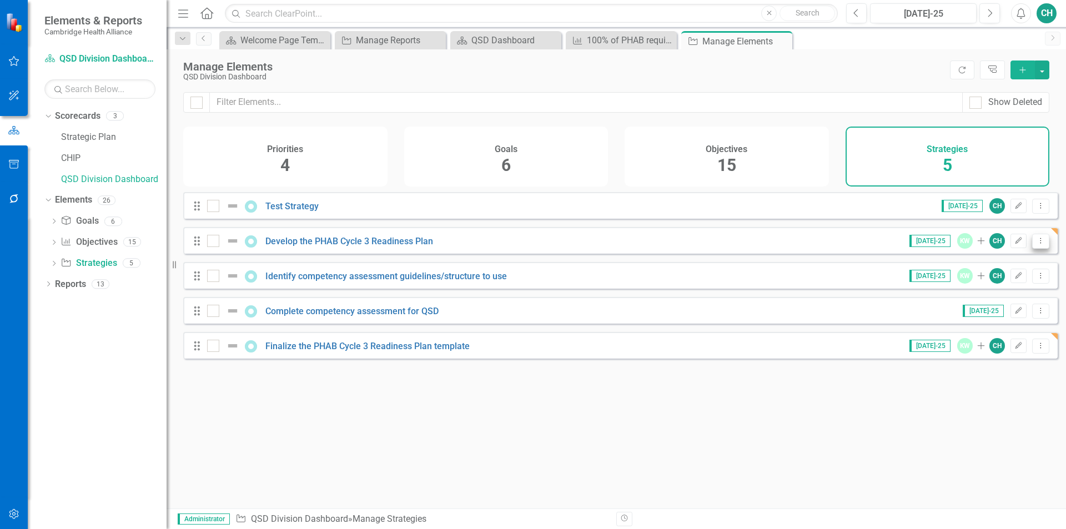
click at [1032, 249] on button "Dropdown Menu" at bounding box center [1040, 241] width 17 height 15
click at [988, 332] on link "Trash Delete Strategy" at bounding box center [991, 329] width 99 height 21
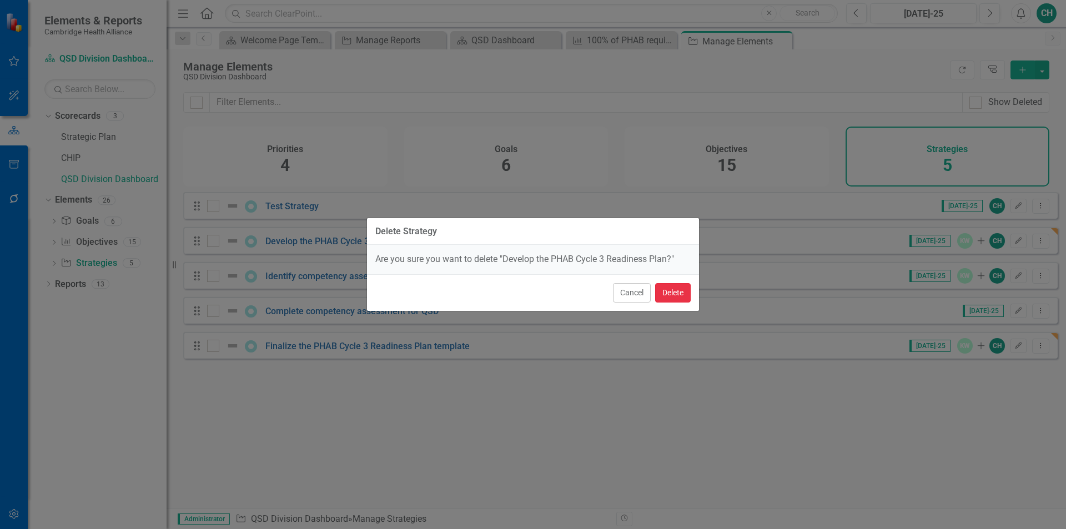
click at [673, 298] on button "Delete" at bounding box center [673, 292] width 36 height 19
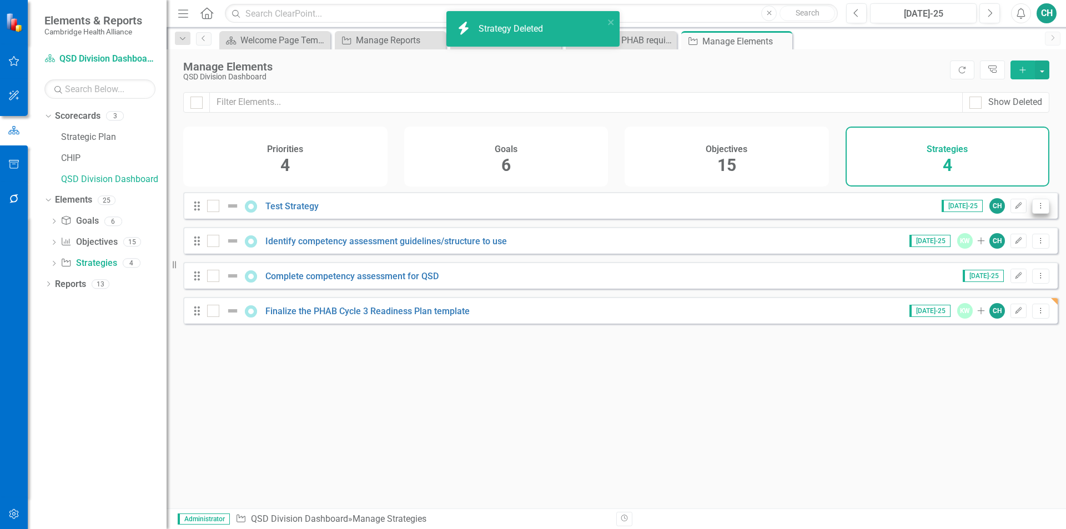
click at [1035, 208] on button "Dropdown Menu" at bounding box center [1040, 206] width 17 height 15
click at [1010, 297] on link "Trash Delete Strategy" at bounding box center [991, 294] width 99 height 21
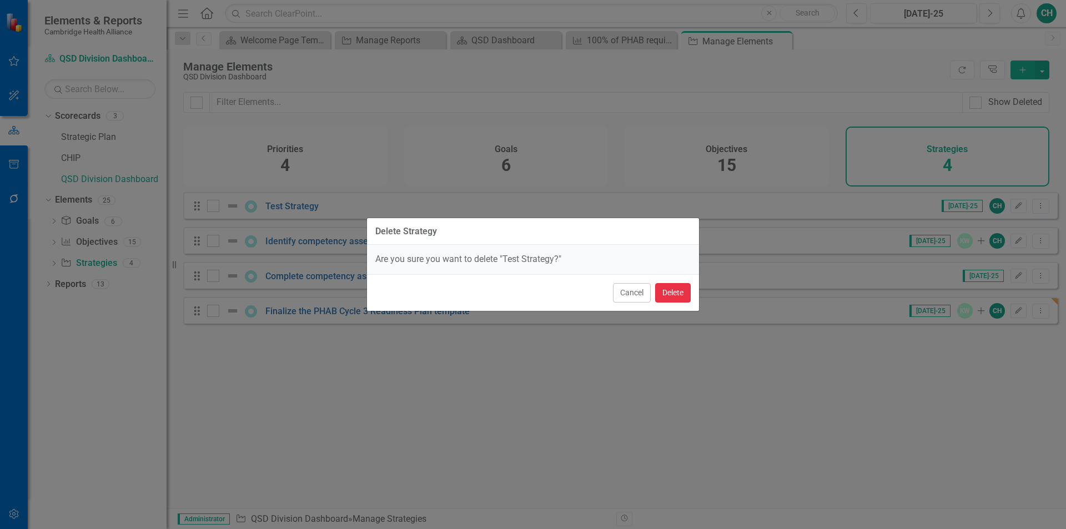
click at [659, 294] on button "Delete" at bounding box center [673, 292] width 36 height 19
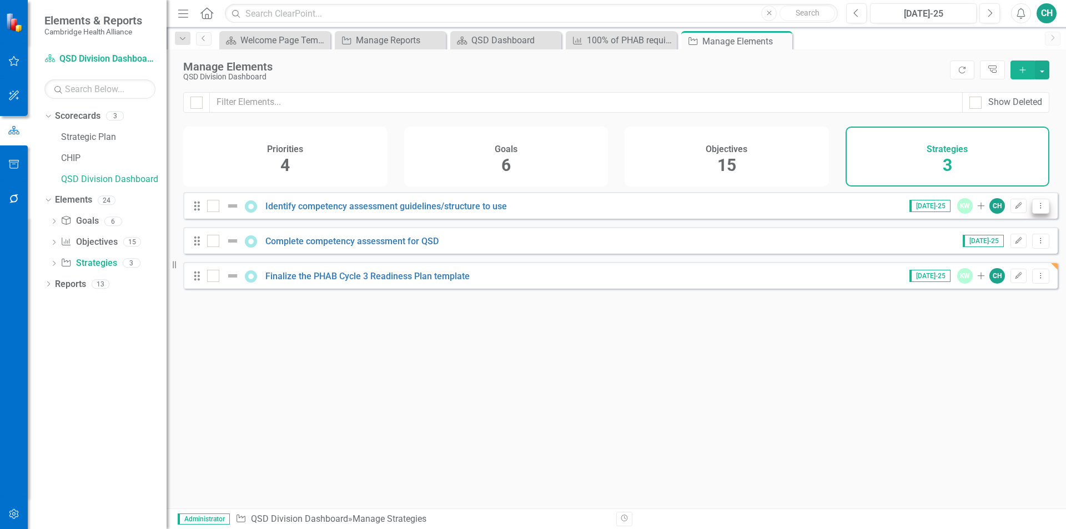
click at [1032, 214] on button "Dropdown Menu" at bounding box center [1040, 206] width 17 height 15
click at [990, 298] on link "Trash Delete Strategy" at bounding box center [991, 294] width 99 height 21
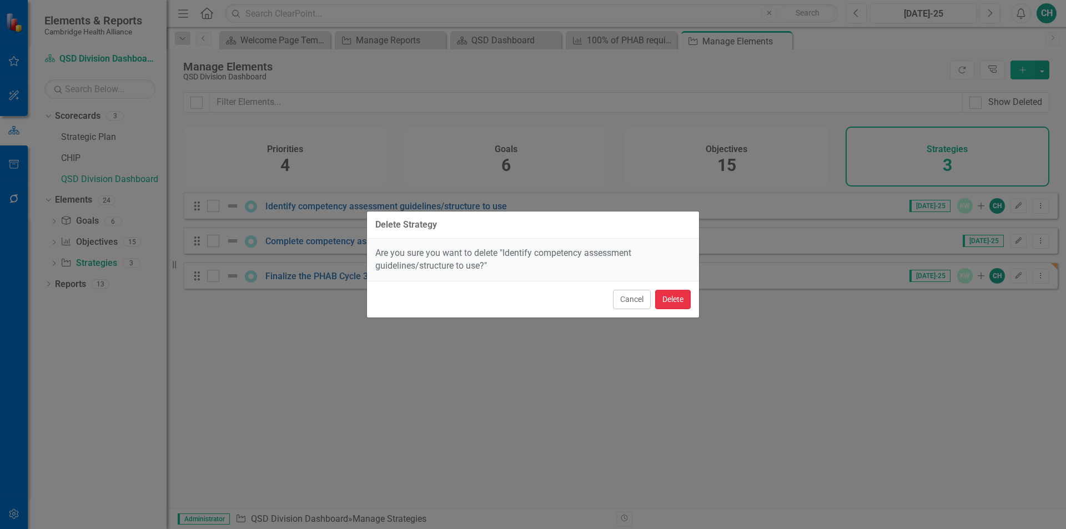
click at [672, 300] on button "Delete" at bounding box center [673, 299] width 36 height 19
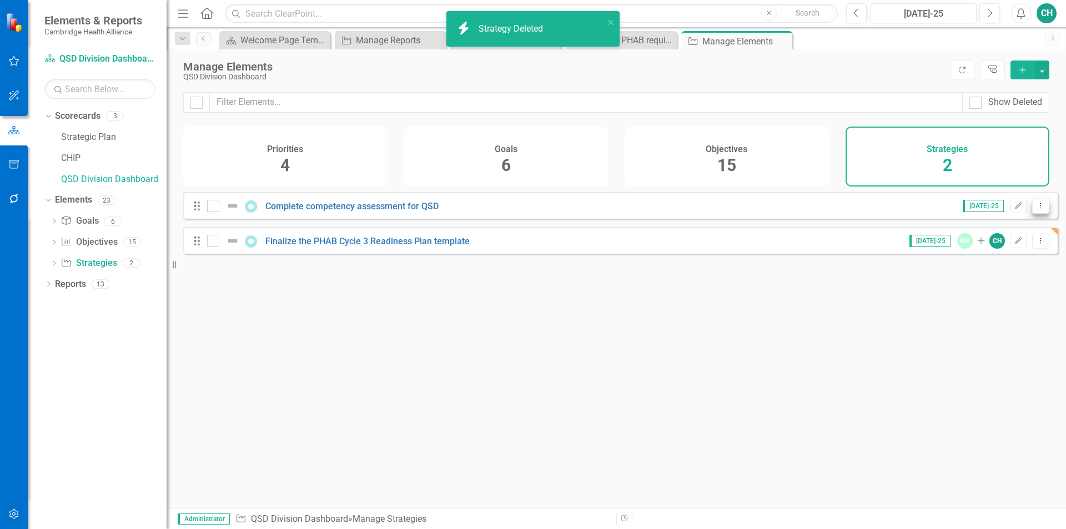
click at [1037, 209] on icon "Dropdown Menu" at bounding box center [1040, 205] width 9 height 7
click at [988, 289] on link "Trash Delete Strategy" at bounding box center [991, 294] width 99 height 21
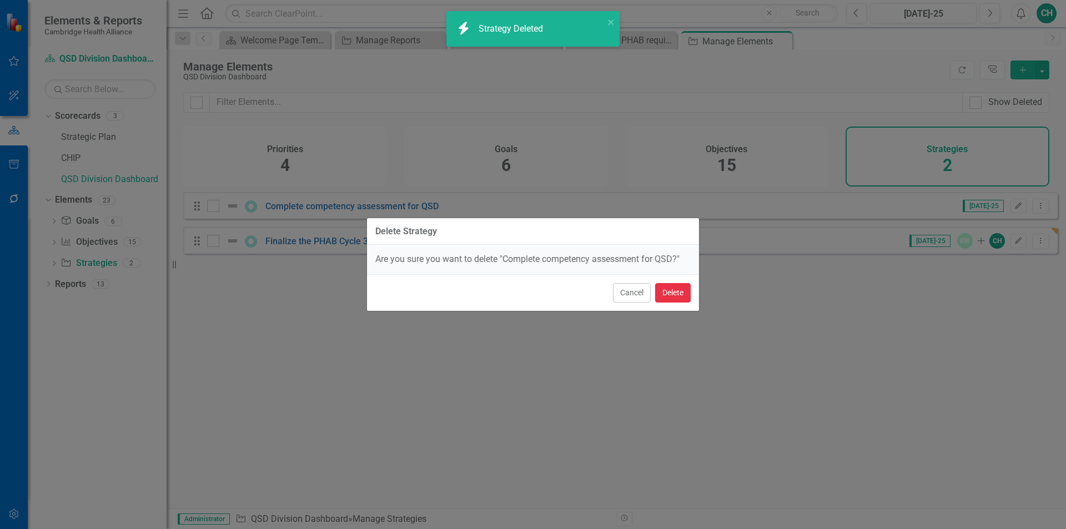
click at [674, 290] on button "Delete" at bounding box center [673, 292] width 36 height 19
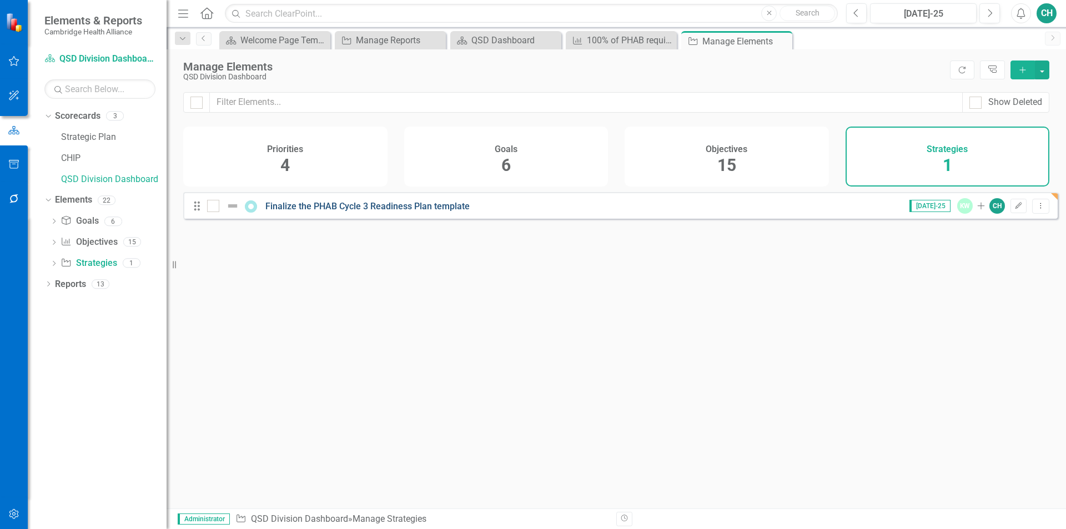
click at [424, 212] on link "Finalize the PHAB Cycle 3 Readiness Plan template" at bounding box center [367, 206] width 204 height 11
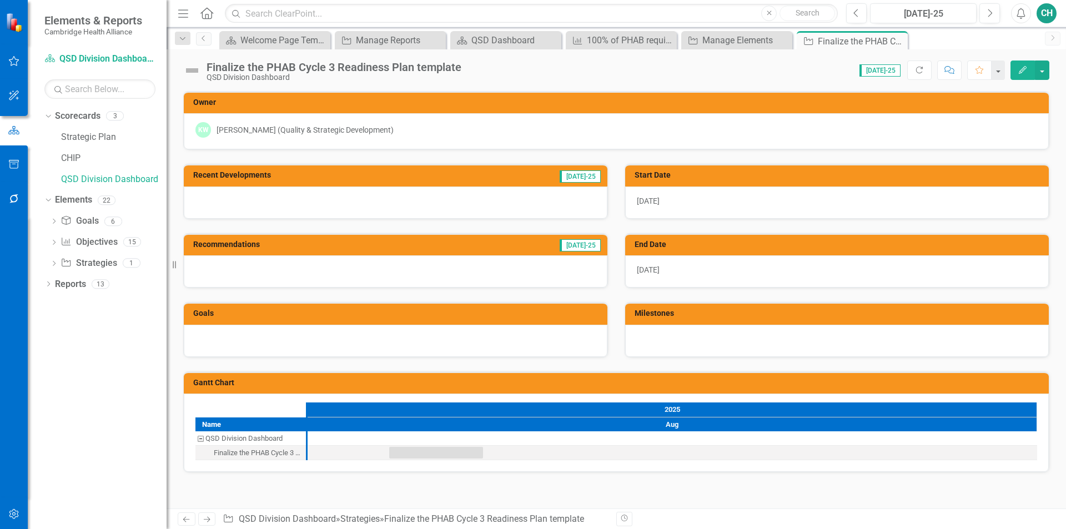
click at [697, 317] on h3 "Milestones" at bounding box center [839, 313] width 409 height 8
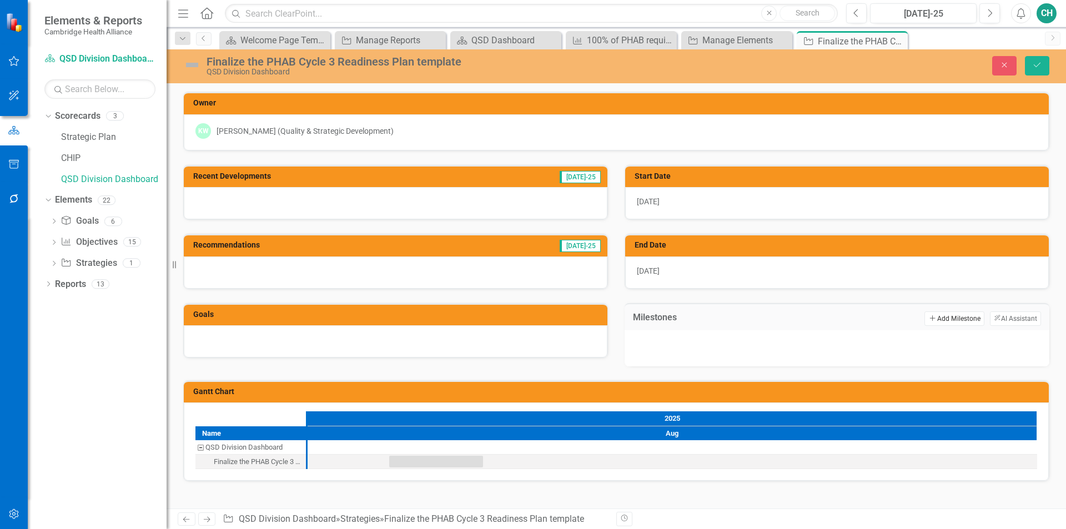
click at [955, 315] on button "Add Add Milestone" at bounding box center [954, 319] width 59 height 14
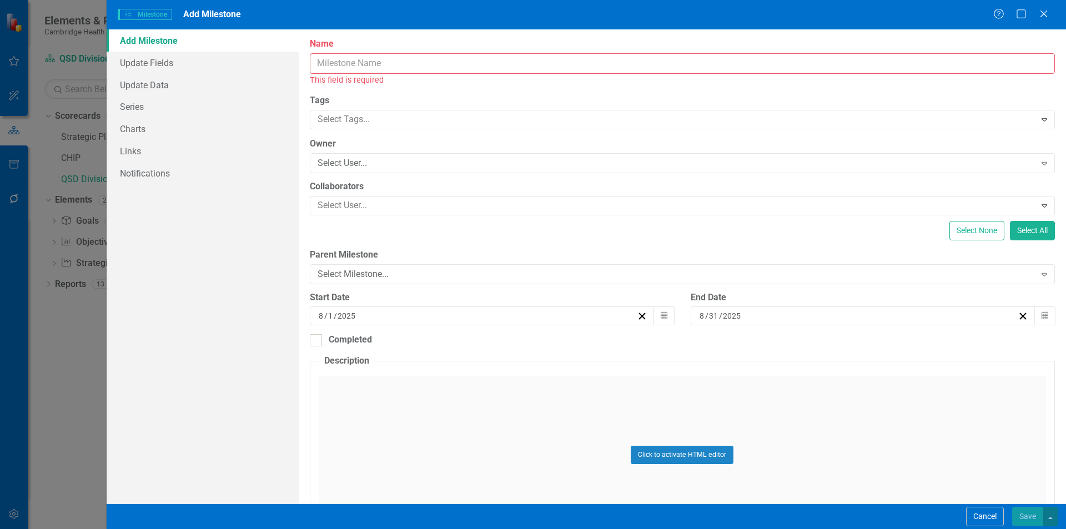
click at [368, 64] on input "Name" at bounding box center [682, 63] width 745 height 21
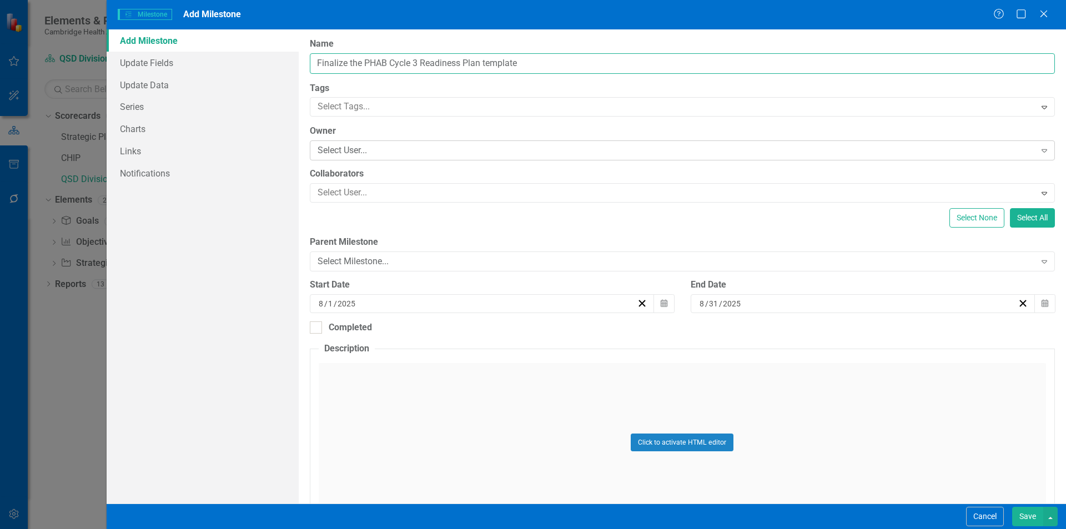
type input "Finalize the PHAB Cycle 3 Readiness Plan template"
click at [409, 148] on div "Select User..." at bounding box center [677, 150] width 718 height 13
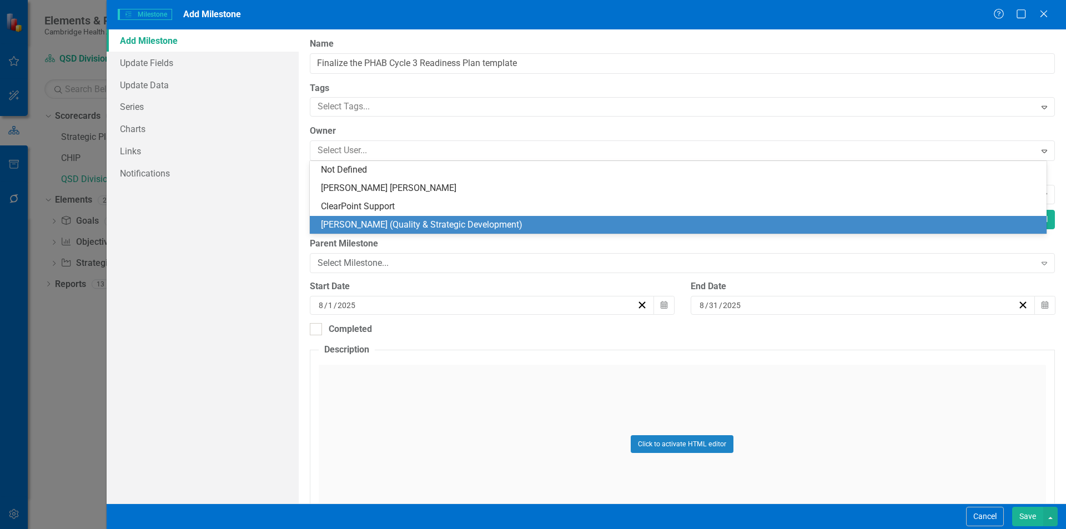
click at [355, 228] on div "[PERSON_NAME] (Quality & Strategic Development)" at bounding box center [680, 225] width 719 height 13
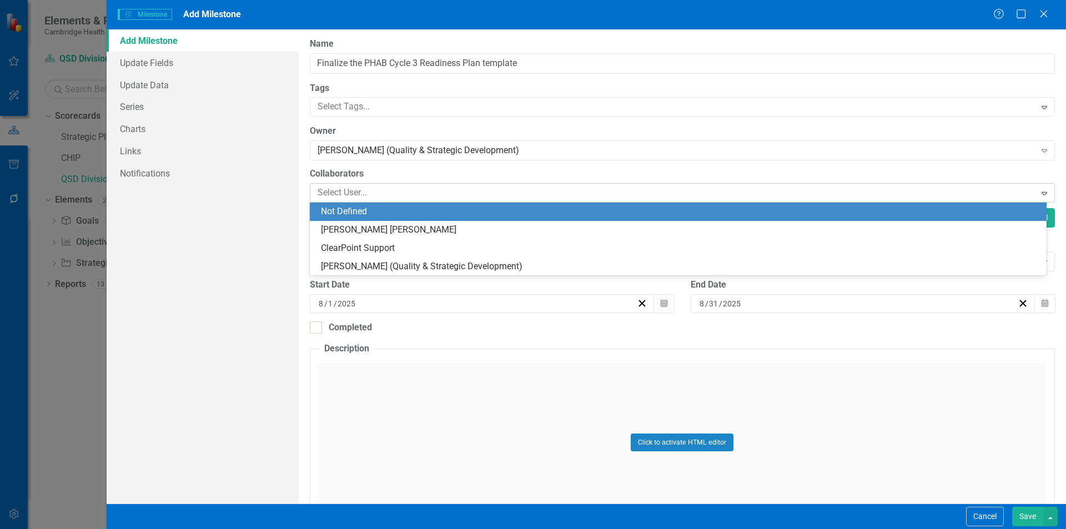
click at [337, 194] on div at bounding box center [674, 192] width 722 height 15
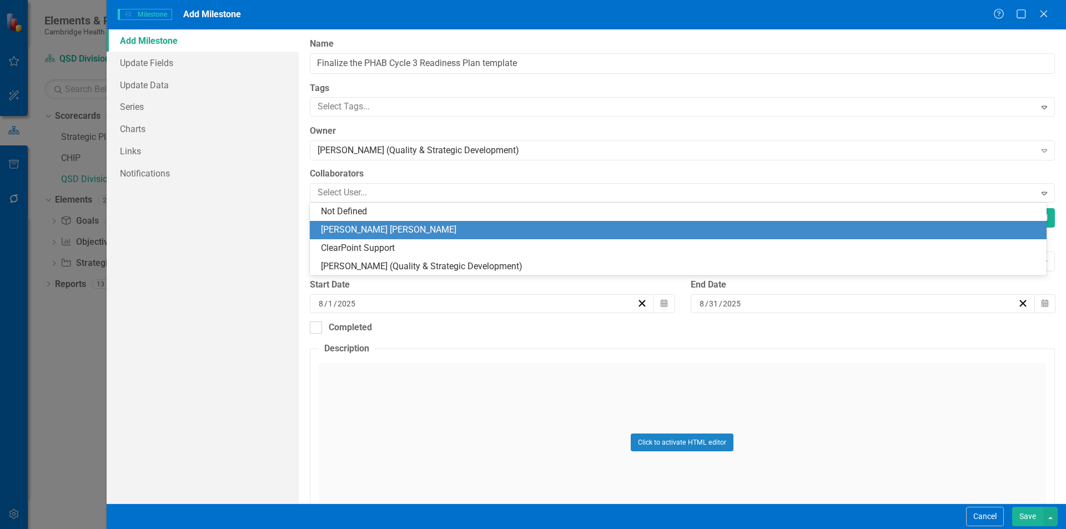
click at [335, 223] on div "[PERSON_NAME] [PERSON_NAME]" at bounding box center [678, 230] width 737 height 18
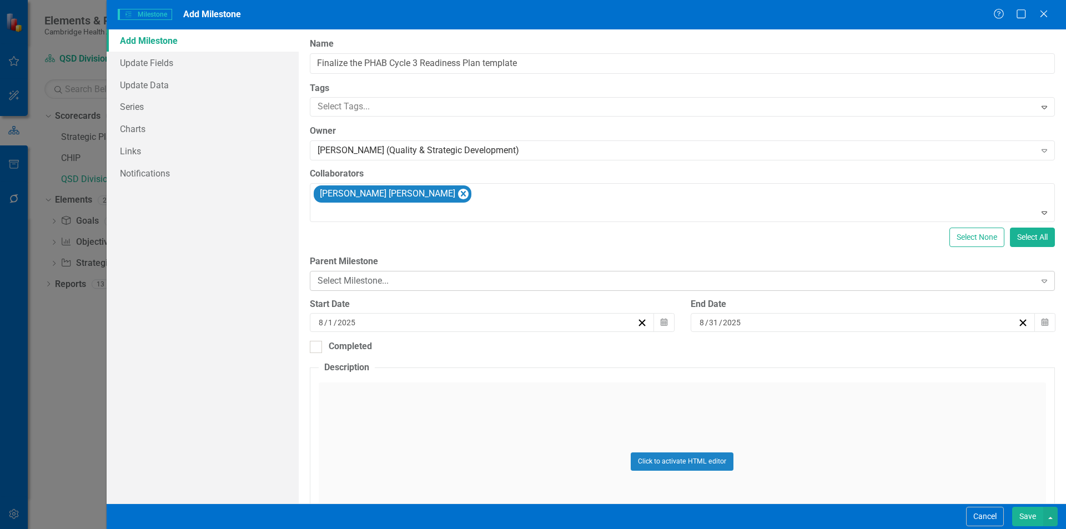
click at [749, 283] on div "Select Milestone..." at bounding box center [677, 280] width 718 height 13
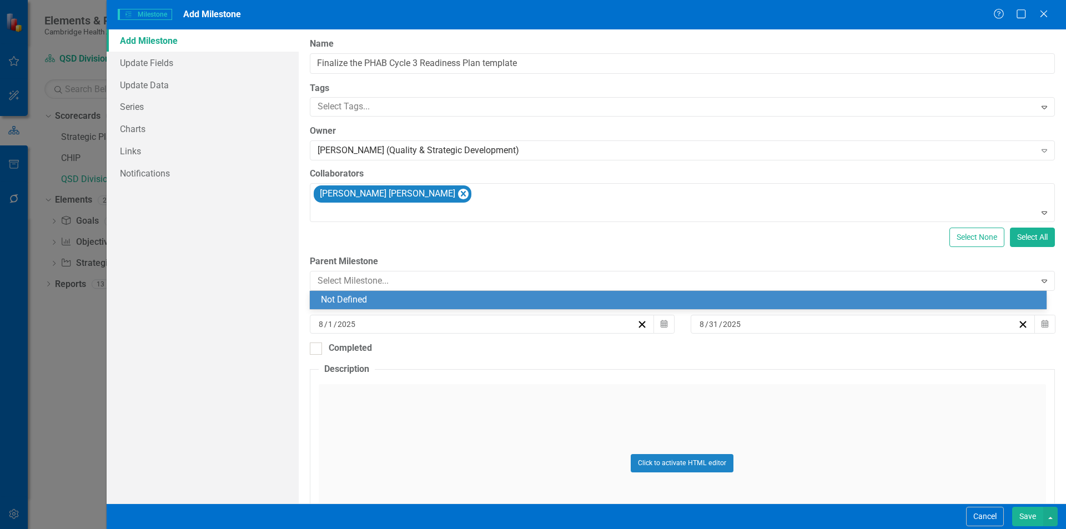
click at [633, 253] on div "ClearPoint Can Do More! How ClearPoint Can Help Close Enterprise plans can auto…" at bounding box center [682, 266] width 767 height 474
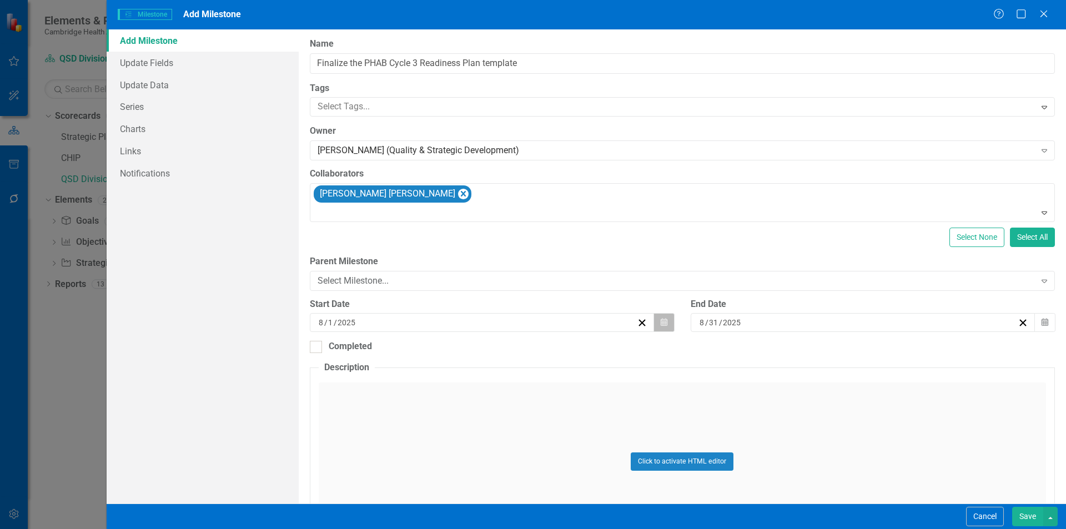
click at [661, 320] on icon "Calendar" at bounding box center [664, 323] width 7 height 8
click at [432, 408] on button "4" at bounding box center [425, 407] width 28 height 20
click at [1043, 323] on button "Calendar" at bounding box center [1045, 322] width 21 height 19
click at [917, 408] on button "8" at bounding box center [913, 407] width 28 height 20
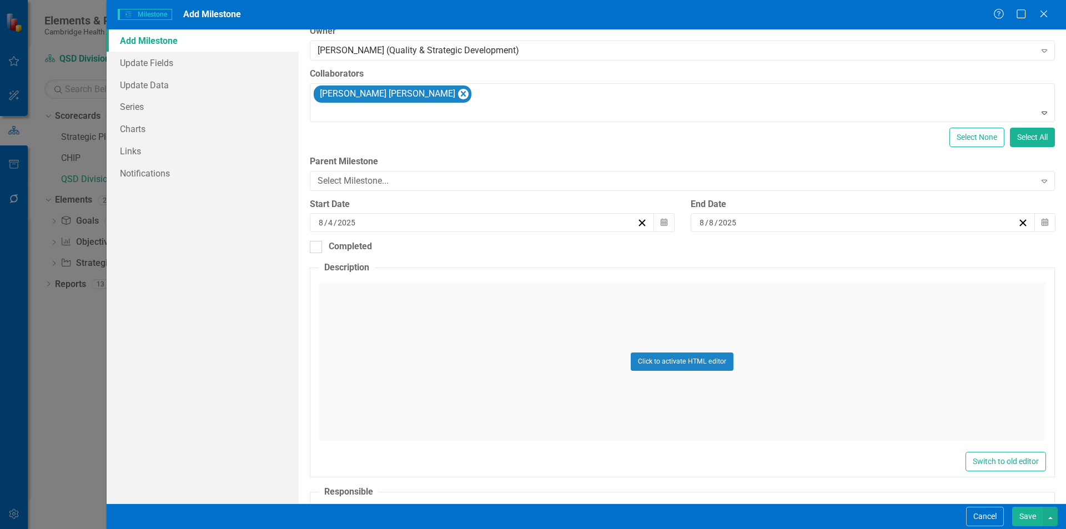
scroll to position [111, 0]
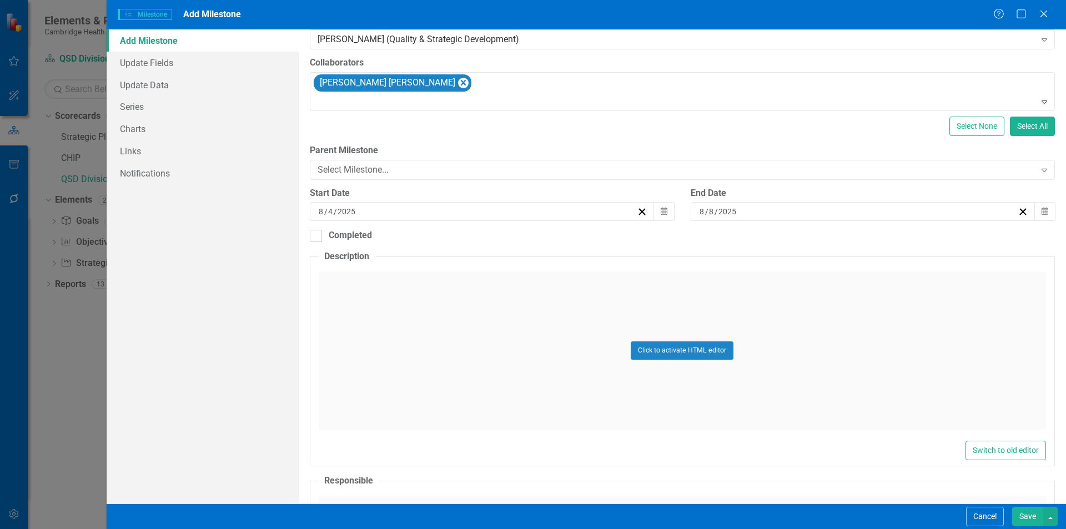
click at [1032, 518] on button "Save" at bounding box center [1027, 516] width 31 height 19
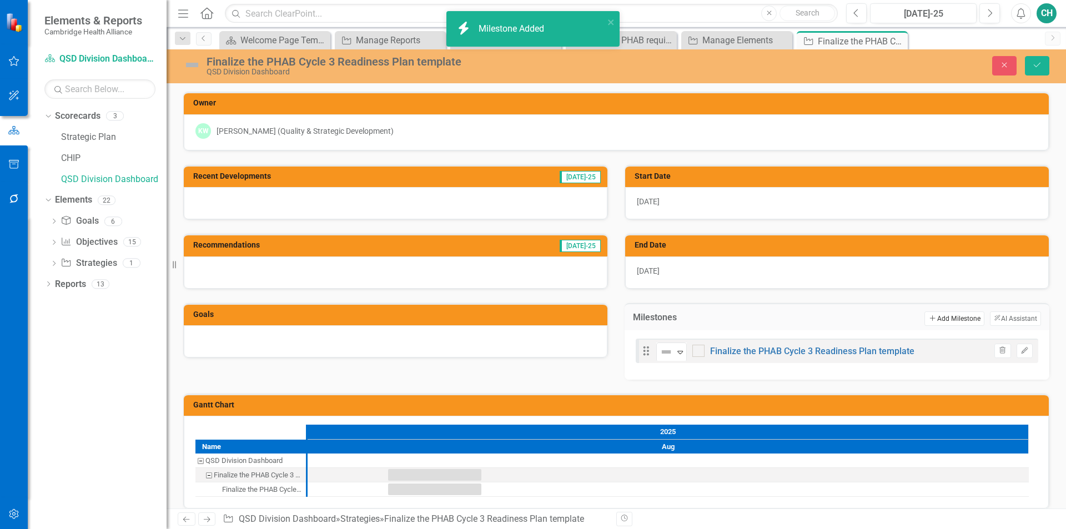
click at [955, 315] on button "Add Add Milestone" at bounding box center [954, 319] width 59 height 14
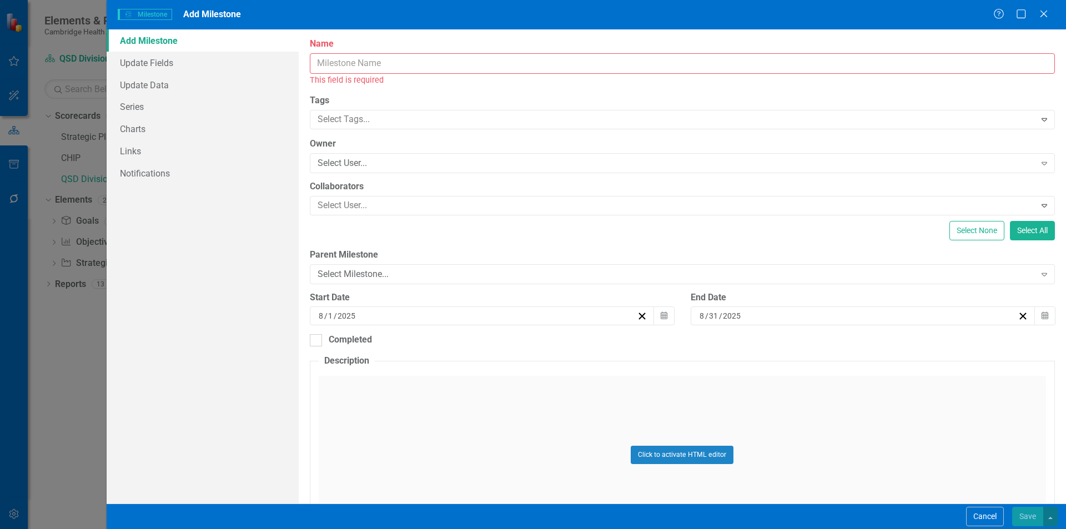
click at [439, 72] on input "Name" at bounding box center [682, 63] width 745 height 21
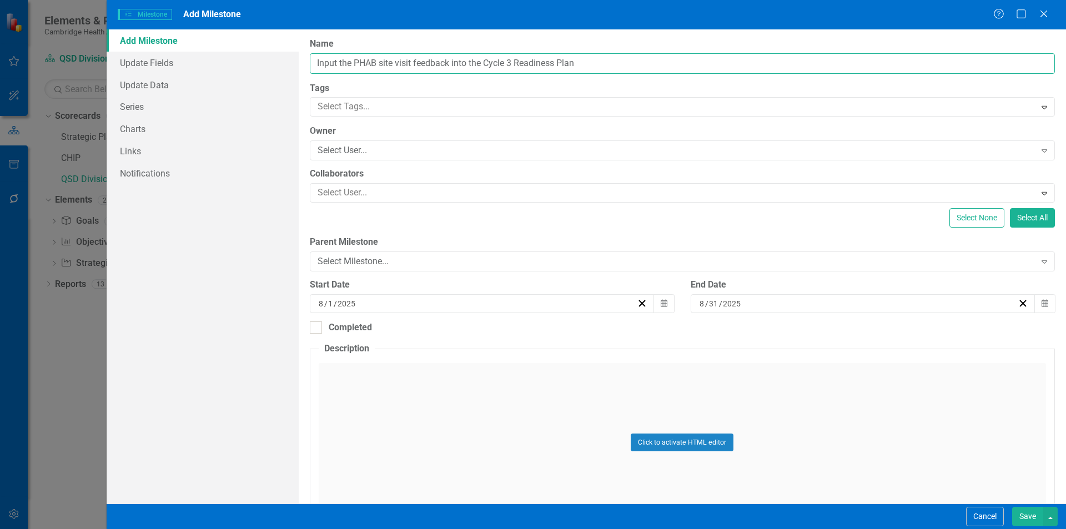
type input "Input the PHAB site visit feedback into the Cycle 3 Readiness Plan"
click at [409, 302] on div "[DATE]" at bounding box center [477, 303] width 320 height 11
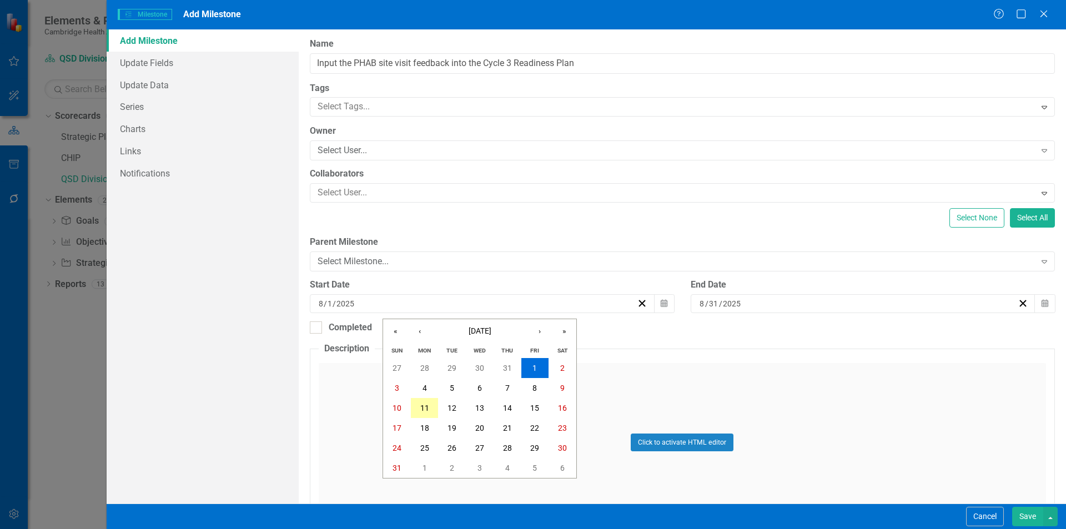
click at [422, 413] on abbr "11" at bounding box center [424, 408] width 9 height 9
click at [923, 302] on div "[DATE]" at bounding box center [858, 303] width 320 height 11
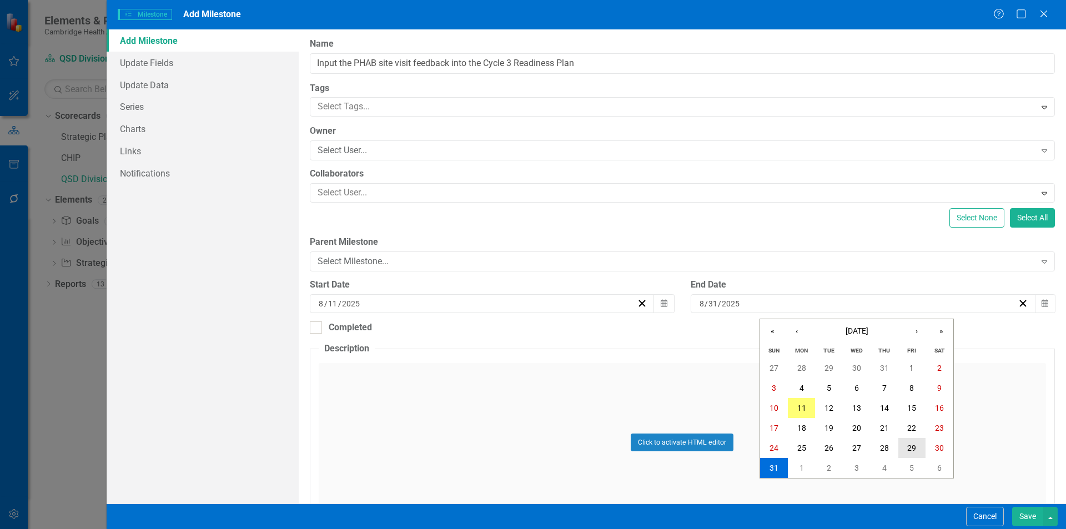
click at [914, 446] on abbr "29" at bounding box center [911, 448] width 9 height 9
click at [385, 267] on div "Select Milestone..." at bounding box center [677, 261] width 718 height 13
click at [405, 221] on div "Select None Select All" at bounding box center [682, 217] width 745 height 19
click at [389, 146] on div "Select User..." at bounding box center [677, 150] width 718 height 13
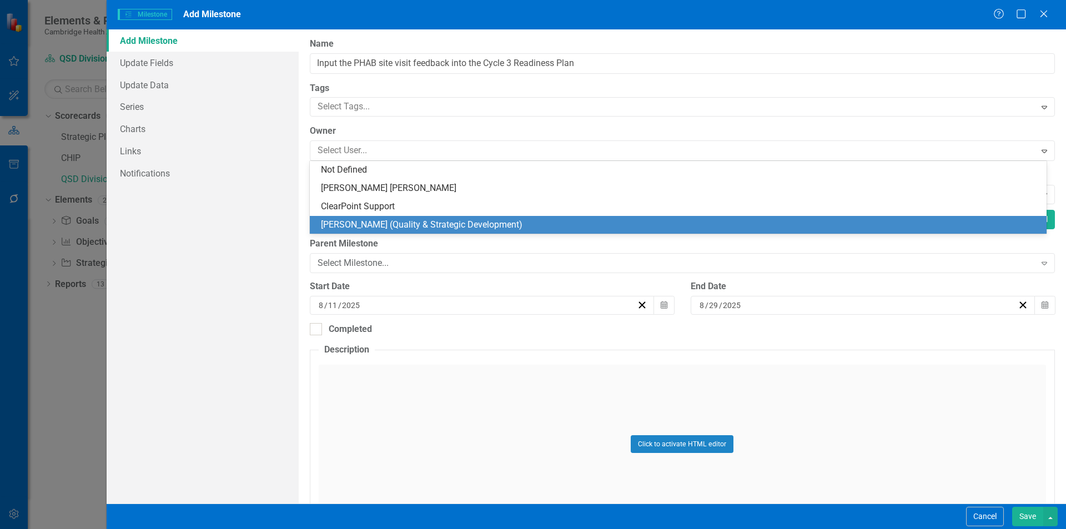
click at [381, 222] on div "[PERSON_NAME] (Quality & Strategic Development)" at bounding box center [680, 225] width 719 height 13
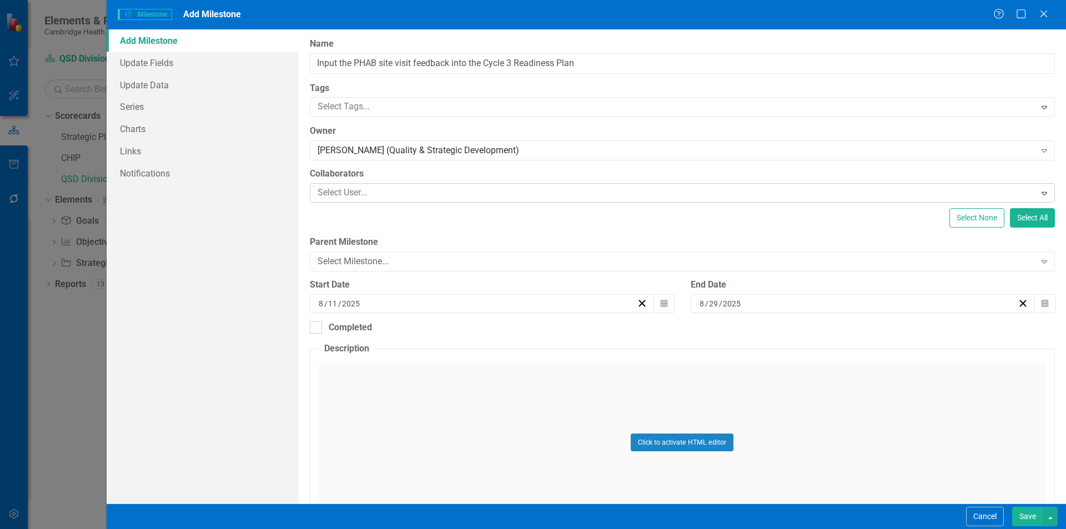
click at [365, 189] on div at bounding box center [674, 192] width 722 height 15
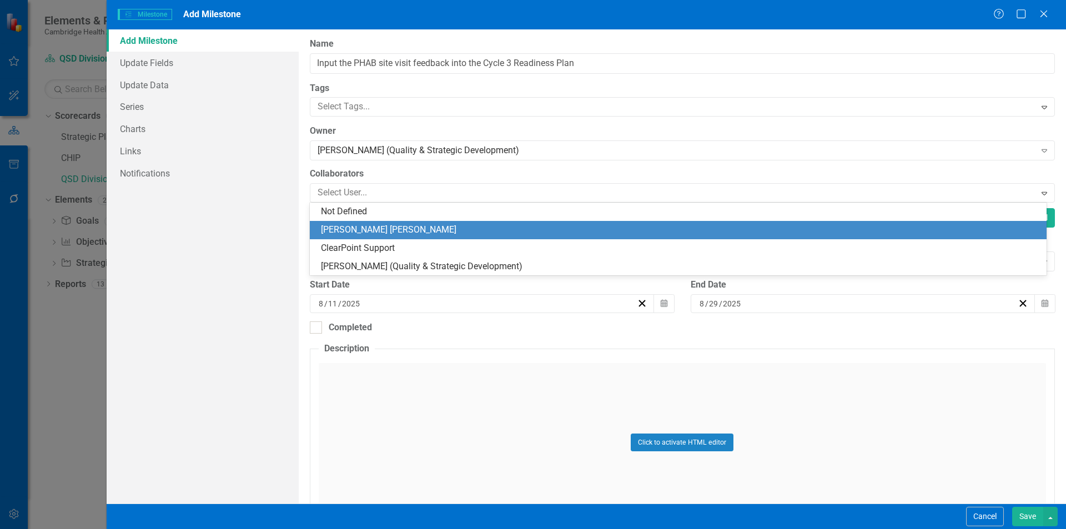
click at [365, 228] on div "[PERSON_NAME] [PERSON_NAME]" at bounding box center [680, 230] width 719 height 13
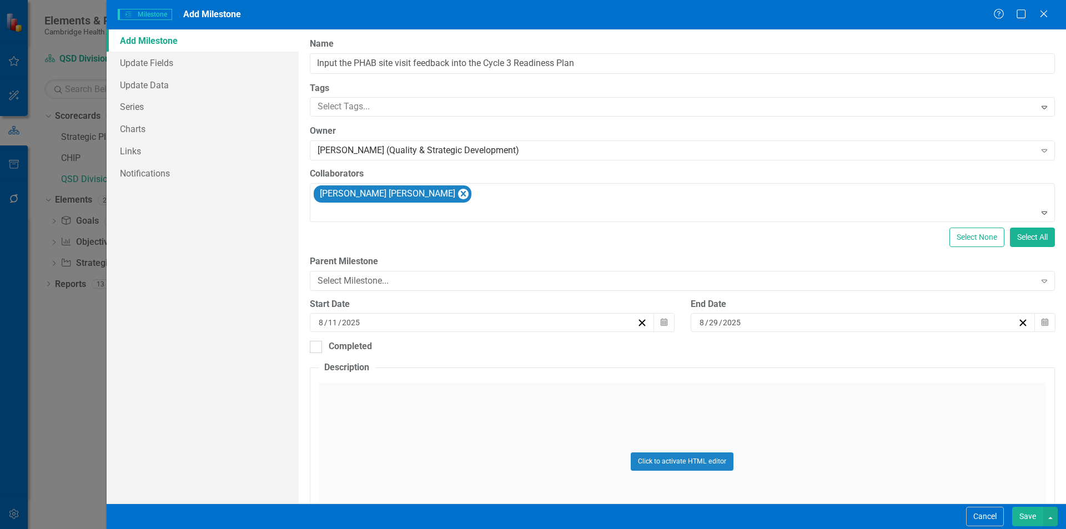
click at [1027, 512] on button "Save" at bounding box center [1027, 516] width 31 height 19
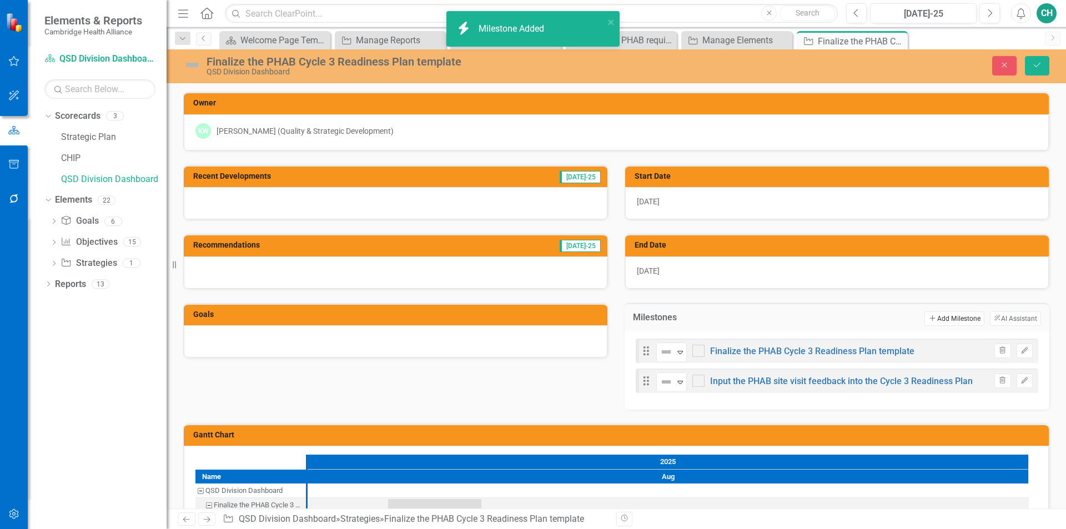
click at [945, 318] on button "Add Add Milestone" at bounding box center [954, 319] width 59 height 14
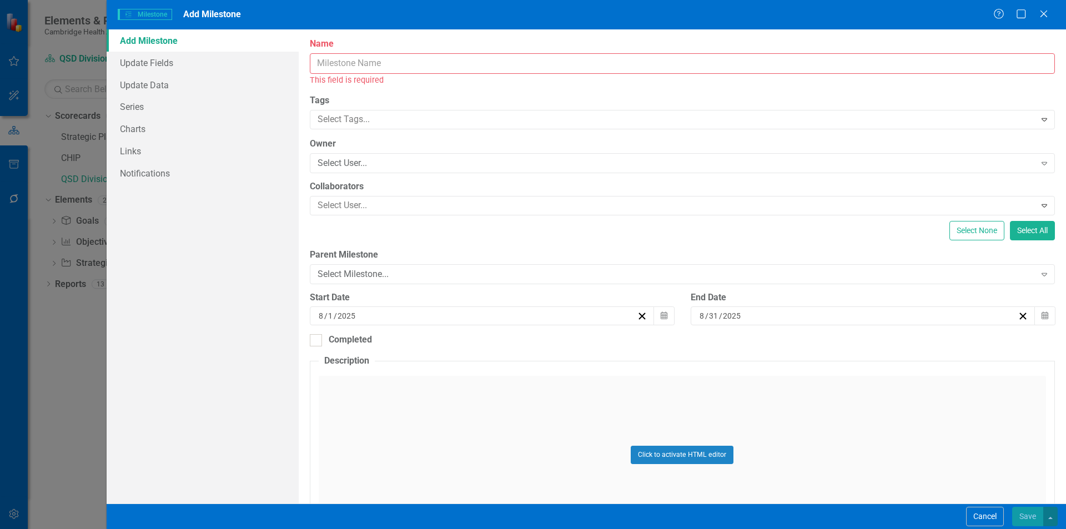
click at [363, 62] on input "Name" at bounding box center [682, 63] width 745 height 21
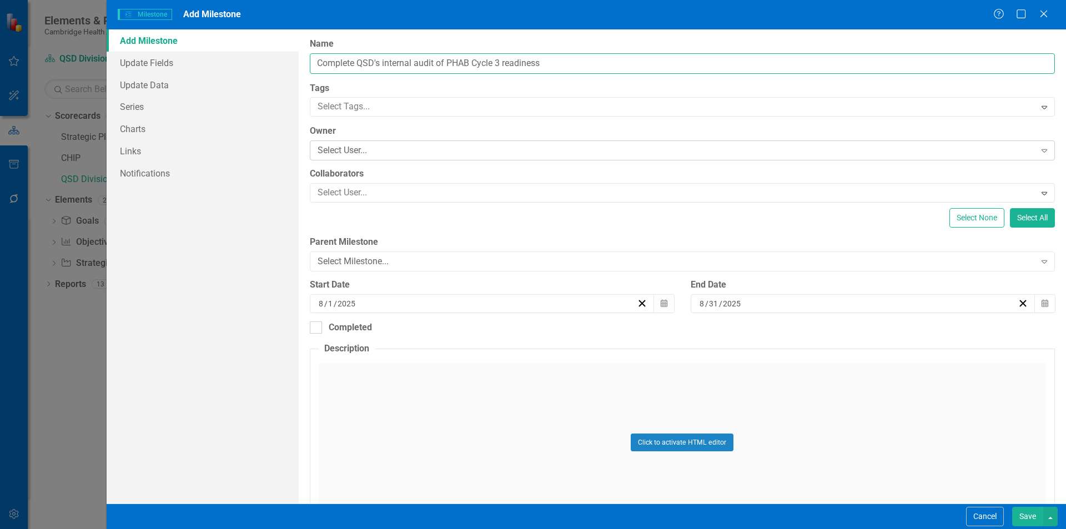
type input "Complete QSD's internal audit of PHAB Cycle 3 readiness"
click at [385, 150] on div "Select User..." at bounding box center [677, 150] width 718 height 13
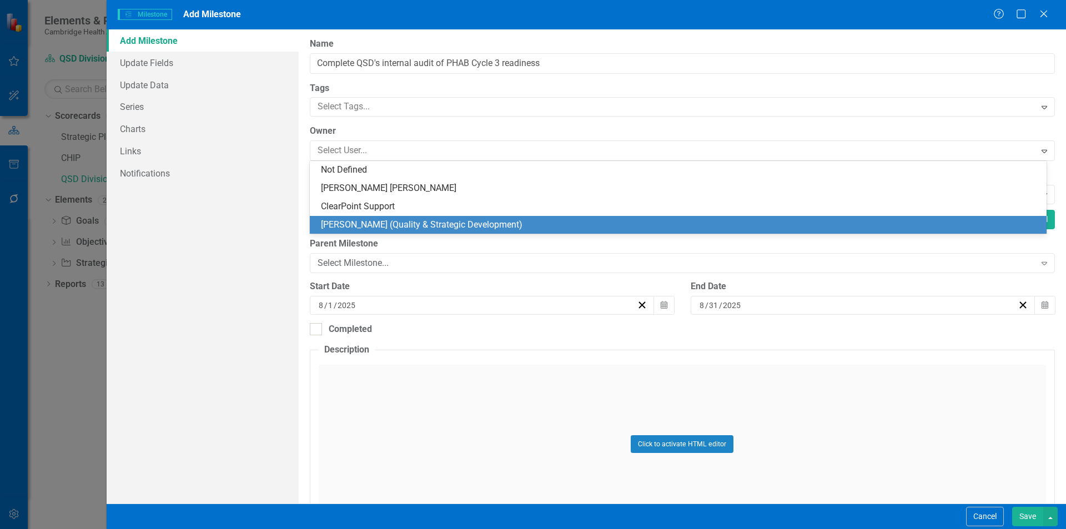
click at [364, 220] on div "[PERSON_NAME] (Quality & Strategic Development)" at bounding box center [680, 225] width 719 height 13
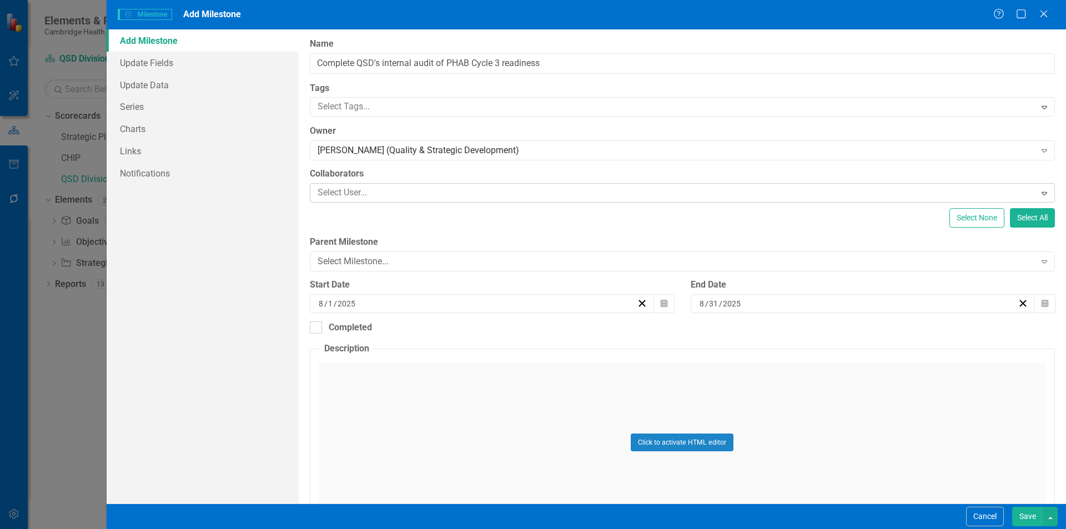
click at [352, 194] on div at bounding box center [674, 192] width 722 height 15
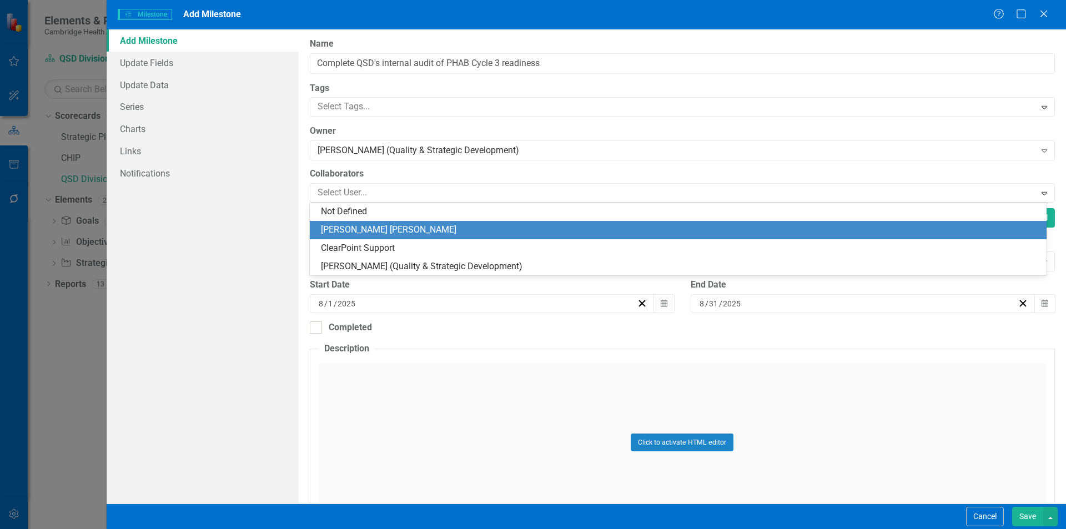
click at [343, 228] on div "[PERSON_NAME] [PERSON_NAME]" at bounding box center [680, 230] width 719 height 13
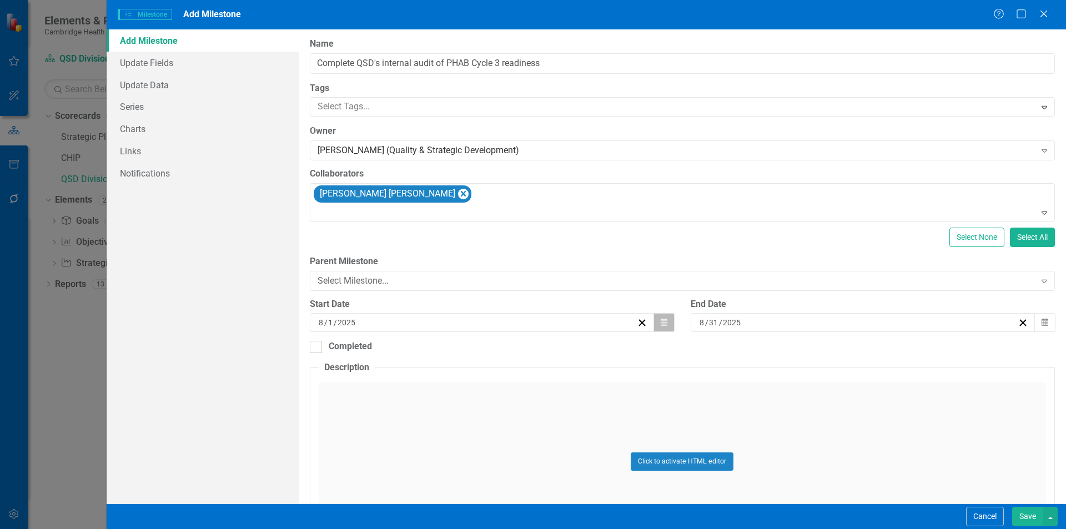
click at [661, 324] on icon "Calendar" at bounding box center [664, 323] width 7 height 8
click at [543, 347] on button "›" at bounding box center [540, 350] width 24 height 24
click at [429, 390] on button "1" at bounding box center [425, 387] width 28 height 20
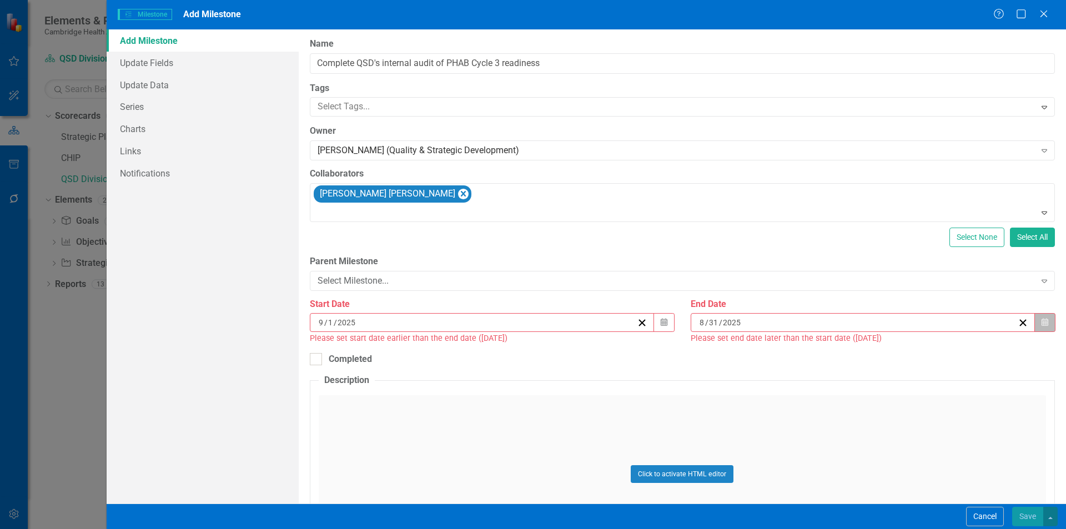
click at [1042, 324] on icon "button" at bounding box center [1045, 323] width 7 height 8
click at [920, 350] on button "›" at bounding box center [917, 350] width 24 height 24
click at [906, 388] on button "3" at bounding box center [913, 387] width 28 height 20
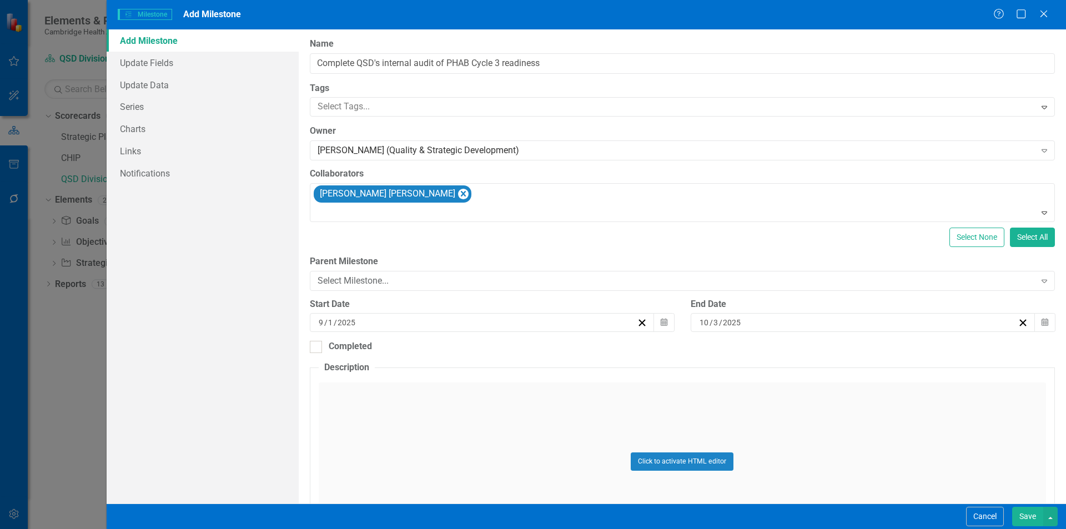
click at [1019, 518] on button "Save" at bounding box center [1027, 516] width 31 height 19
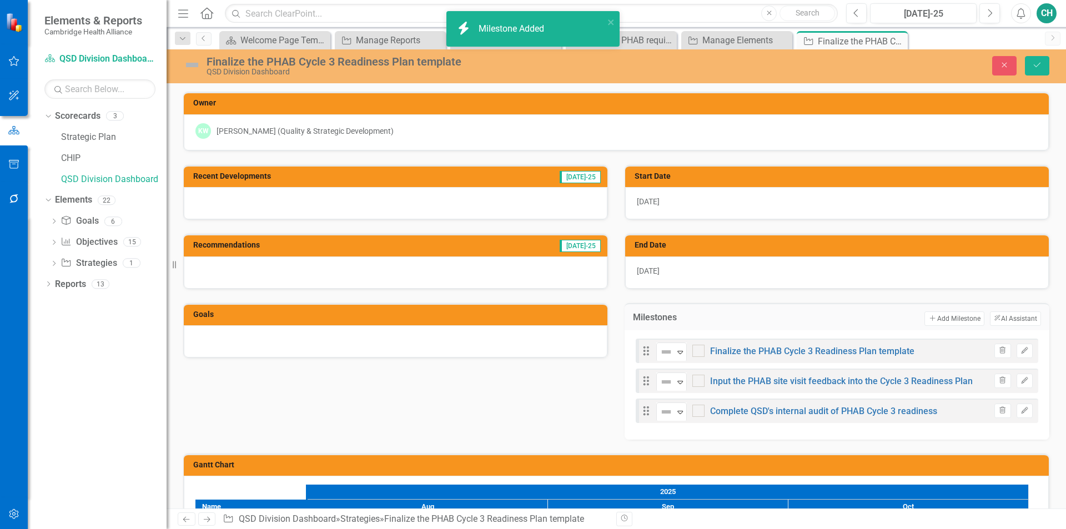
scroll to position [56, 0]
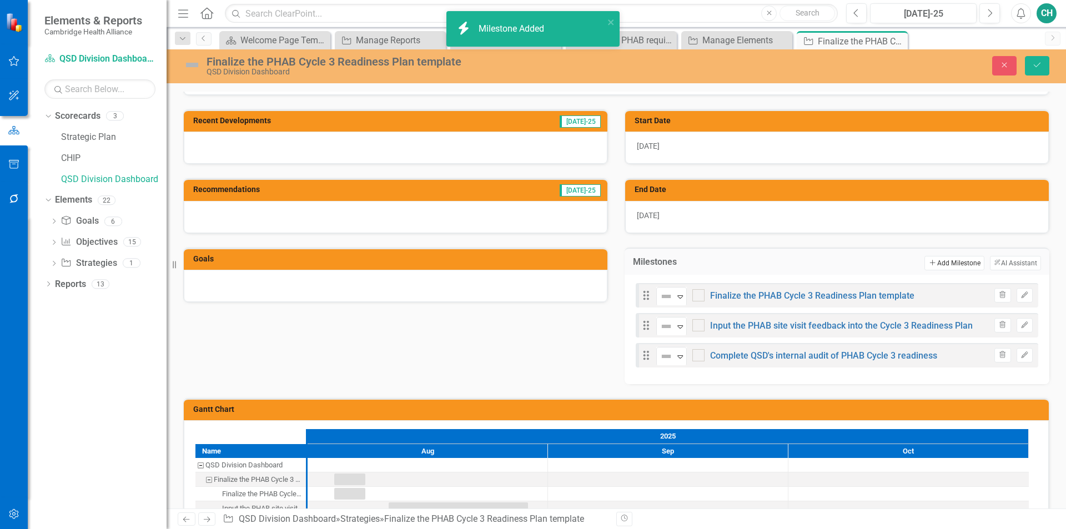
click at [960, 266] on button "Add Add Milestone" at bounding box center [954, 263] width 59 height 14
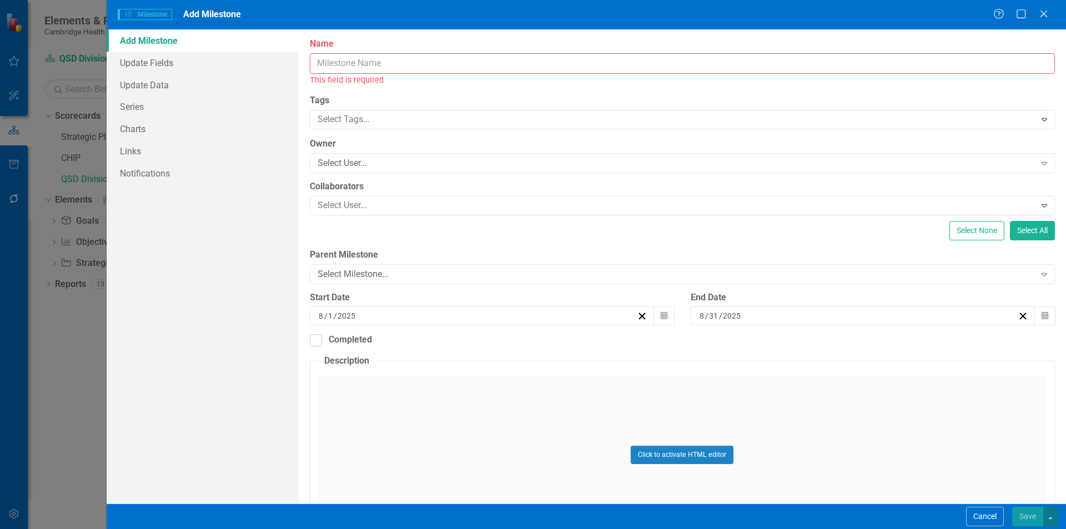
click at [366, 66] on input "Name" at bounding box center [682, 63] width 745 height 21
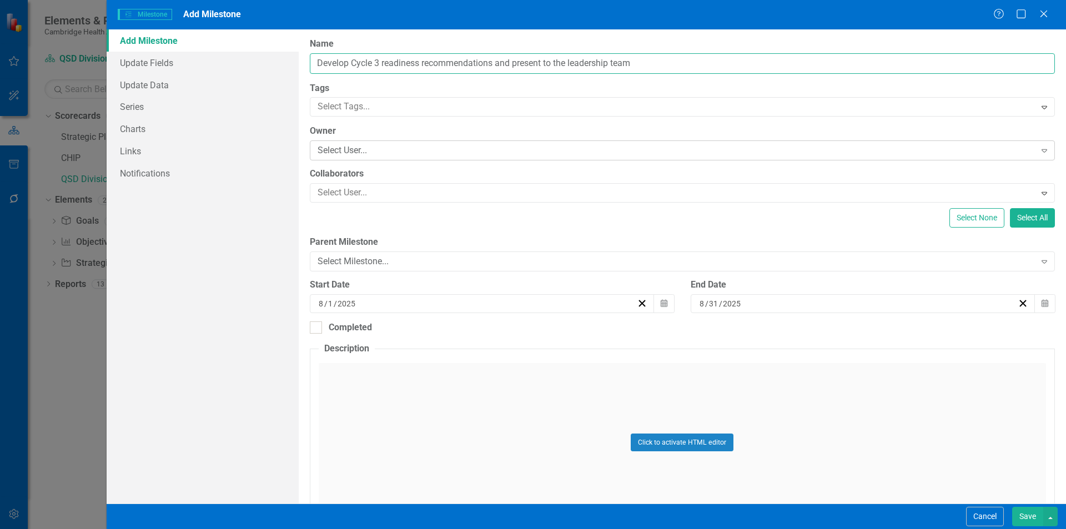
type input "Develop Cycle 3 readiness recommendations and present to the leadership team"
click at [438, 153] on div "Select User..." at bounding box center [677, 150] width 718 height 13
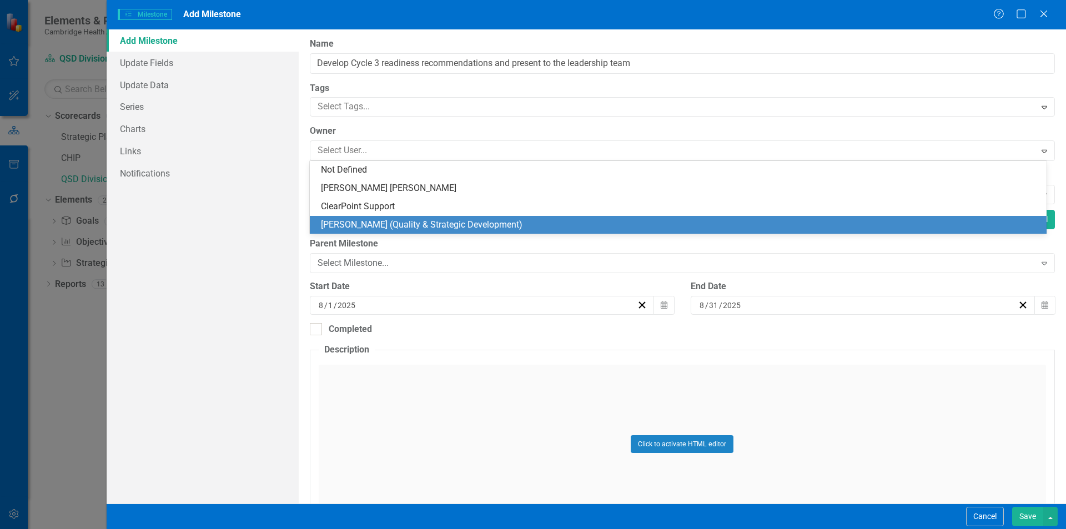
click at [374, 233] on div "[PERSON_NAME] (Quality & Strategic Development)" at bounding box center [678, 225] width 737 height 18
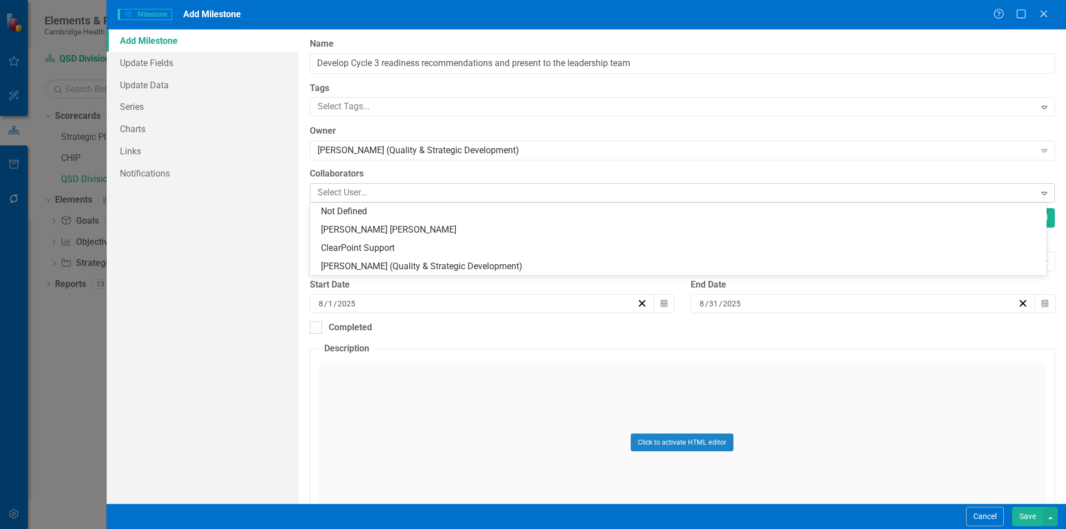
click at [373, 190] on div at bounding box center [674, 192] width 722 height 15
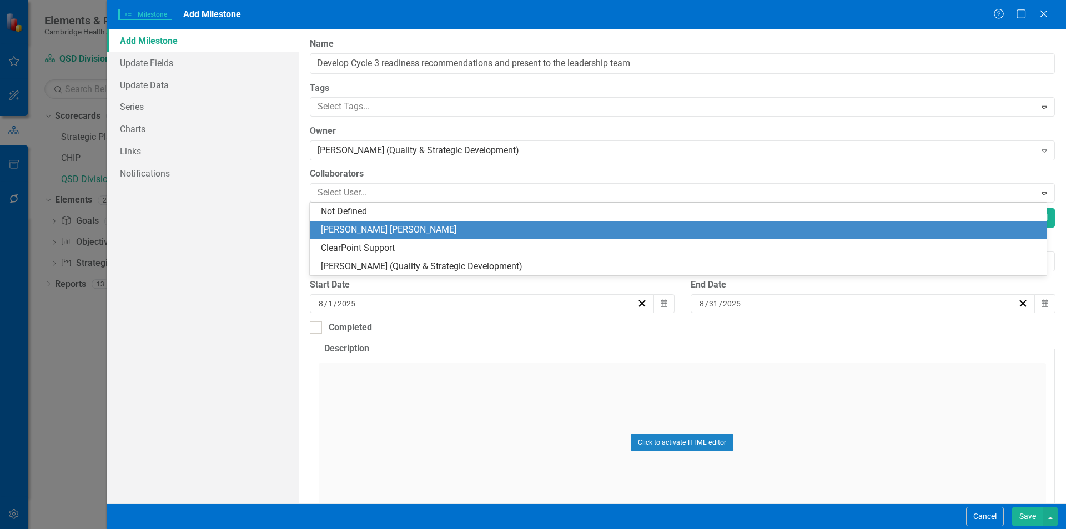
click at [368, 229] on div "[PERSON_NAME] [PERSON_NAME]" at bounding box center [680, 230] width 719 height 13
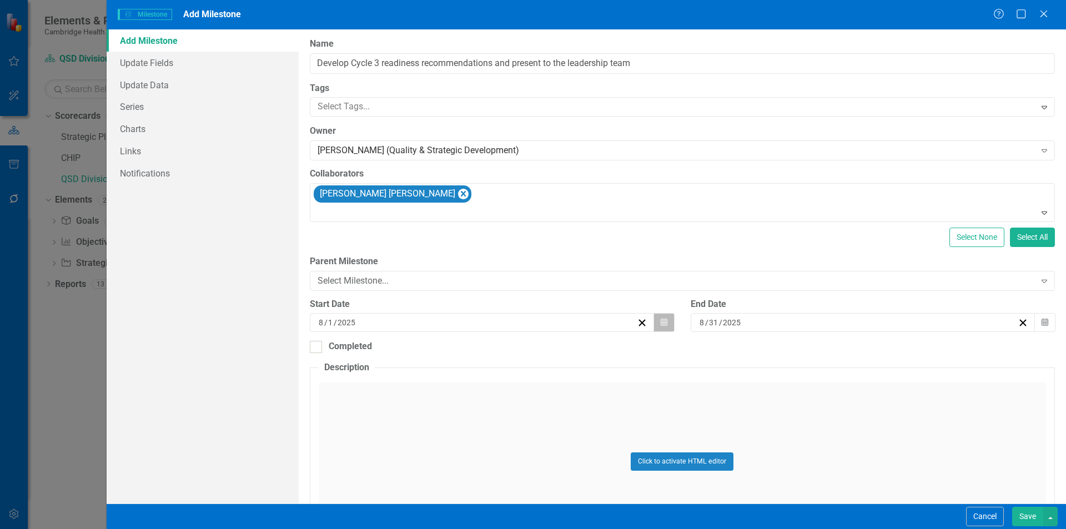
click at [654, 324] on button "Calendar" at bounding box center [664, 322] width 21 height 19
click at [538, 354] on button "›" at bounding box center [540, 350] width 24 height 24
click at [431, 407] on button "6" at bounding box center [425, 407] width 28 height 20
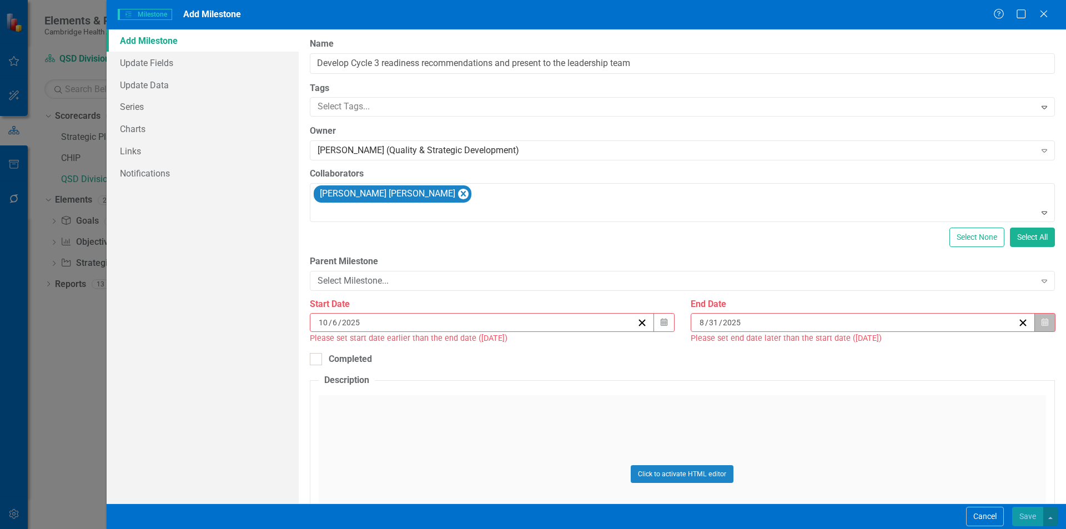
click at [1042, 326] on icon "button" at bounding box center [1045, 323] width 7 height 8
click at [921, 355] on button "›" at bounding box center [917, 350] width 24 height 24
click at [917, 465] on button "31" at bounding box center [913, 467] width 28 height 20
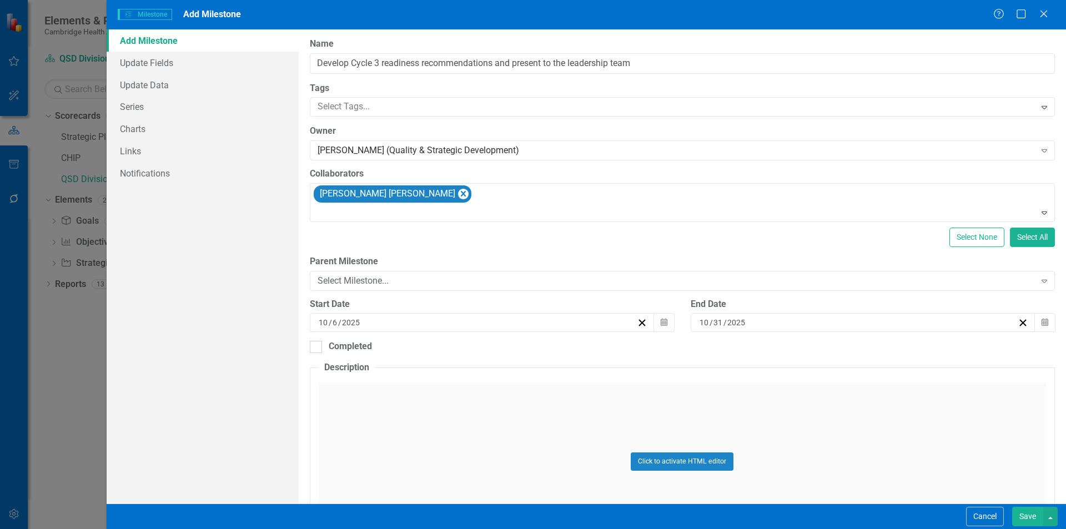
click at [1033, 518] on button "Save" at bounding box center [1027, 516] width 31 height 19
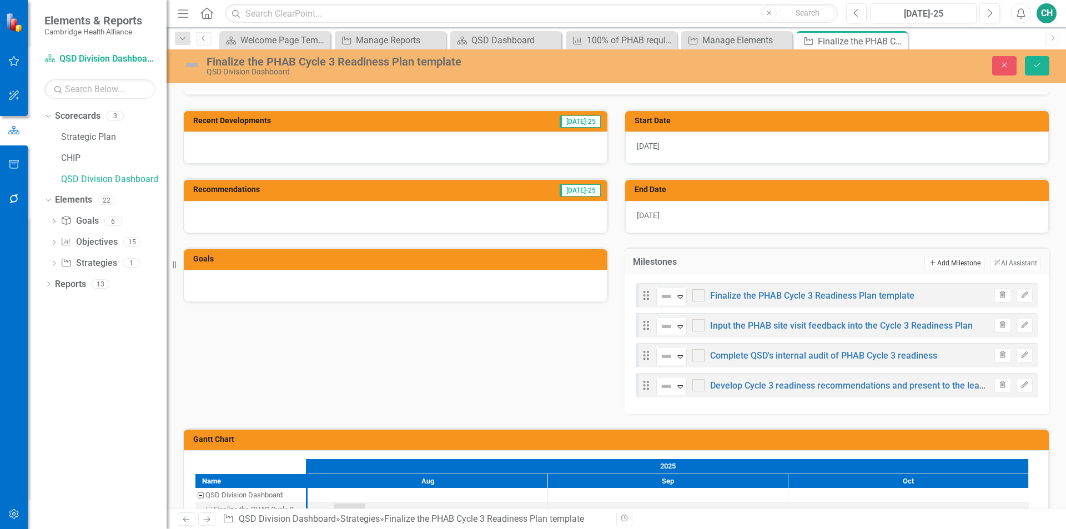
click at [955, 265] on button "Add Add Milestone" at bounding box center [954, 263] width 59 height 14
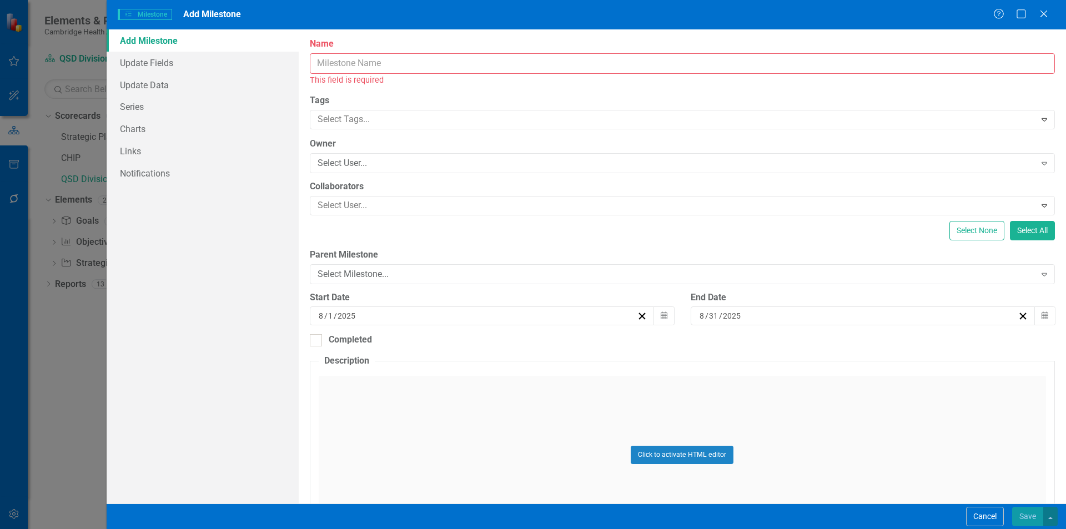
click at [409, 66] on input "Name" at bounding box center [682, 63] width 745 height 21
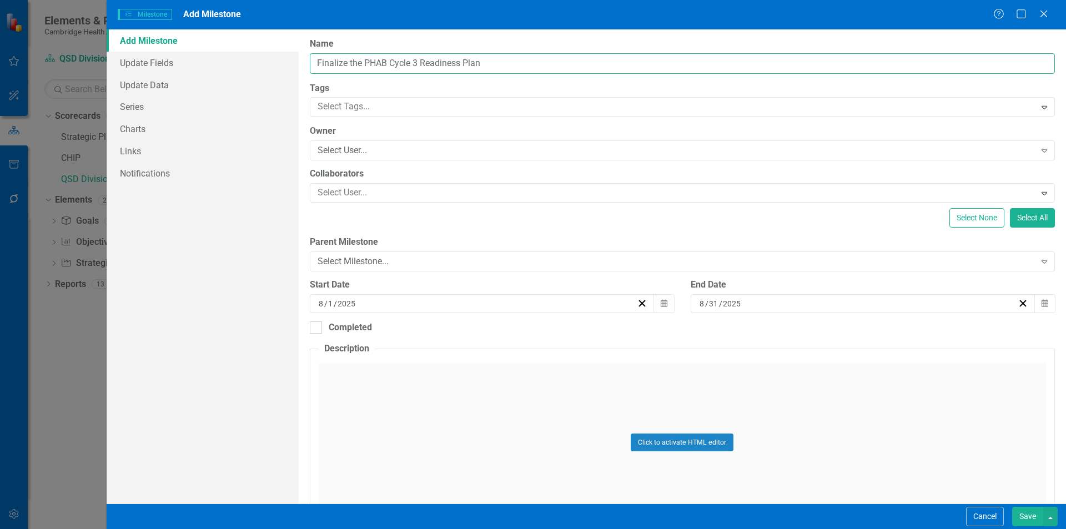
type input "Finalize the PHAB Cycle 3 Readiness Plan"
click at [639, 88] on label "Tags" at bounding box center [682, 88] width 745 height 13
click at [661, 304] on icon "button" at bounding box center [664, 303] width 7 height 8
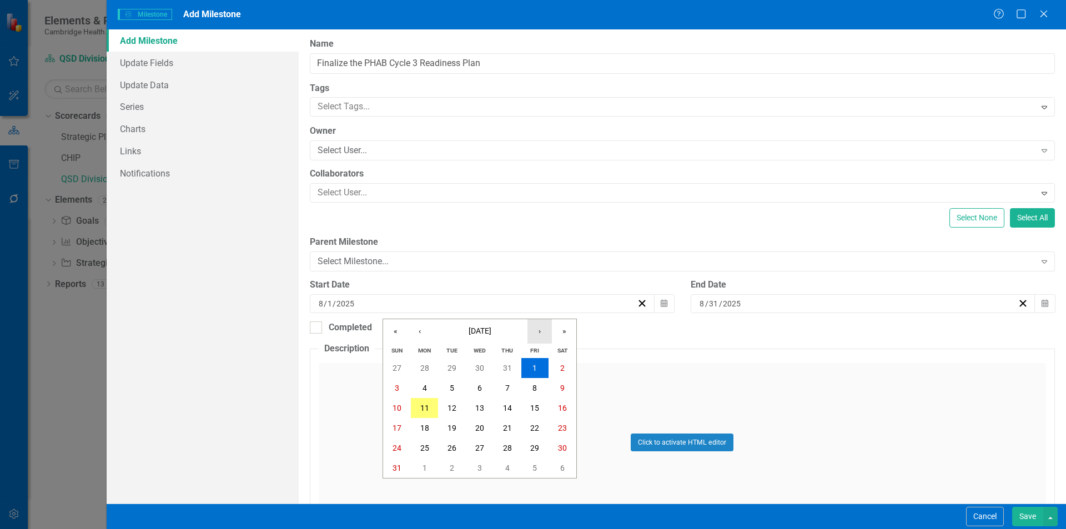
click at [545, 333] on button "›" at bounding box center [540, 331] width 24 height 24
click at [431, 387] on button "3" at bounding box center [425, 388] width 28 height 20
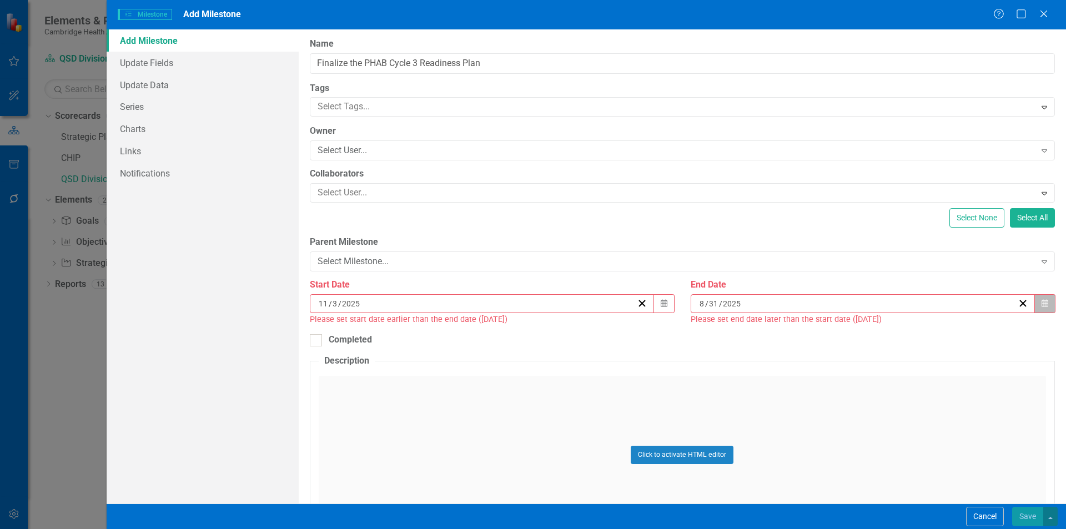
click at [1042, 305] on icon "Calendar" at bounding box center [1045, 304] width 7 height 8
click at [921, 333] on button "›" at bounding box center [917, 331] width 24 height 24
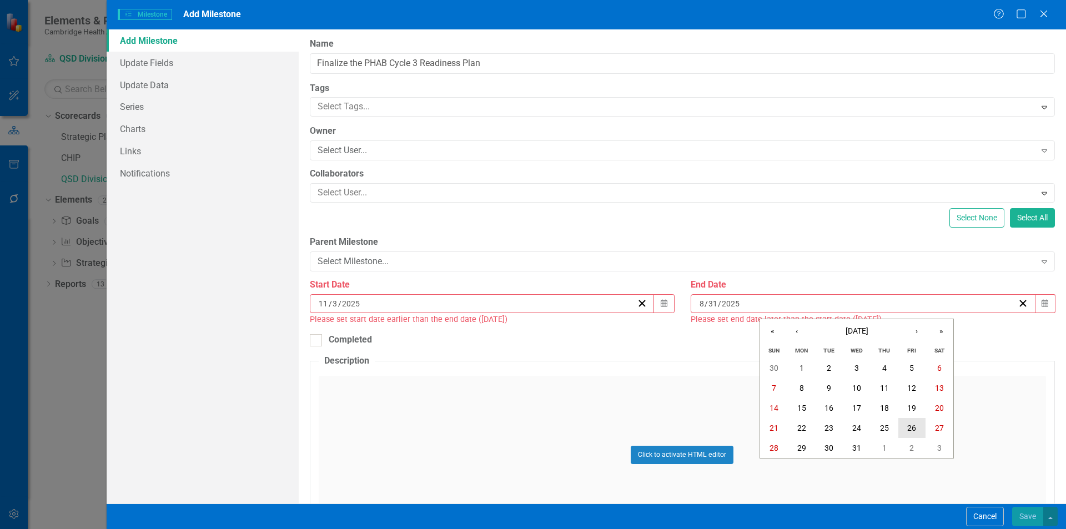
click at [913, 426] on abbr "26" at bounding box center [911, 428] width 9 height 9
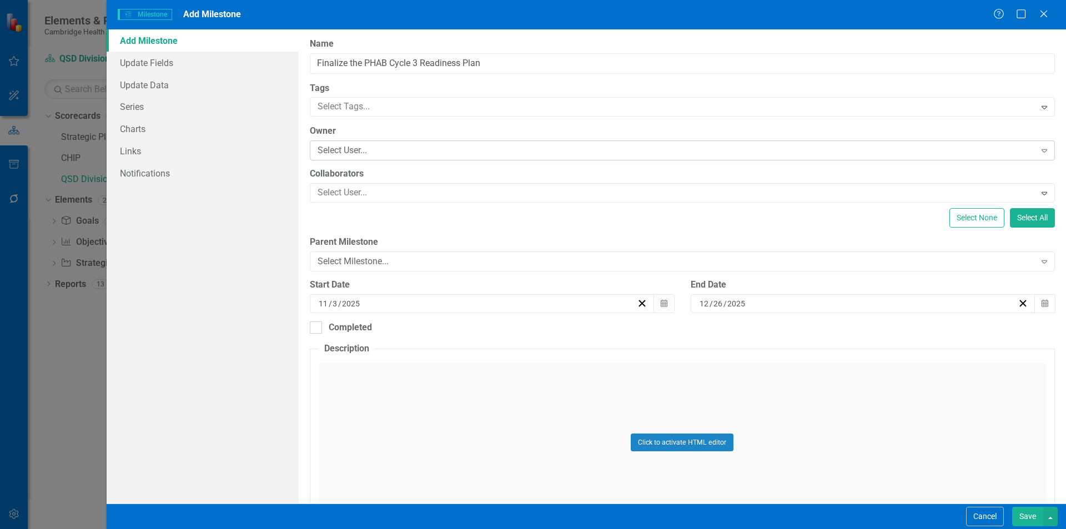
click at [425, 155] on div "Select User..." at bounding box center [677, 150] width 718 height 13
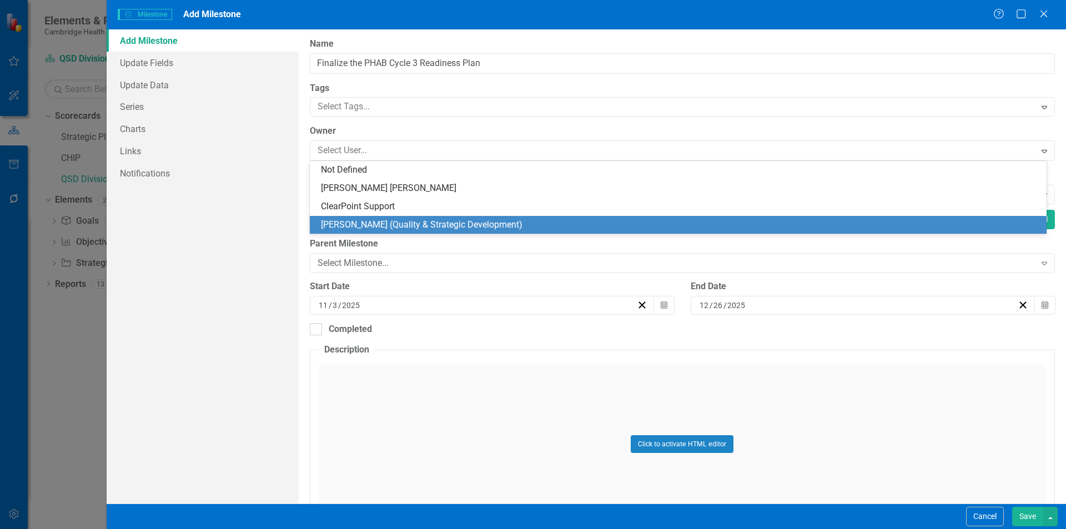
click at [398, 219] on div "[PERSON_NAME] (Quality & Strategic Development)" at bounding box center [680, 225] width 719 height 13
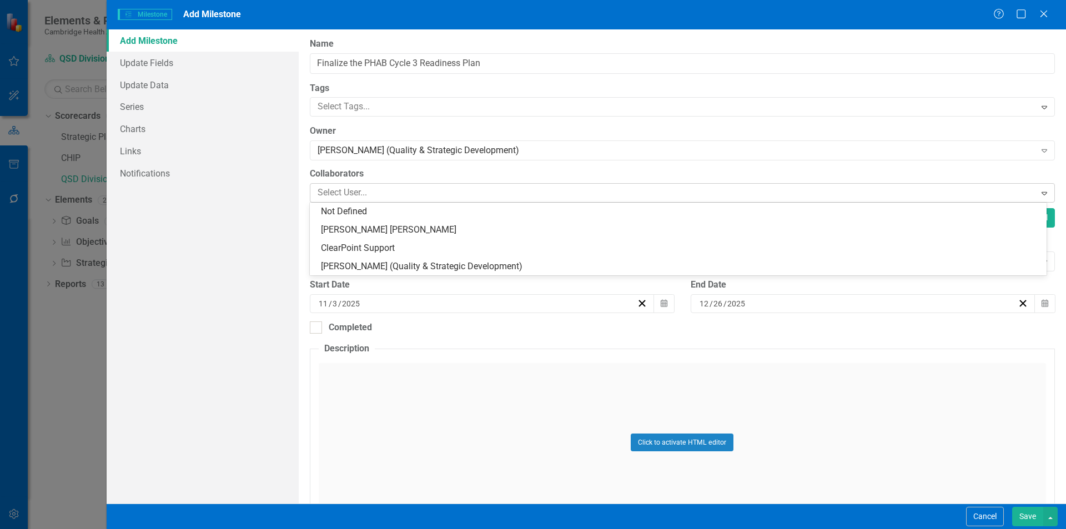
click at [371, 193] on div at bounding box center [674, 192] width 722 height 15
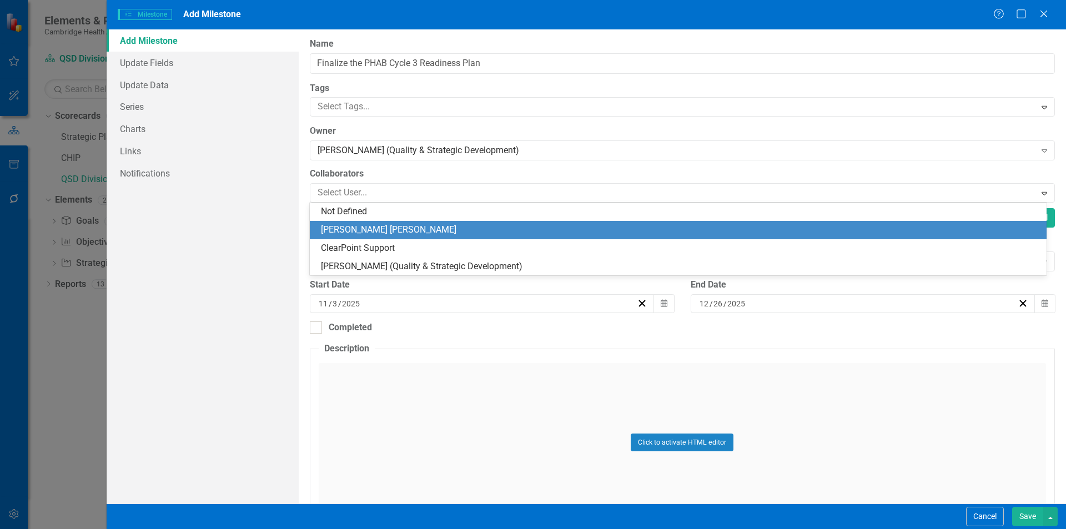
click at [367, 226] on div "[PERSON_NAME] [PERSON_NAME]" at bounding box center [680, 230] width 719 height 13
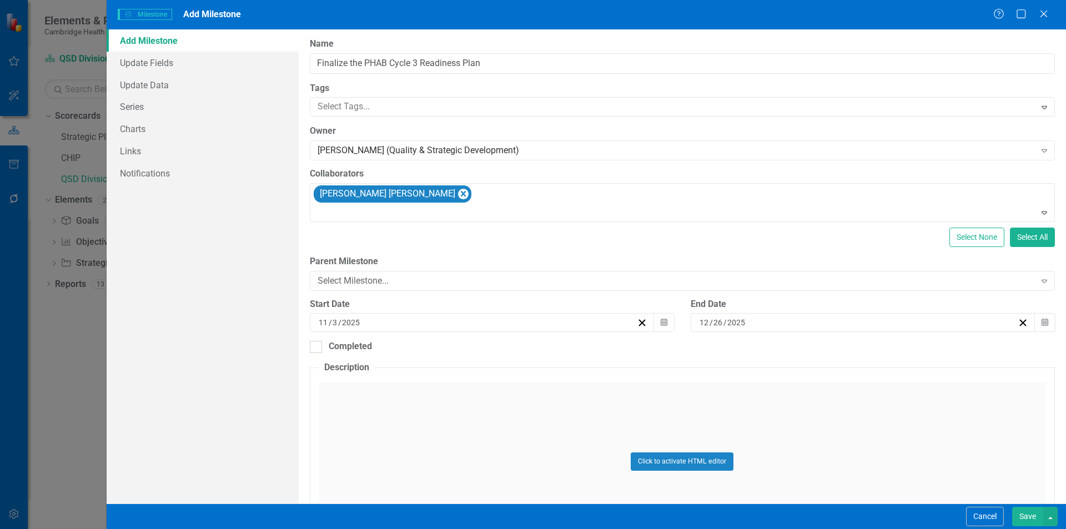
click at [1031, 513] on button "Save" at bounding box center [1027, 516] width 31 height 19
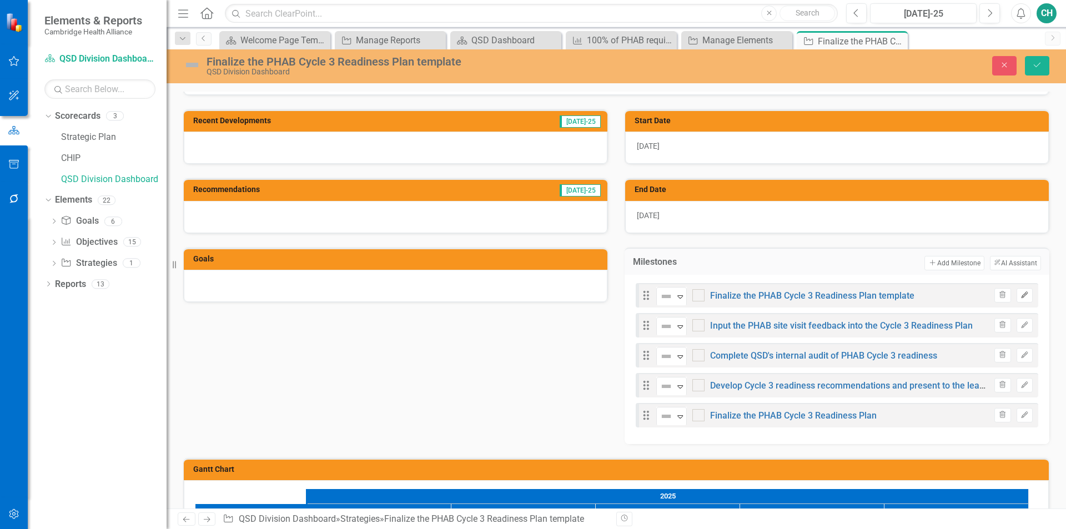
click at [1021, 296] on icon "Edit" at bounding box center [1025, 295] width 8 height 7
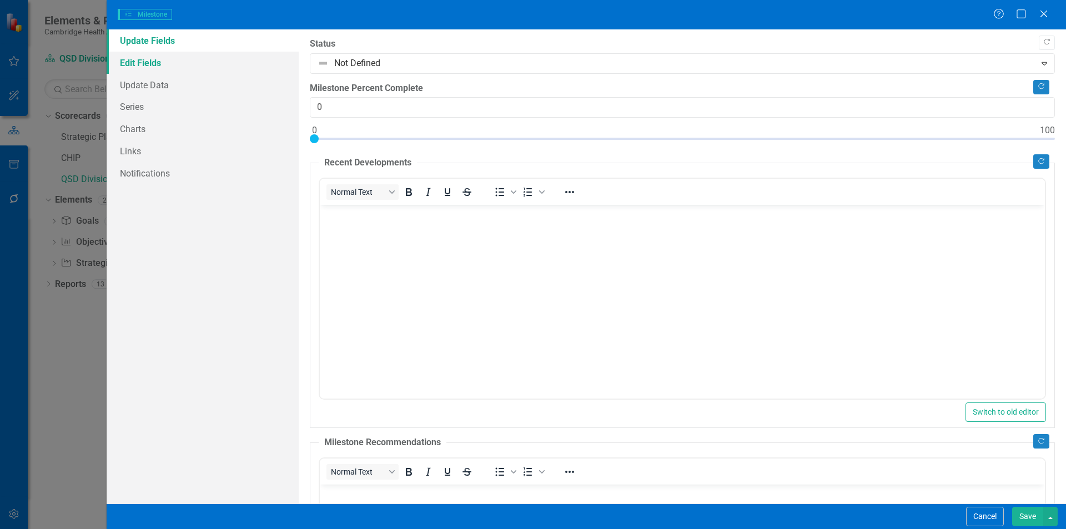
scroll to position [0, 0]
click at [153, 69] on link "Edit Fields" at bounding box center [203, 63] width 192 height 22
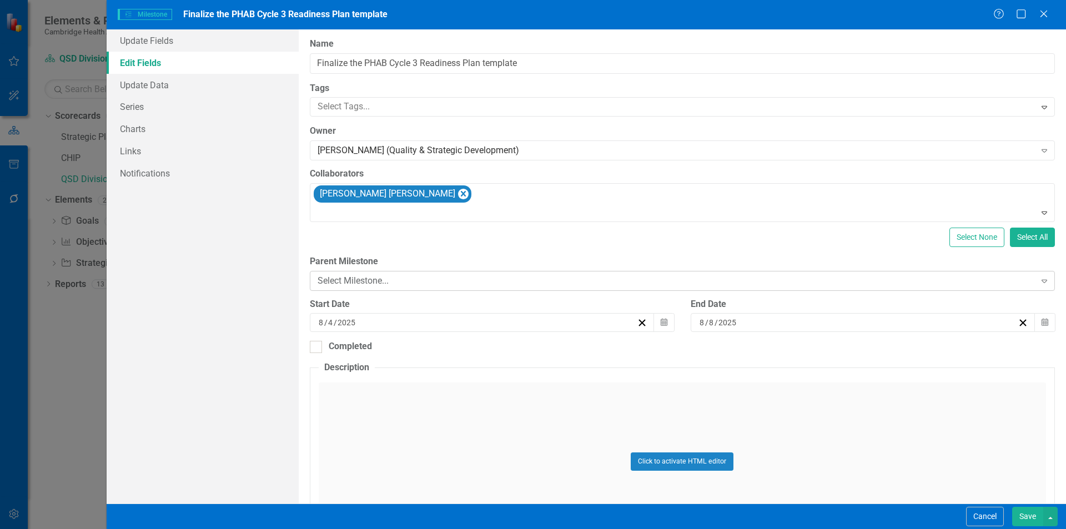
click at [397, 285] on div "Select Milestone..." at bounding box center [677, 280] width 718 height 13
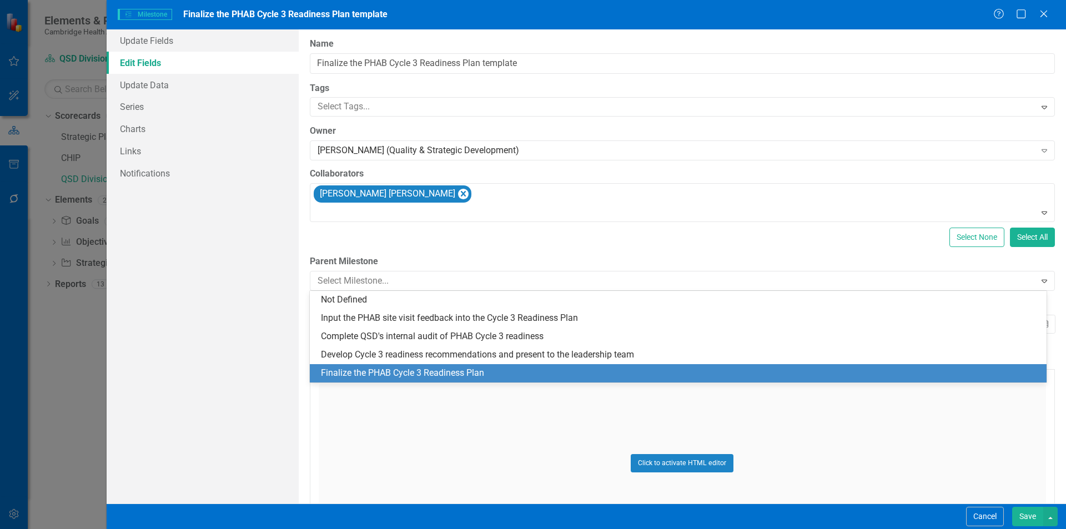
click at [403, 378] on div "Finalize the PHAB Cycle 3 Readiness Plan" at bounding box center [680, 373] width 719 height 13
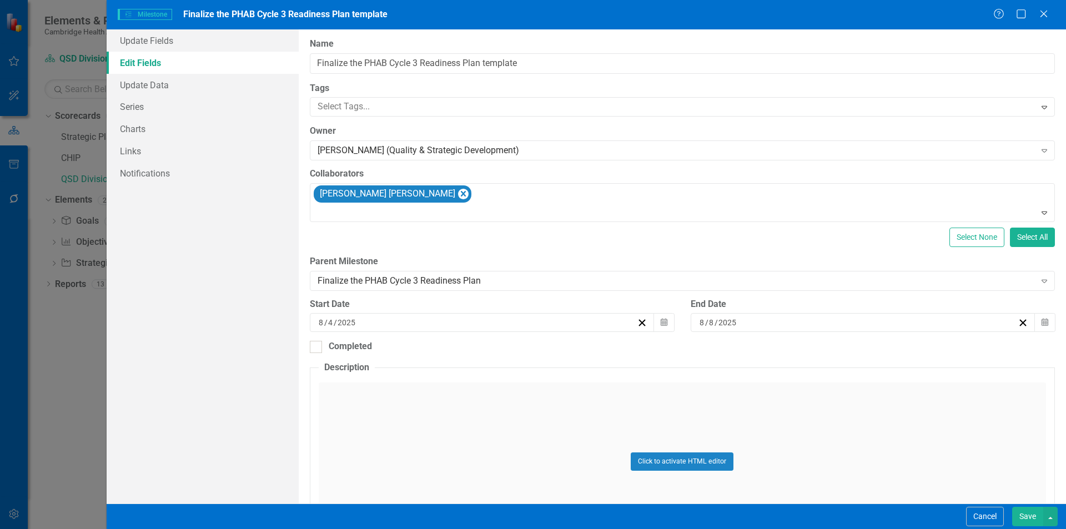
click at [1018, 516] on button "Save" at bounding box center [1027, 516] width 31 height 19
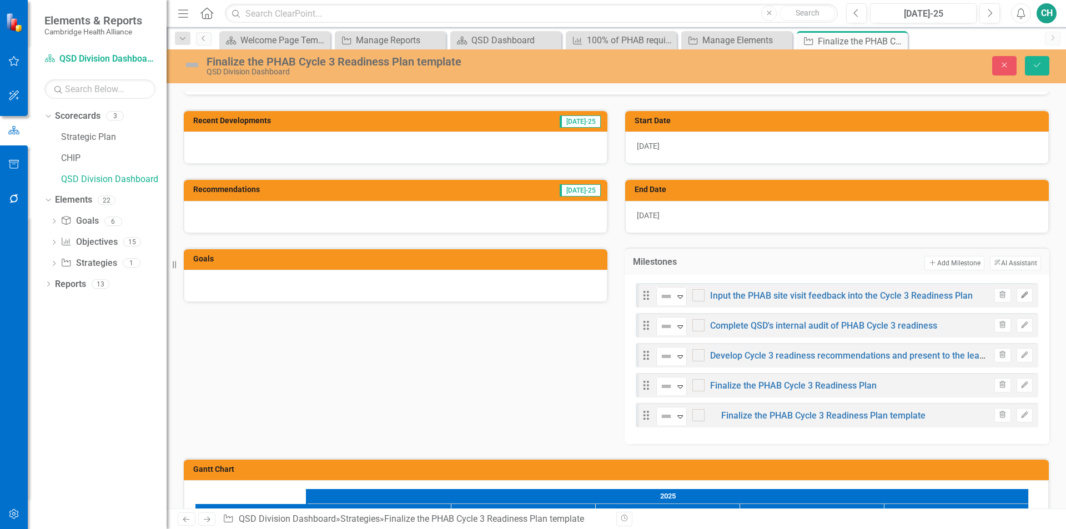
click at [1021, 298] on icon "Edit" at bounding box center [1025, 295] width 8 height 7
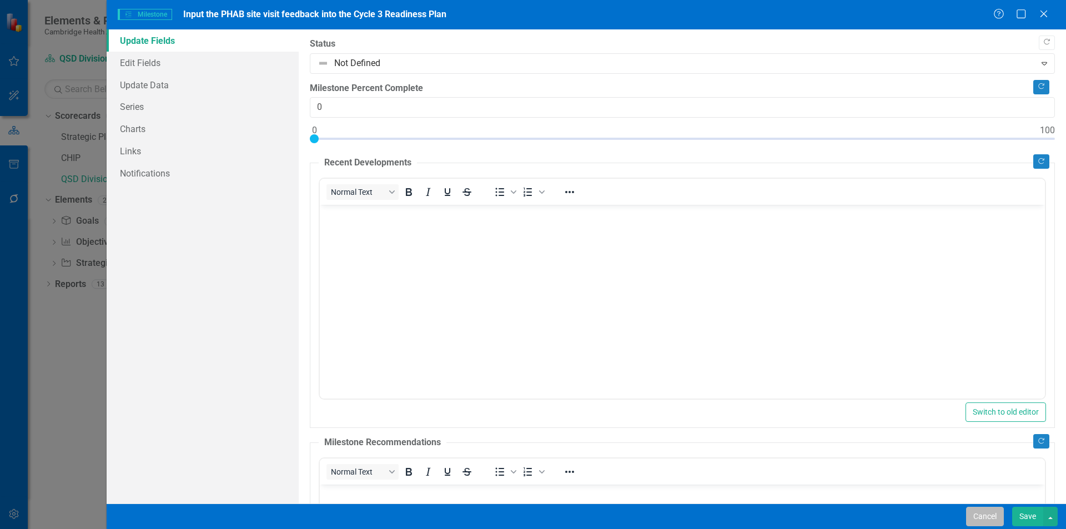
click at [994, 517] on button "Cancel" at bounding box center [985, 516] width 38 height 19
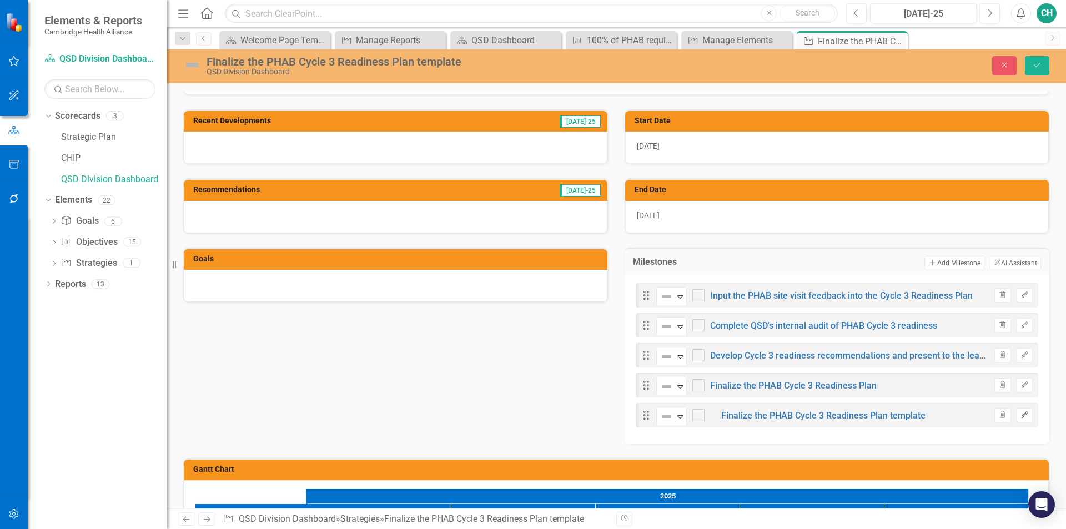
click at [1021, 417] on icon "Edit" at bounding box center [1025, 415] width 8 height 7
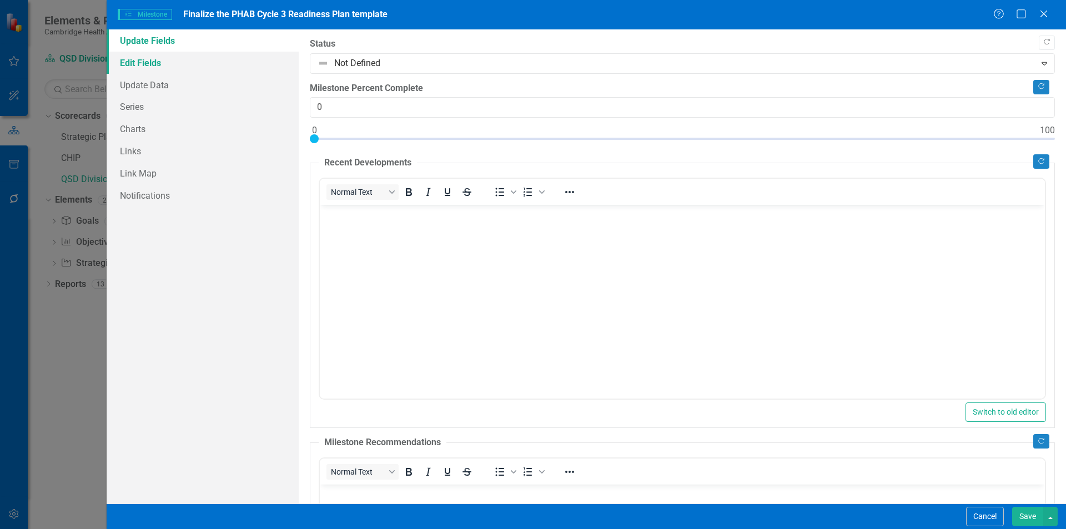
click at [188, 67] on link "Edit Fields" at bounding box center [203, 63] width 192 height 22
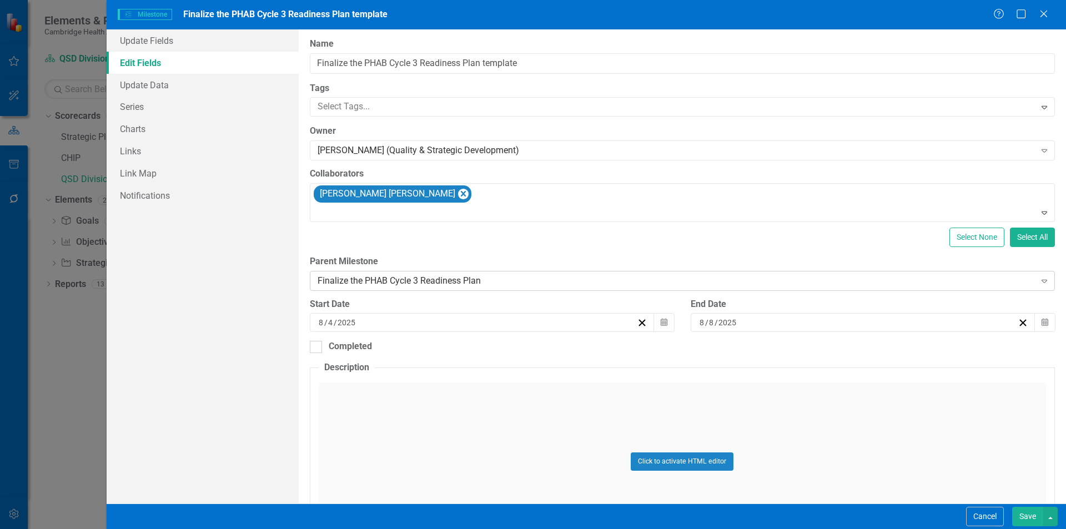
click at [459, 280] on div "Finalize the PHAB Cycle 3 Readiness Plan" at bounding box center [677, 280] width 718 height 13
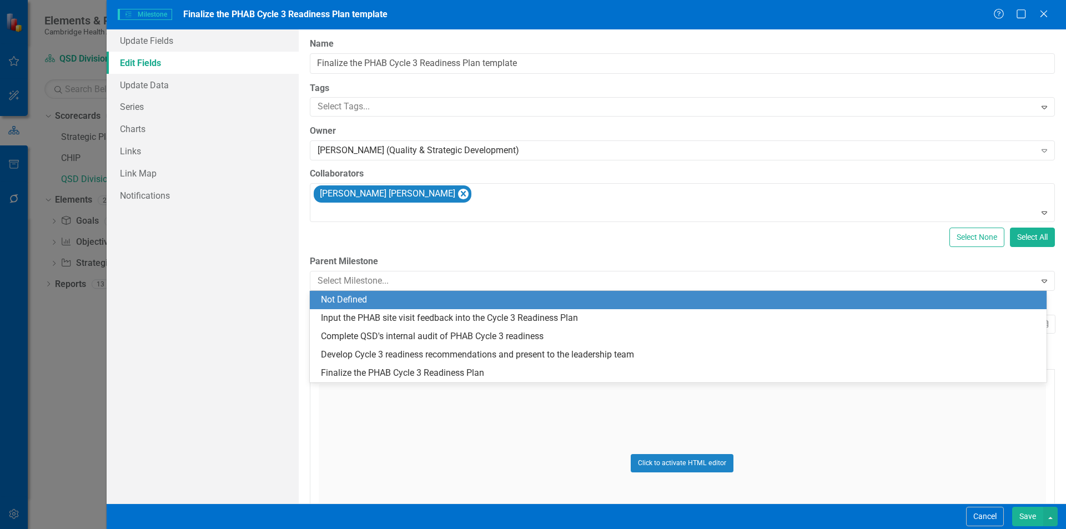
click at [376, 300] on div "Not Defined" at bounding box center [680, 300] width 719 height 13
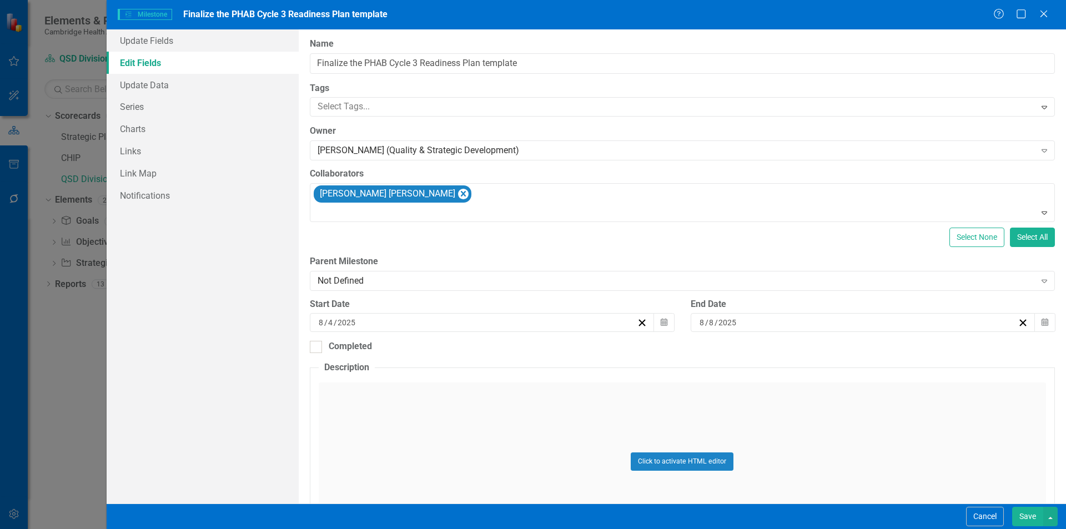
click at [1028, 521] on button "Save" at bounding box center [1027, 516] width 31 height 19
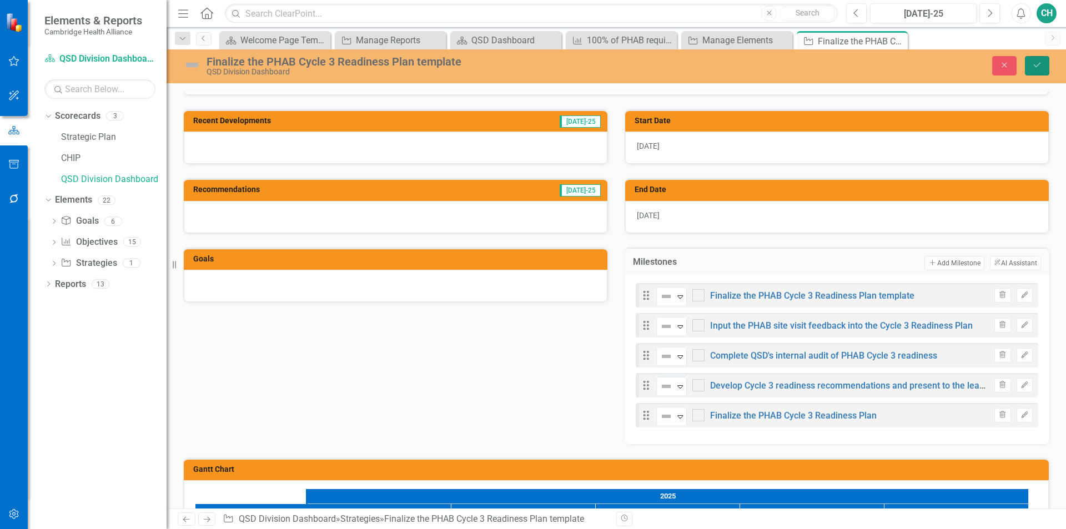
click at [1027, 70] on button "Save" at bounding box center [1037, 65] width 24 height 19
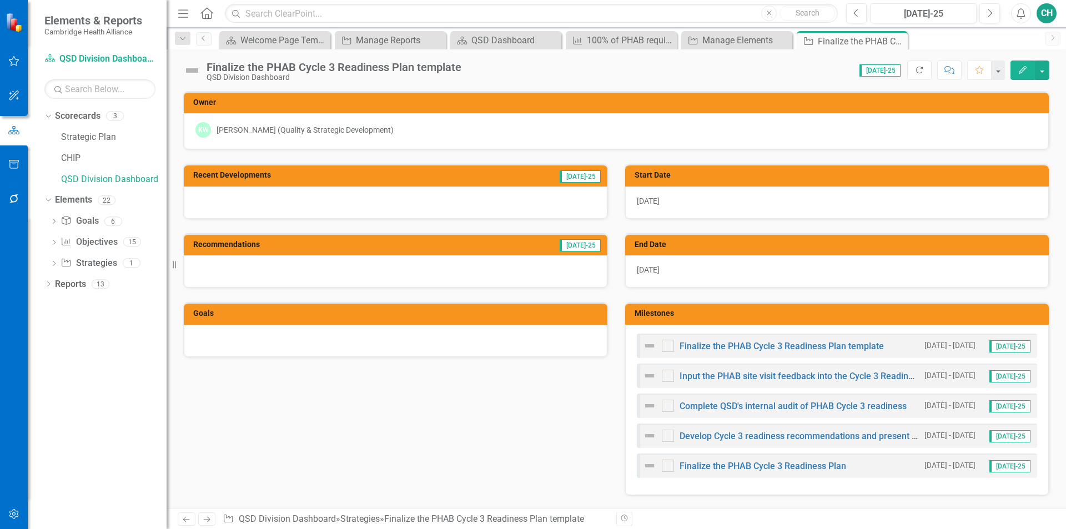
click at [1025, 68] on icon "button" at bounding box center [1023, 70] width 8 height 8
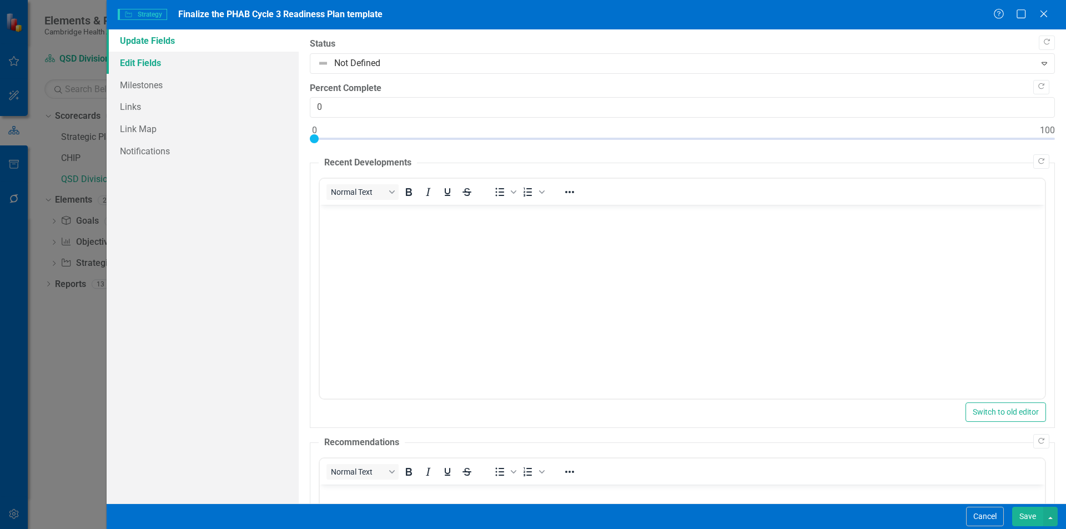
click at [166, 61] on link "Edit Fields" at bounding box center [203, 63] width 192 height 22
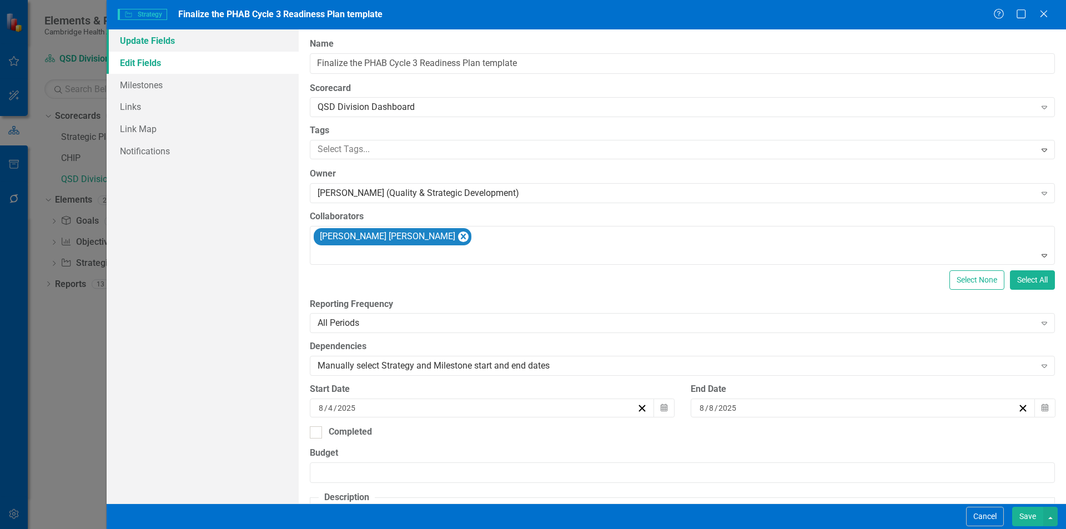
click at [205, 47] on link "Update Fields" at bounding box center [203, 40] width 192 height 22
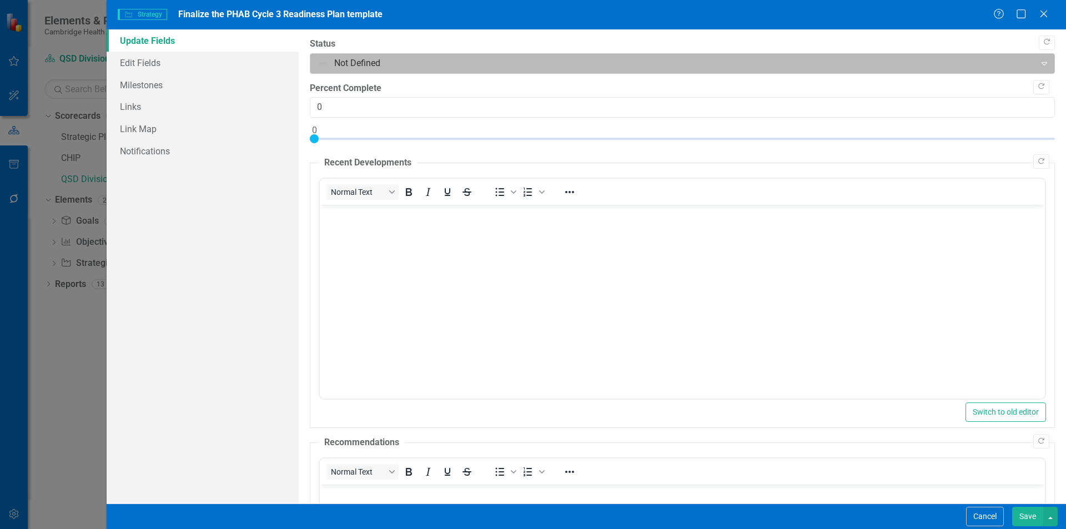
click at [392, 69] on div at bounding box center [673, 63] width 711 height 15
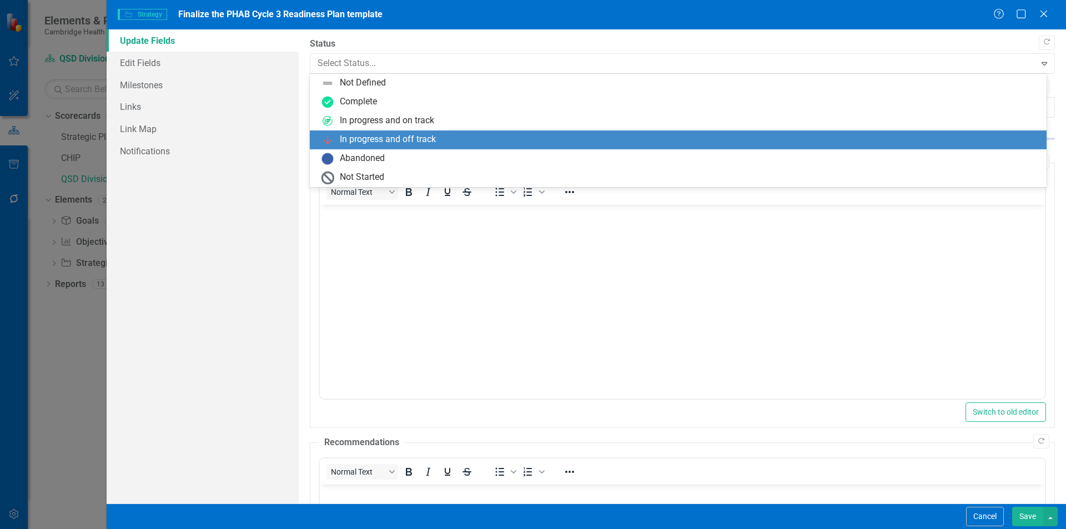
click at [400, 132] on div "In progress and off track" at bounding box center [678, 139] width 737 height 19
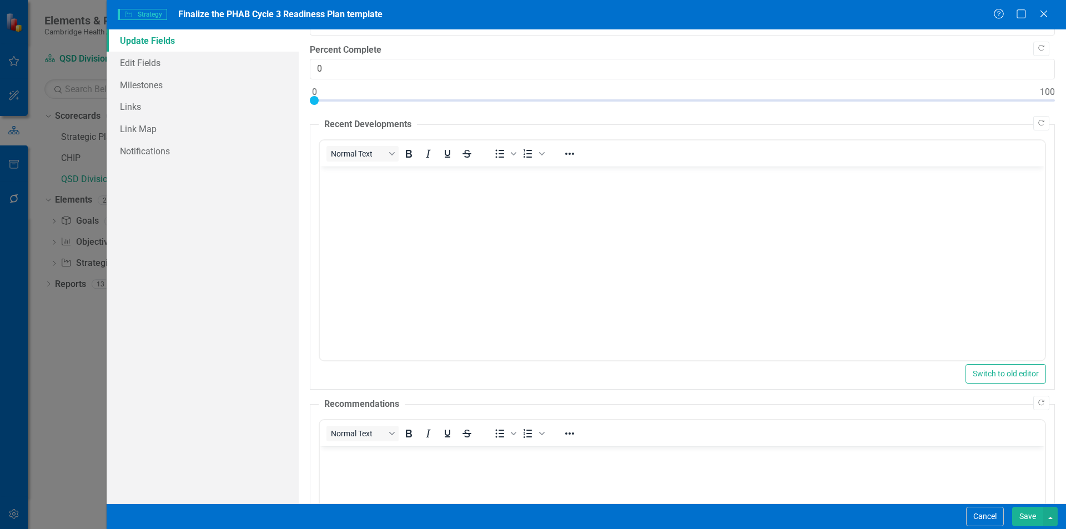
scroll to position [56, 0]
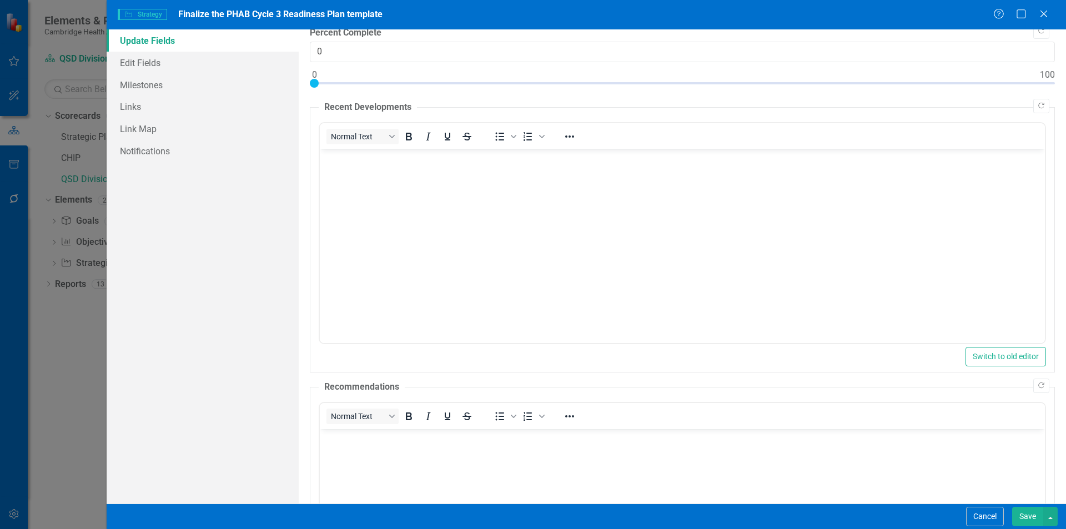
click at [665, 243] on body "Rich Text Area. Press ALT-0 for help." at bounding box center [681, 232] width 725 height 167
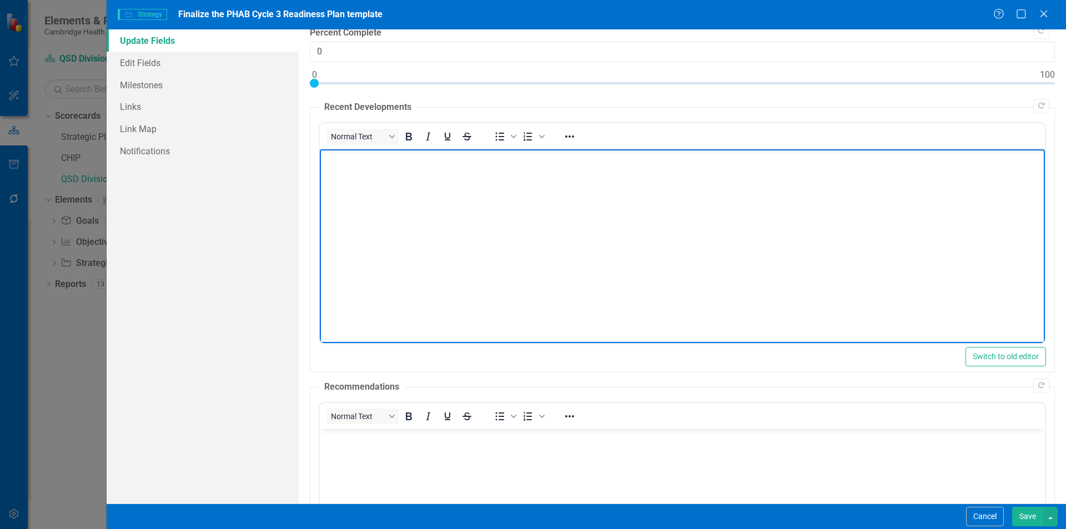
scroll to position [0, 0]
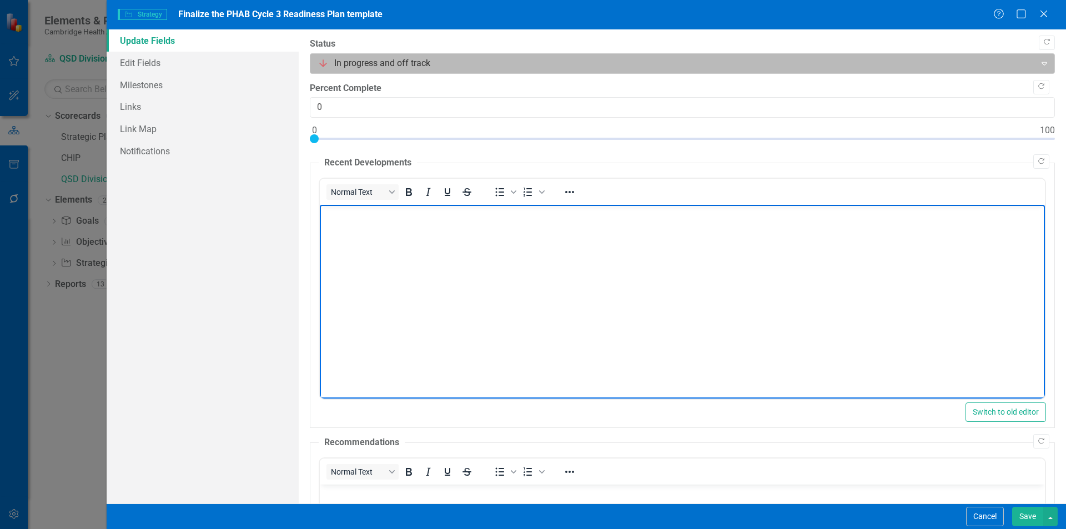
click at [353, 60] on div at bounding box center [673, 63] width 711 height 15
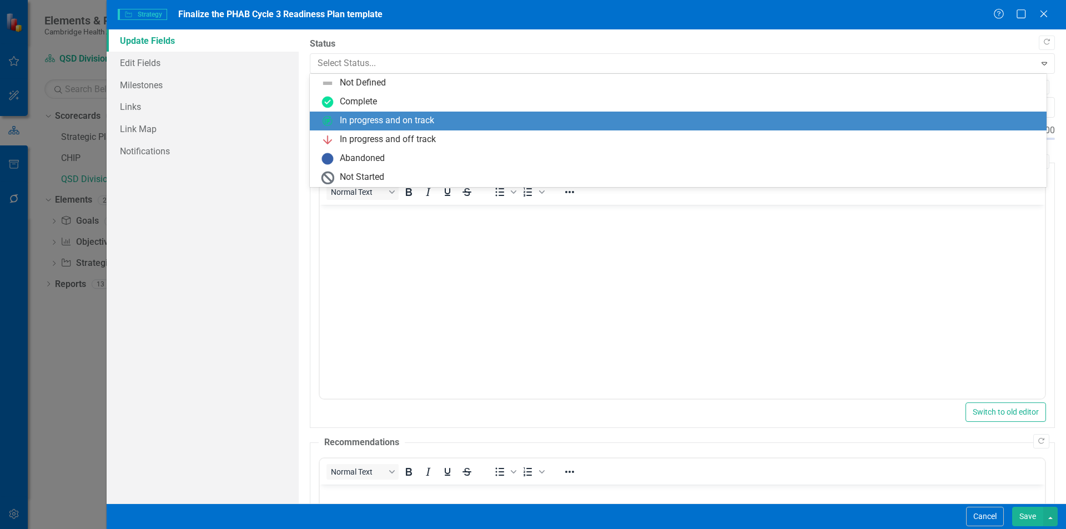
click at [352, 120] on div "In progress and on track" at bounding box center [387, 120] width 94 height 13
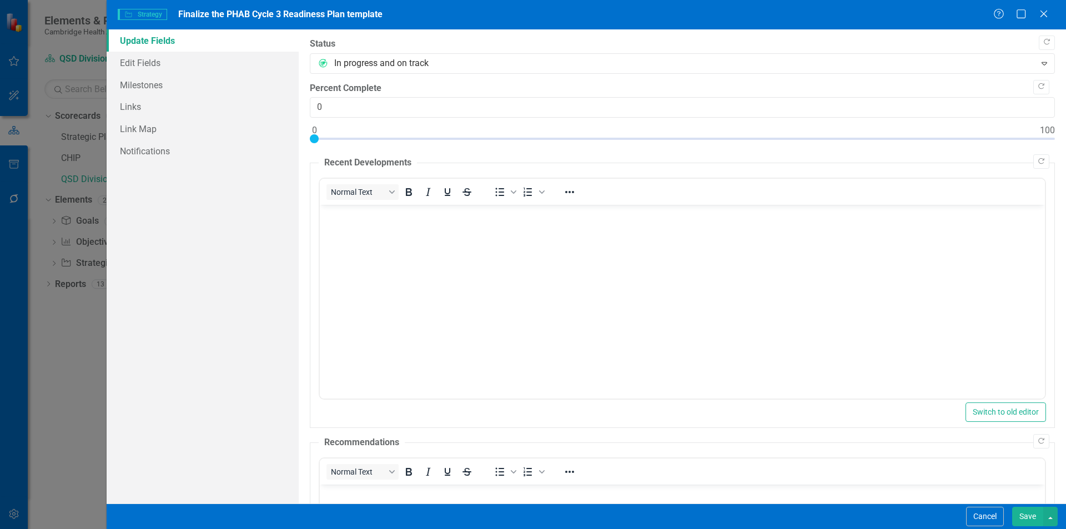
click at [1028, 516] on button "Save" at bounding box center [1027, 516] width 31 height 19
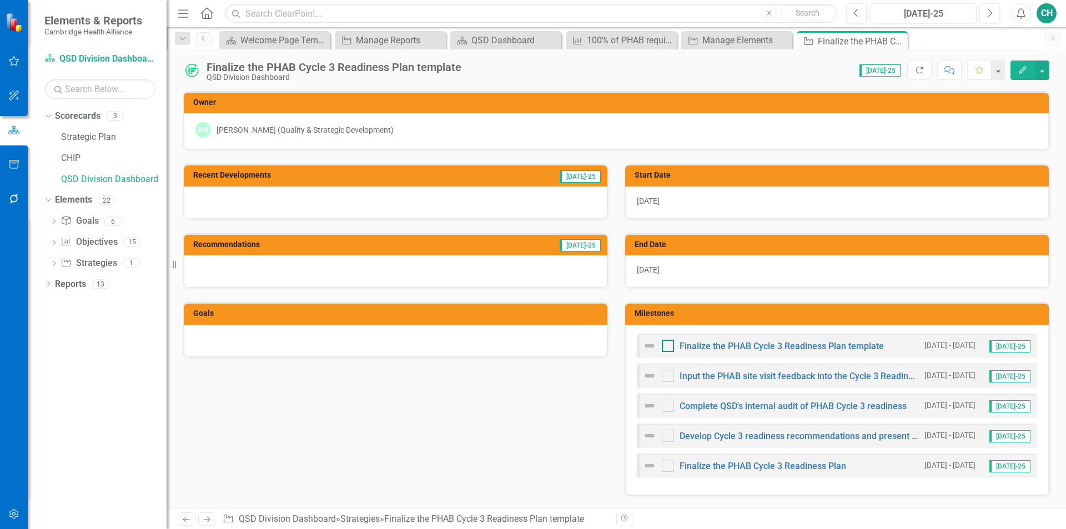
click at [662, 343] on input "checkbox" at bounding box center [665, 343] width 7 height 7
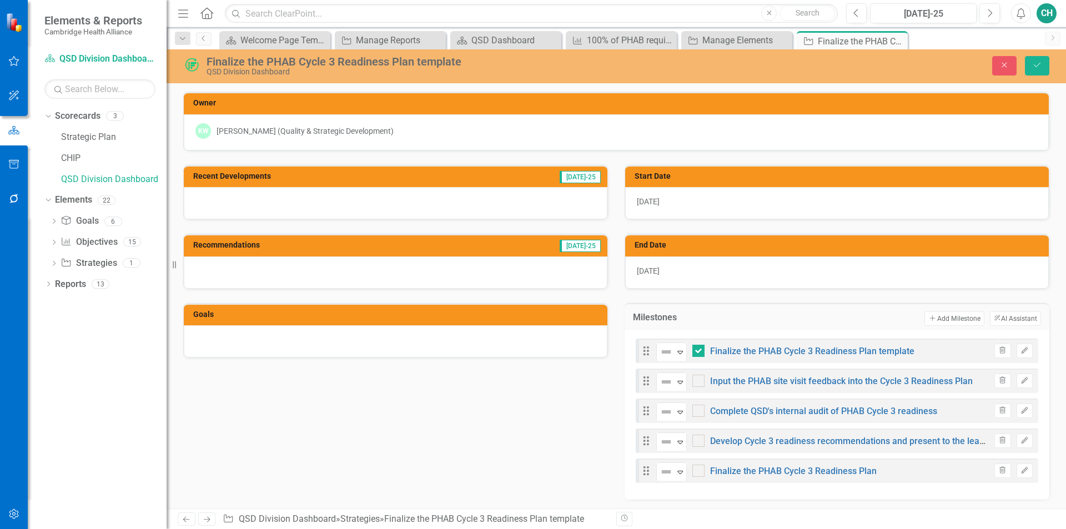
click at [510, 461] on div "Recent Developments [DATE]-25 Recommendations [DATE]-25 Goals Start Date [DATE]…" at bounding box center [616, 325] width 883 height 349
click at [1041, 69] on button "Save" at bounding box center [1037, 65] width 24 height 19
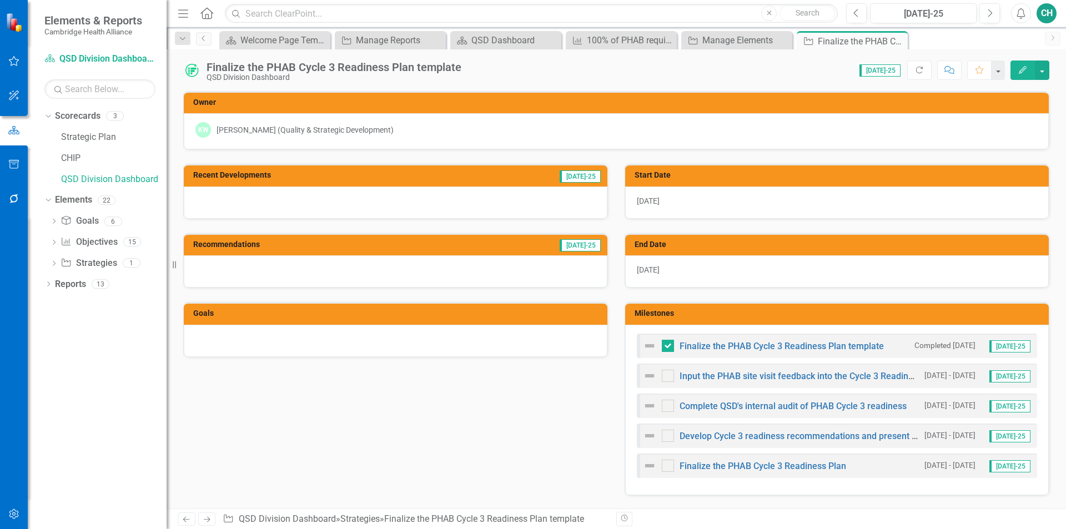
click at [1027, 71] on icon "Edit" at bounding box center [1023, 70] width 10 height 8
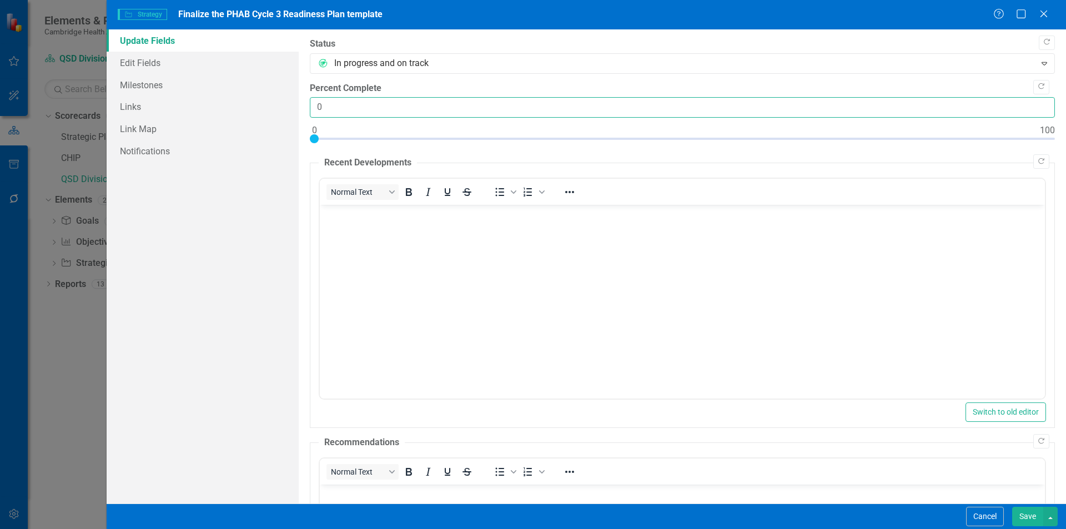
drag, startPoint x: 324, startPoint y: 111, endPoint x: 303, endPoint y: 106, distance: 21.0
click at [304, 106] on div ""Update" fields in ClearPoint are the fields that change from reporting period …" at bounding box center [682, 266] width 767 height 474
type input "20"
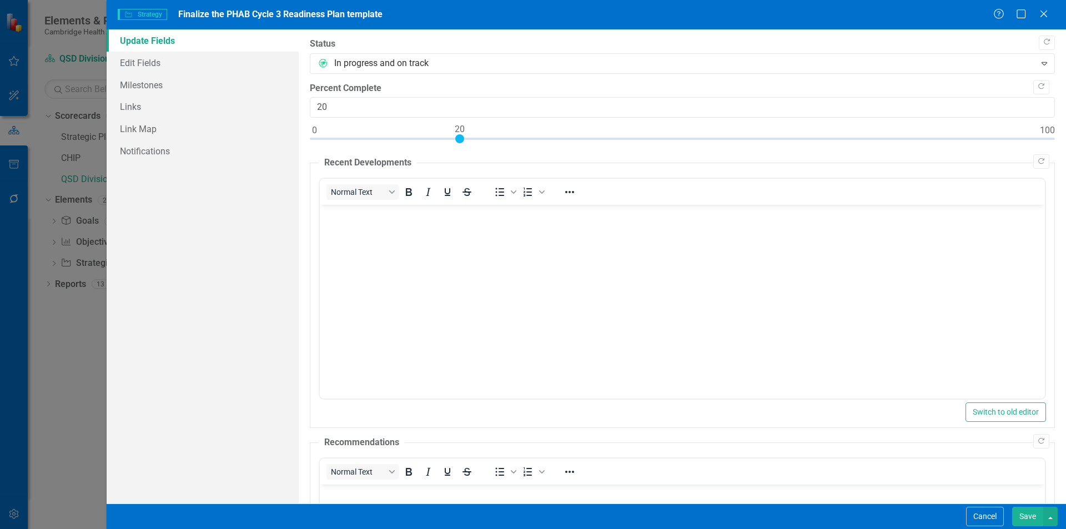
click at [1029, 524] on button "Save" at bounding box center [1027, 516] width 31 height 19
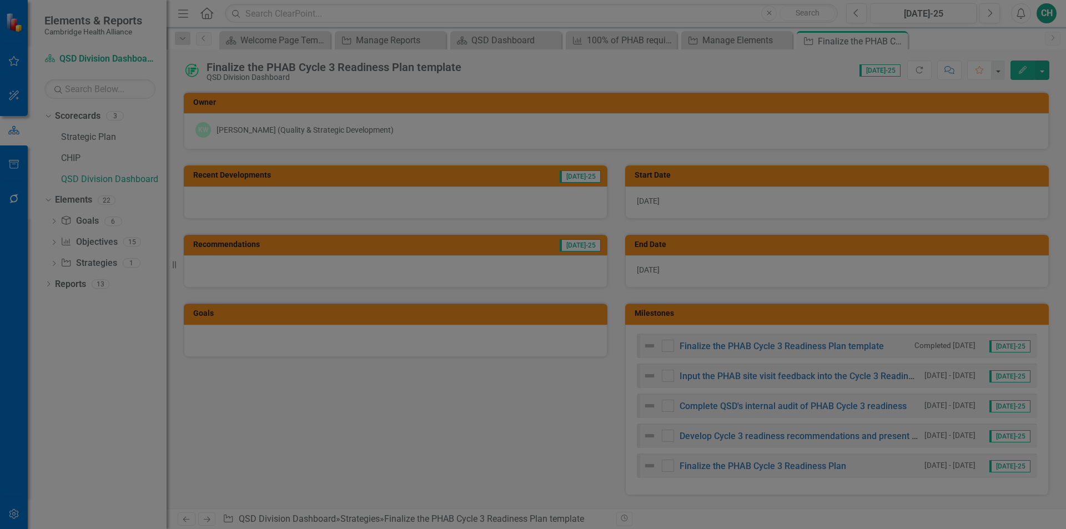
checkbox input "true"
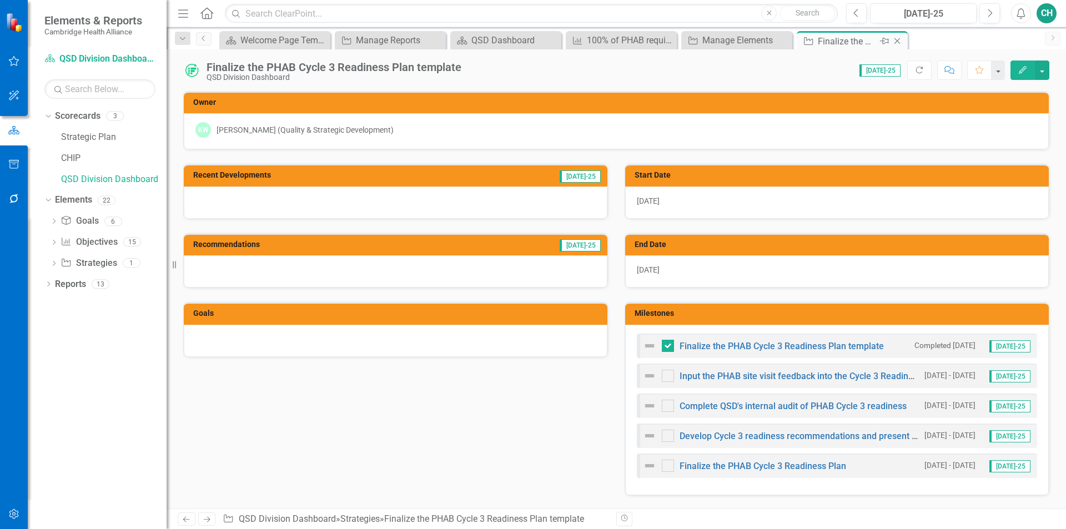
click at [899, 44] on icon "Close" at bounding box center [897, 41] width 11 height 9
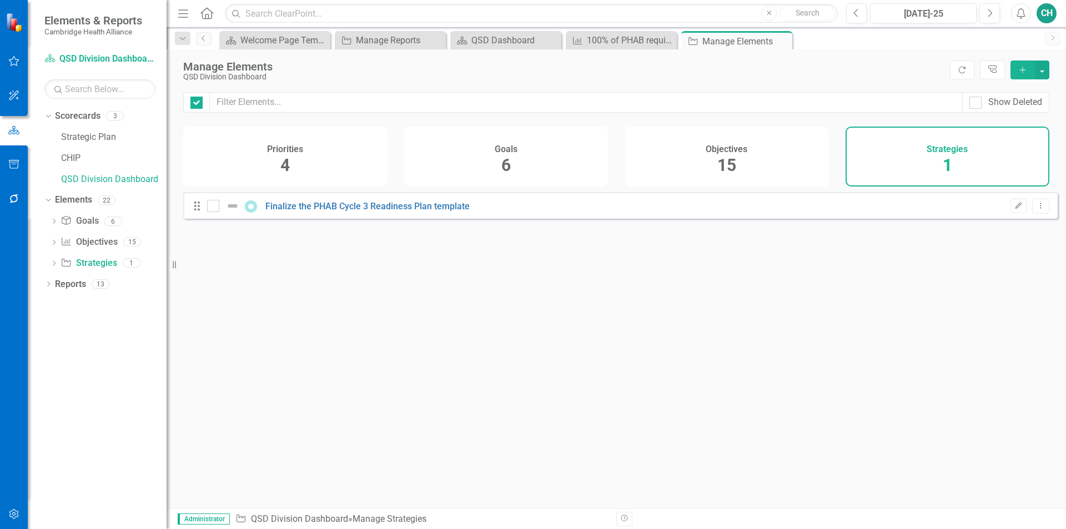
checkbox input "false"
click at [511, 39] on div "QSD Dashboard" at bounding box center [507, 40] width 73 height 14
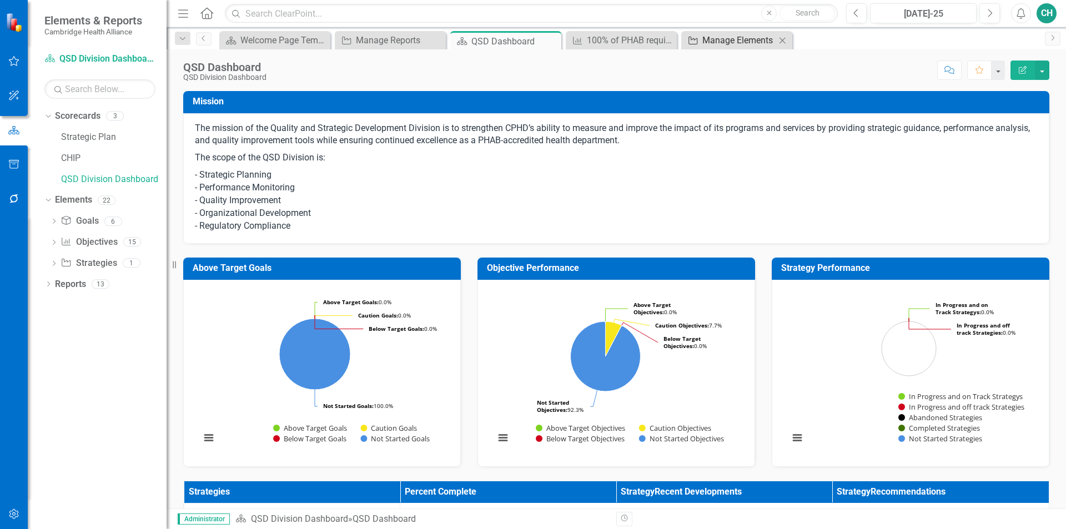
click at [784, 38] on icon "Close" at bounding box center [782, 40] width 11 height 9
click at [434, 42] on icon at bounding box center [436, 40] width 6 height 6
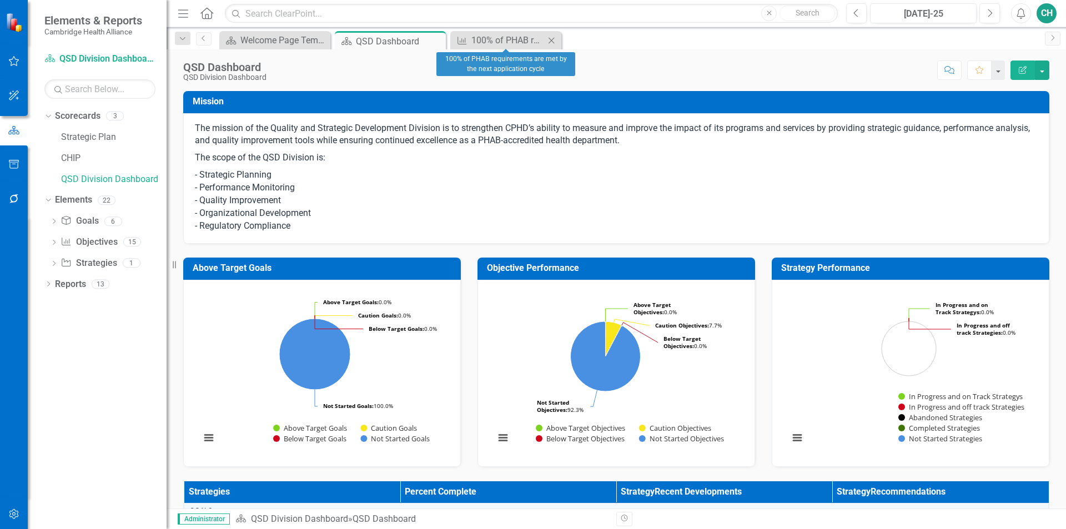
click at [553, 38] on icon "Close" at bounding box center [551, 40] width 11 height 9
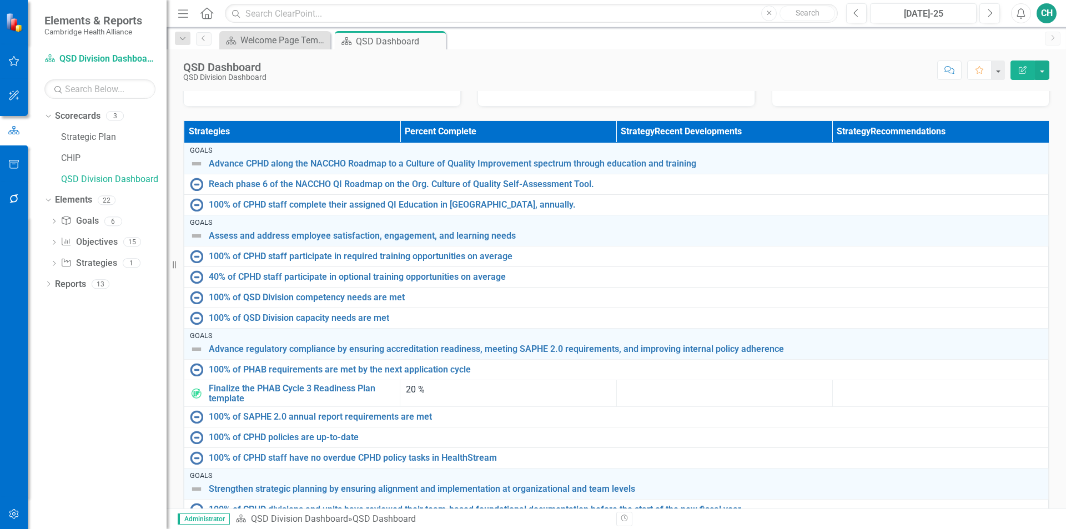
scroll to position [333, 0]
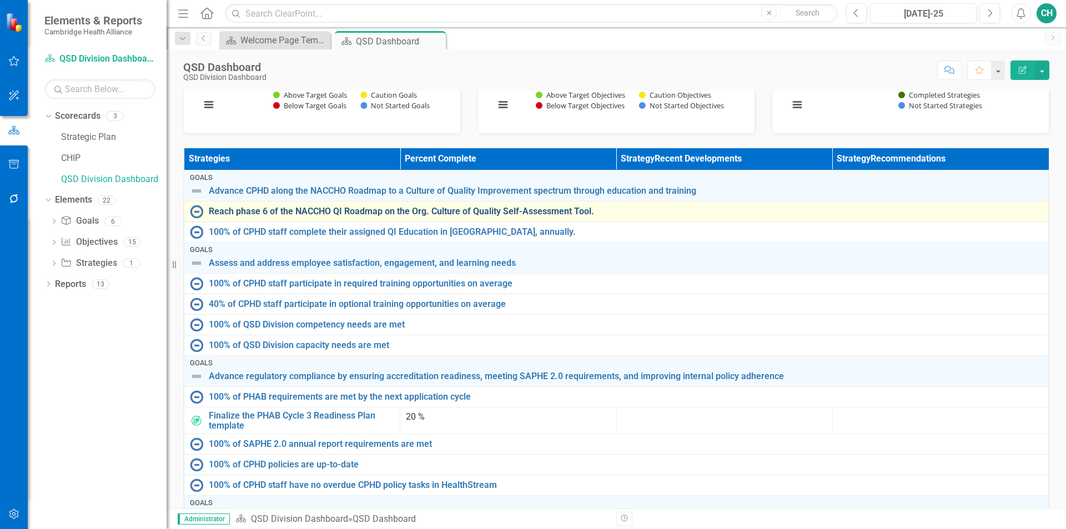
click at [341, 212] on link "Reach phase 6 of the NACCHO QI Roadmap on the Org. Culture of Quality Self-Asse…" at bounding box center [626, 212] width 834 height 10
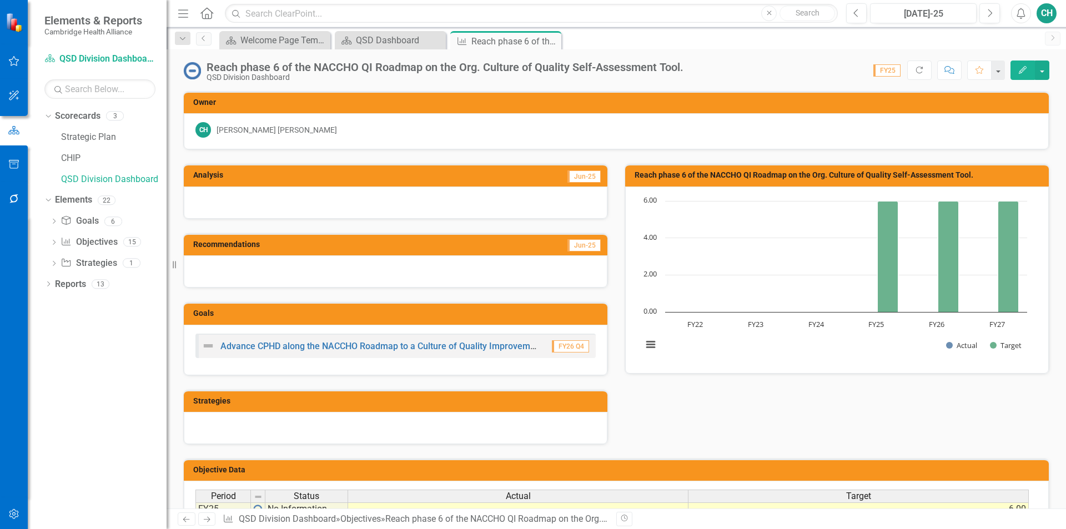
click at [478, 400] on h3 "Strategies" at bounding box center [397, 401] width 409 height 8
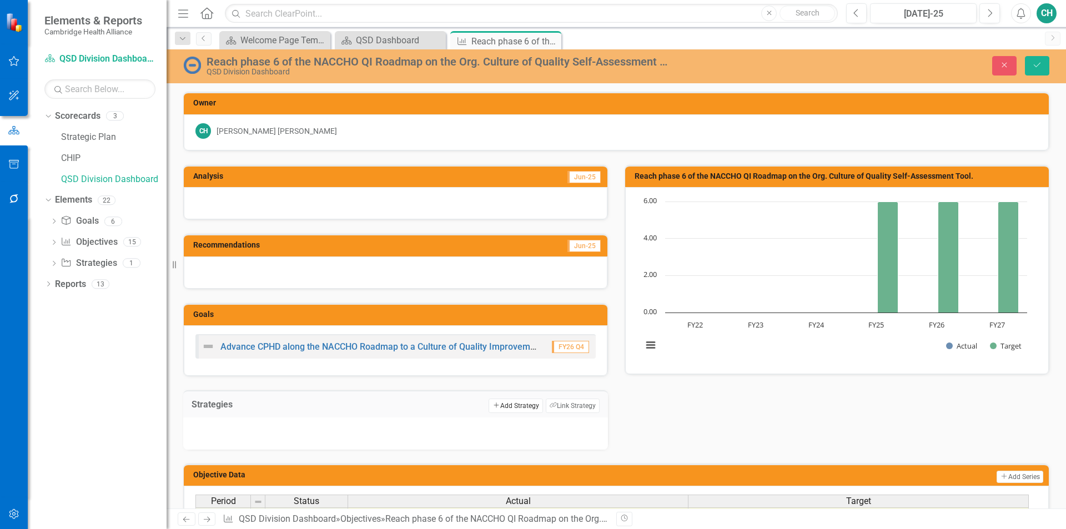
click at [523, 404] on button "Add Add Strategy" at bounding box center [516, 406] width 54 height 14
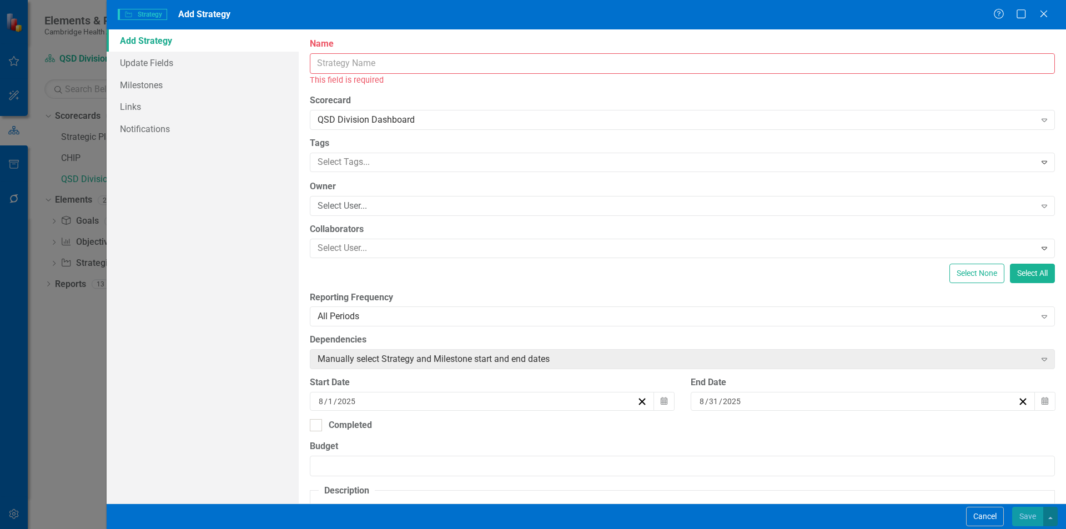
click at [403, 67] on input "Name" at bounding box center [682, 63] width 745 height 21
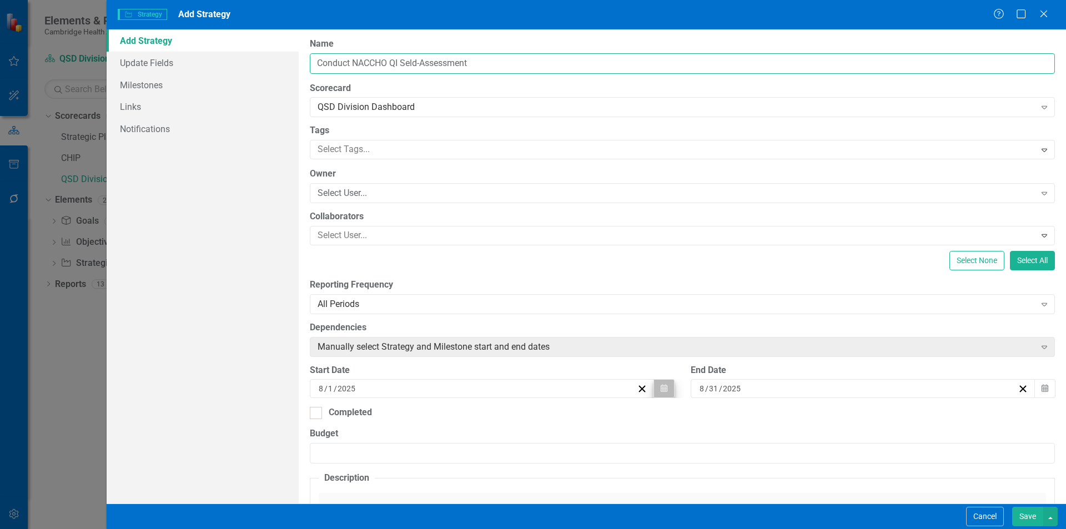
type input "Conduct NACCHO QI Seld-Assessment"
click at [662, 389] on icon "Calendar" at bounding box center [664, 389] width 7 height 8
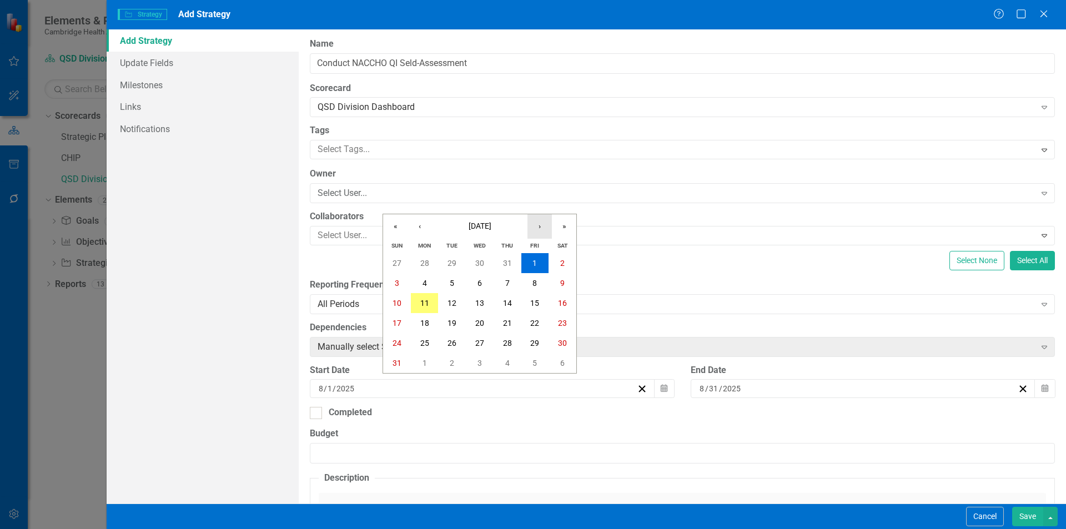
click at [546, 226] on button "›" at bounding box center [540, 226] width 24 height 24
click at [474, 263] on button "1" at bounding box center [480, 263] width 28 height 20
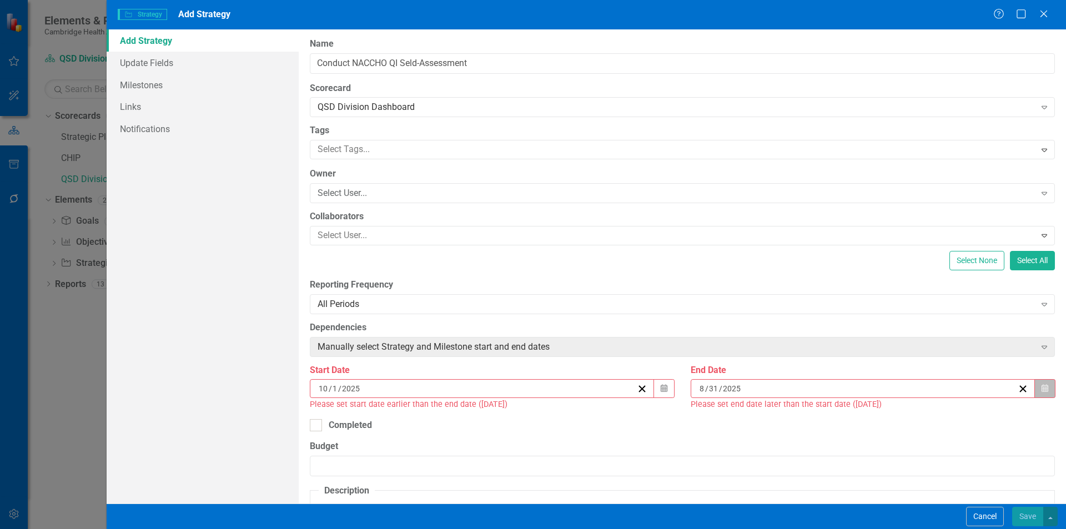
click at [1042, 385] on icon "Calendar" at bounding box center [1045, 389] width 7 height 8
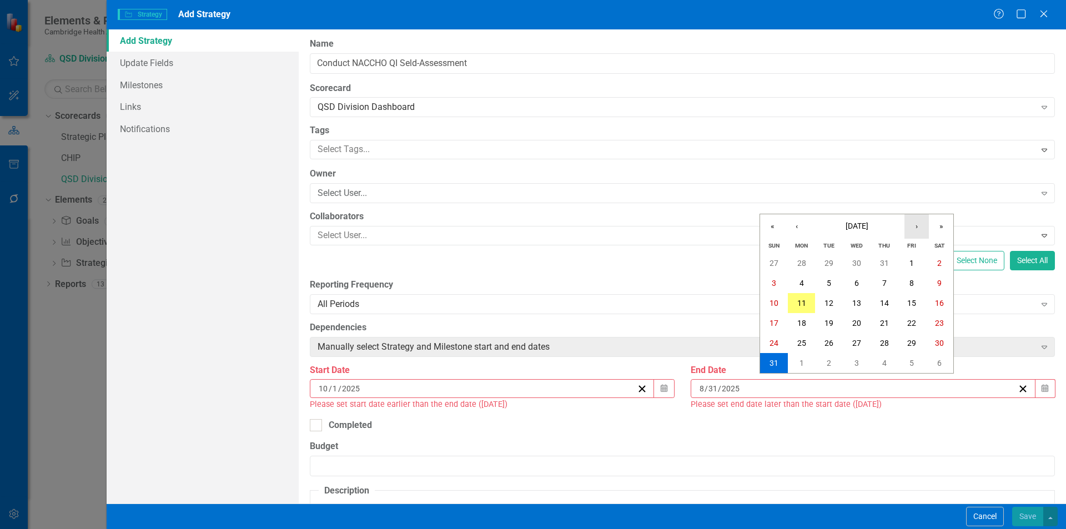
click at [921, 227] on button "›" at bounding box center [917, 226] width 24 height 24
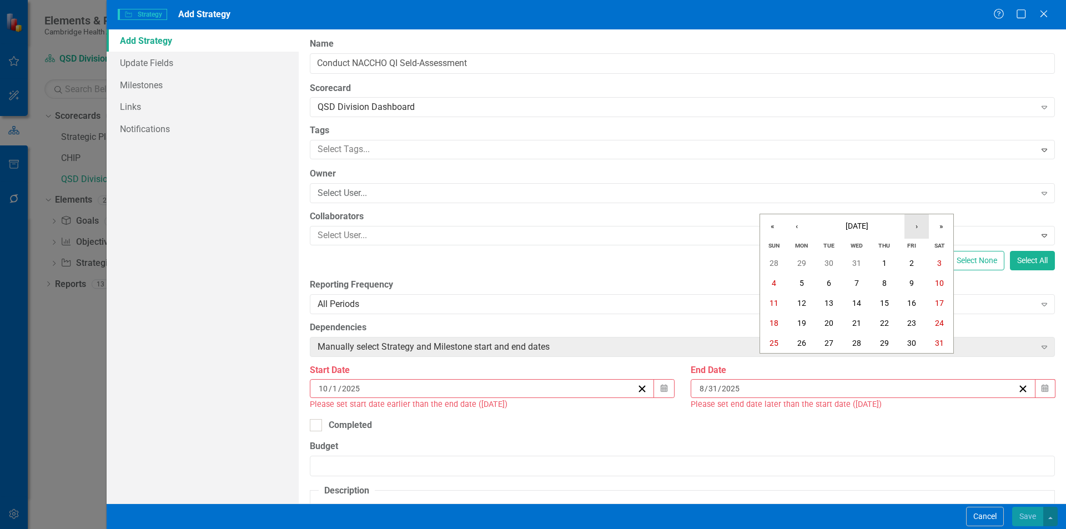
click at [921, 227] on button "›" at bounding box center [917, 226] width 24 height 24
click at [830, 344] on abbr "31" at bounding box center [829, 343] width 9 height 9
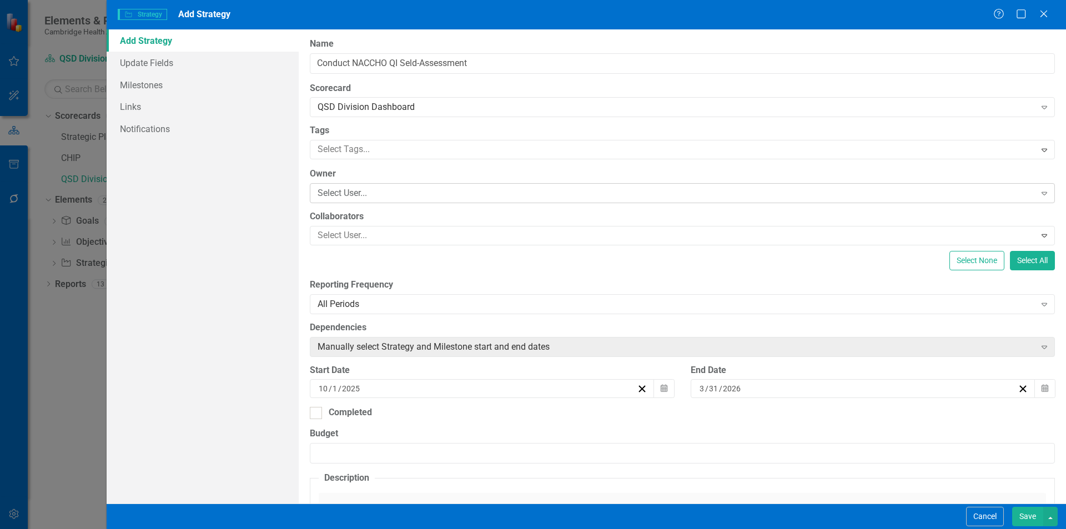
click at [353, 198] on div "Select User..." at bounding box center [677, 193] width 718 height 13
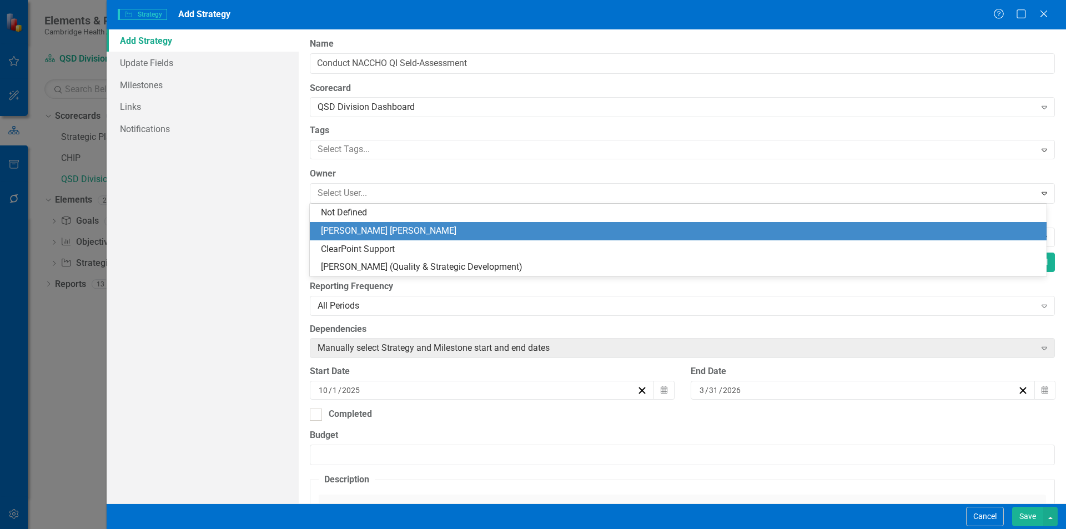
click at [373, 225] on div "[PERSON_NAME] [PERSON_NAME]" at bounding box center [680, 231] width 719 height 13
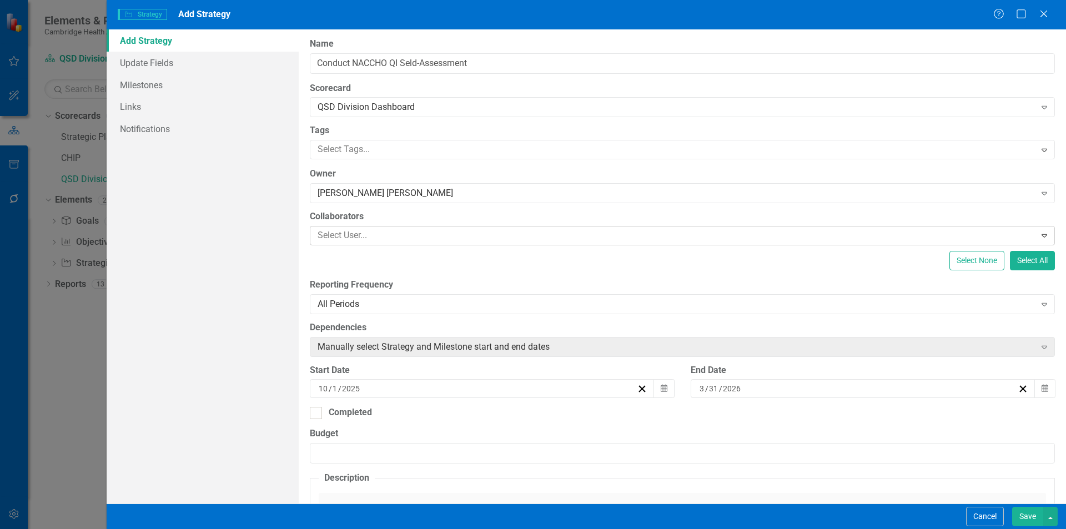
click at [369, 227] on div "Select User..." at bounding box center [673, 235] width 722 height 17
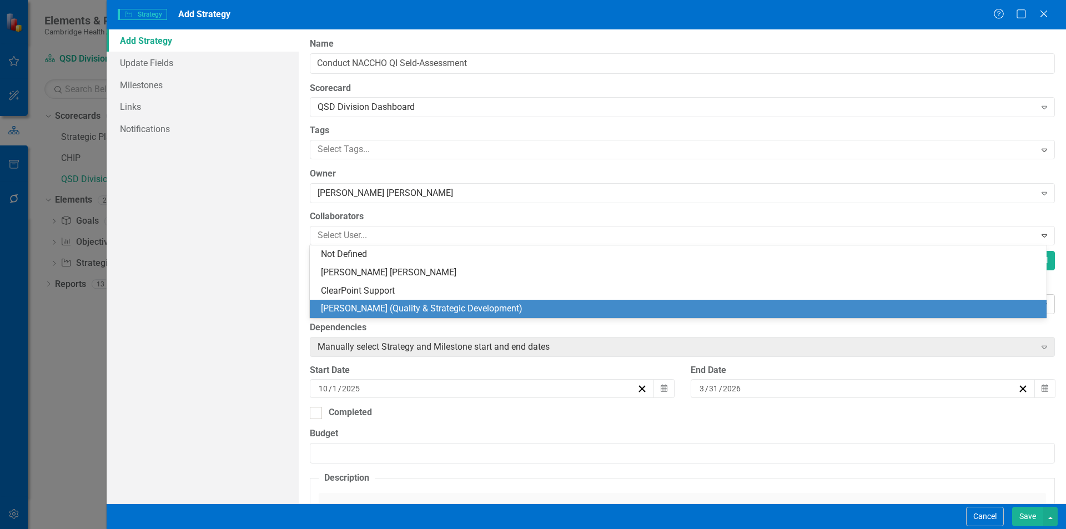
click at [381, 315] on div "[PERSON_NAME] (Quality & Strategic Development)" at bounding box center [680, 309] width 719 height 13
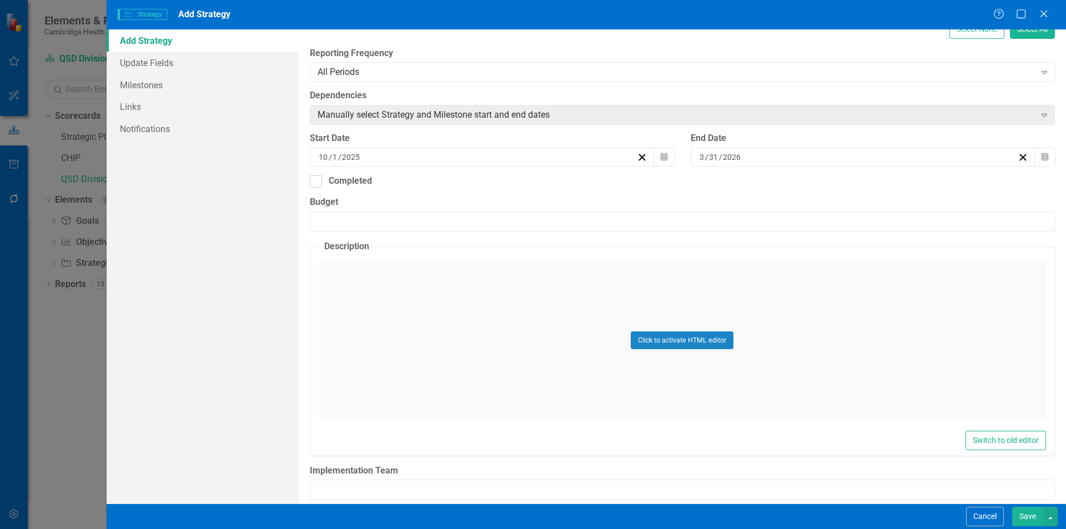
scroll to position [264, 0]
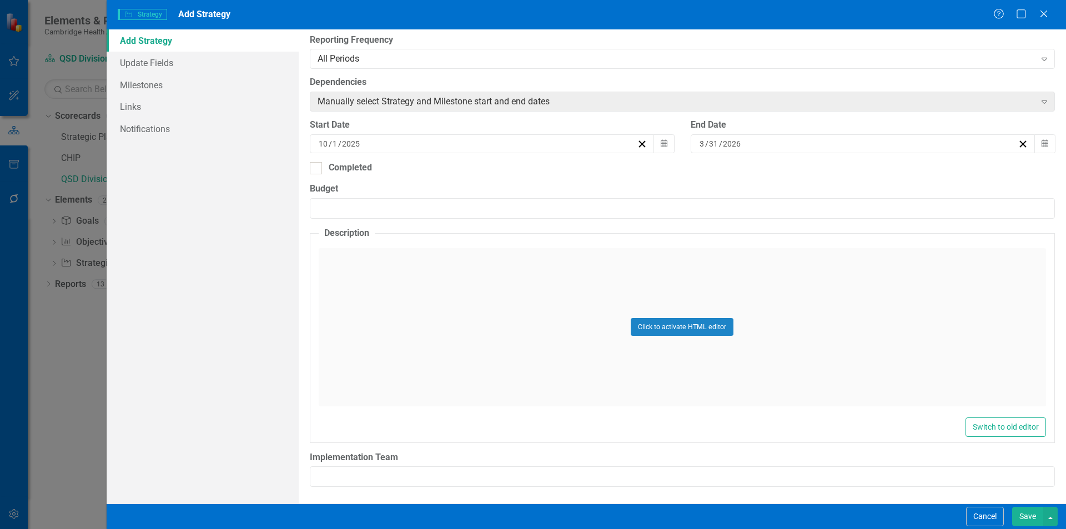
click at [1031, 519] on button "Save" at bounding box center [1027, 516] width 31 height 19
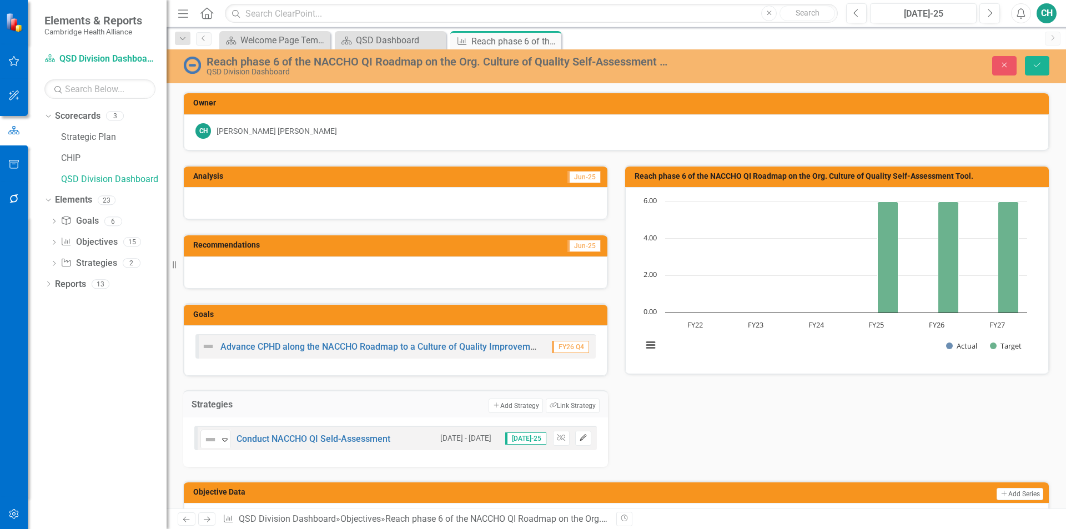
click at [581, 441] on button "Edit" at bounding box center [583, 438] width 16 height 14
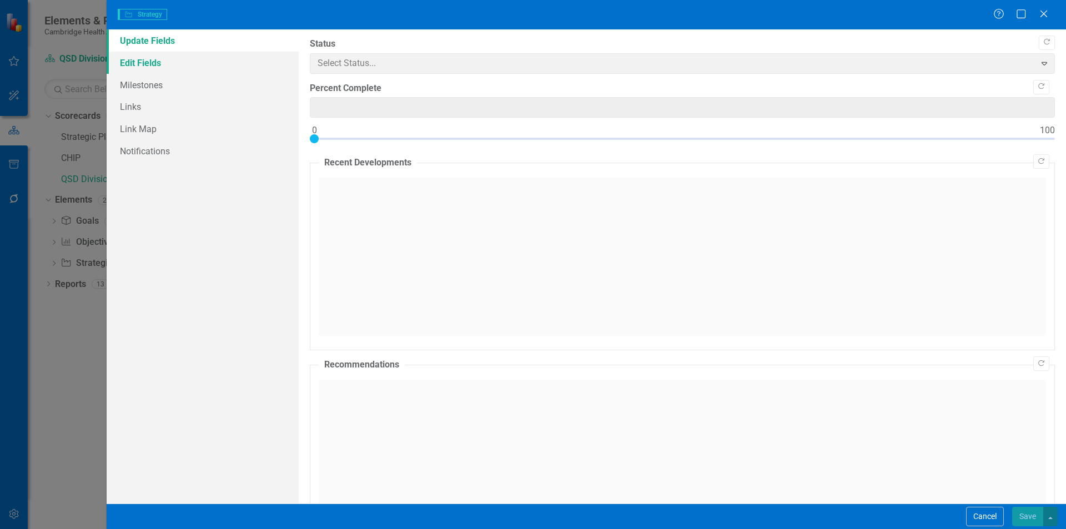
type input "0"
click at [185, 58] on link "Edit Fields" at bounding box center [203, 63] width 192 height 22
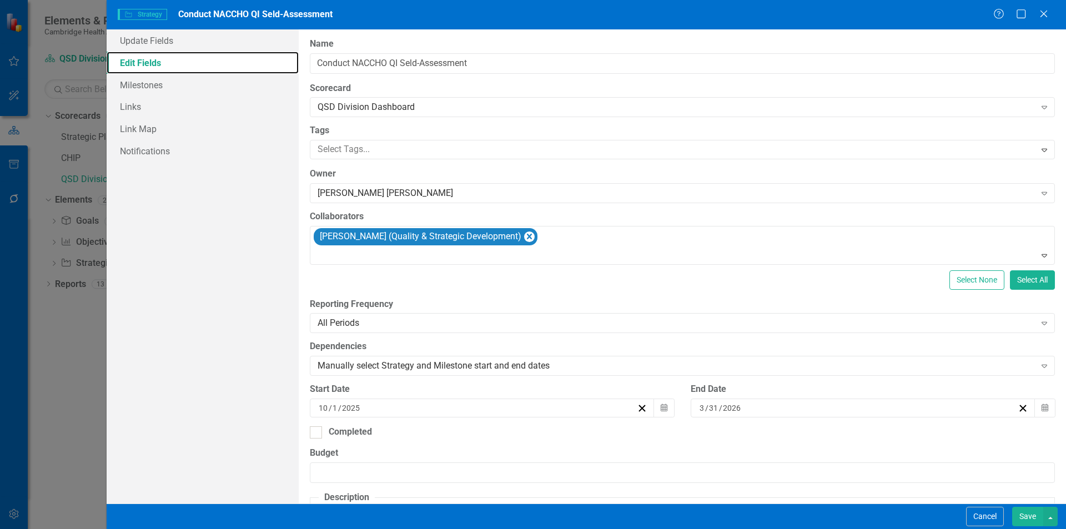
scroll to position [0, 0]
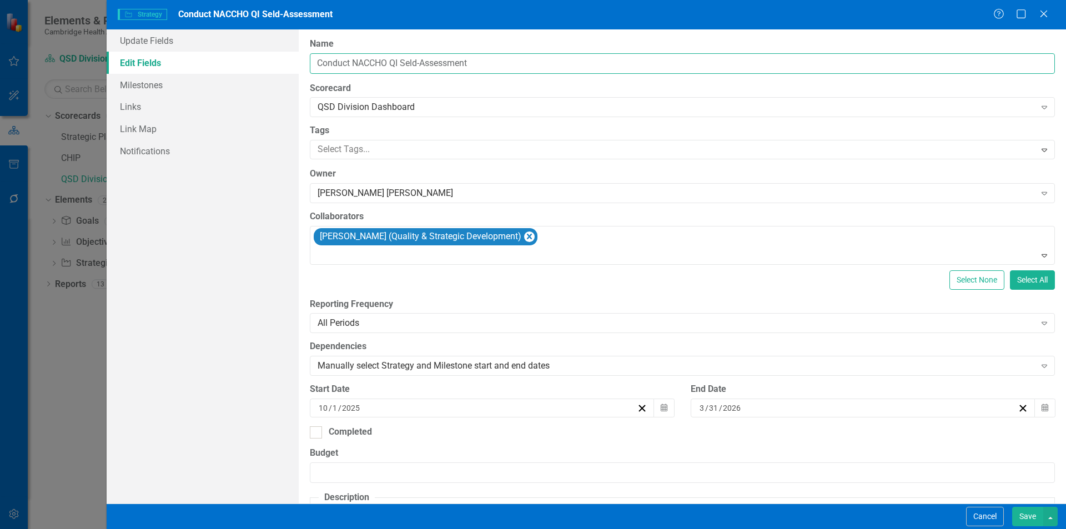
click at [418, 63] on input "Conduct NACCHO QI Seld-Assessment" at bounding box center [682, 63] width 745 height 21
type input "Conduct NACCHO QI Self-Assessment"
click at [1026, 519] on button "Save" at bounding box center [1027, 516] width 31 height 19
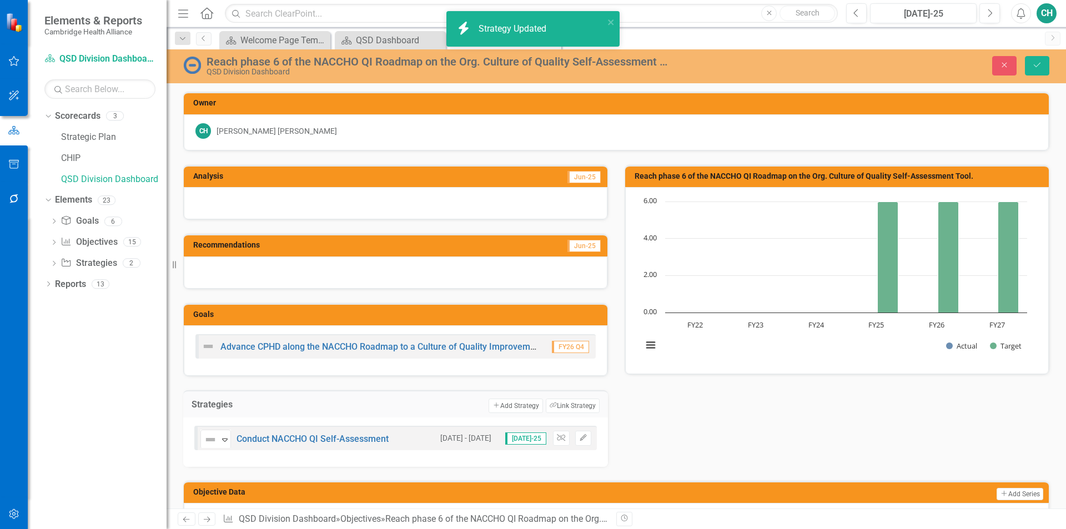
scroll to position [143, 0]
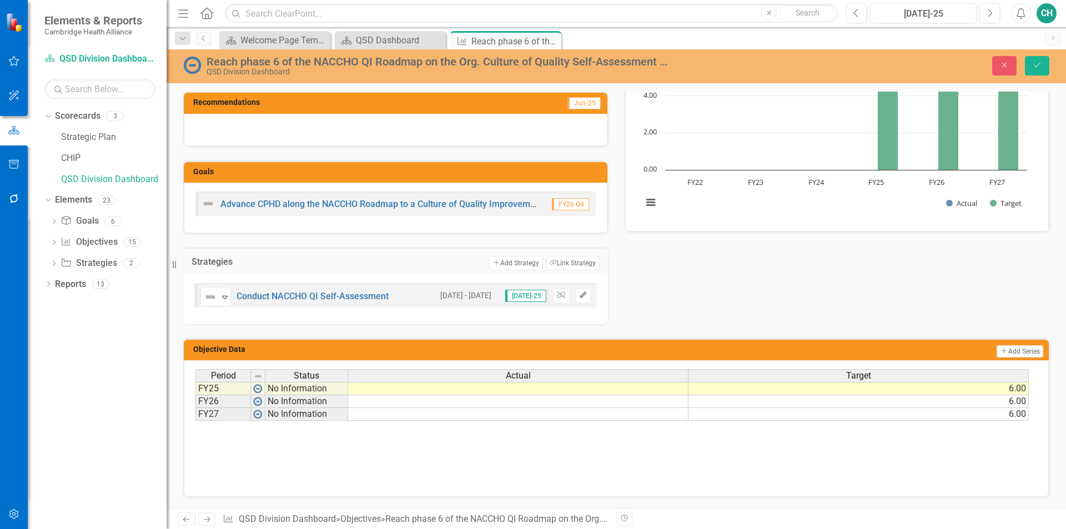
click at [583, 292] on icon "Edit" at bounding box center [583, 295] width 8 height 7
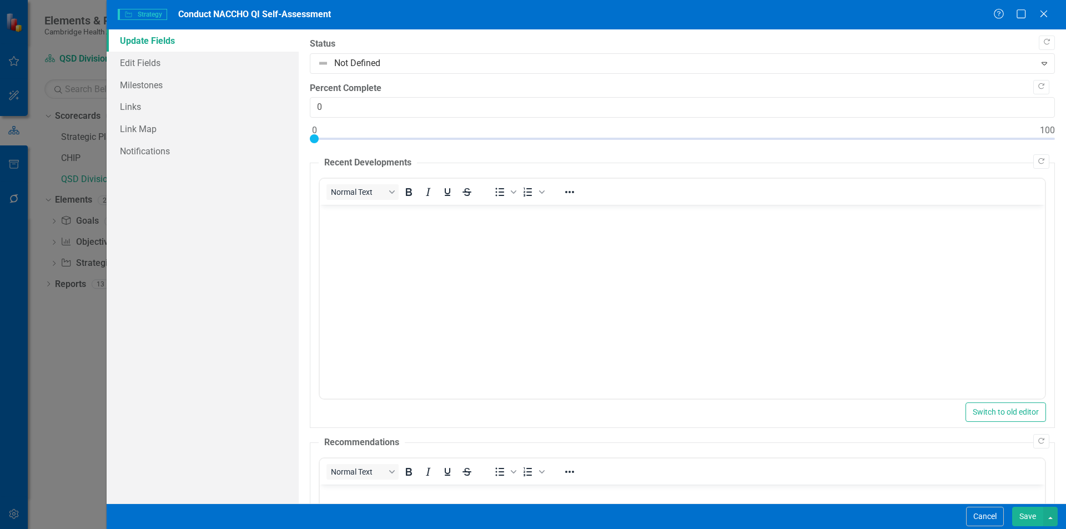
scroll to position [0, 0]
click at [171, 68] on link "Edit Fields" at bounding box center [203, 63] width 192 height 22
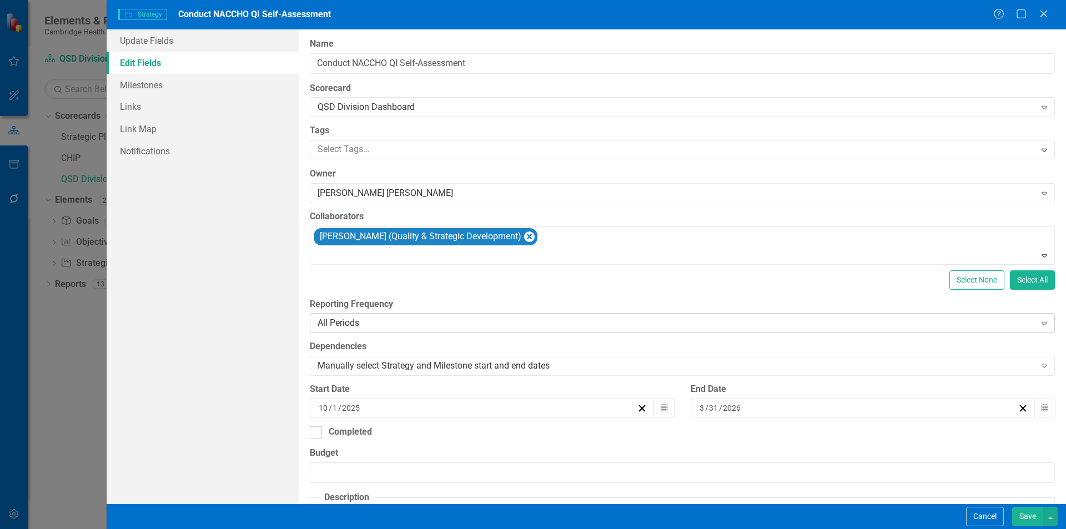
click at [405, 333] on div "All Periods Expand" at bounding box center [682, 323] width 745 height 20
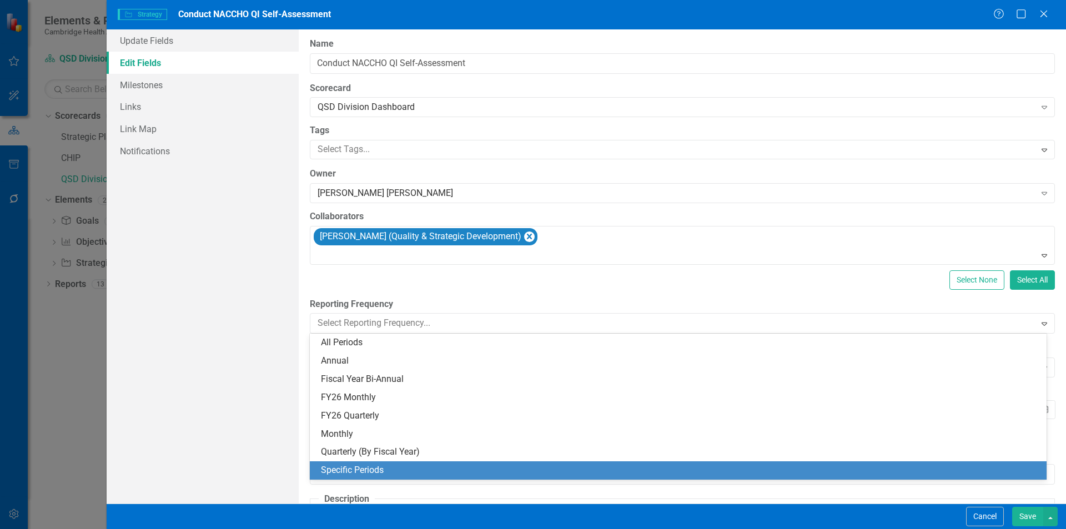
click at [372, 469] on div "Specific Periods" at bounding box center [680, 470] width 719 height 13
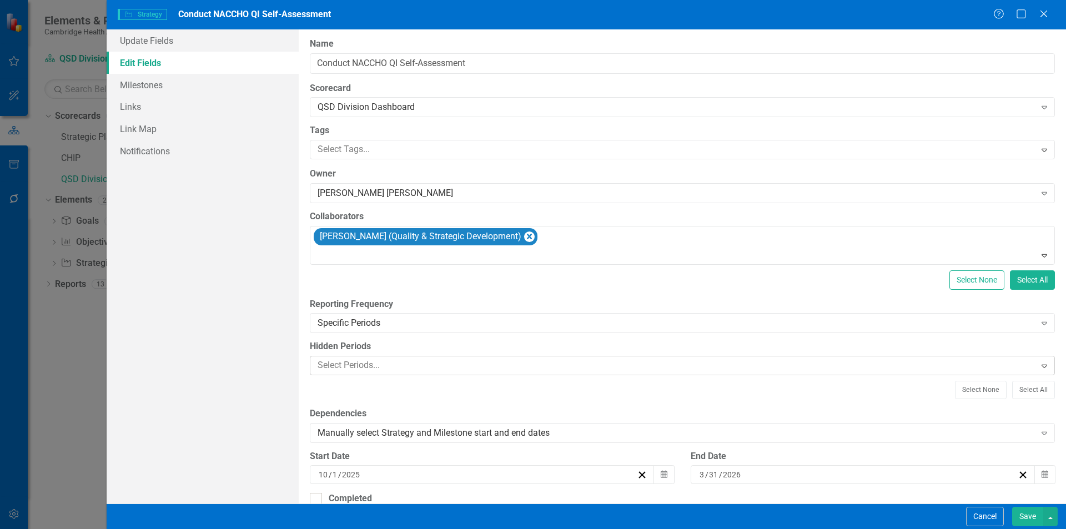
click at [375, 367] on div at bounding box center [674, 365] width 722 height 15
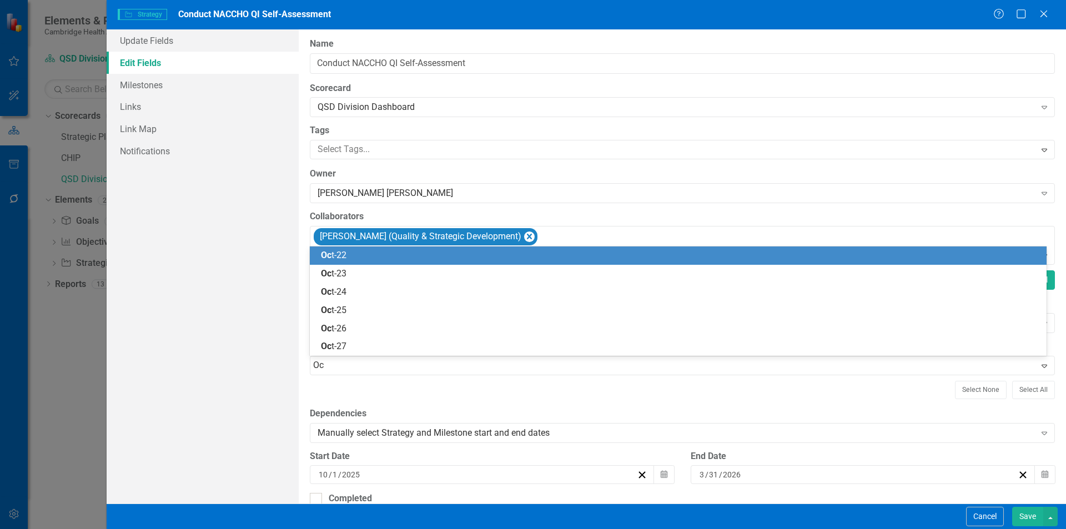
type input "Oct"
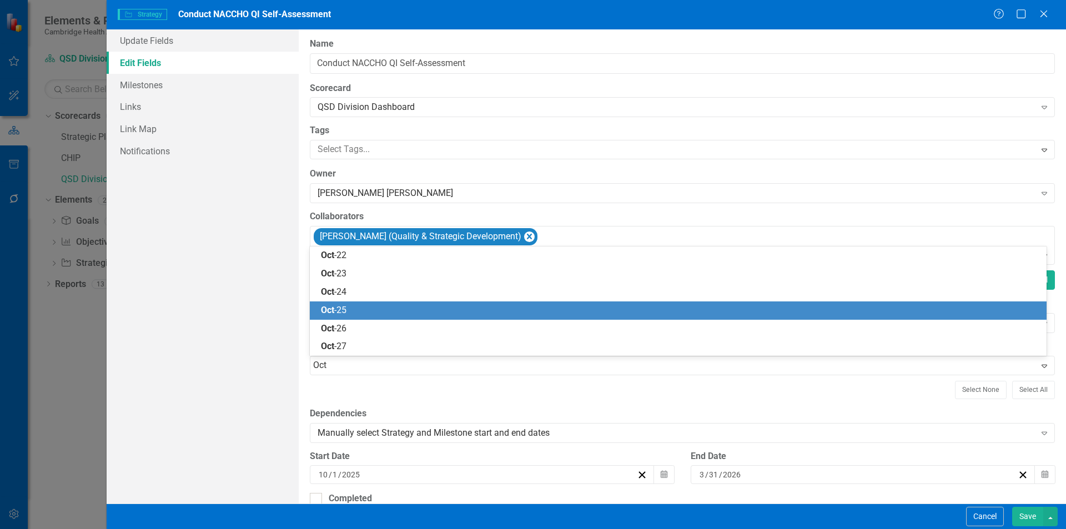
click at [368, 309] on div "Oct -25" at bounding box center [680, 310] width 719 height 13
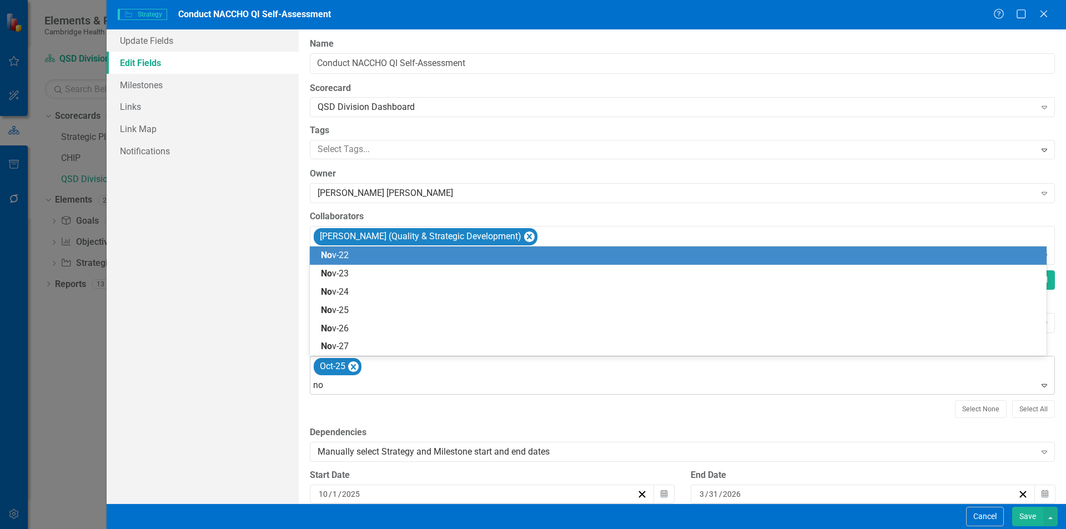
type input "nov"
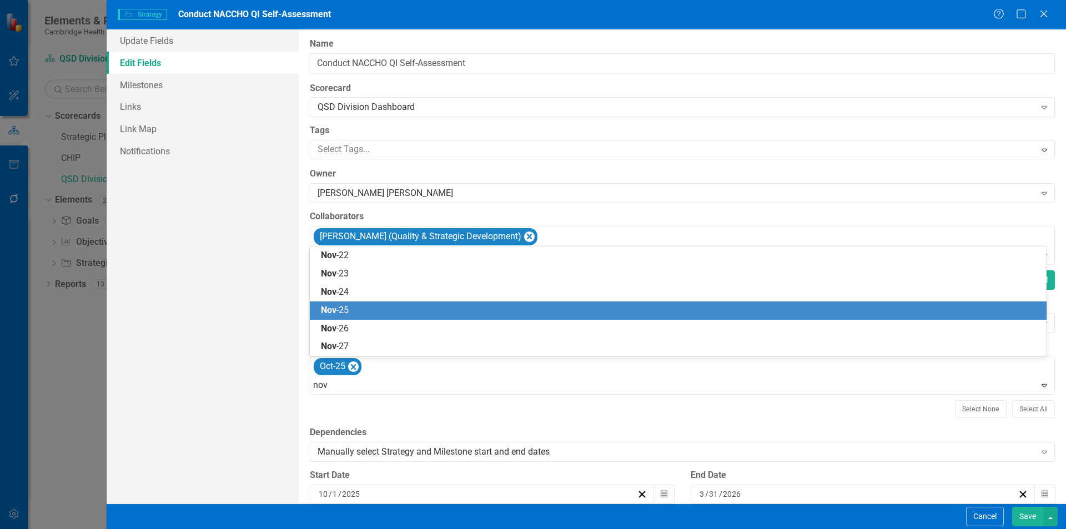
click at [355, 305] on div "Nov -25" at bounding box center [680, 310] width 719 height 13
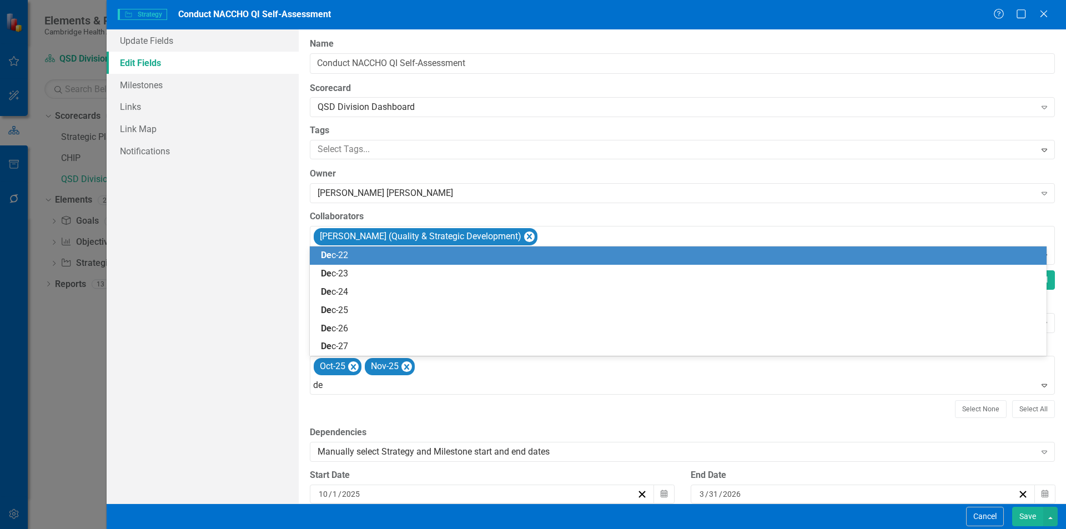
type input "dec"
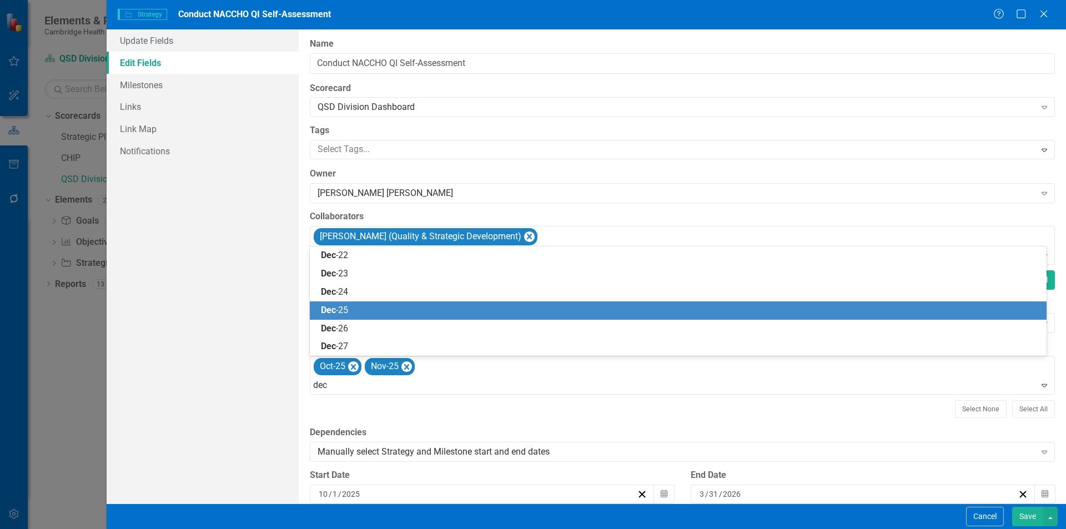
click at [351, 310] on div "Dec -25" at bounding box center [680, 310] width 719 height 13
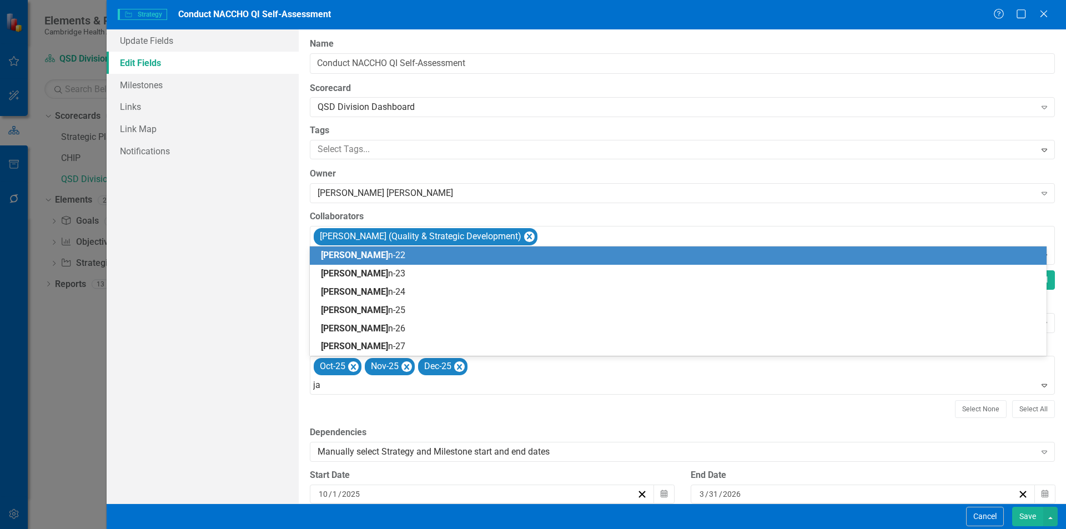
type input "jan"
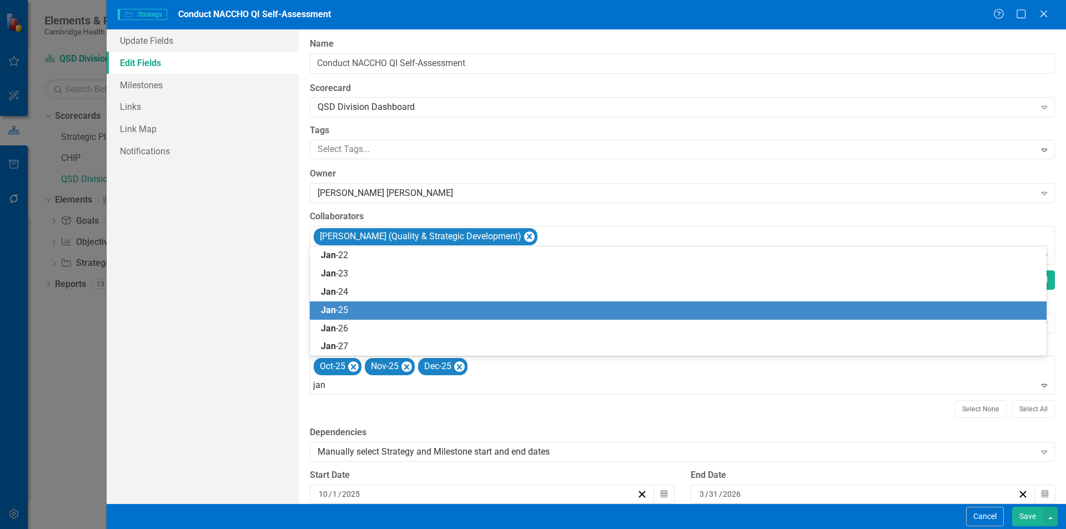
click at [363, 306] on div "Jan -25" at bounding box center [680, 310] width 719 height 13
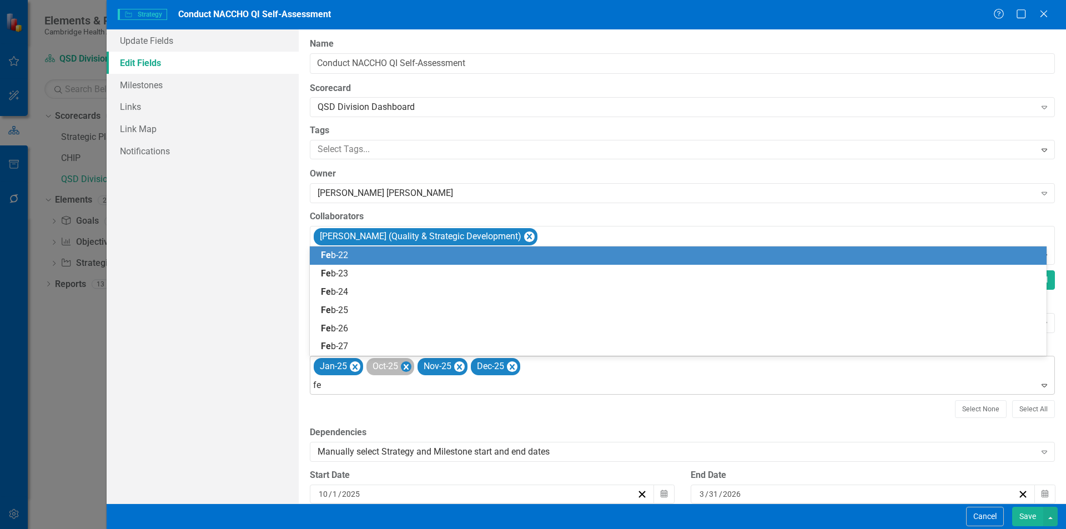
type input "feb"
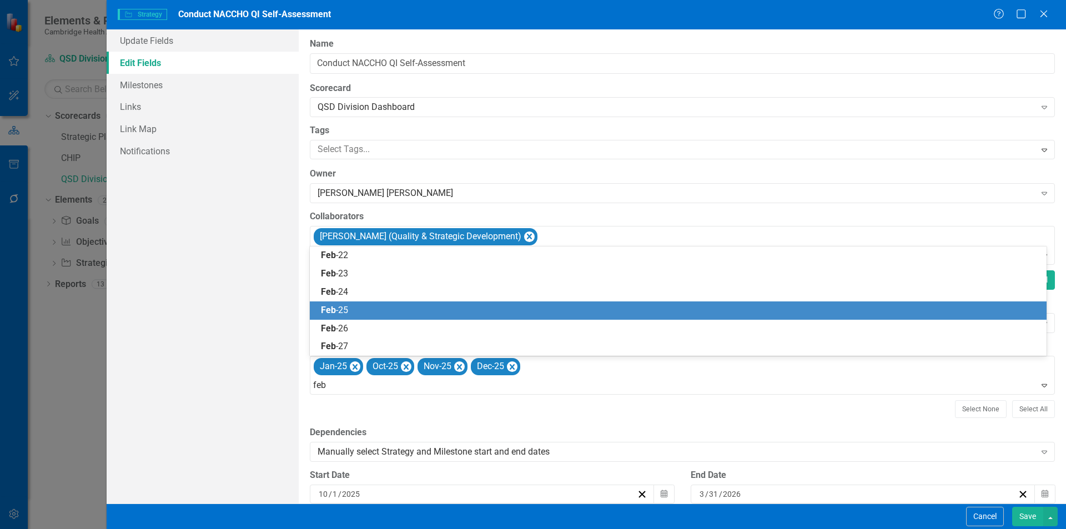
click at [362, 310] on div "Feb -25" at bounding box center [680, 310] width 719 height 13
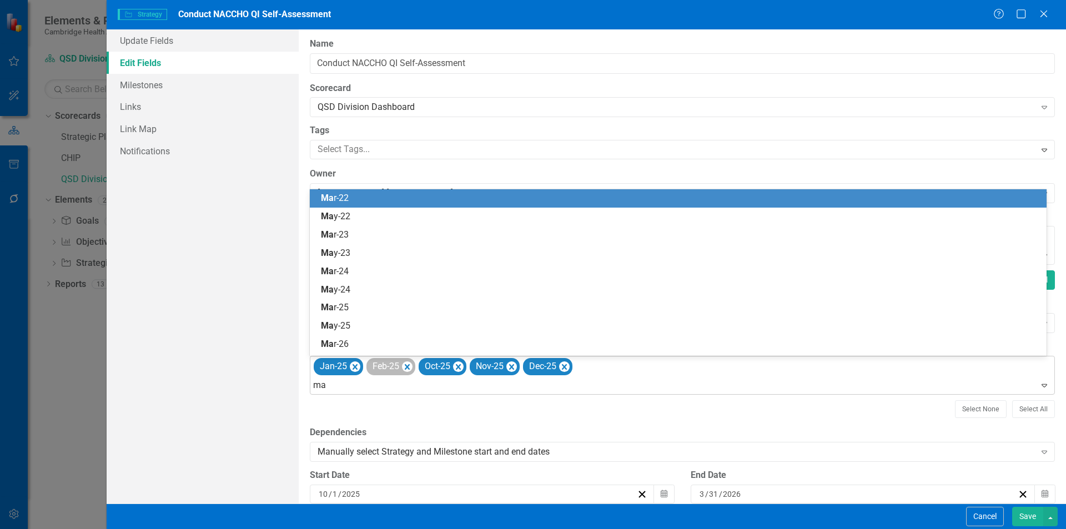
type input "mar"
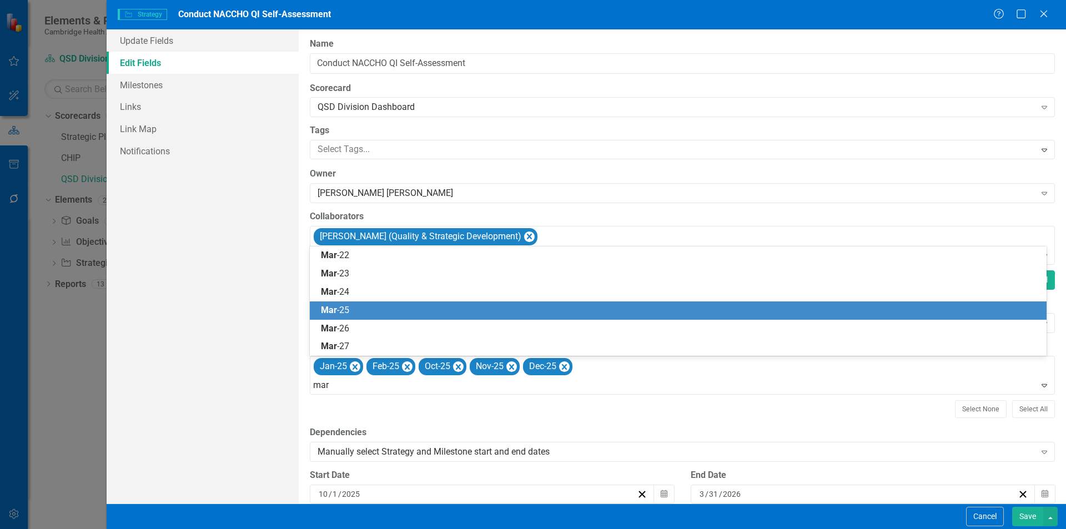
click at [350, 305] on div "Mar -25" at bounding box center [680, 310] width 719 height 13
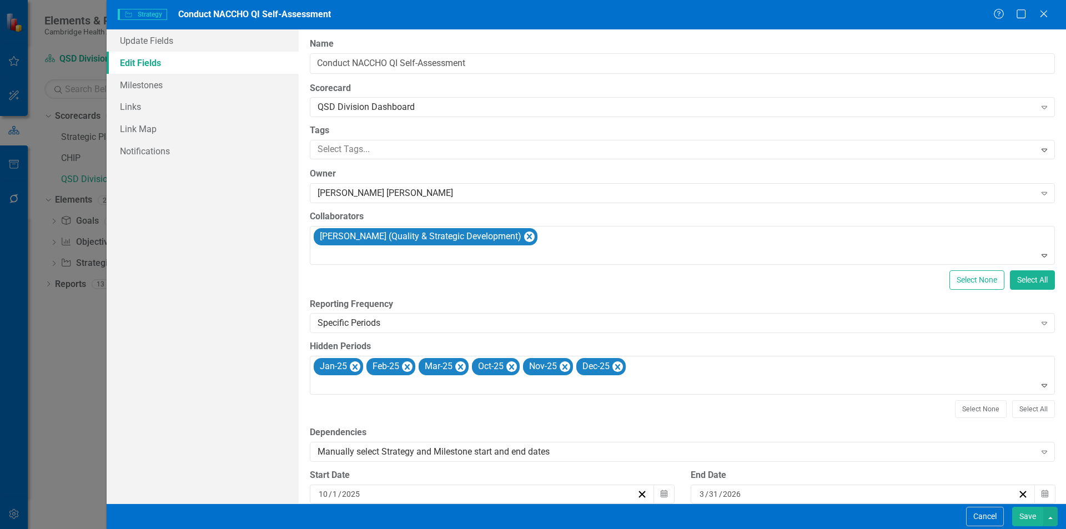
click at [1035, 514] on button "Save" at bounding box center [1027, 516] width 31 height 19
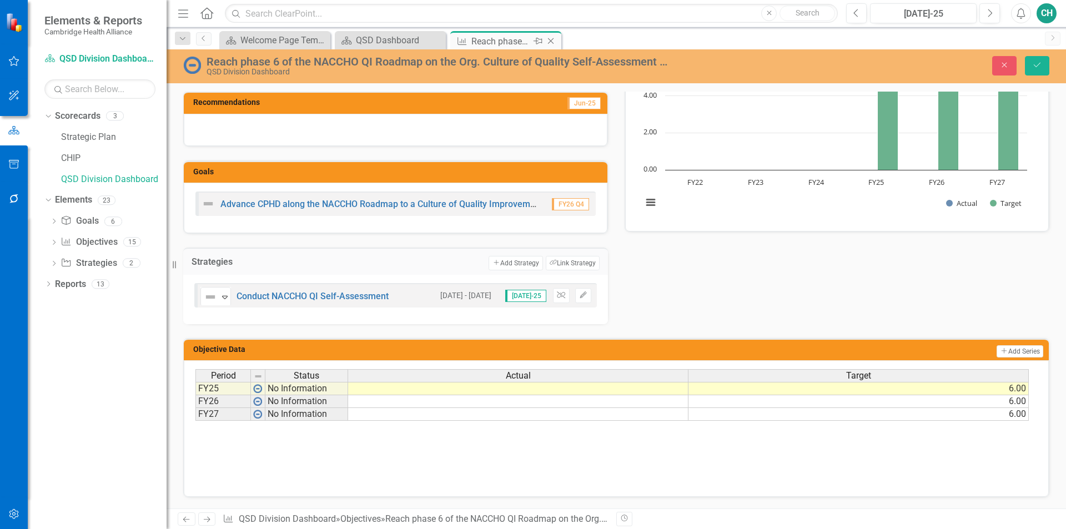
click at [551, 38] on icon "Close" at bounding box center [550, 41] width 11 height 9
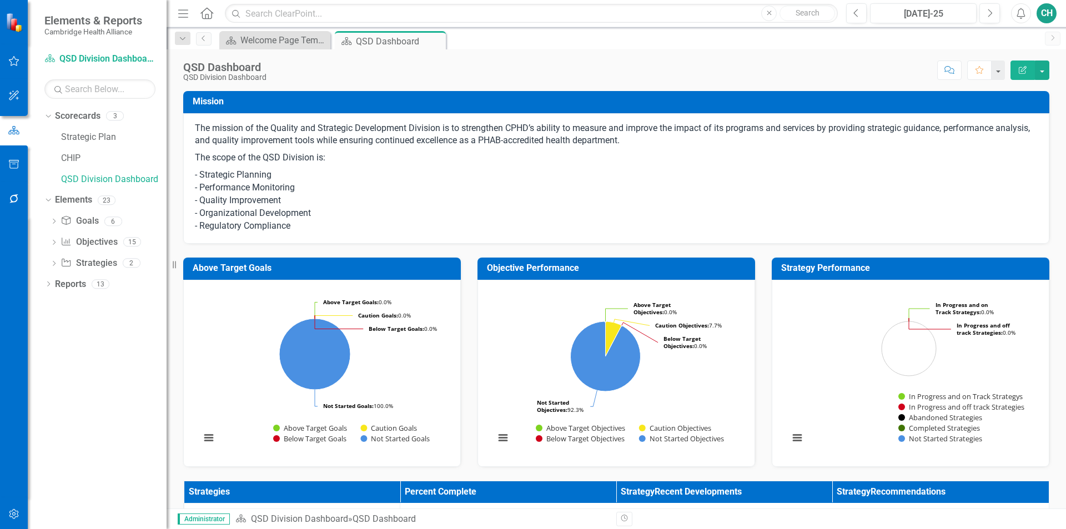
scroll to position [389, 0]
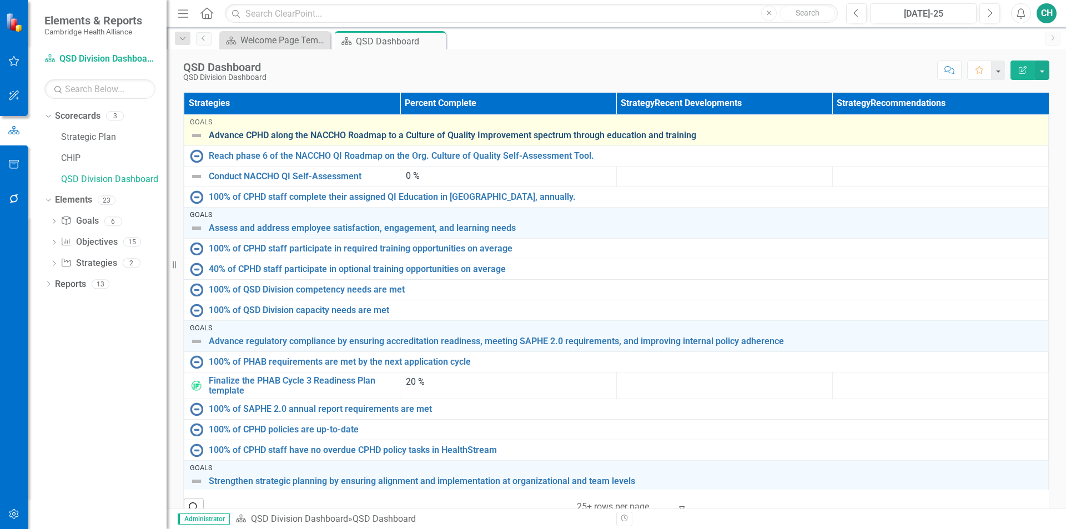
click at [284, 134] on link "Advance CPHD along the NACCHO Roadmap to a Culture of Quality Improvement spect…" at bounding box center [626, 135] width 834 height 10
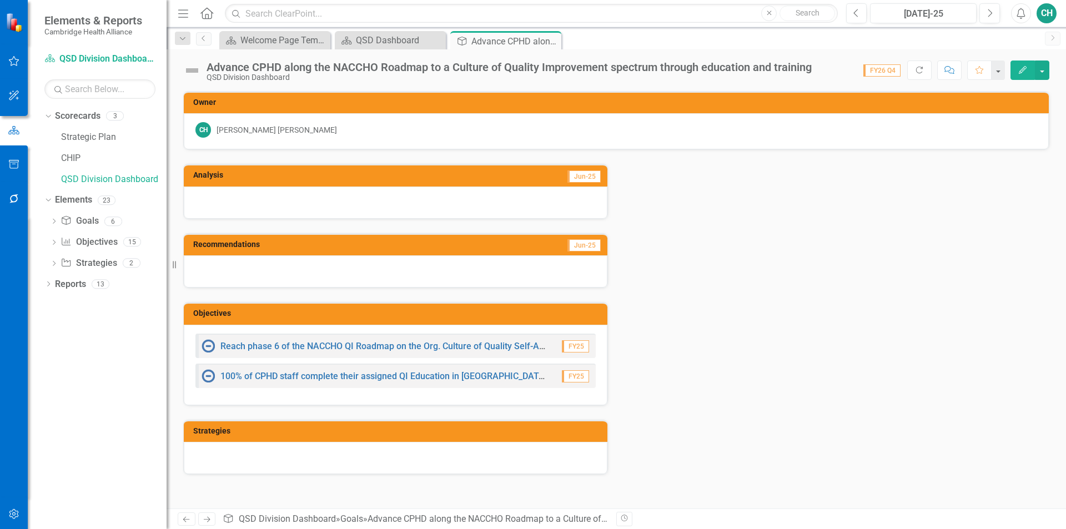
click at [1025, 69] on icon "button" at bounding box center [1023, 70] width 8 height 8
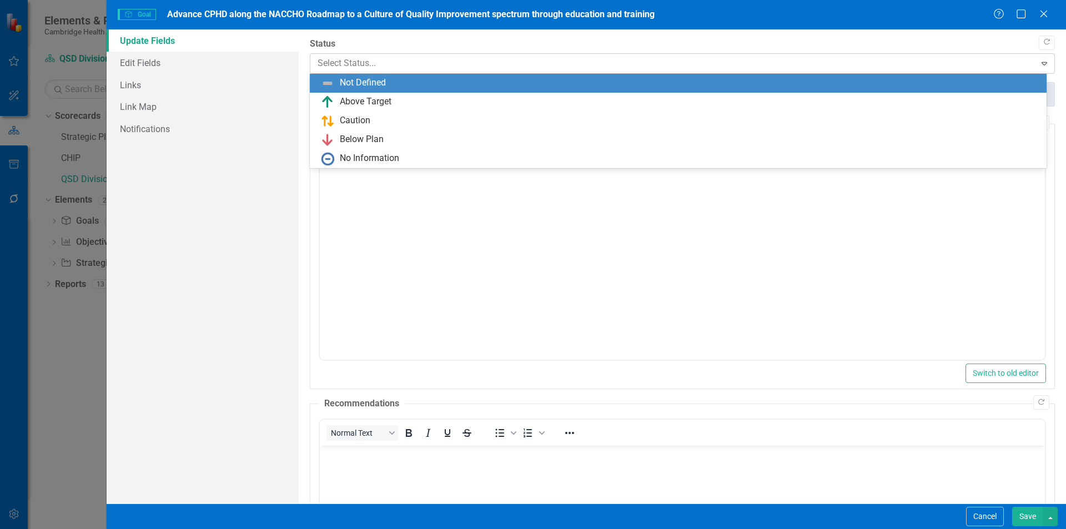
click at [431, 61] on div at bounding box center [673, 63] width 711 height 15
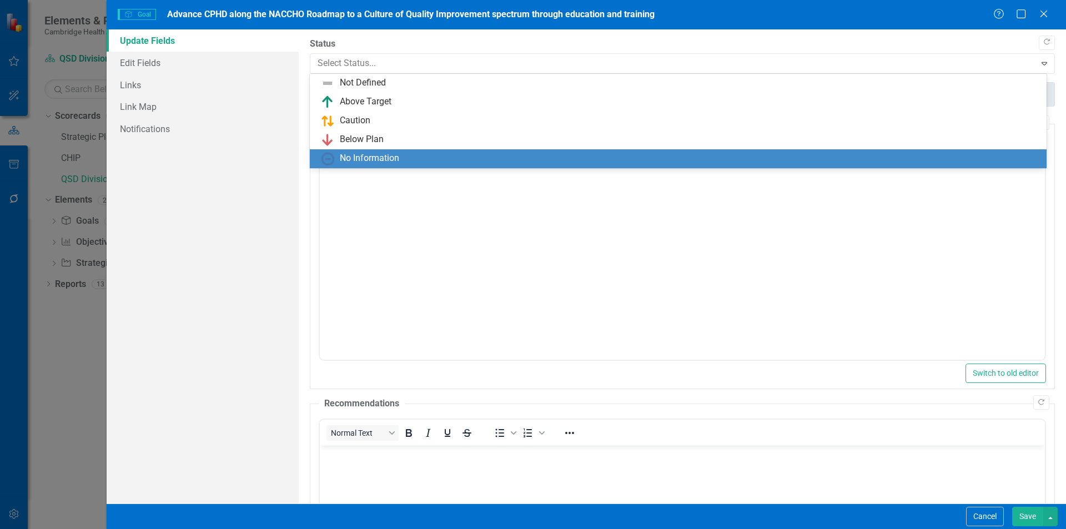
click at [391, 157] on div "No Information" at bounding box center [369, 158] width 59 height 13
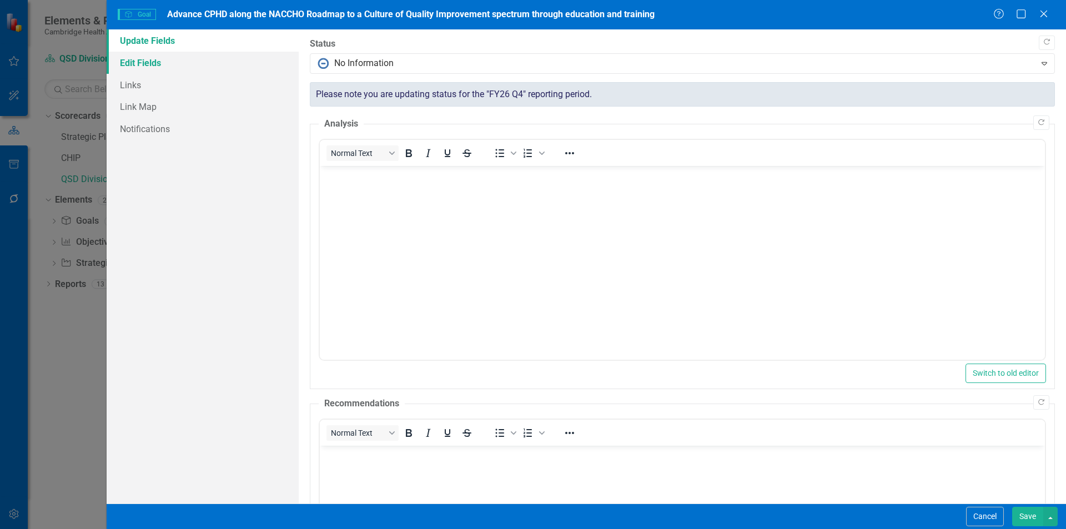
click at [167, 58] on link "Edit Fields" at bounding box center [203, 63] width 192 height 22
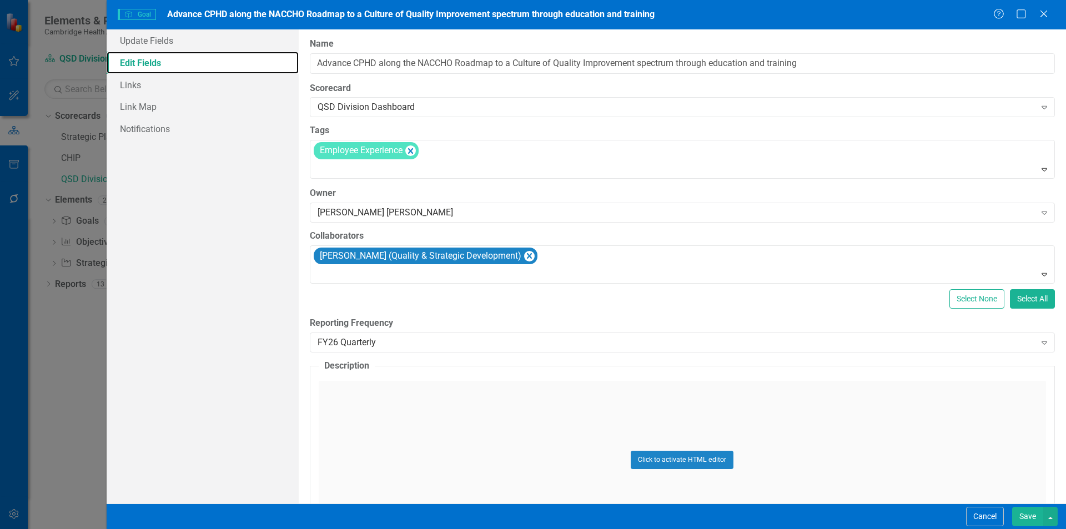
scroll to position [89, 0]
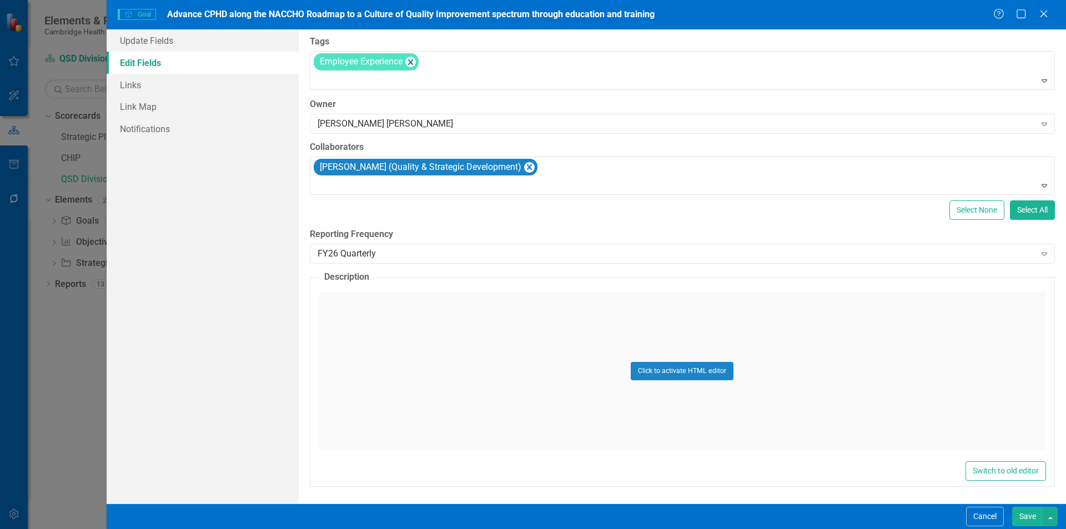
click at [1031, 523] on button "Save" at bounding box center [1027, 516] width 31 height 19
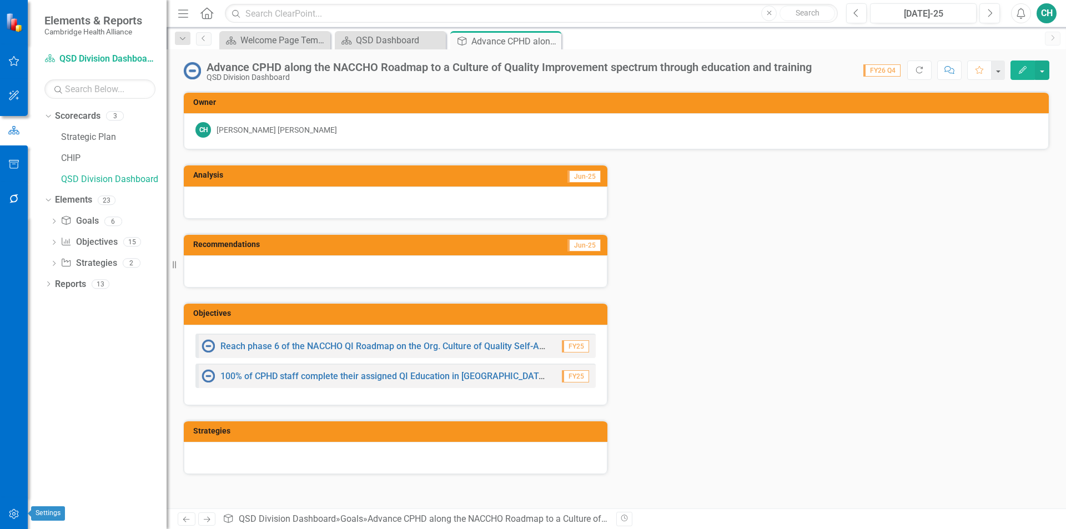
click at [13, 517] on icon "button" at bounding box center [14, 514] width 12 height 9
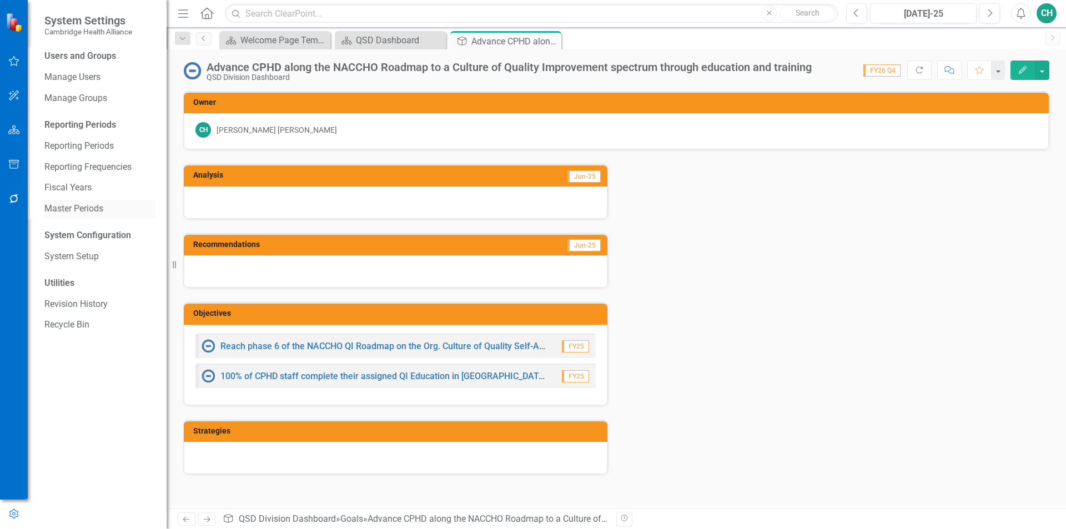
click at [89, 210] on link "Master Periods" at bounding box center [99, 209] width 111 height 13
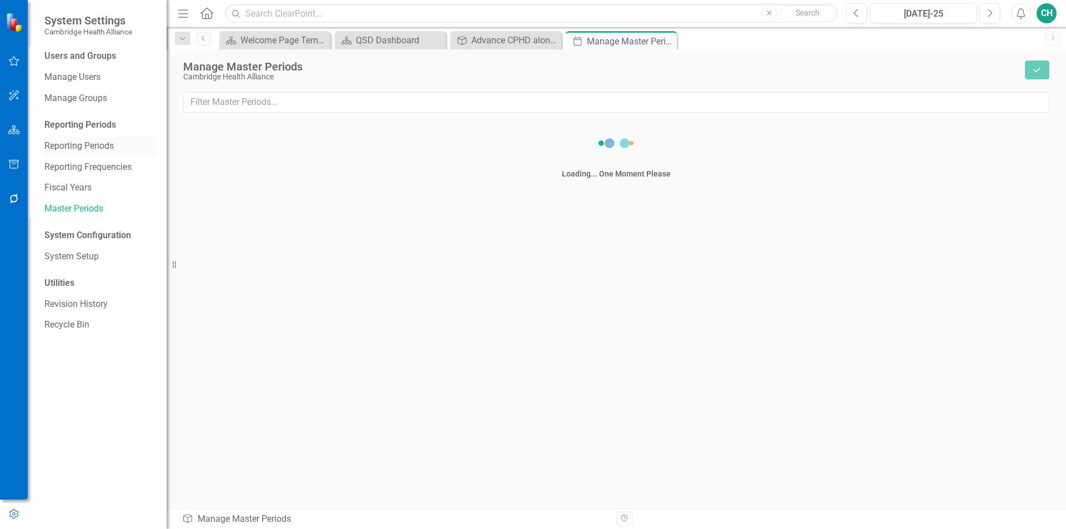
click at [97, 128] on div "Reporting Periods" at bounding box center [99, 125] width 111 height 13
click at [94, 141] on link "Reporting Periods" at bounding box center [99, 146] width 111 height 13
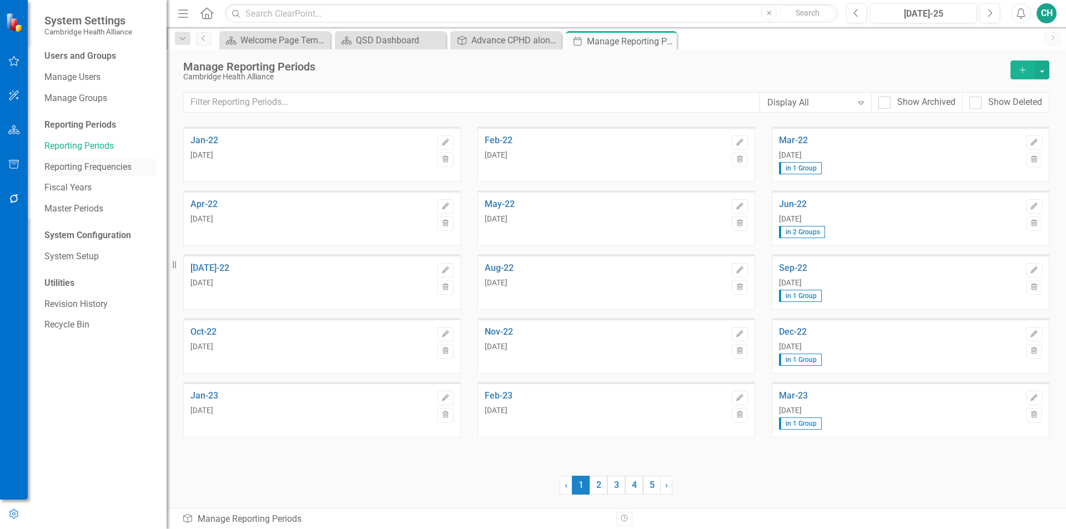
click at [113, 166] on link "Reporting Frequencies" at bounding box center [99, 167] width 111 height 13
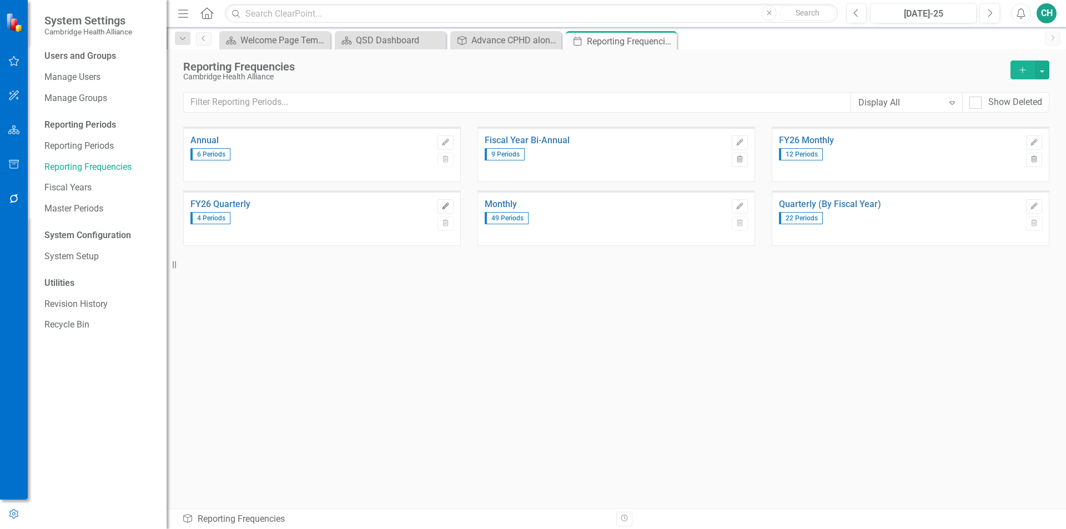
click at [449, 205] on icon "Edit" at bounding box center [445, 206] width 8 height 7
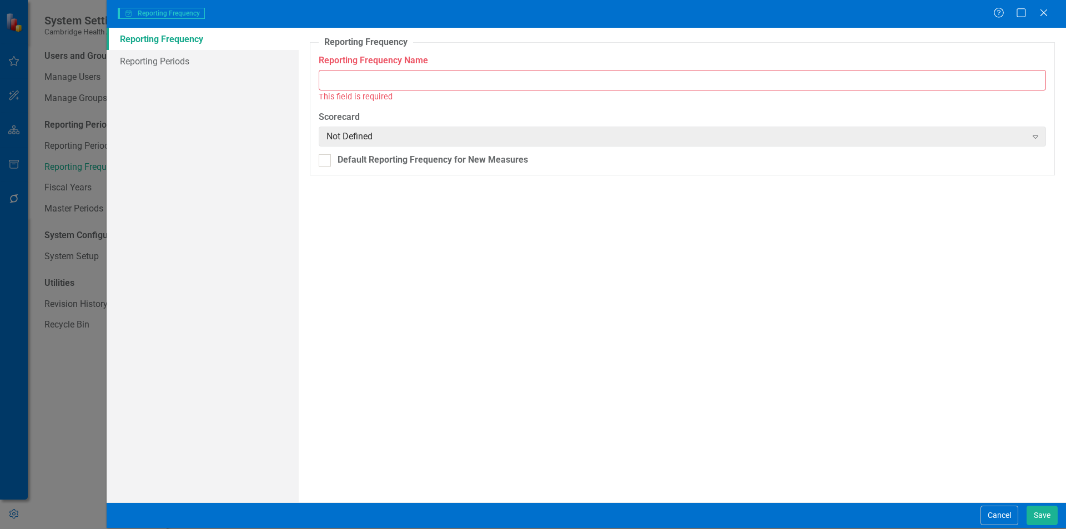
type input "FY26 Quarterly"
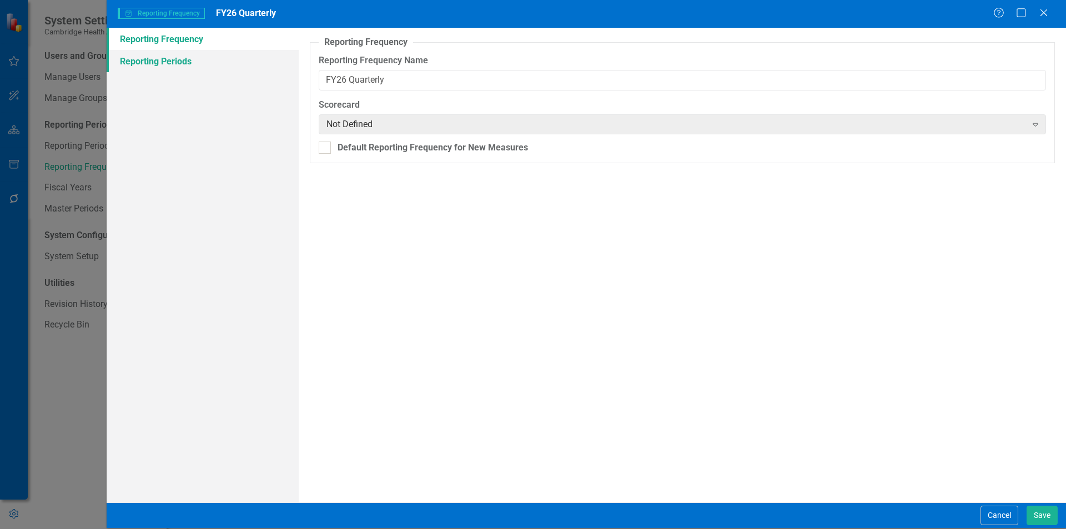
click at [207, 68] on link "Reporting Periods" at bounding box center [203, 61] width 192 height 22
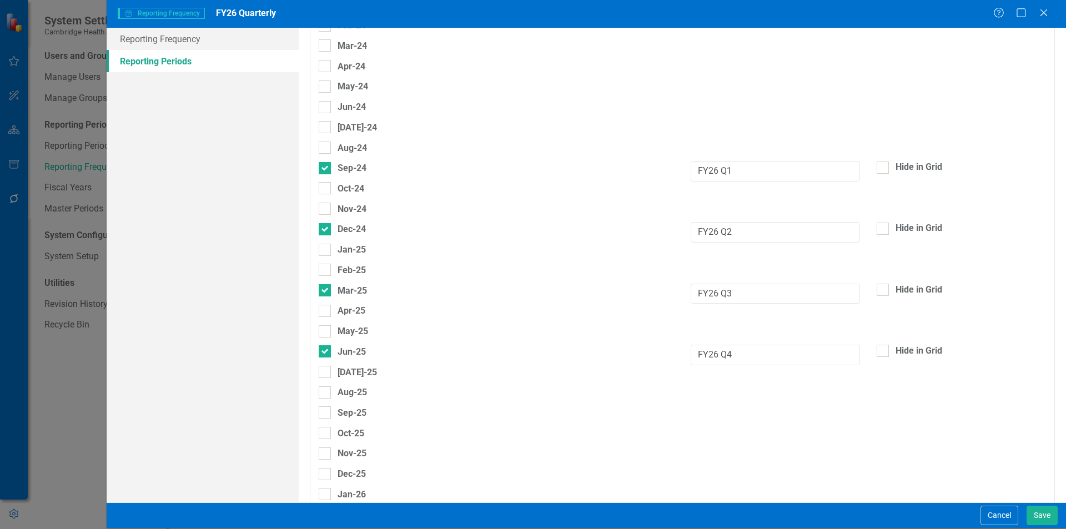
scroll to position [555, 0]
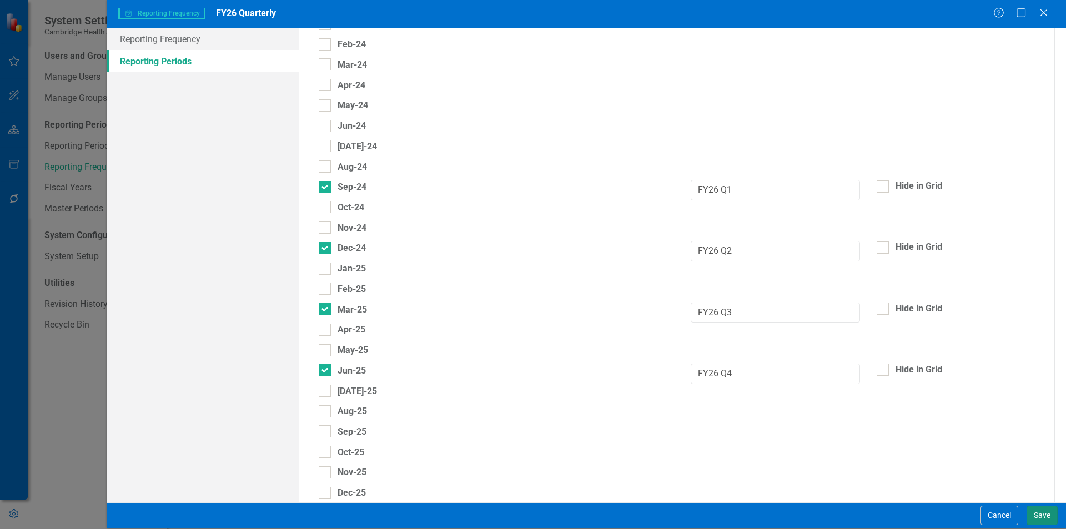
click at [1042, 517] on button "Save" at bounding box center [1042, 515] width 31 height 19
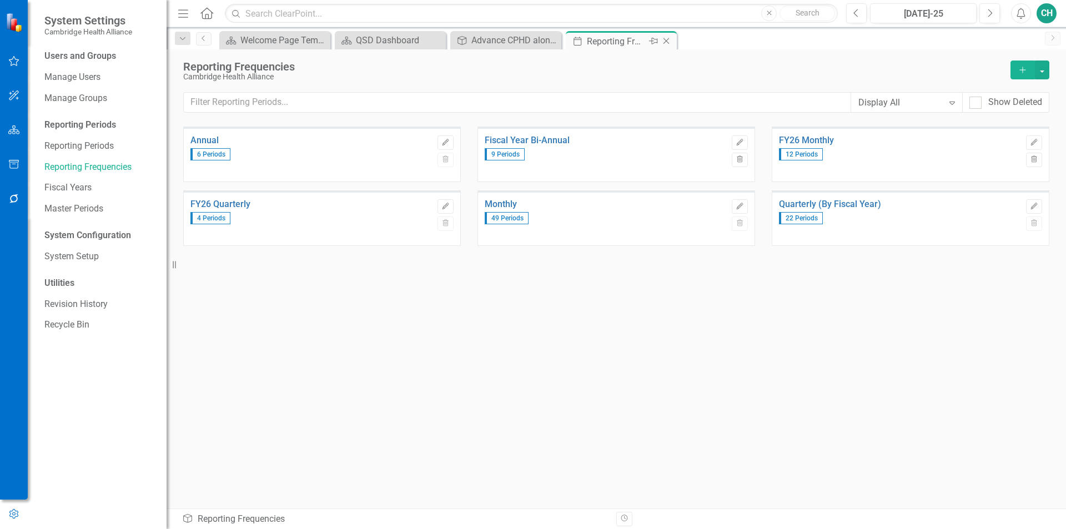
click at [671, 41] on icon "Close" at bounding box center [666, 41] width 11 height 9
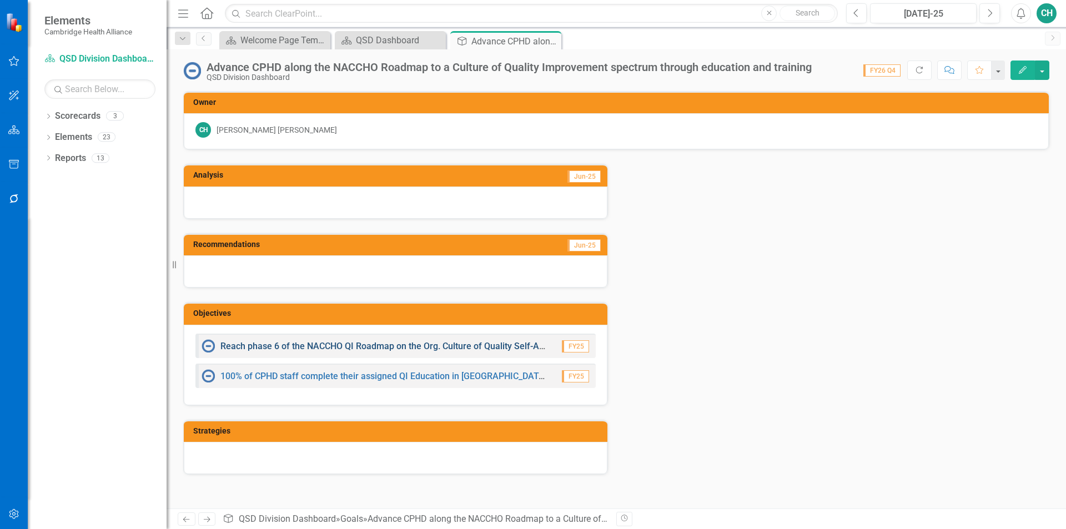
click at [369, 346] on link "Reach phase 6 of the NACCHO QI Roadmap on the Org. Culture of Quality Self-Asse…" at bounding box center [412, 346] width 384 height 11
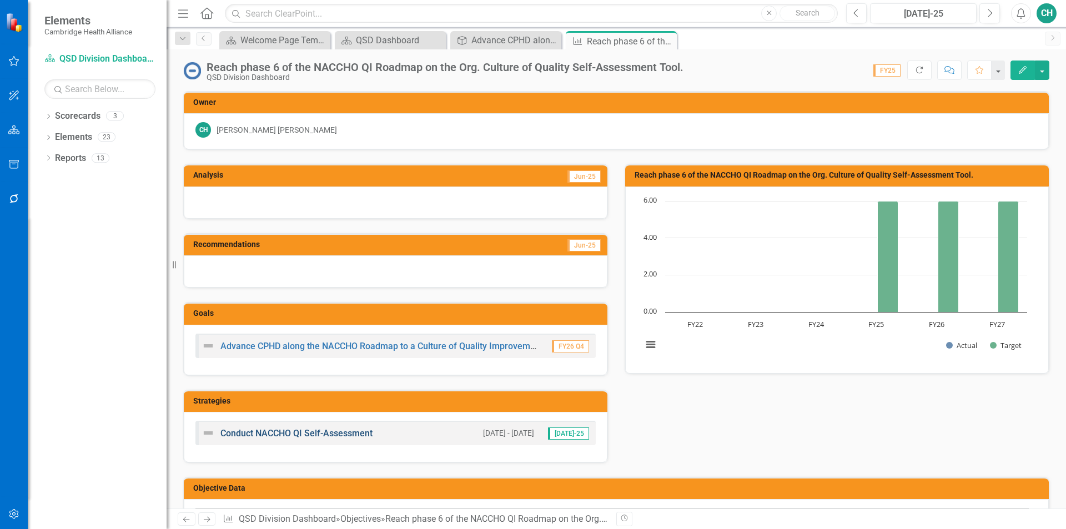
click at [312, 433] on link "Conduct NACCHO QI Self-Assessment" at bounding box center [296, 433] width 152 height 11
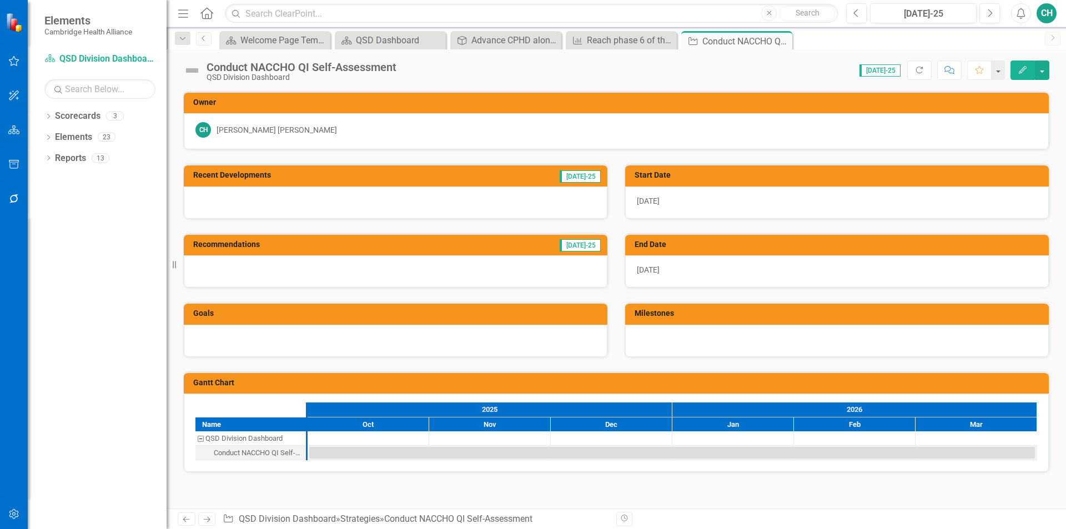
click at [1026, 73] on icon "Edit" at bounding box center [1023, 70] width 10 height 8
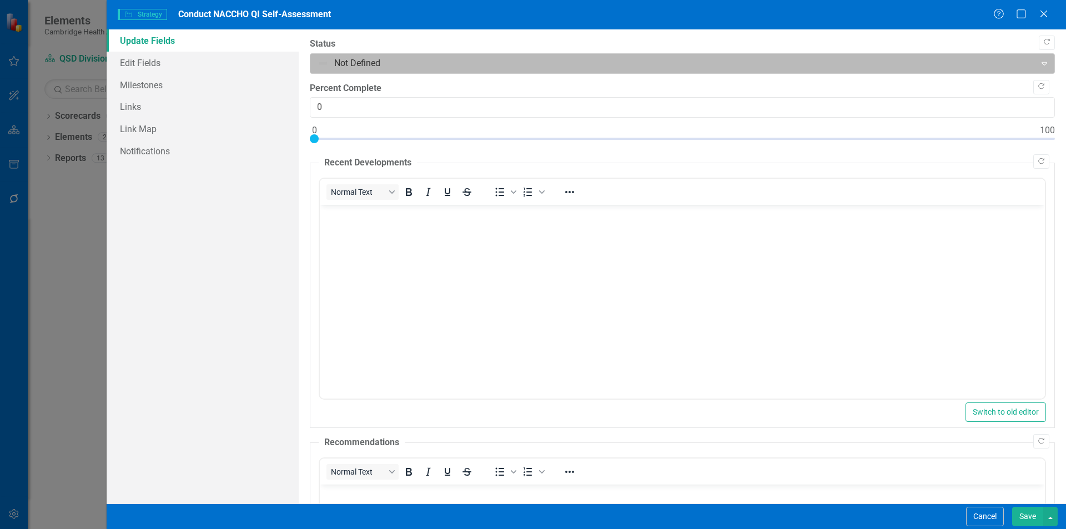
click at [351, 62] on div at bounding box center [673, 63] width 711 height 15
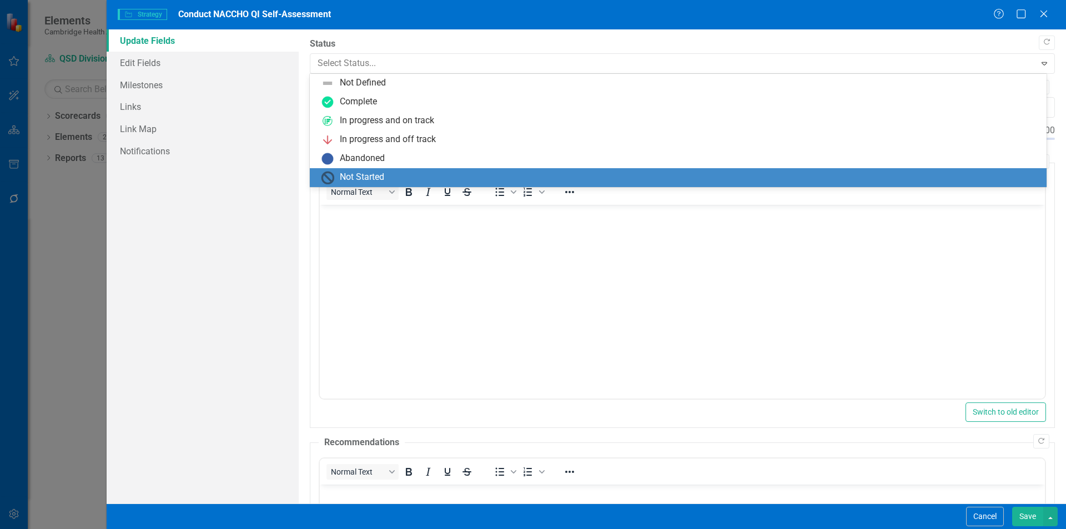
click at [377, 176] on div "Not Started" at bounding box center [362, 177] width 44 height 13
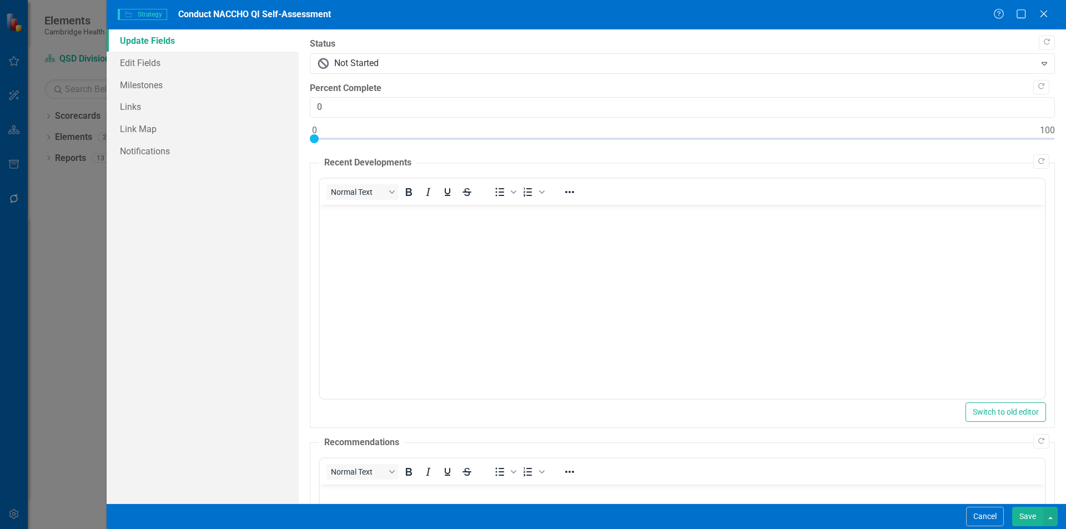
click at [1026, 521] on button "Save" at bounding box center [1027, 516] width 31 height 19
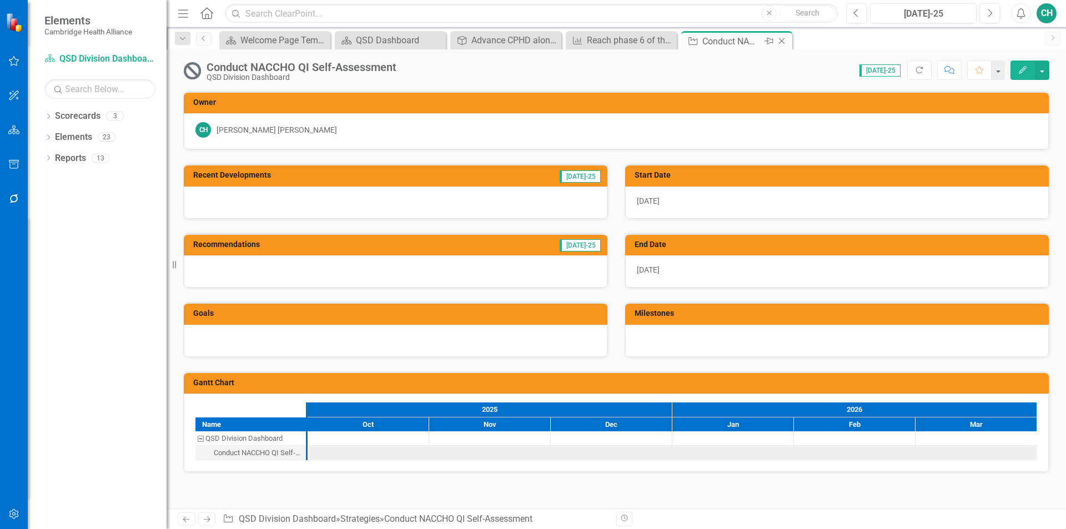
click at [781, 39] on icon "Close" at bounding box center [781, 41] width 11 height 9
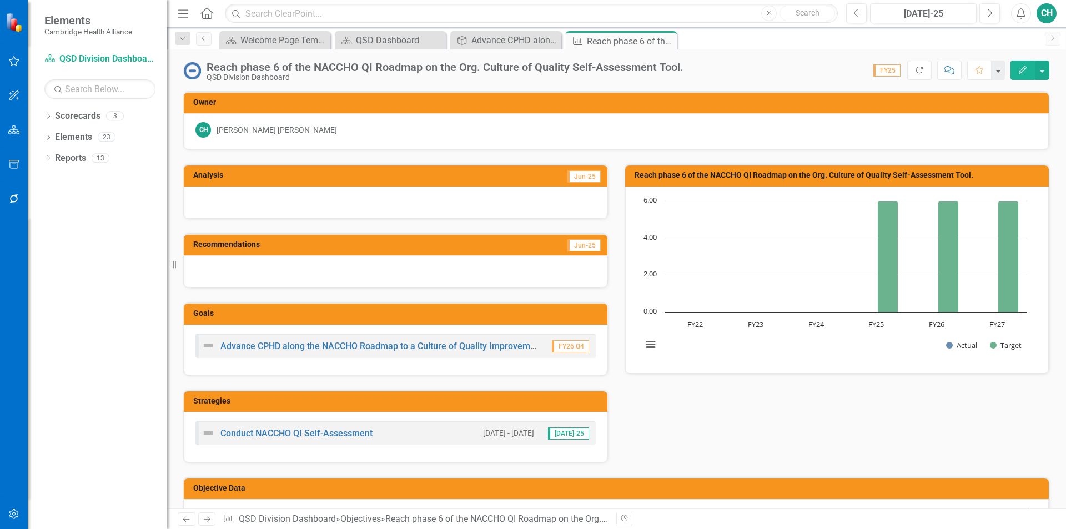
click at [1028, 71] on button "Edit" at bounding box center [1023, 70] width 24 height 19
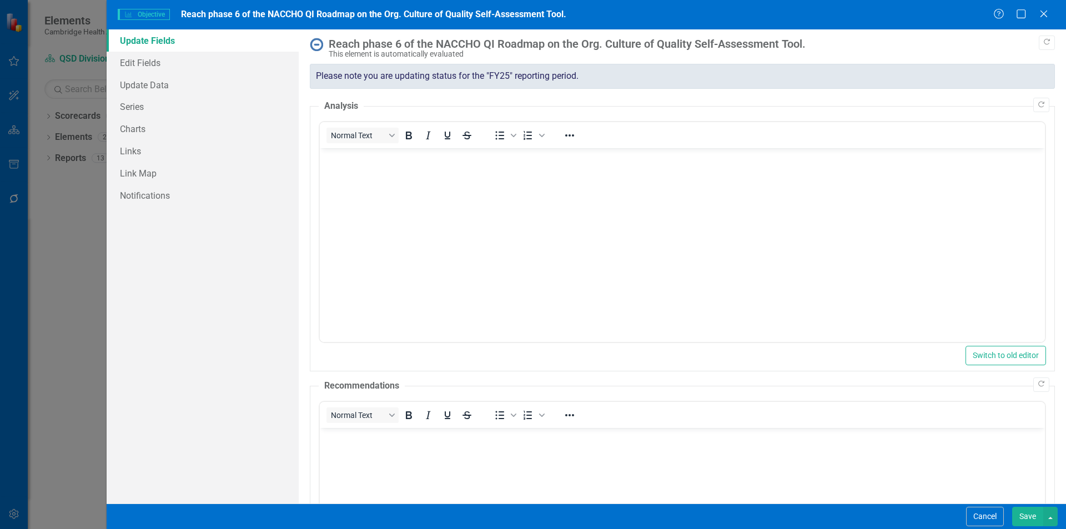
click at [554, 79] on div "Please note you are updating status for the "FY25" reporting period." at bounding box center [682, 76] width 745 height 25
click at [513, 80] on div "Please note you are updating status for the "FY25" reporting period." at bounding box center [682, 76] width 745 height 25
click at [432, 81] on div "Please note you are updating status for the "FY25" reporting period." at bounding box center [682, 76] width 745 height 25
click at [399, 83] on div "Please note you are updating status for the "FY25" reporting period." at bounding box center [682, 76] width 745 height 25
click at [352, 84] on div "Please note you are updating status for the "FY25" reporting period." at bounding box center [682, 76] width 745 height 25
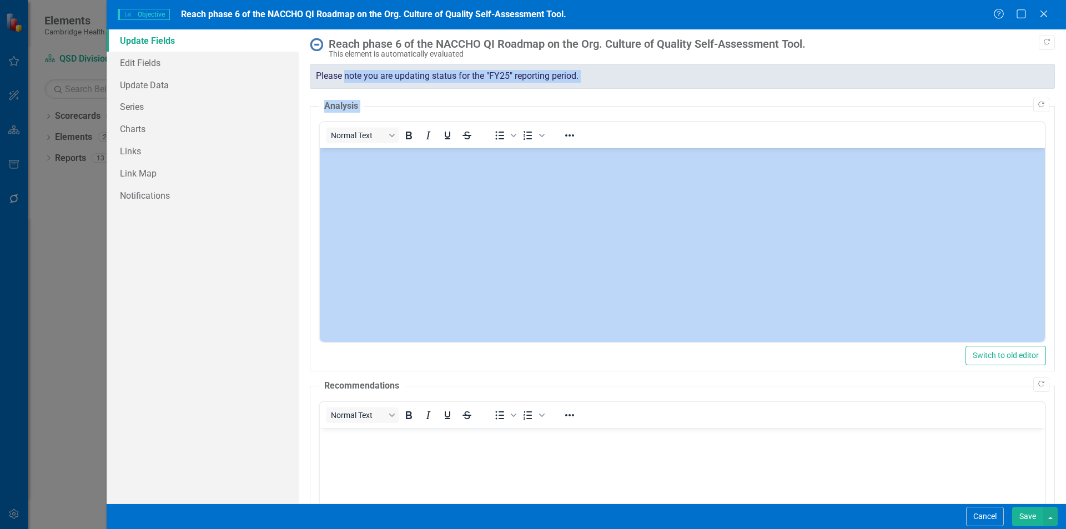
drag, startPoint x: 352, startPoint y: 84, endPoint x: 464, endPoint y: 107, distance: 114.0
click at [464, 107] on div "Copy Forward Reach phase 6 of the NACCHO QI Roadmap on the Org. Culture of Qual…" at bounding box center [682, 345] width 745 height 614
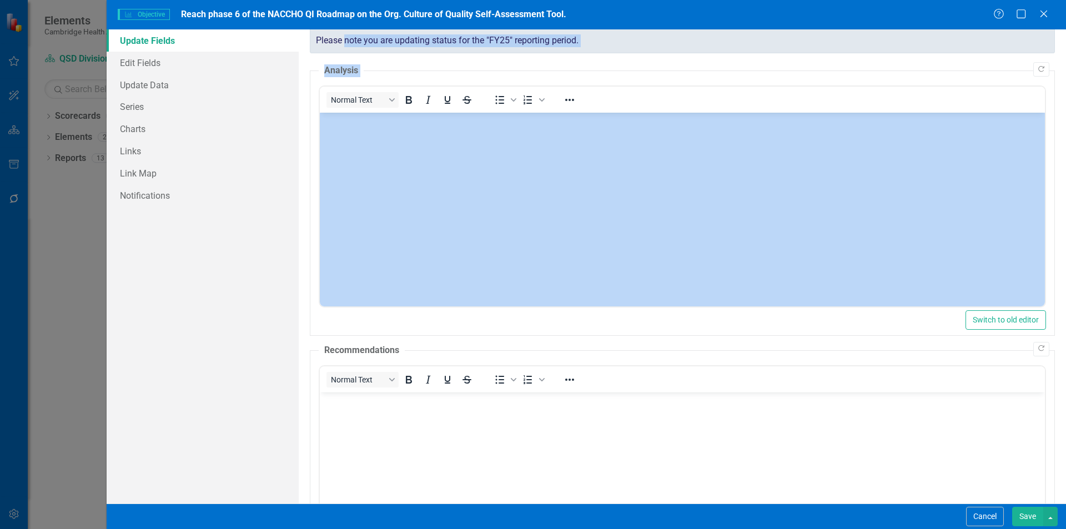
scroll to position [56, 0]
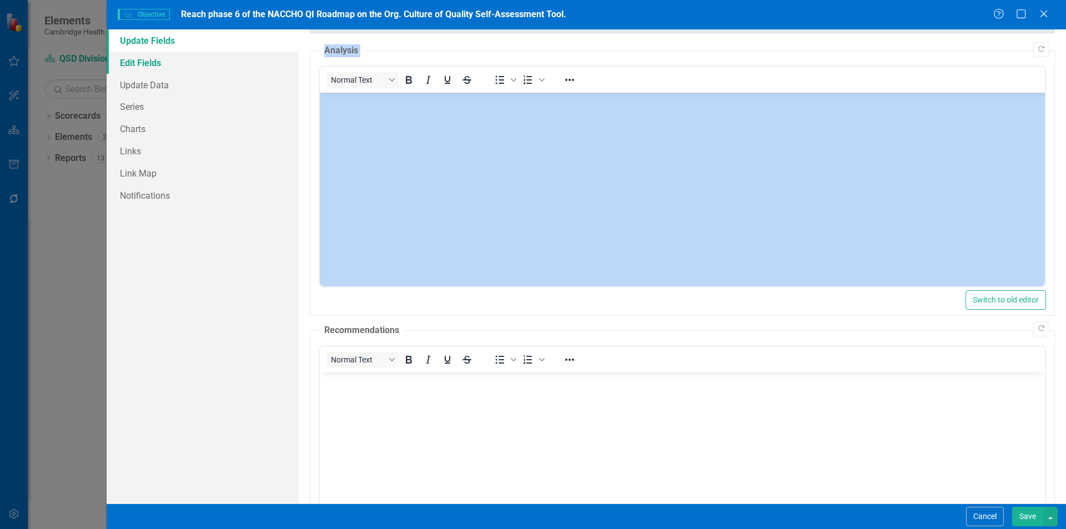
click at [163, 62] on link "Edit Fields" at bounding box center [203, 63] width 192 height 22
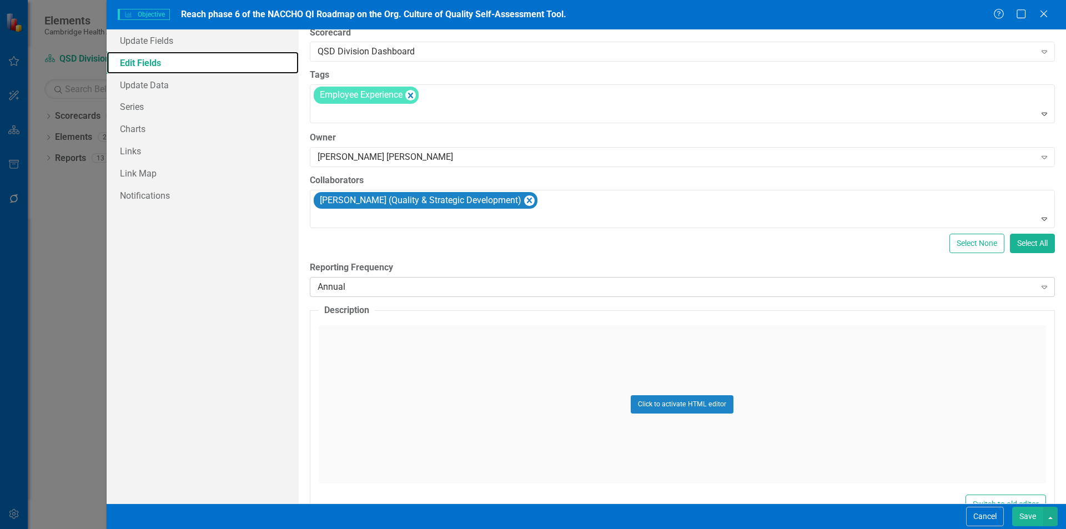
scroll to position [0, 0]
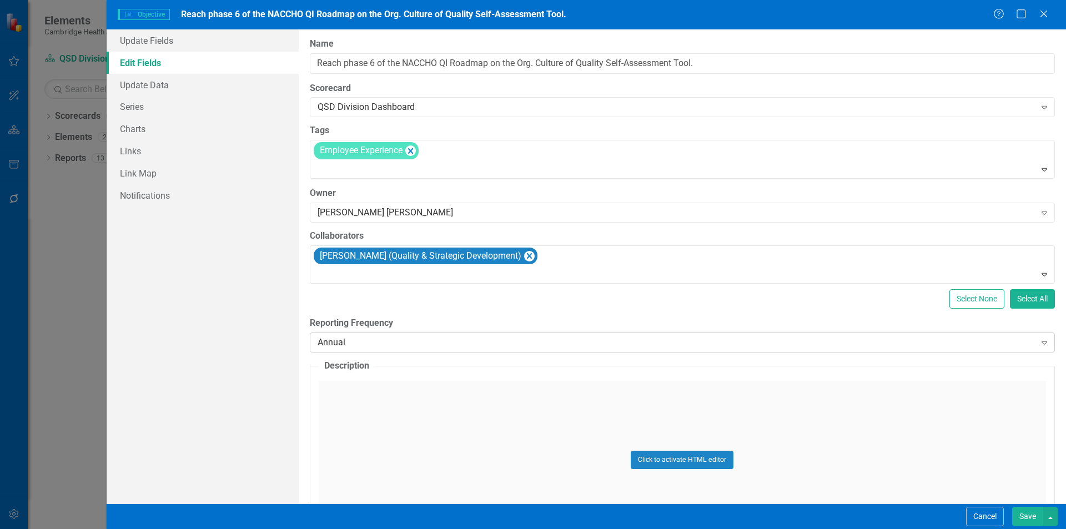
click at [401, 339] on div "Annual" at bounding box center [677, 343] width 718 height 13
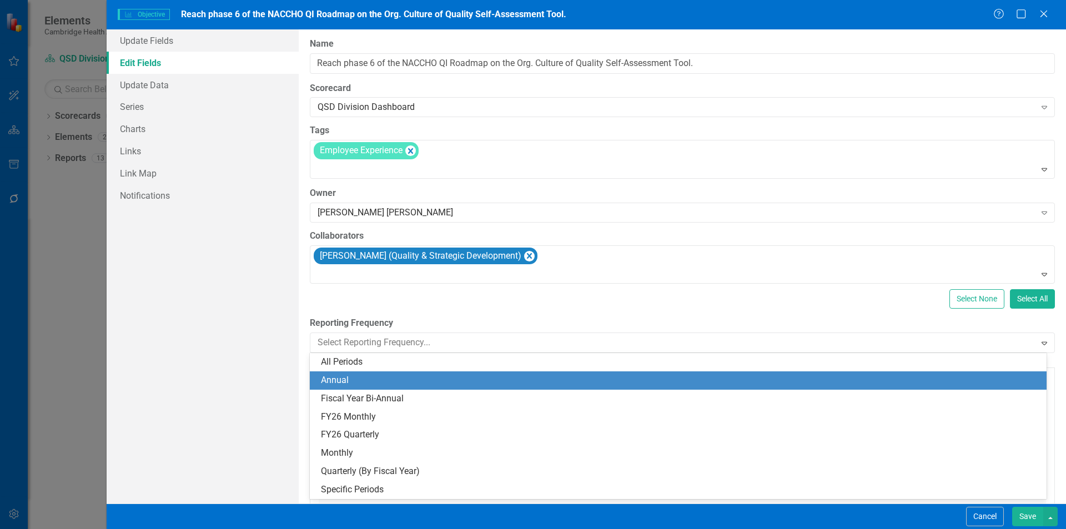
click at [413, 383] on div "Annual" at bounding box center [680, 380] width 719 height 13
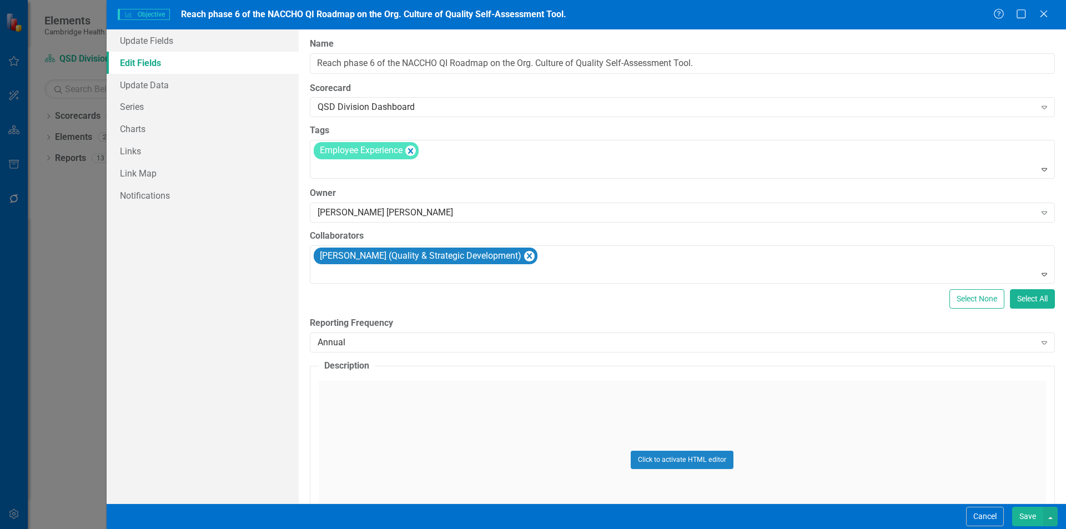
click at [1026, 509] on button "Save" at bounding box center [1027, 516] width 31 height 19
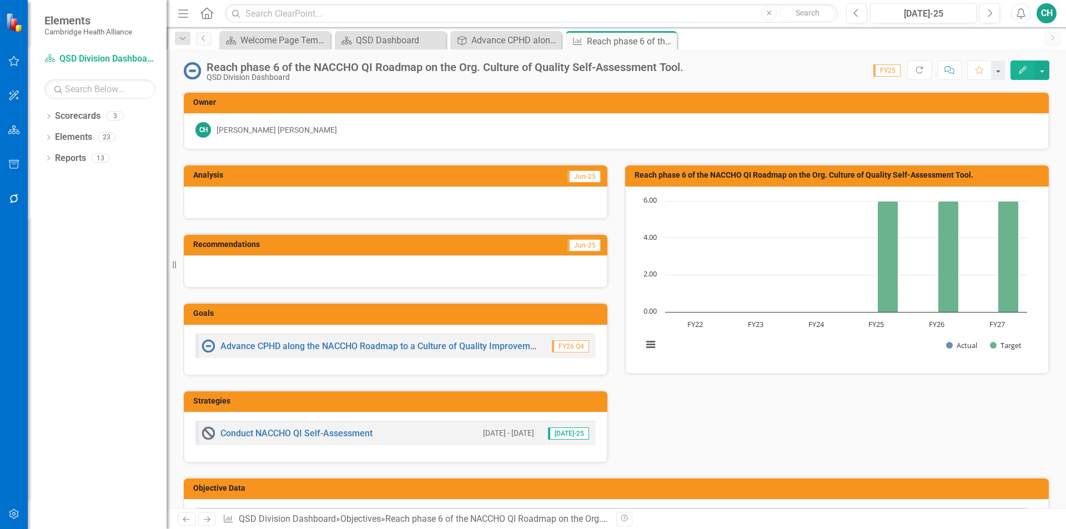
click at [1022, 67] on icon "Edit" at bounding box center [1023, 70] width 10 height 8
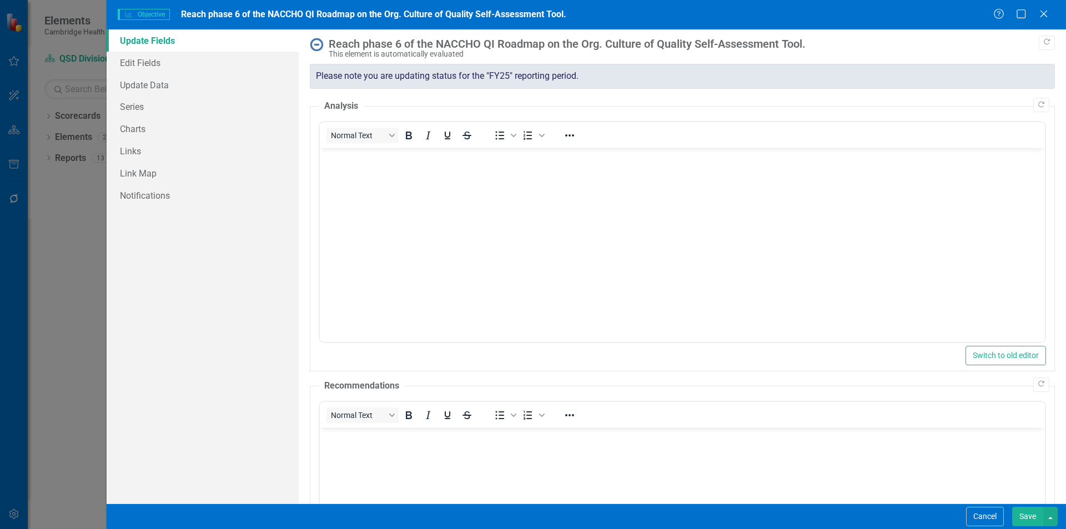
click at [351, 71] on div "Please note you are updating status for the "FY25" reporting period." at bounding box center [682, 76] width 745 height 25
click at [170, 66] on link "Edit Fields" at bounding box center [203, 63] width 192 height 22
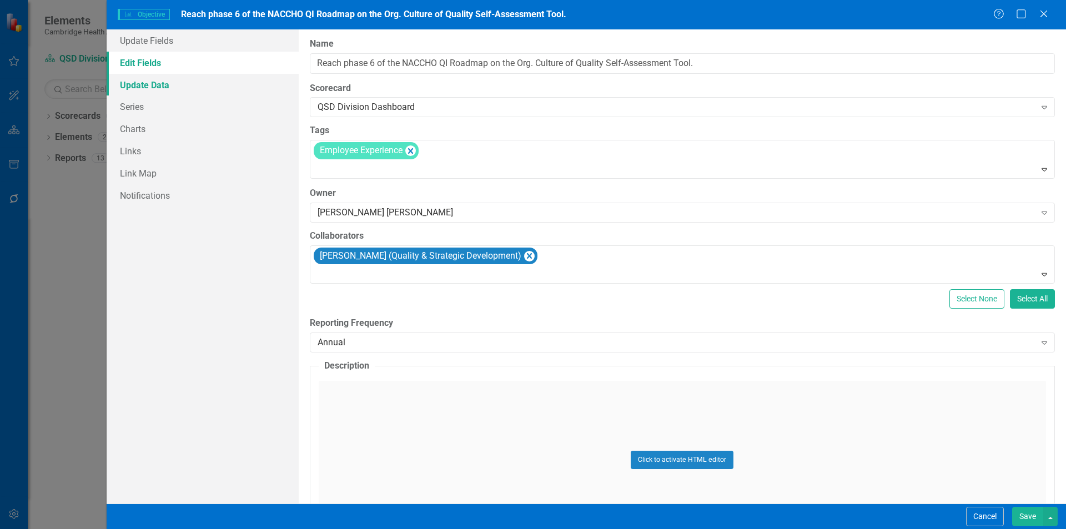
click at [161, 79] on link "Update Data" at bounding box center [203, 85] width 192 height 22
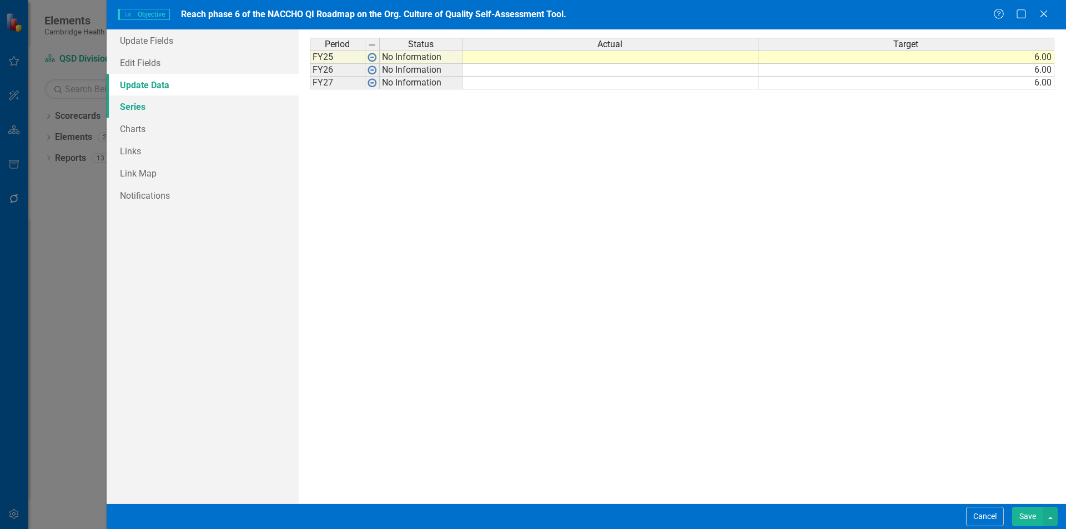
click at [154, 102] on link "Series" at bounding box center [203, 107] width 192 height 22
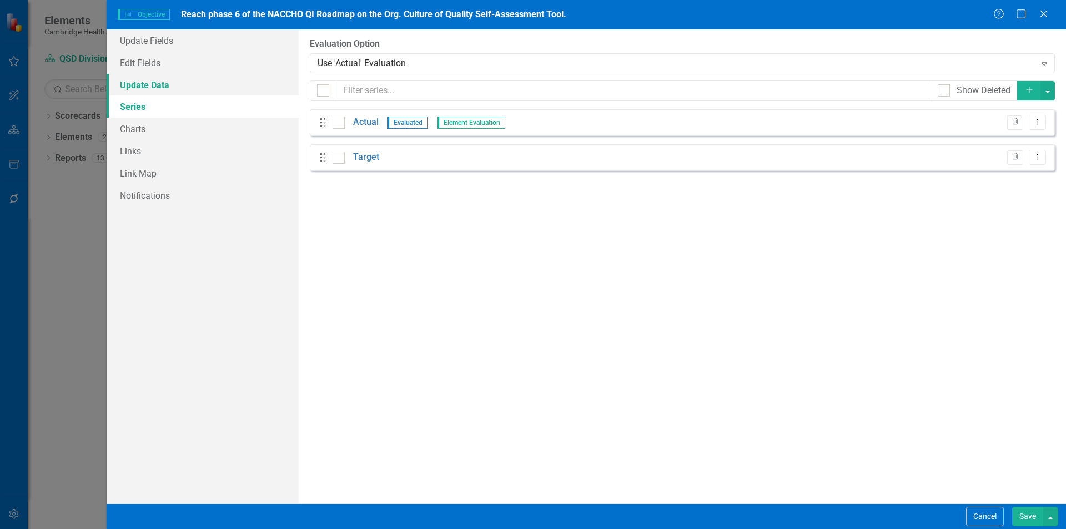
click at [159, 86] on link "Update Data" at bounding box center [203, 85] width 192 height 22
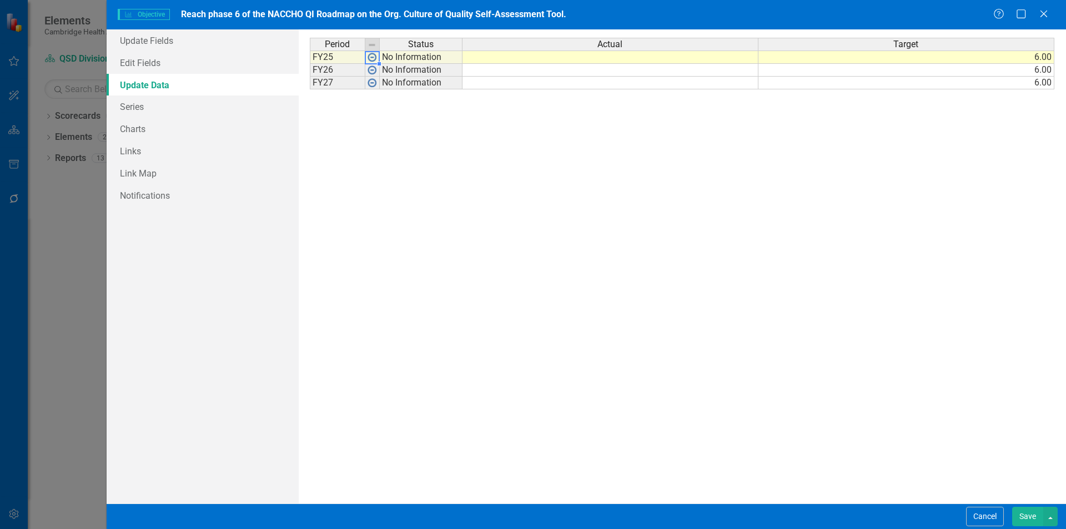
click at [374, 58] on img at bounding box center [372, 57] width 9 height 9
click at [187, 68] on link "Edit Fields" at bounding box center [203, 63] width 192 height 22
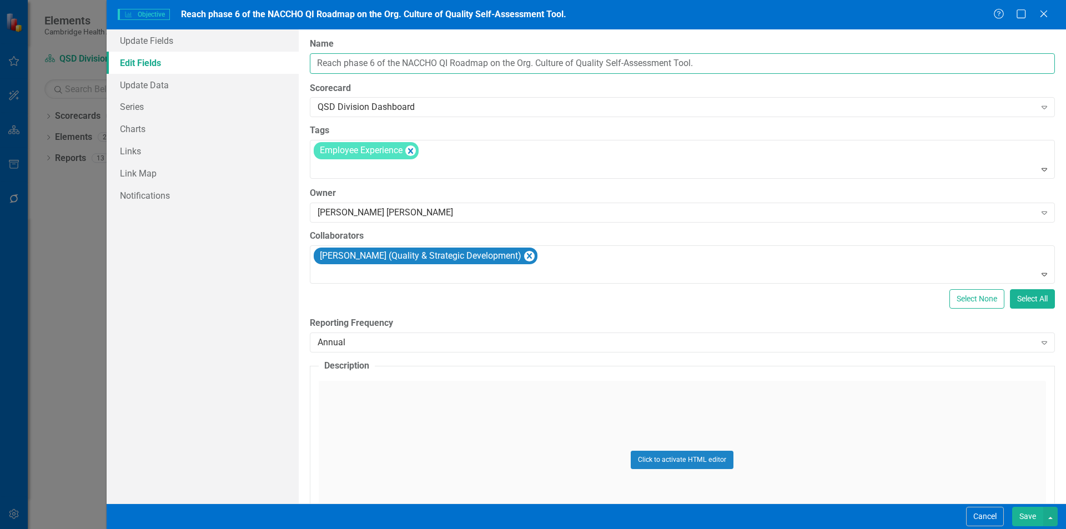
click at [464, 63] on input "Reach phase 6 of the NACCHO QI Roadmap on the Org. Culture of Quality Self-Asse…" at bounding box center [682, 63] width 745 height 21
click at [158, 45] on link "Update Fields" at bounding box center [203, 40] width 192 height 22
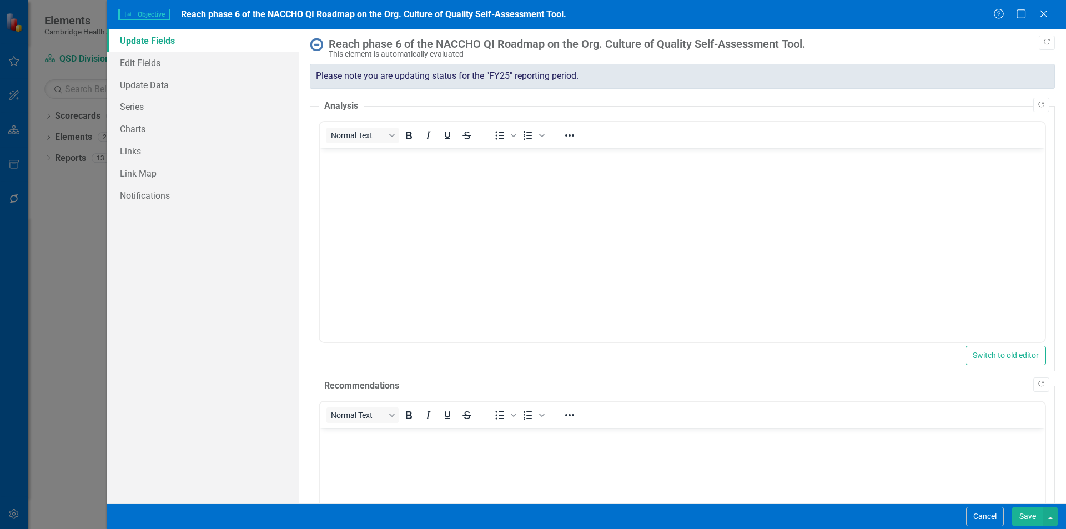
click at [475, 82] on div "Please note you are updating status for the "FY25" reporting period." at bounding box center [682, 76] width 745 height 25
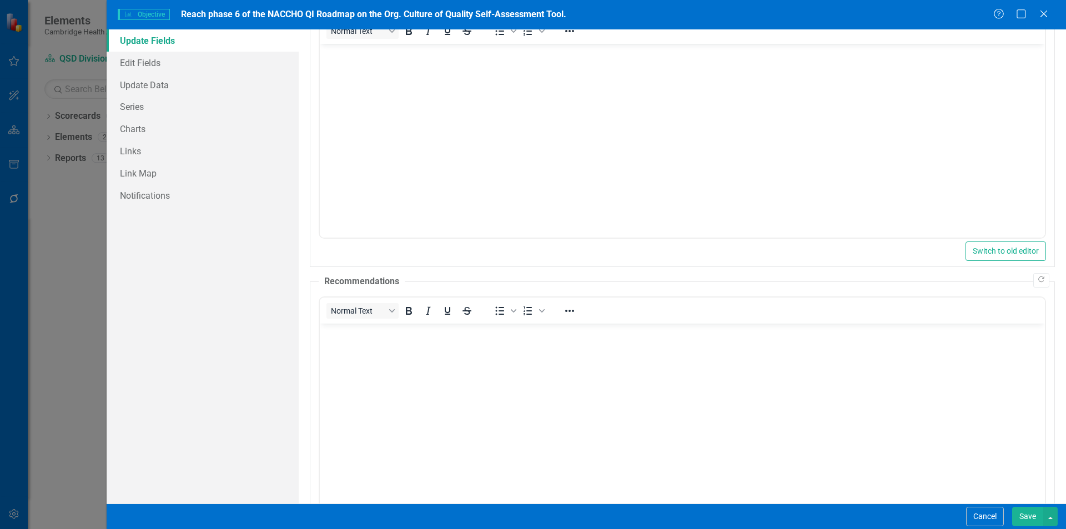
scroll to position [164, 0]
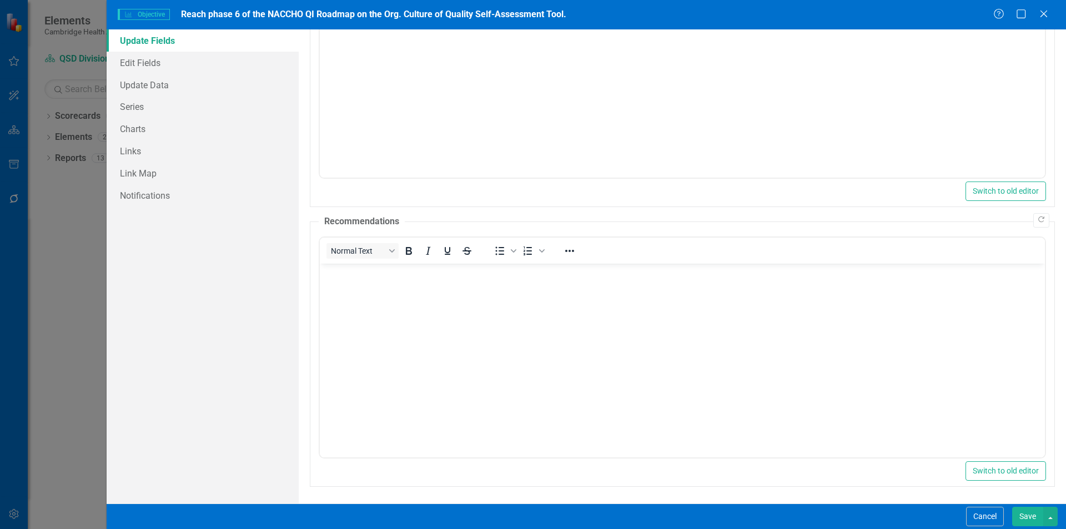
click at [1042, 516] on button "Save" at bounding box center [1027, 516] width 31 height 19
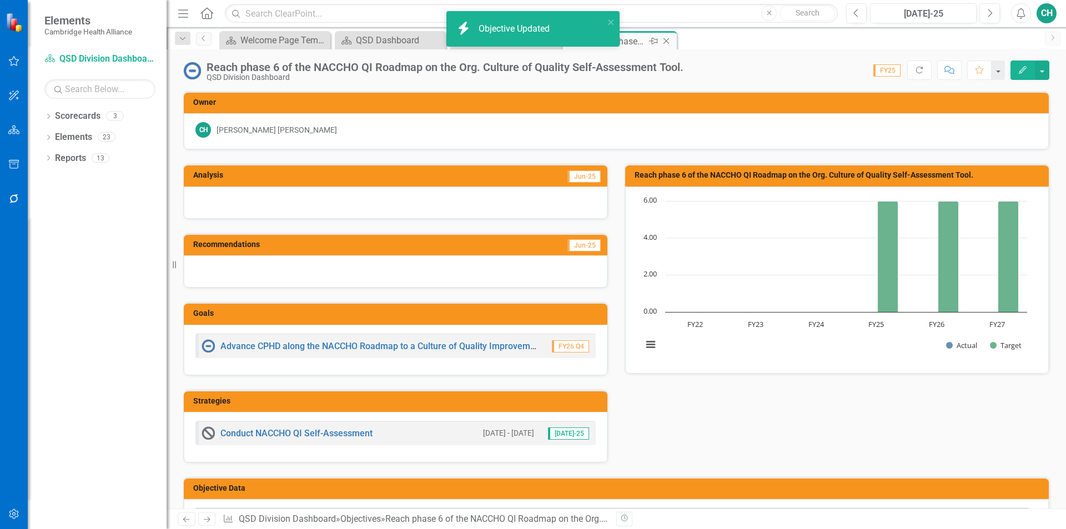
click at [667, 42] on icon at bounding box center [667, 41] width 6 height 6
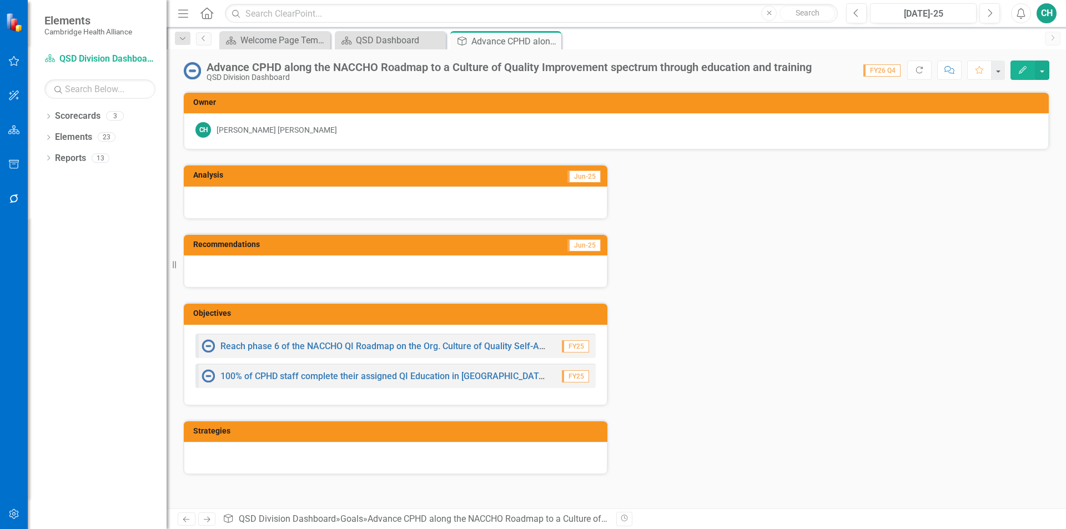
click at [387, 352] on div "Reach phase 6 of the NACCHO QI Roadmap on the Org. Culture of Quality Self-Asse…" at bounding box center [375, 345] width 347 height 13
click at [387, 350] on link "Reach phase 6 of the NACCHO QI Roadmap on the Org. Culture of Quality Self-Asse…" at bounding box center [412, 346] width 384 height 11
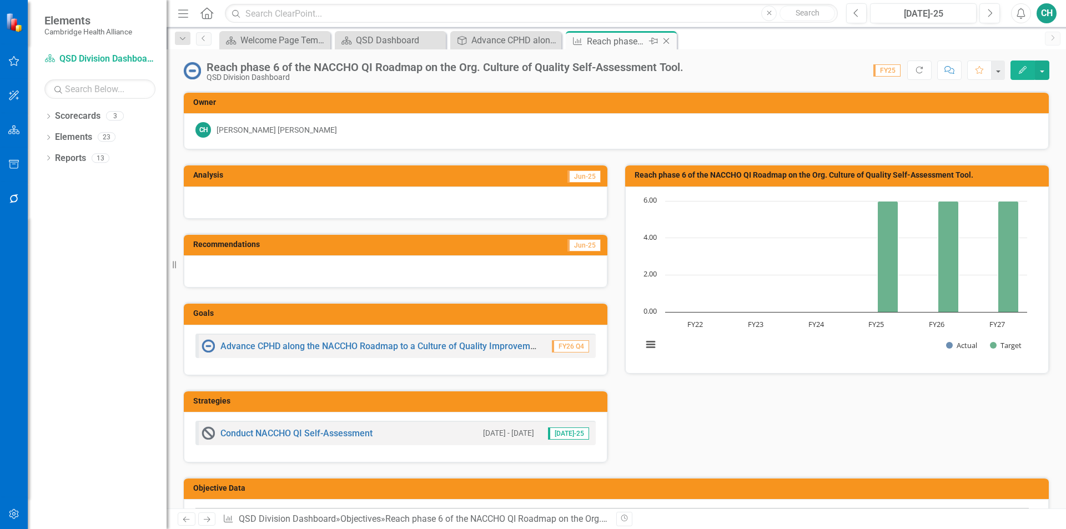
click at [668, 37] on icon "Close" at bounding box center [666, 41] width 11 height 9
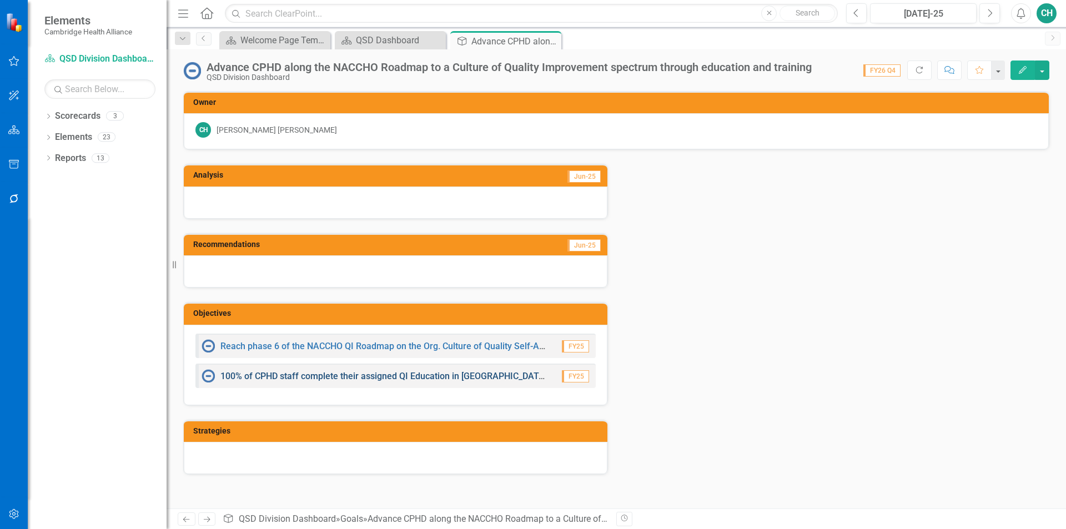
click at [323, 380] on link "100% of CPHD staff complete their assigned QI Education in [GEOGRAPHIC_DATA], a…" at bounding box center [403, 376] width 367 height 11
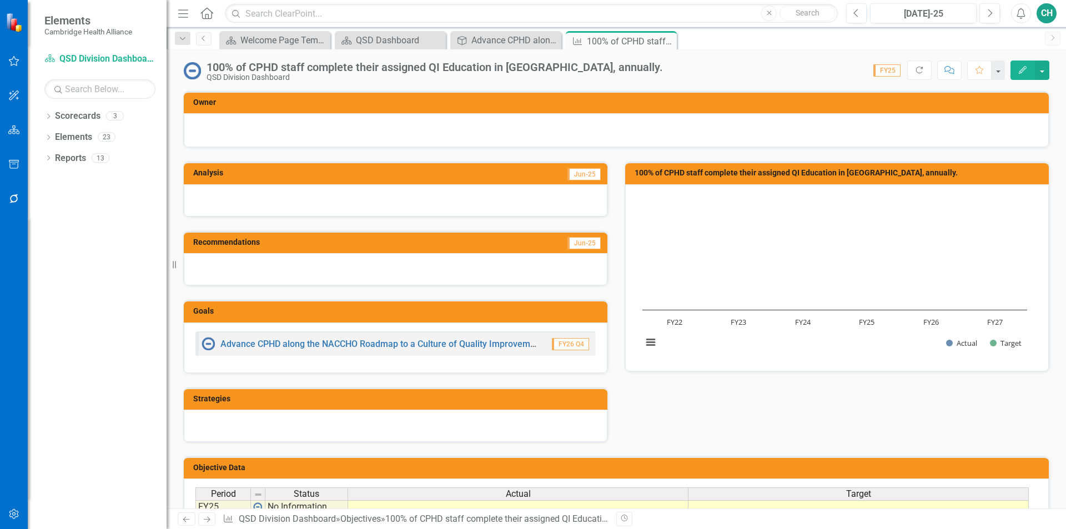
click at [1022, 63] on button "Edit" at bounding box center [1023, 70] width 24 height 19
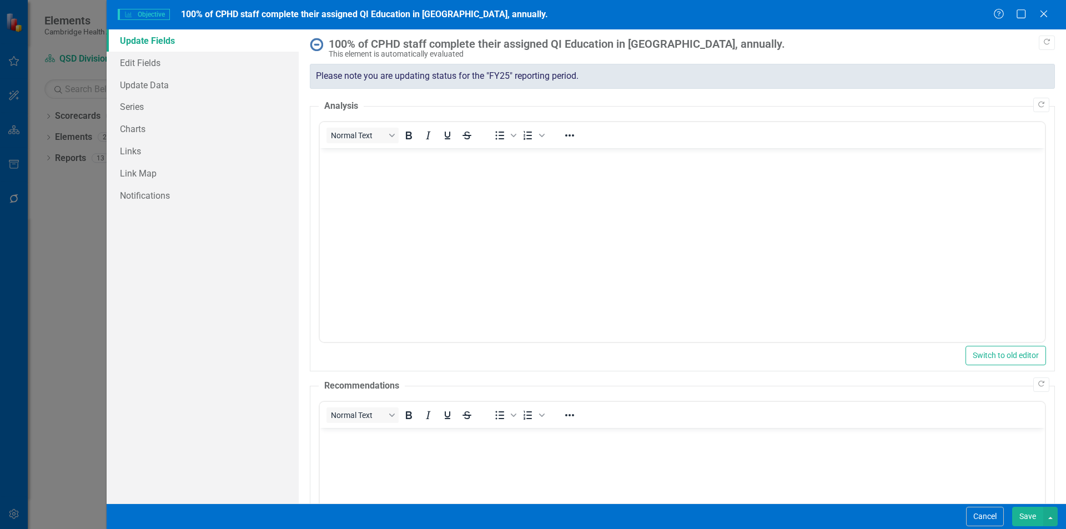
click at [405, 57] on div "This element is automatically evaluated" at bounding box center [689, 54] width 721 height 8
click at [980, 519] on button "Cancel" at bounding box center [985, 516] width 38 height 19
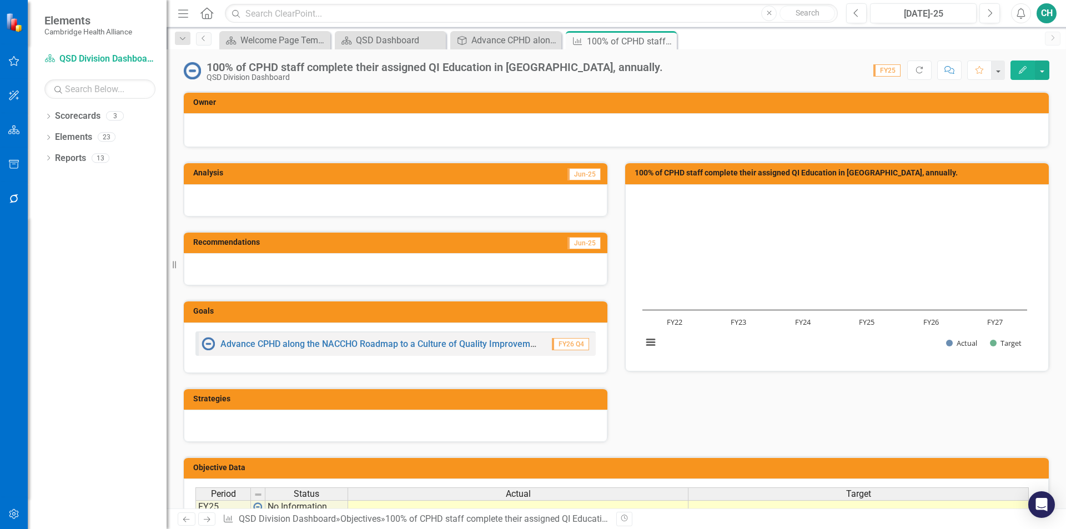
click at [402, 400] on h3 "Strategies" at bounding box center [397, 399] width 409 height 8
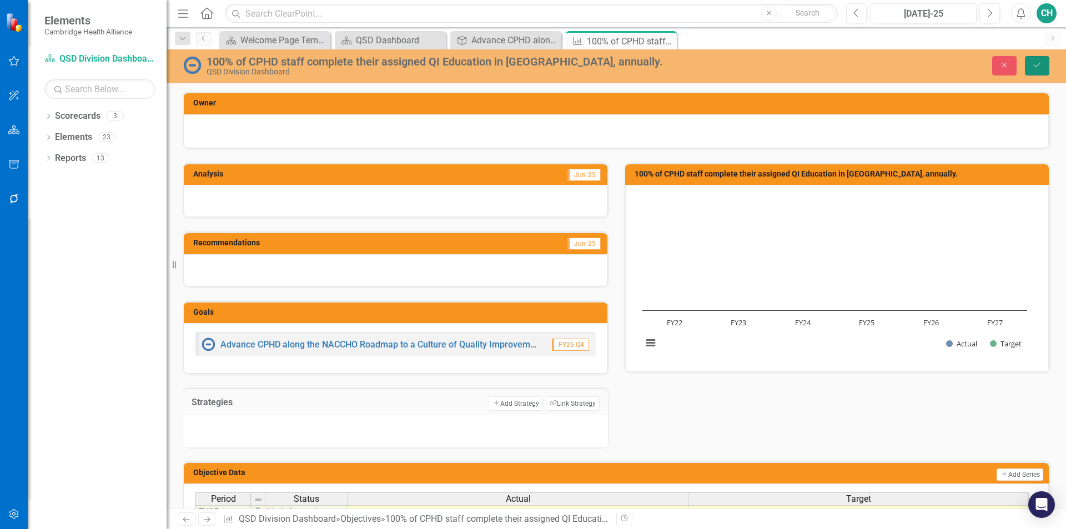
click at [1037, 69] on icon "Save" at bounding box center [1037, 65] width 10 height 8
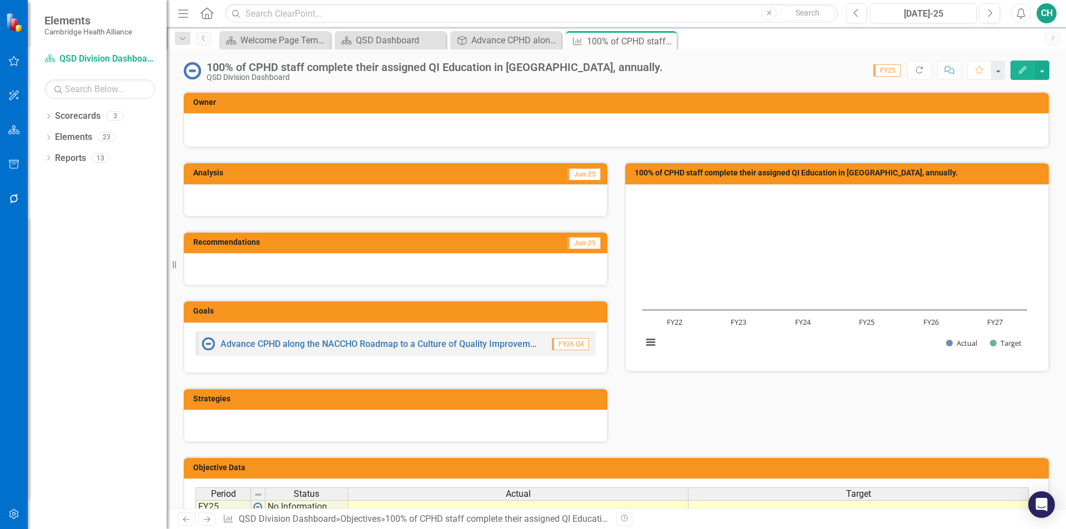
click at [353, 403] on h3 "Strategies" at bounding box center [397, 399] width 409 height 8
click at [473, 406] on td "Strategies" at bounding box center [397, 400] width 409 height 17
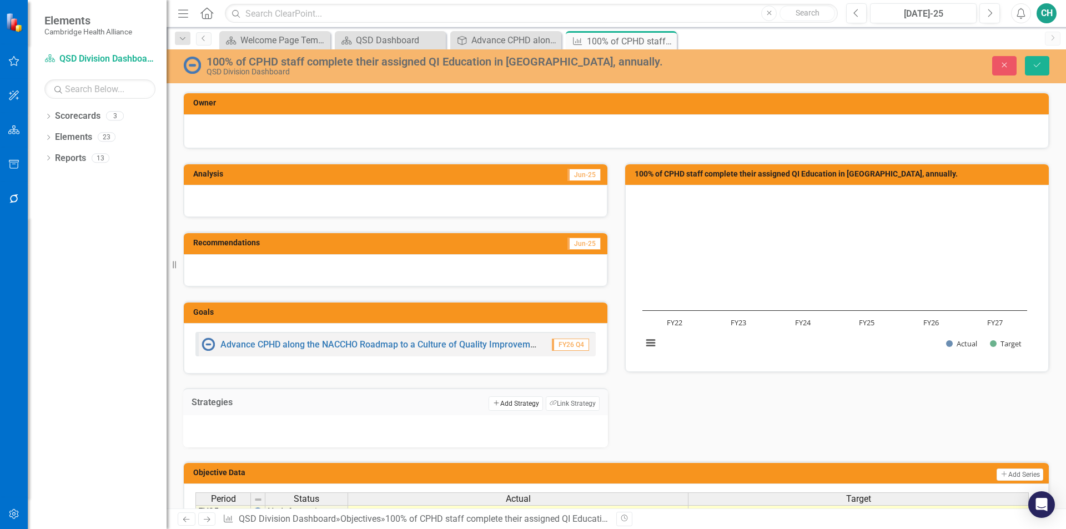
click at [503, 405] on button "Add Add Strategy" at bounding box center [516, 403] width 54 height 14
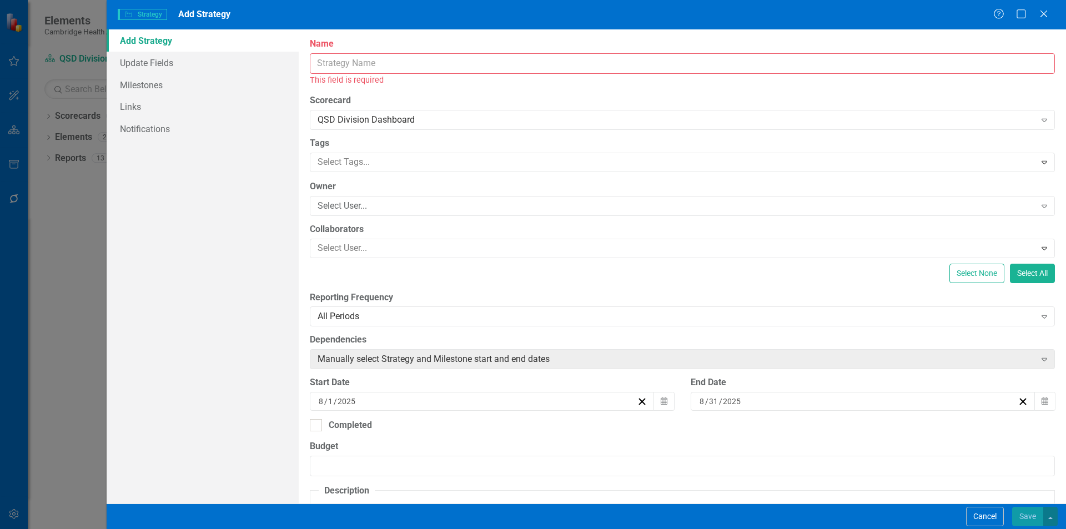
click at [501, 69] on input "Name" at bounding box center [682, 63] width 745 height 21
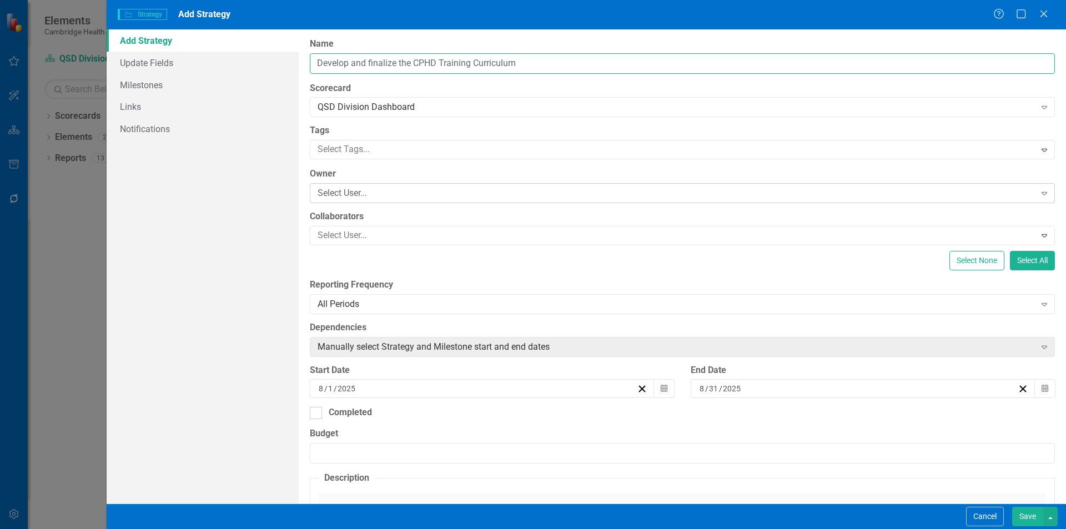
type input "Develop and finalize the CPHD Training Curriculum"
click at [483, 203] on div "Select User... Expand" at bounding box center [682, 193] width 745 height 20
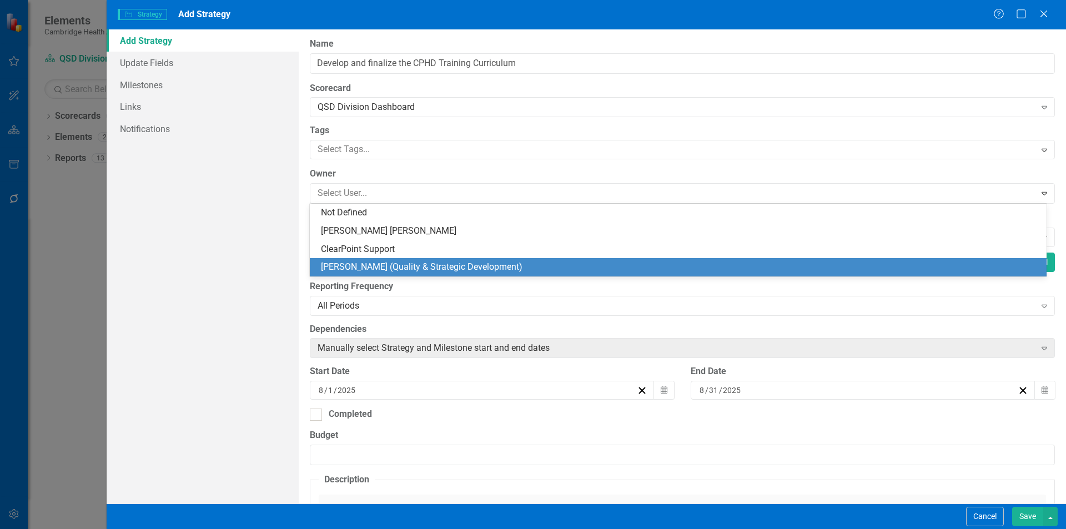
click at [425, 264] on div "[PERSON_NAME] (Quality & Strategic Development)" at bounding box center [680, 267] width 719 height 13
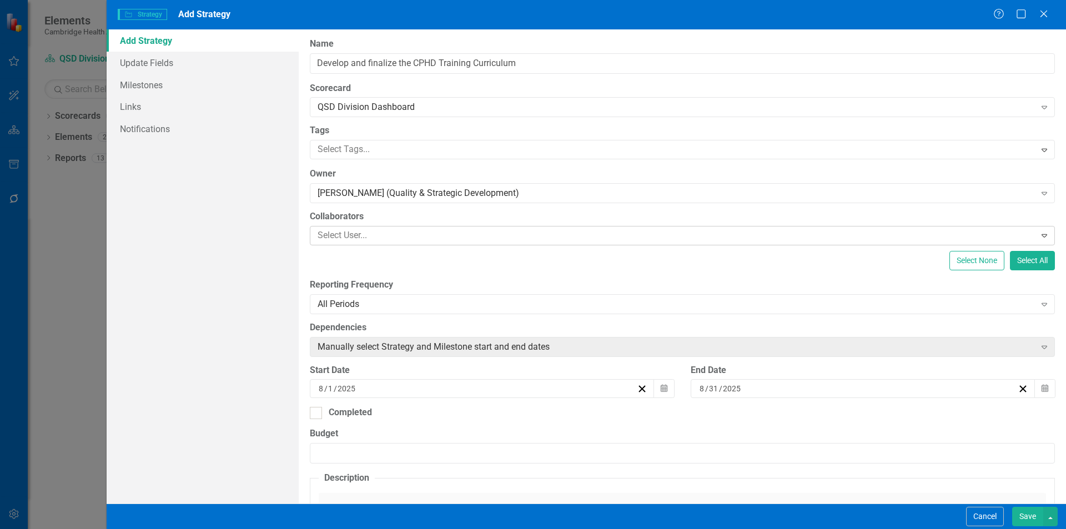
click at [420, 240] on div at bounding box center [674, 235] width 722 height 15
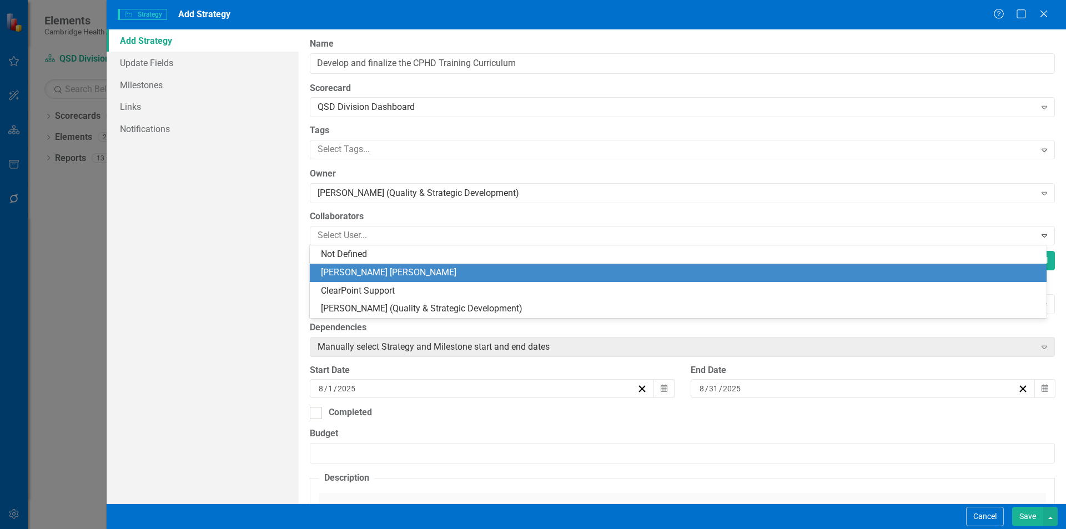
click at [378, 272] on div "[PERSON_NAME] [PERSON_NAME]" at bounding box center [680, 273] width 719 height 13
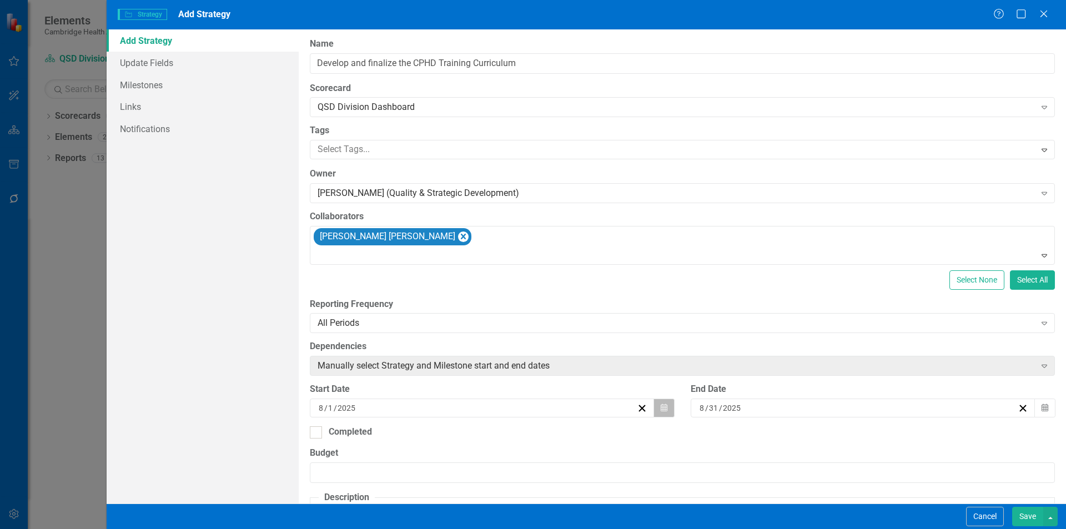
click at [661, 410] on icon "button" at bounding box center [664, 408] width 7 height 8
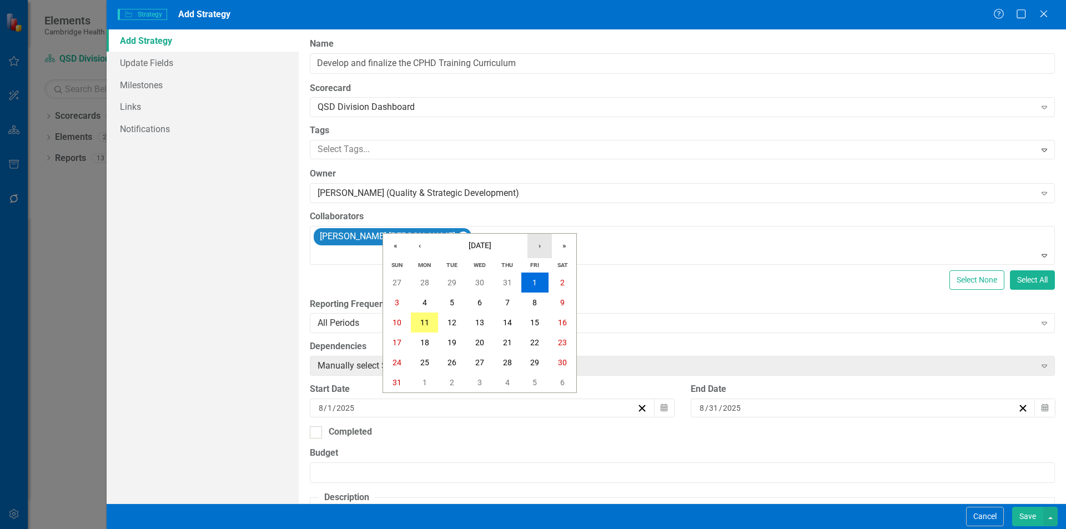
click at [543, 247] on button "›" at bounding box center [540, 246] width 24 height 24
click at [478, 288] on button "1" at bounding box center [480, 283] width 28 height 20
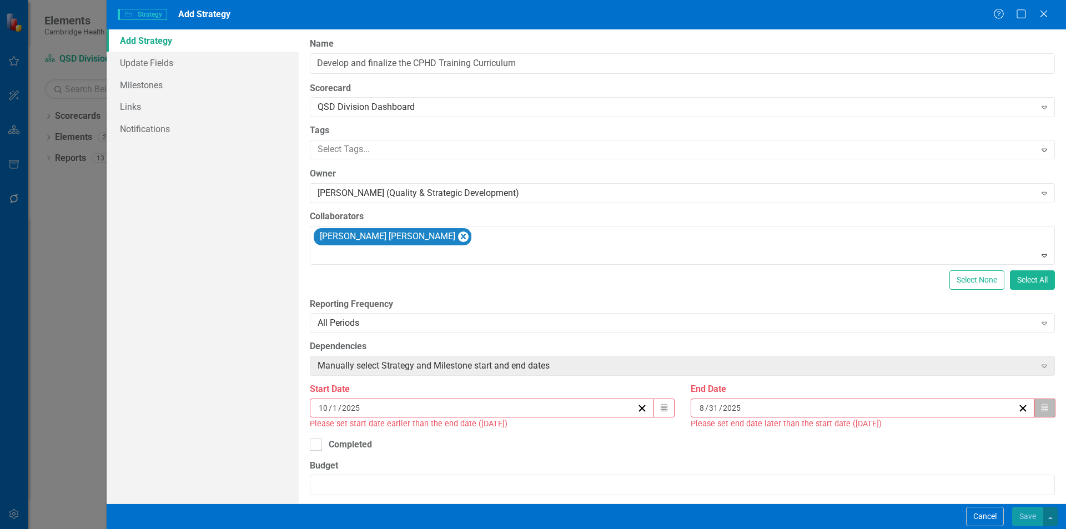
click at [1035, 415] on button "Calendar" at bounding box center [1045, 408] width 21 height 19
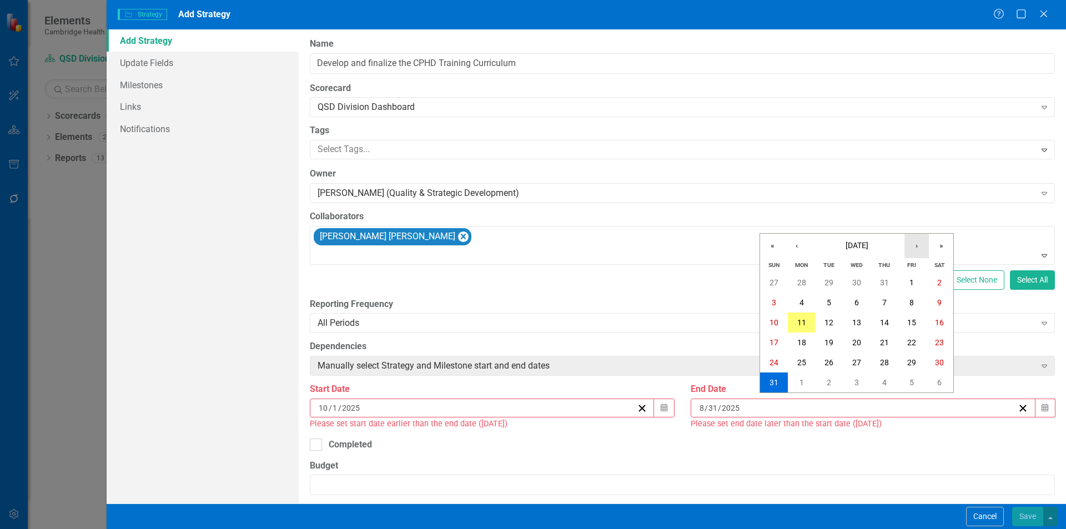
click at [916, 249] on button "›" at bounding box center [917, 246] width 24 height 24
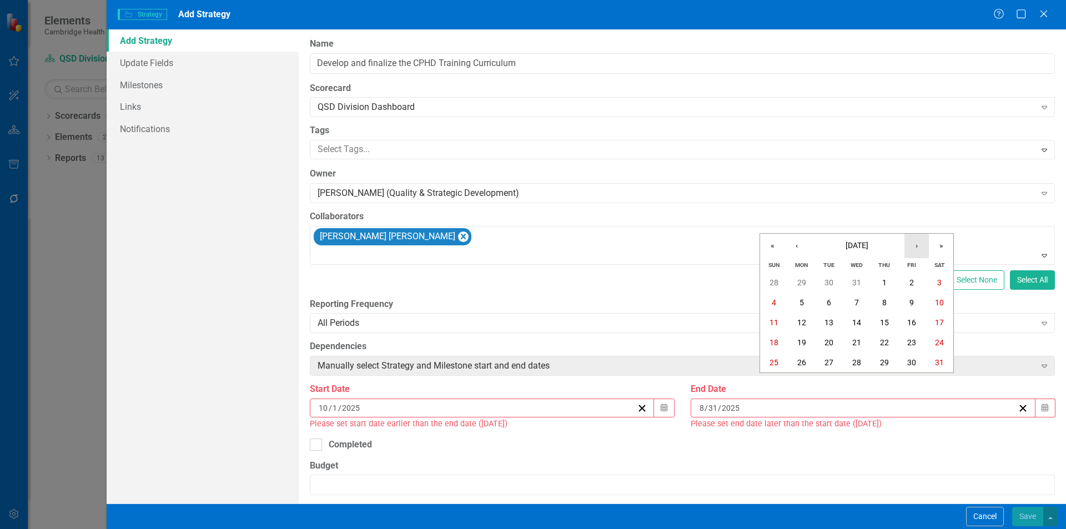
click at [916, 249] on button "›" at bounding box center [917, 246] width 24 height 24
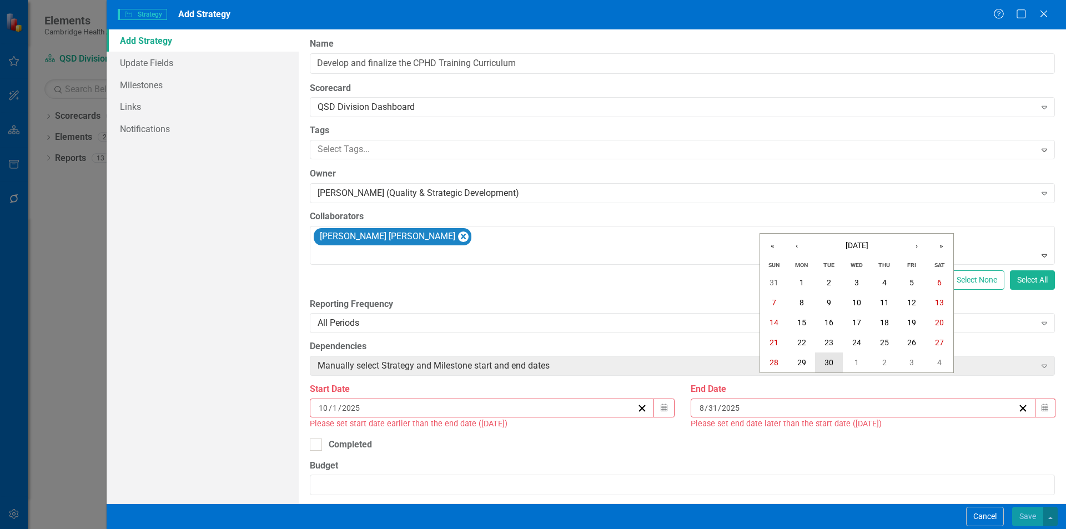
click at [829, 359] on abbr "30" at bounding box center [829, 362] width 9 height 9
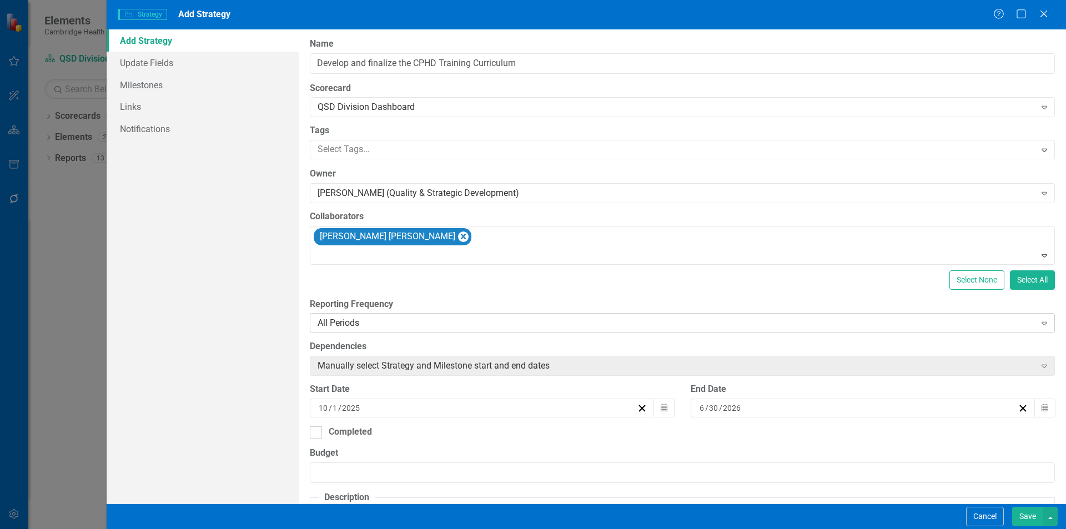
click at [448, 326] on div "All Periods" at bounding box center [677, 323] width 718 height 13
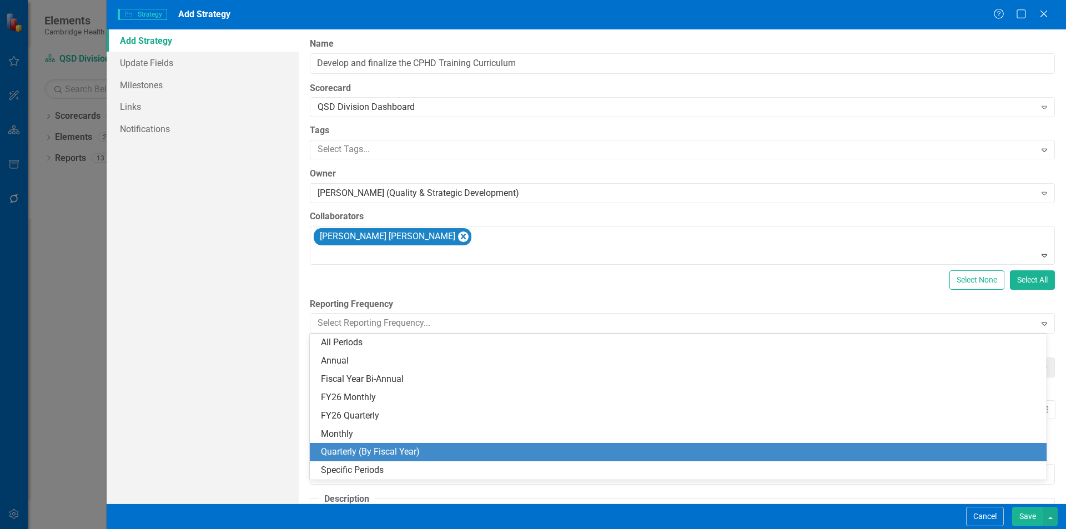
click at [415, 453] on div "Quarterly (By Fiscal Year)" at bounding box center [680, 452] width 719 height 13
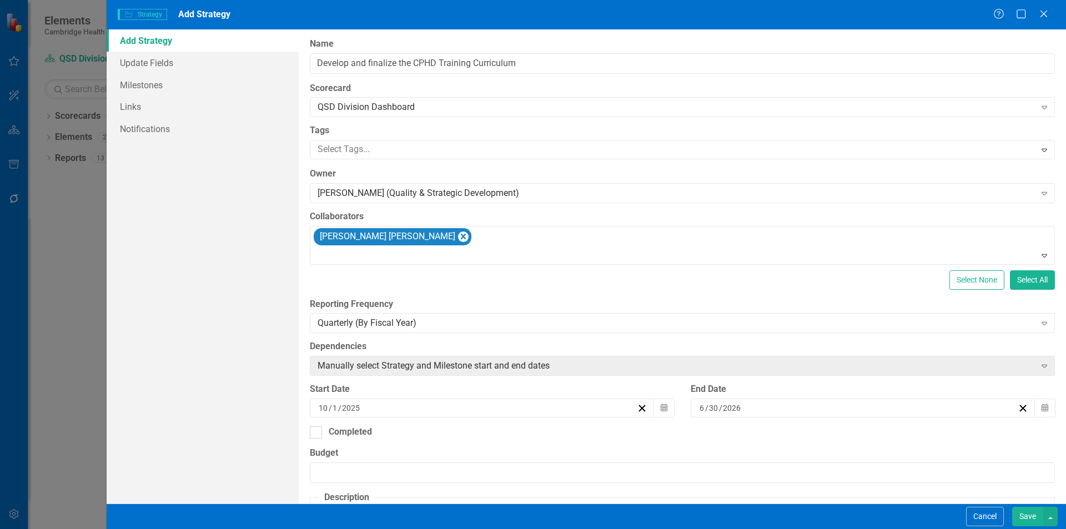
click at [1022, 515] on button "Save" at bounding box center [1027, 516] width 31 height 19
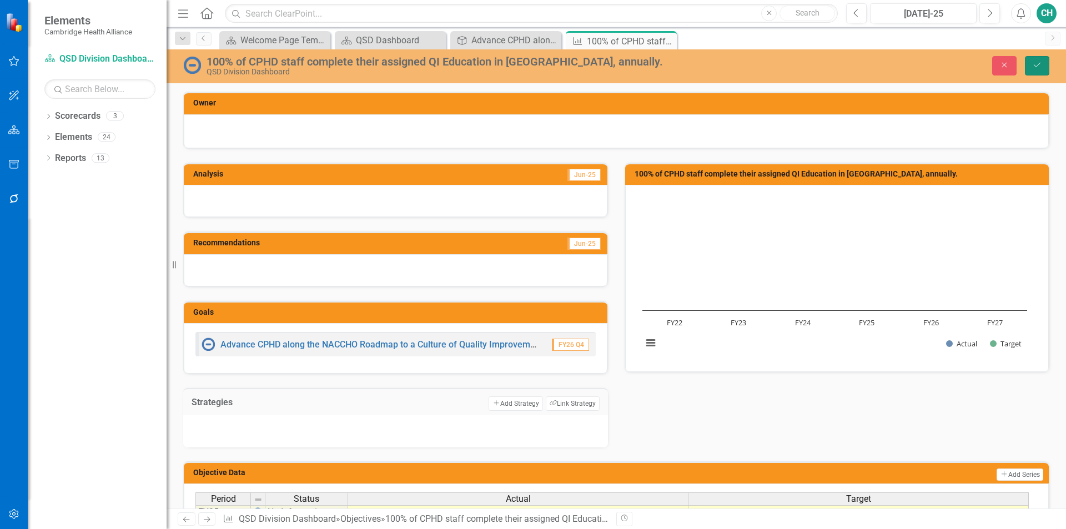
click at [1032, 61] on icon "Save" at bounding box center [1037, 65] width 10 height 8
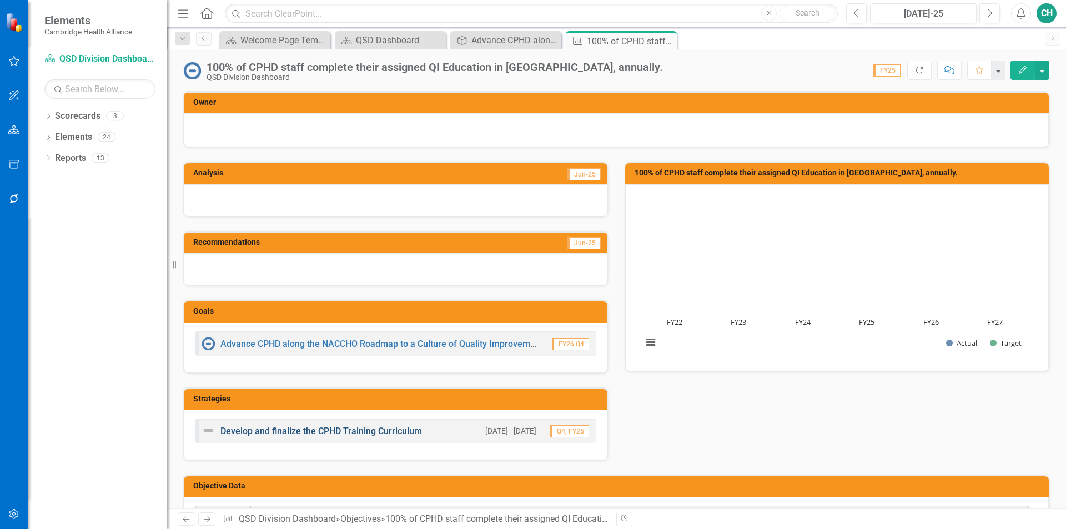
click at [229, 429] on link "Develop and finalize the CPHD Training Curriculum" at bounding box center [321, 431] width 202 height 11
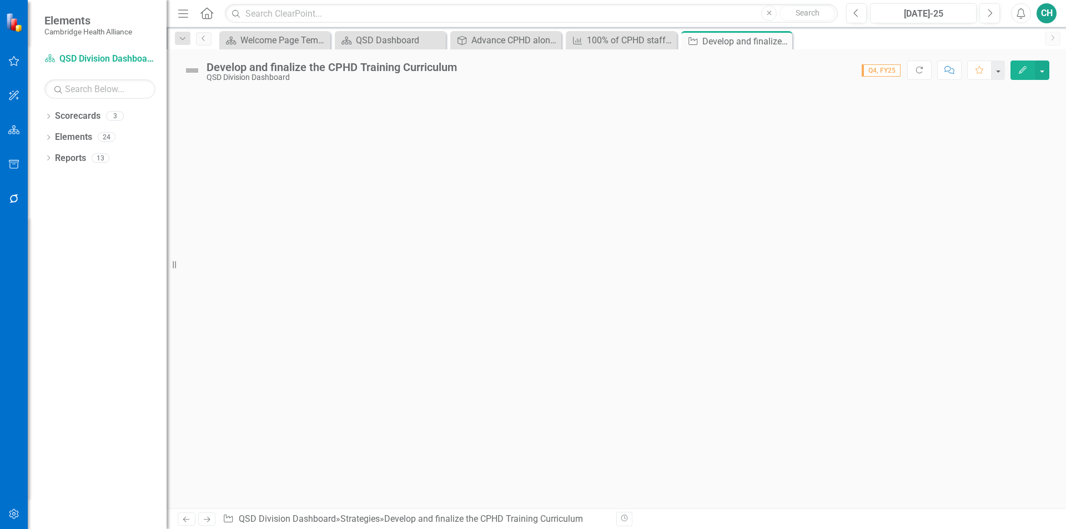
click at [1018, 66] on icon "Edit" at bounding box center [1023, 70] width 10 height 8
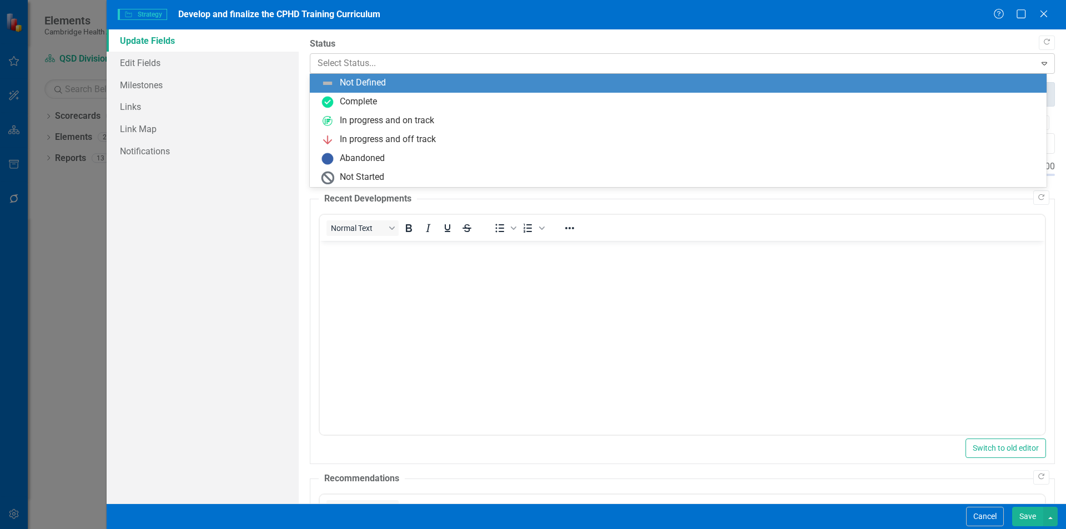
click at [357, 65] on div at bounding box center [673, 63] width 711 height 15
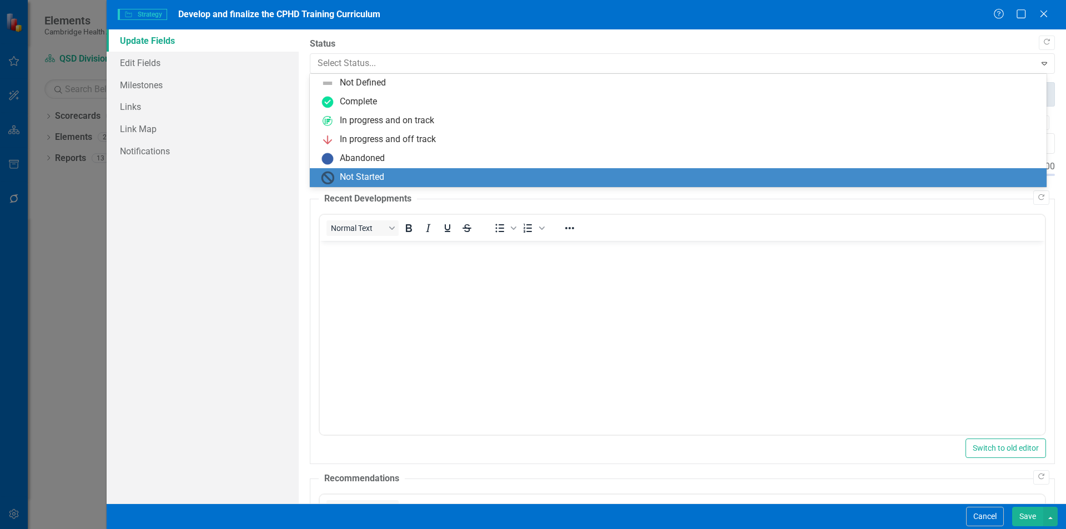
click at [347, 179] on div "Not Started" at bounding box center [362, 177] width 44 height 13
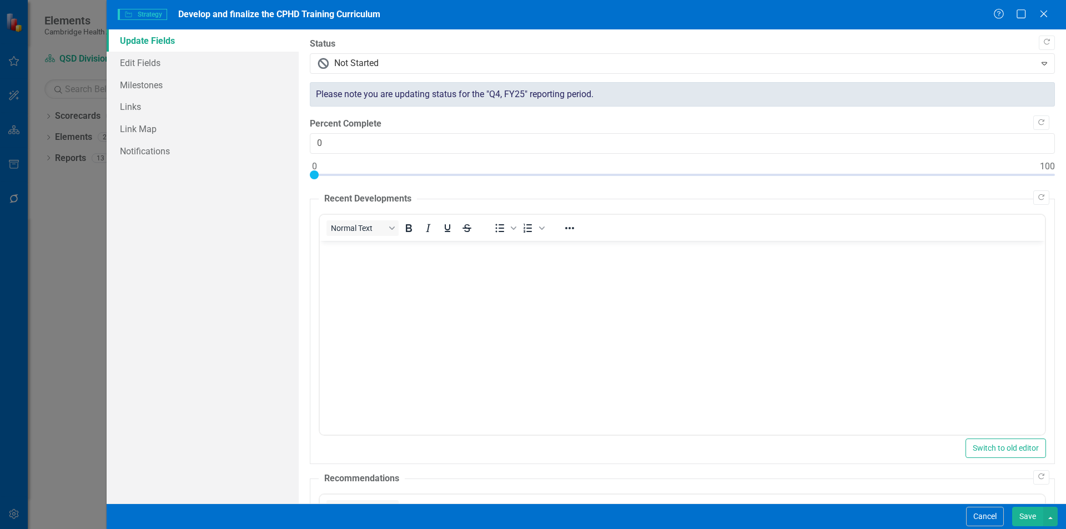
click at [1032, 512] on button "Save" at bounding box center [1027, 516] width 31 height 19
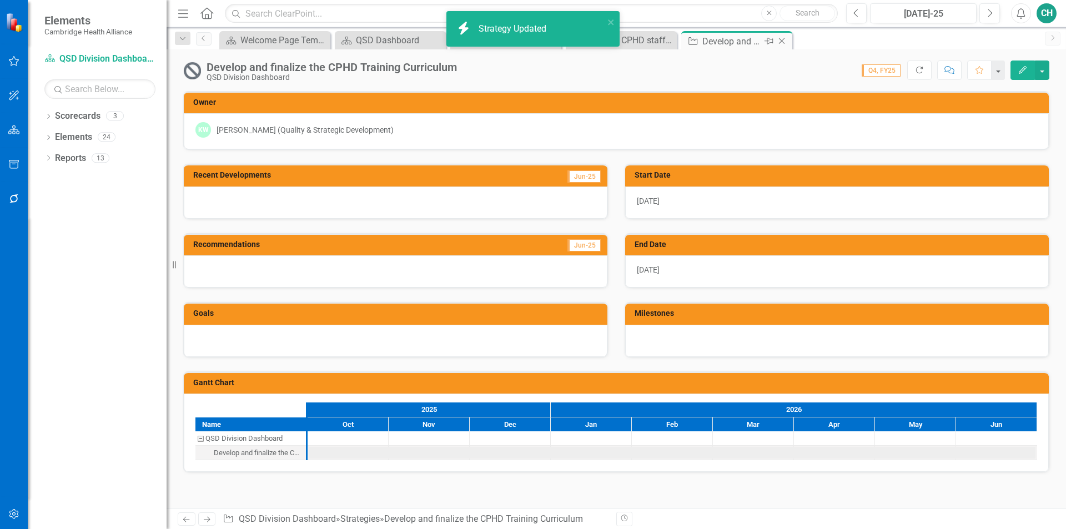
click at [786, 42] on icon "Close" at bounding box center [781, 41] width 11 height 9
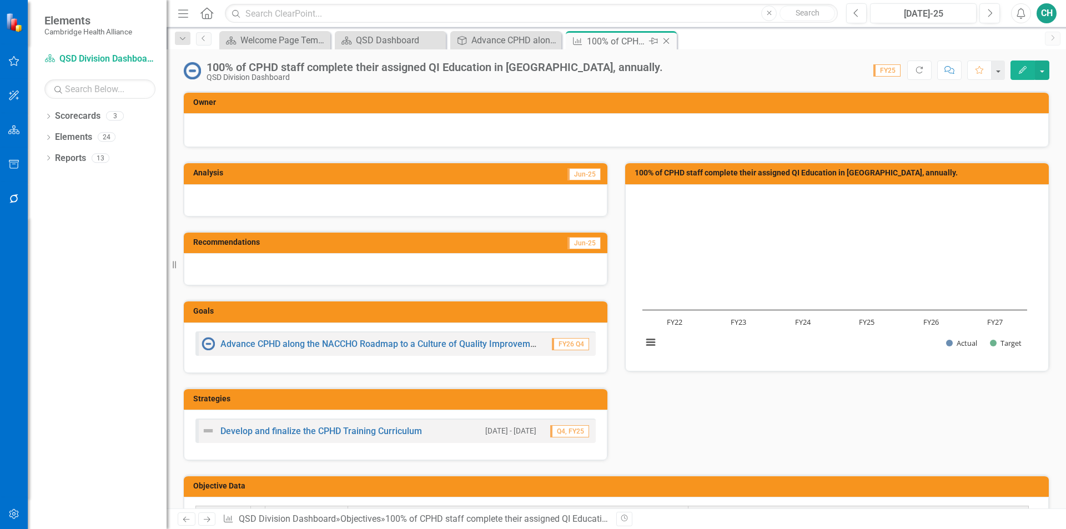
click at [667, 40] on icon at bounding box center [667, 41] width 6 height 6
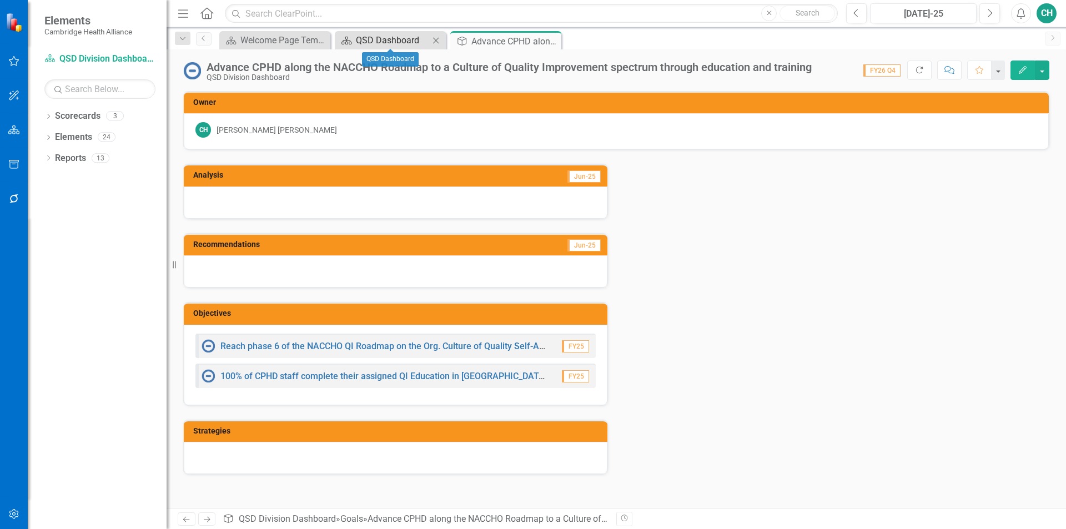
click at [383, 38] on div "QSD Dashboard" at bounding box center [392, 40] width 73 height 14
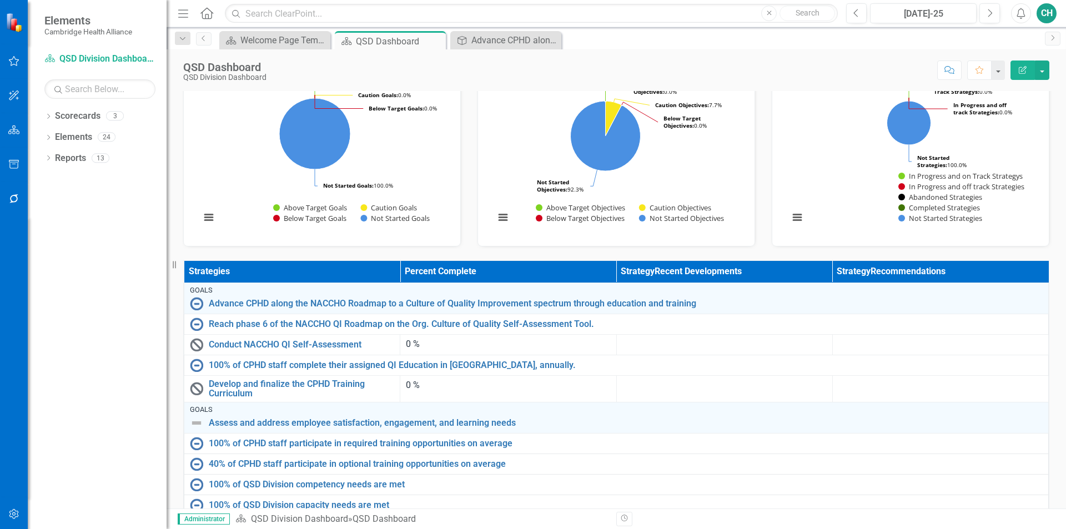
scroll to position [167, 0]
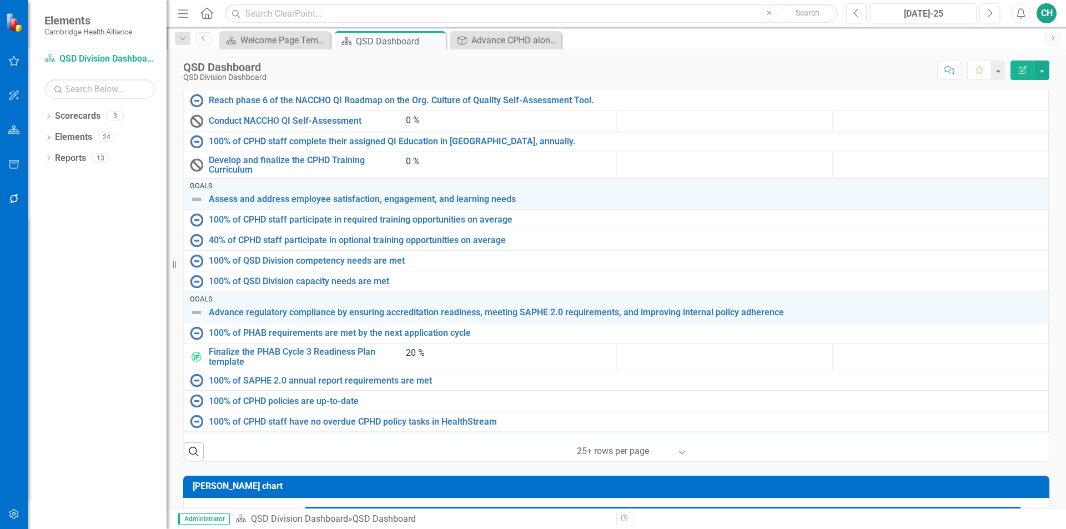
click at [1040, 21] on div "CH" at bounding box center [1047, 13] width 20 height 20
click at [1027, 141] on link "icon.portal Success Portal" at bounding box center [1012, 138] width 88 height 21
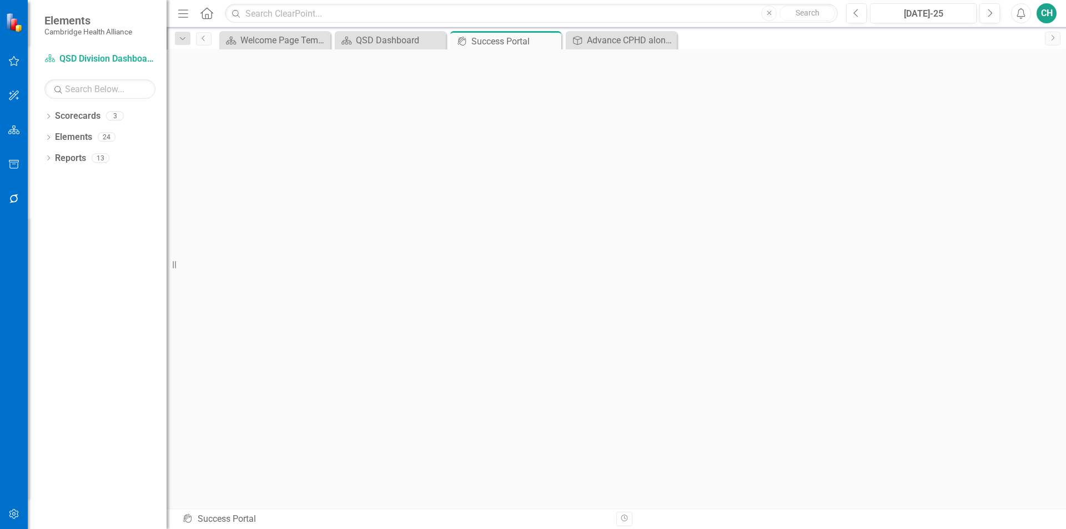
scroll to position [4, 0]
click at [549, 42] on icon "Close" at bounding box center [550, 41] width 11 height 9
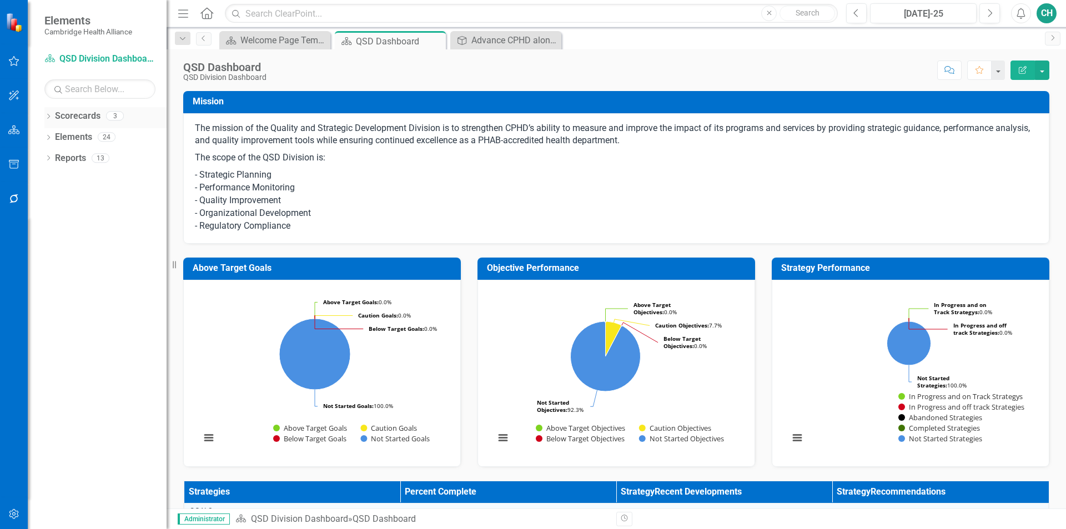
click at [52, 114] on icon "Dropdown" at bounding box center [48, 117] width 8 height 6
drag, startPoint x: 93, startPoint y: 137, endPoint x: 659, endPoint y: 138, distance: 565.3
click at [93, 137] on link "Strategic Plan" at bounding box center [114, 137] width 106 height 13
